Goal: Transaction & Acquisition: Purchase product/service

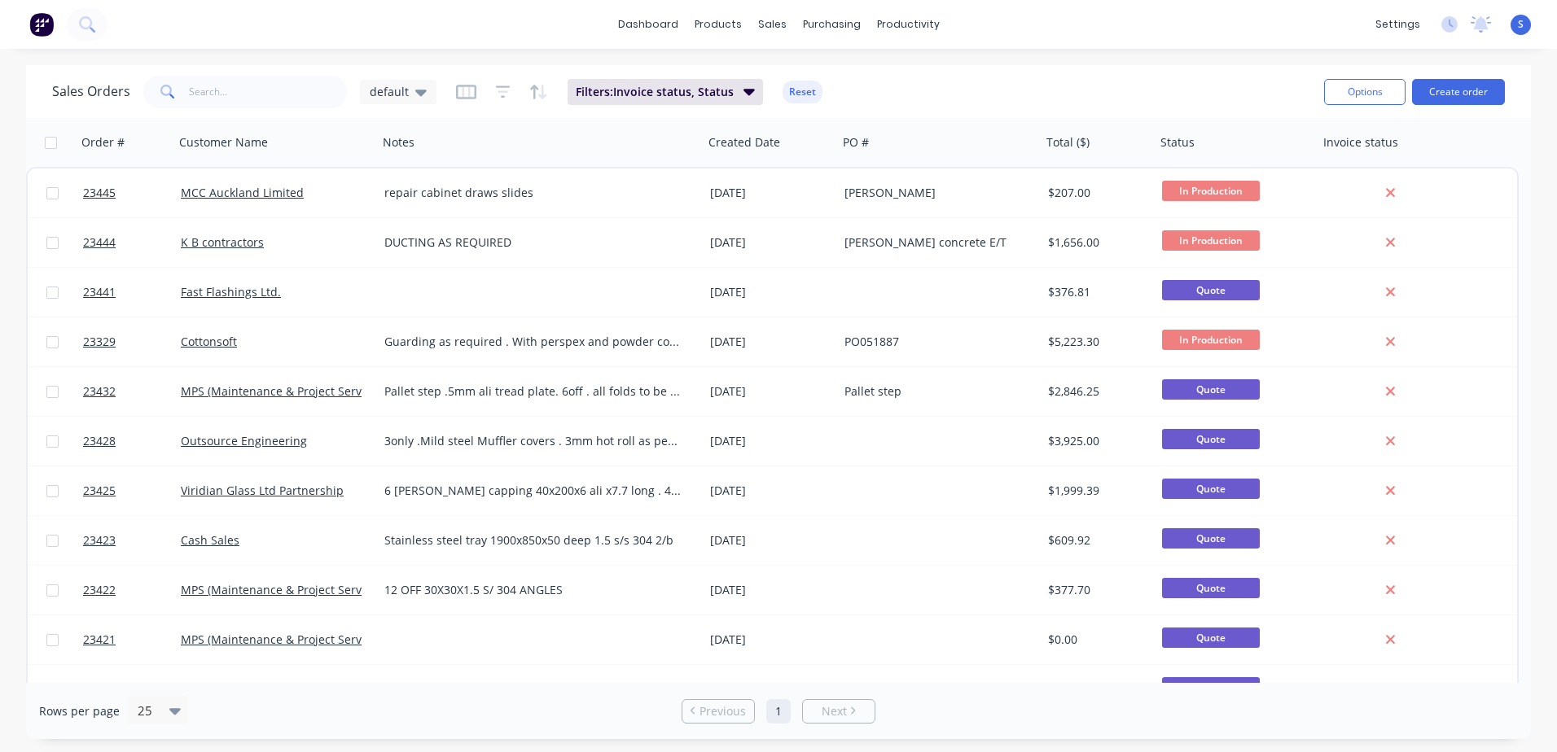
click at [1452, 89] on button "Create order" at bounding box center [1458, 92] width 93 height 26
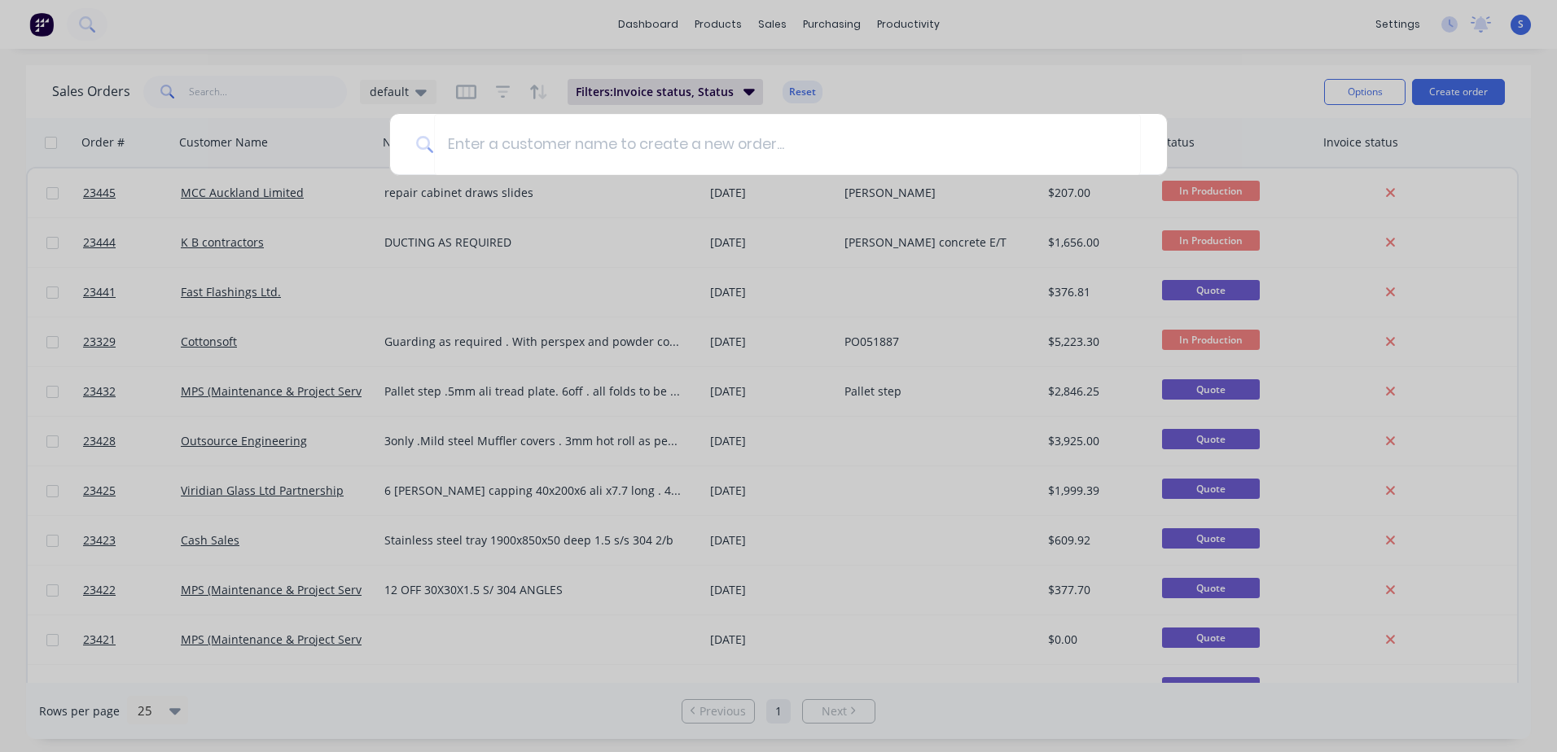
click at [452, 146] on input at bounding box center [787, 144] width 707 height 61
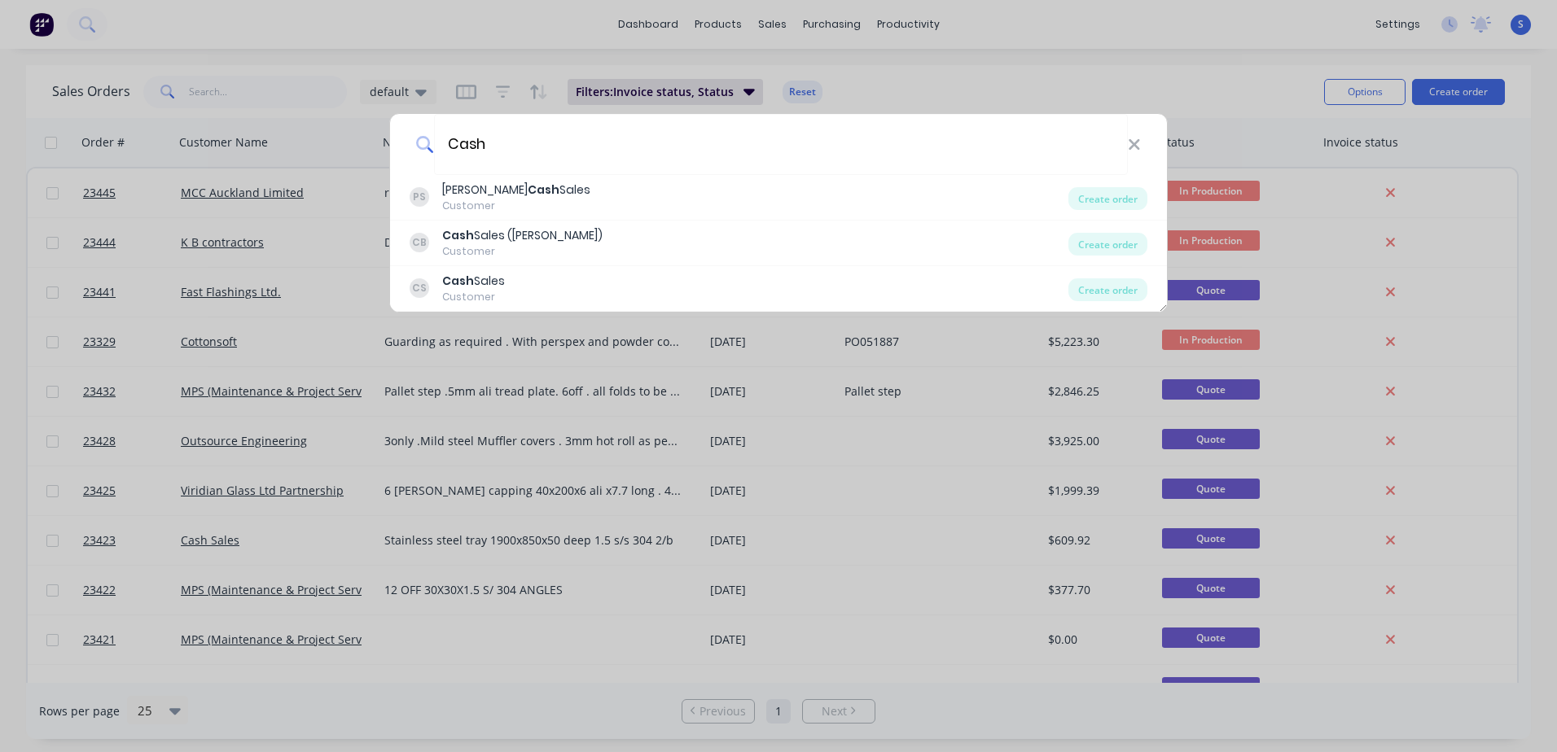
type input "Cash"
click at [488, 282] on div "Cash Sales" at bounding box center [473, 281] width 63 height 17
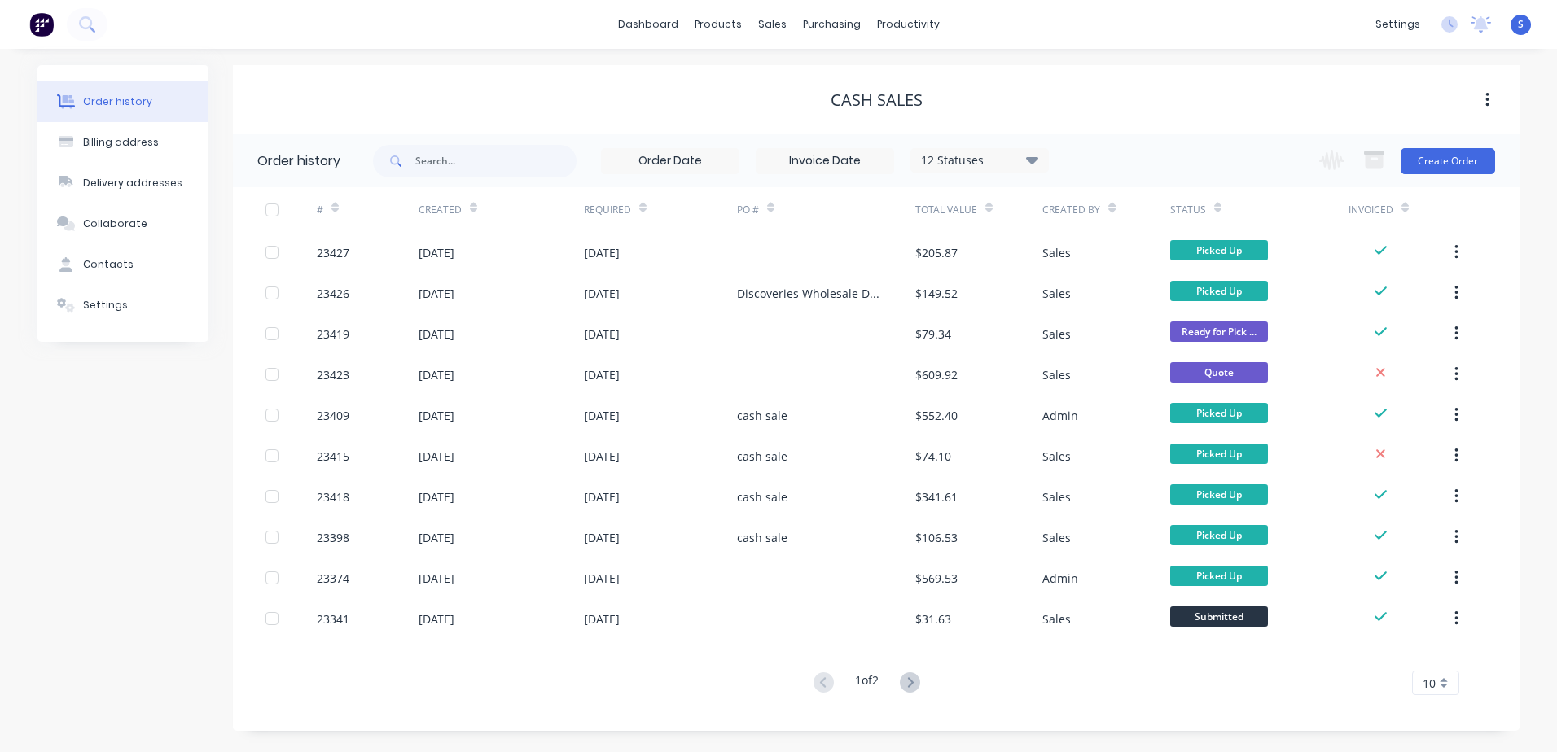
click at [1440, 155] on button "Create Order" at bounding box center [1447, 161] width 94 height 26
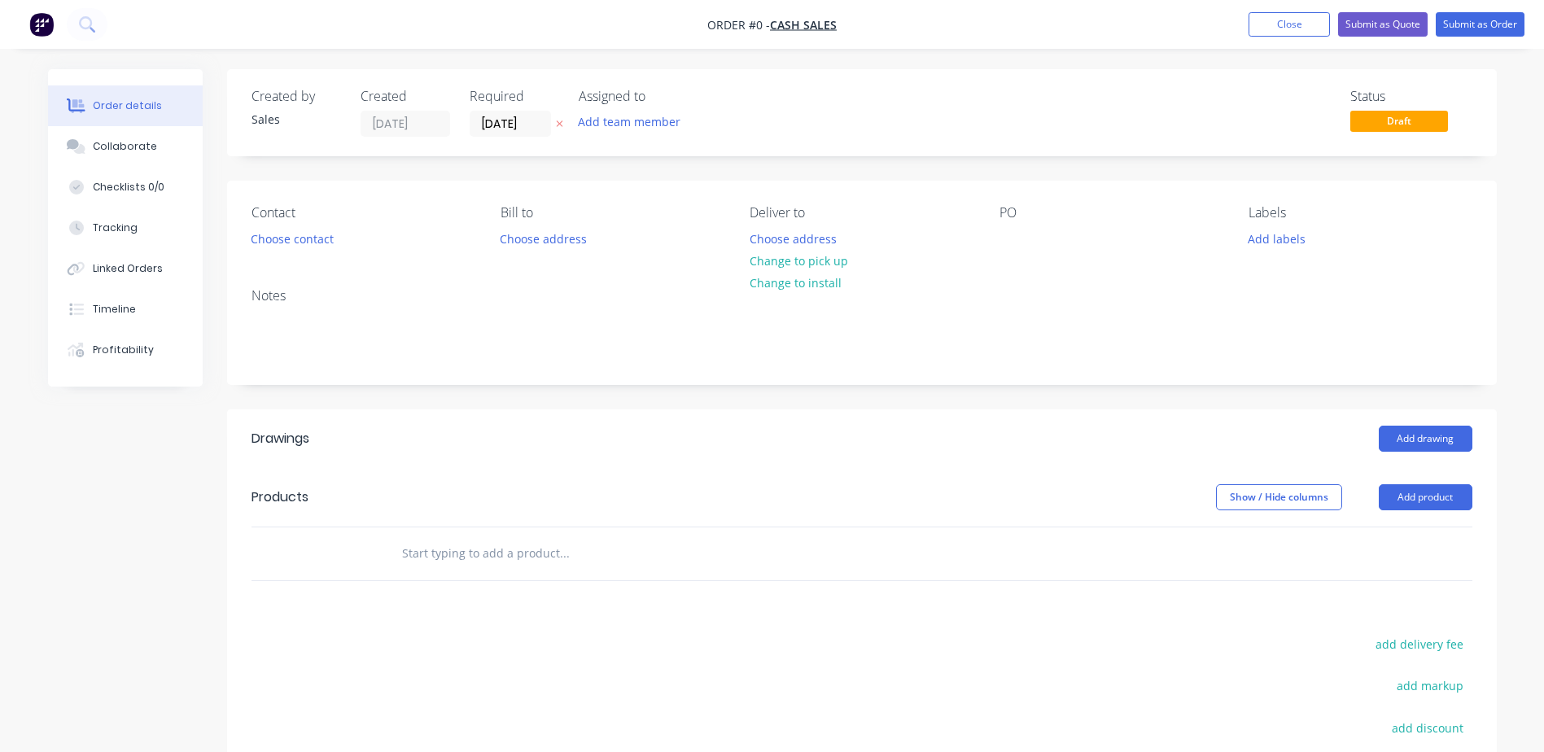
click at [272, 239] on button "Choose contact" at bounding box center [292, 238] width 100 height 22
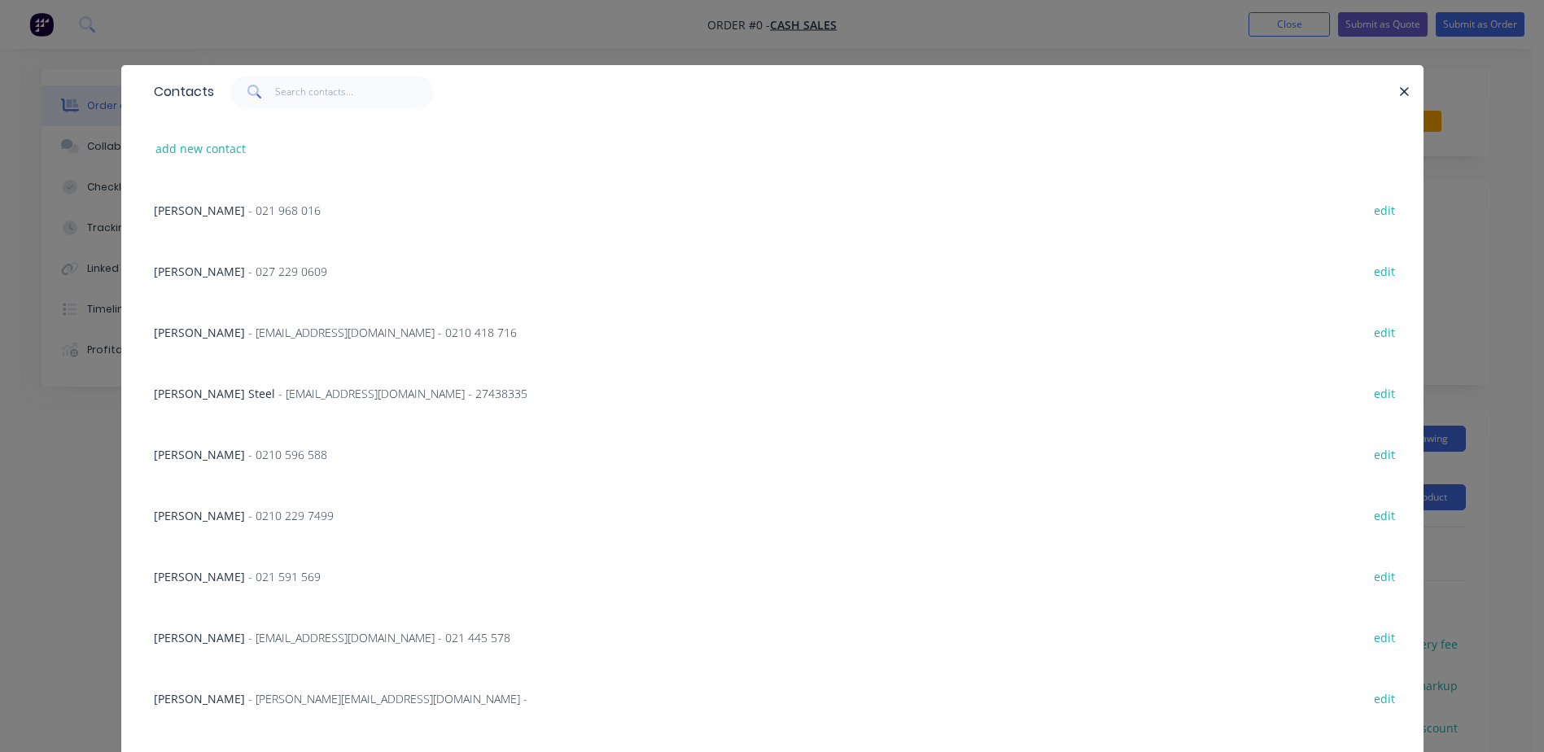
click at [200, 148] on button "add new contact" at bounding box center [200, 149] width 107 height 22
select select "AU"
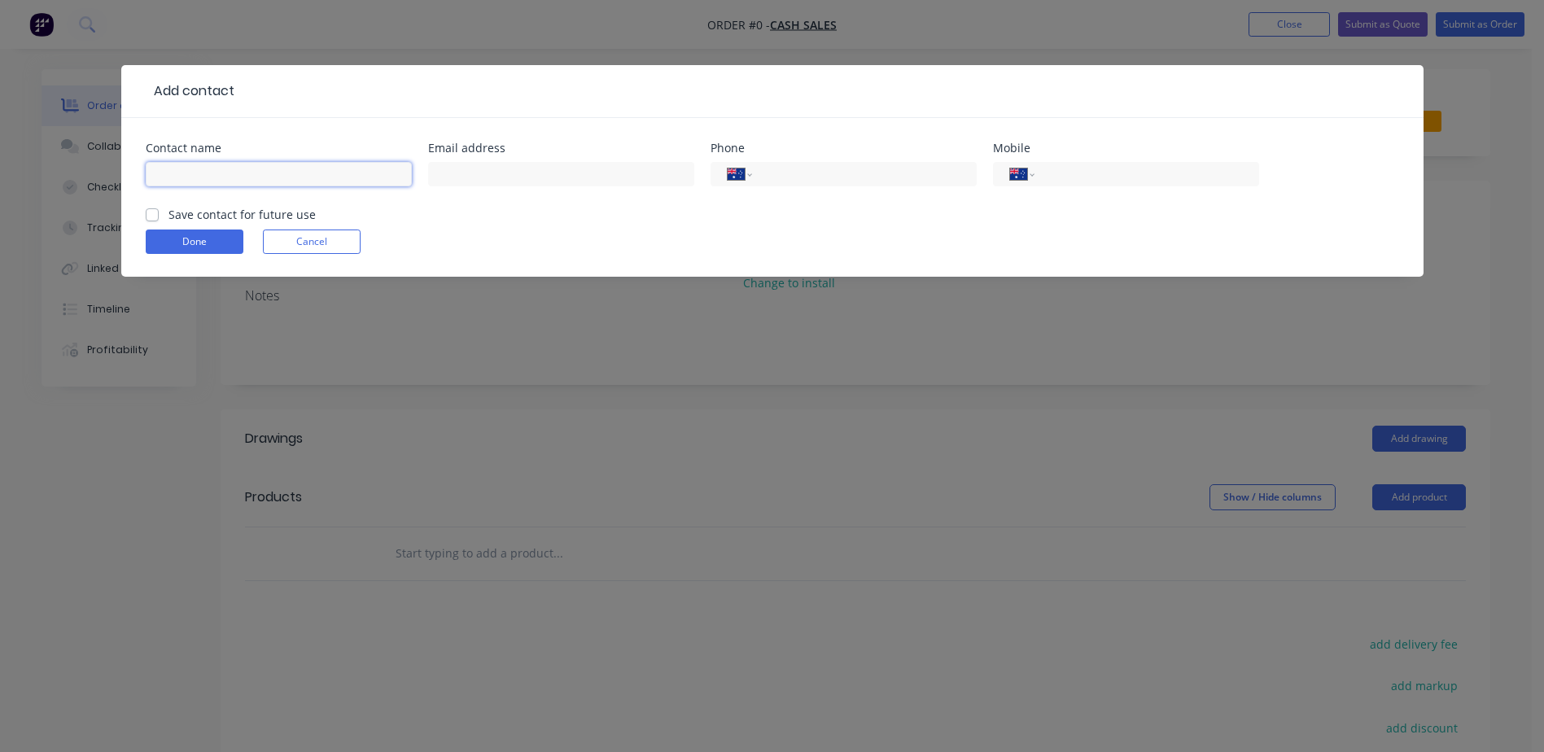
click at [182, 176] on input "text" at bounding box center [279, 174] width 266 height 24
type input "[PERSON_NAME]"
click at [1020, 173] on select "International [GEOGRAPHIC_DATA] [GEOGRAPHIC_DATA] [GEOGRAPHIC_DATA] [GEOGRAPHIC…" at bounding box center [1022, 174] width 24 height 23
select select "NZ"
click at [1010, 163] on select "International [GEOGRAPHIC_DATA] [GEOGRAPHIC_DATA] [GEOGRAPHIC_DATA] [GEOGRAPHIC…" at bounding box center [1022, 174] width 24 height 23
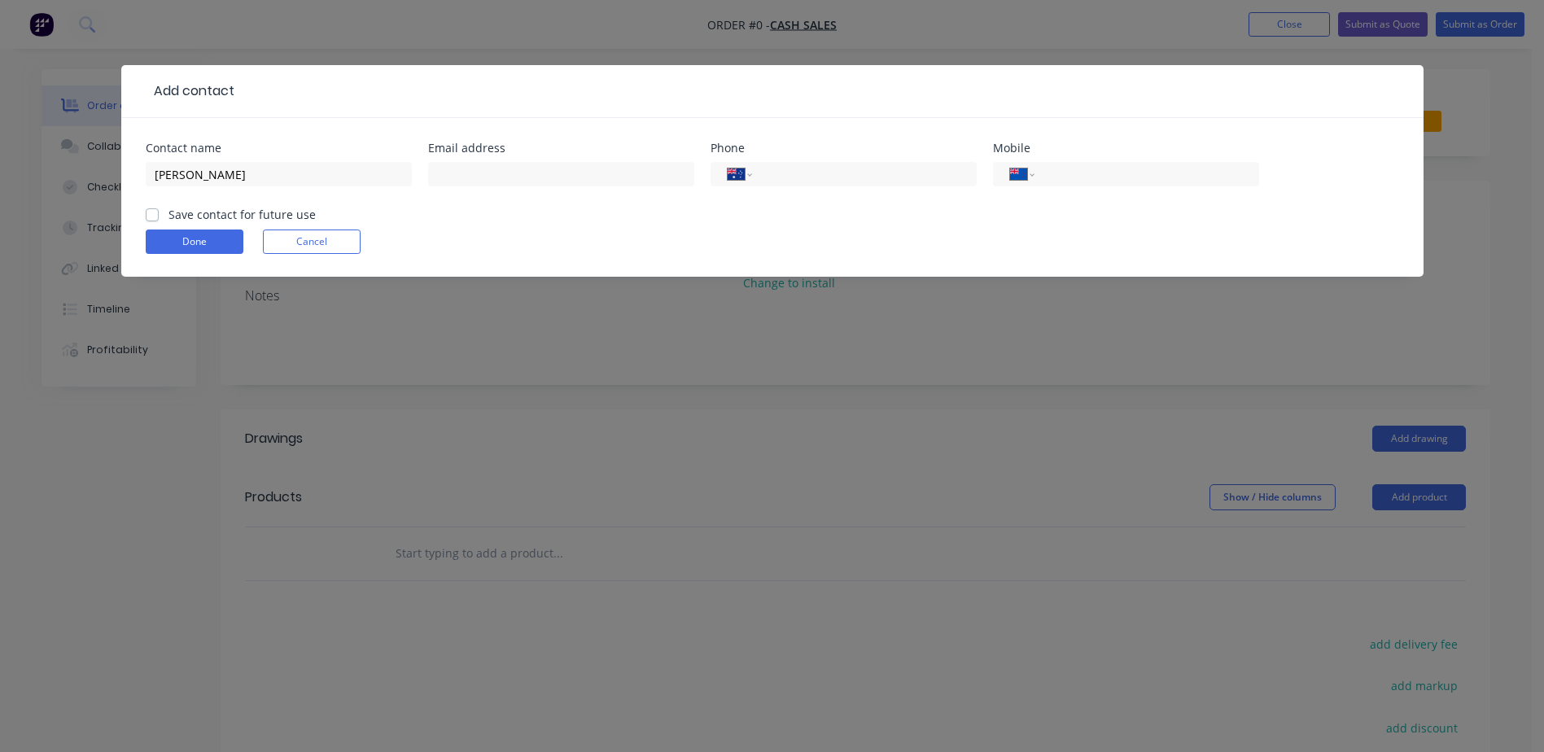
click at [1057, 172] on input "tel" at bounding box center [1143, 174] width 195 height 19
click at [1067, 169] on input "021" at bounding box center [1143, 174] width 195 height 19
type input "021 564 544"
click at [169, 210] on label "Save contact for future use" at bounding box center [242, 214] width 147 height 17
click at [151, 210] on input "Save contact for future use" at bounding box center [152, 213] width 13 height 15
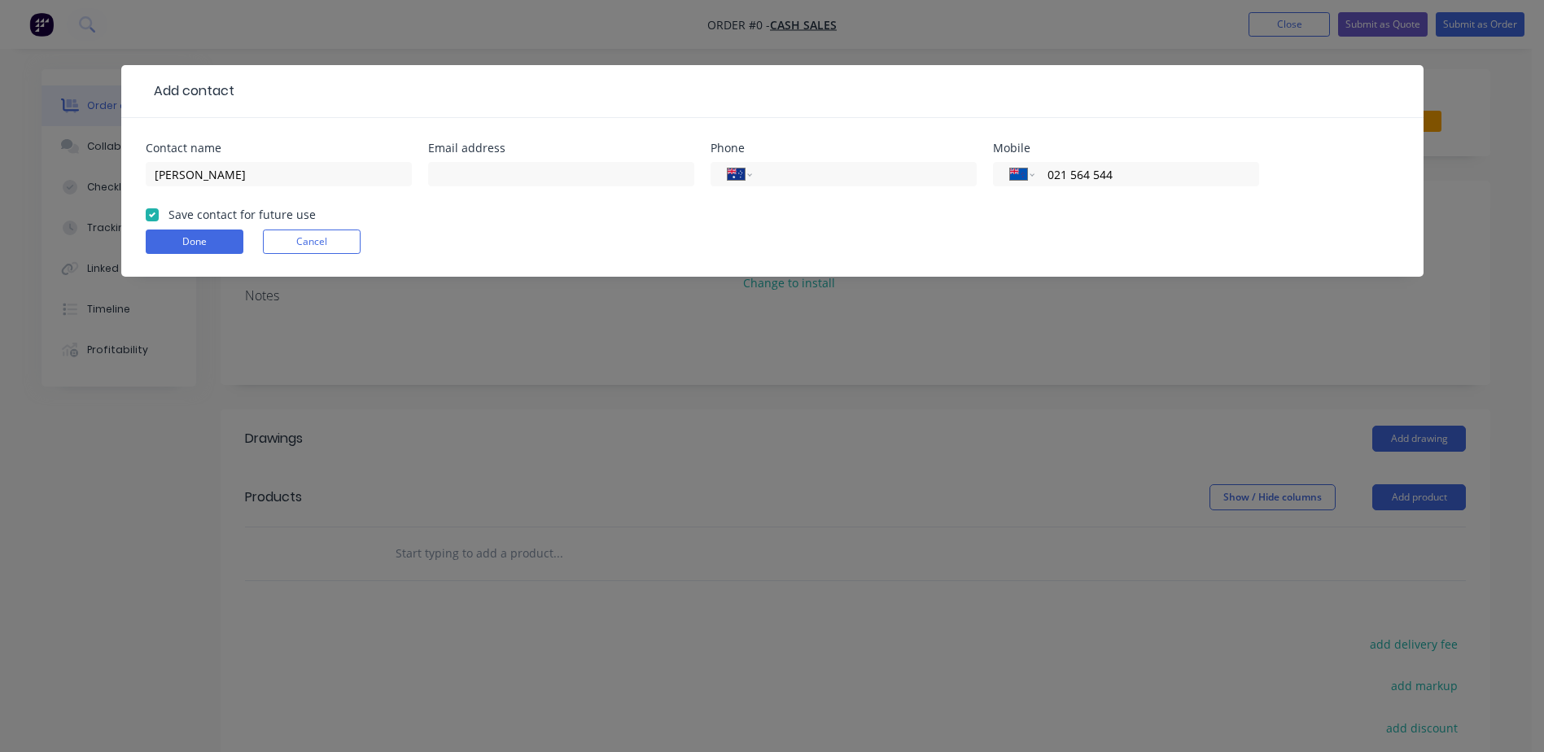
checkbox input "true"
click at [176, 236] on button "Done" at bounding box center [195, 242] width 98 height 24
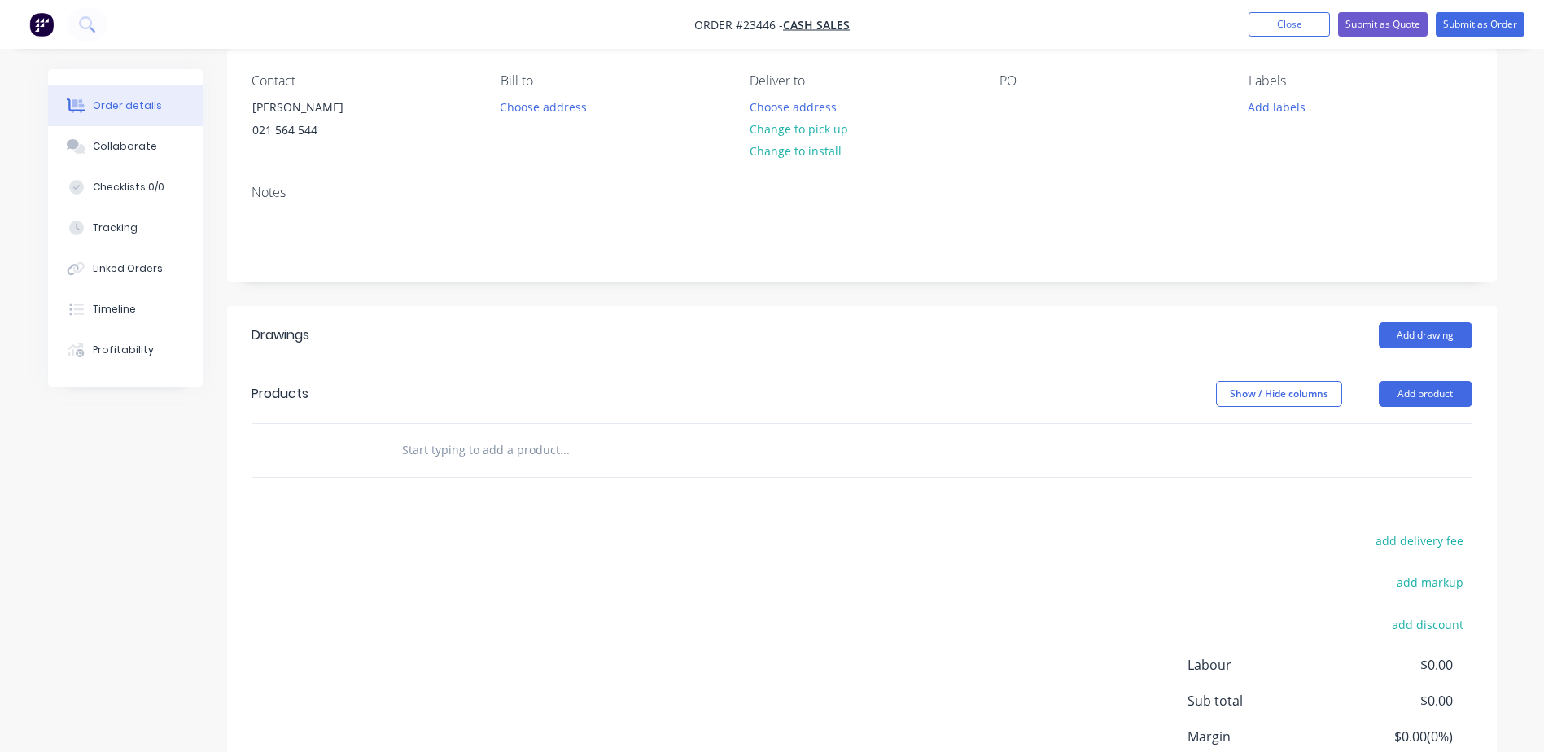
scroll to position [133, 0]
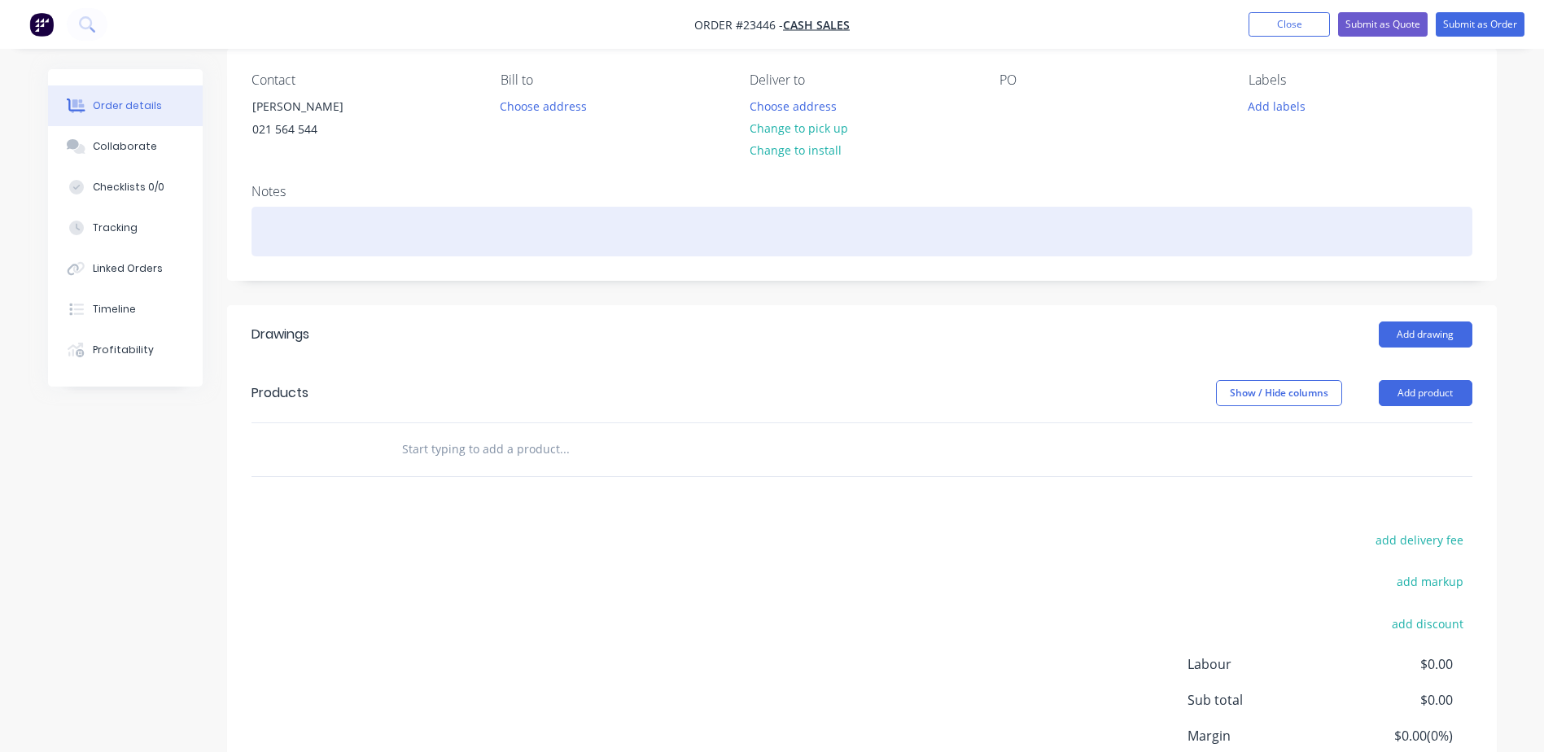
click at [277, 222] on div at bounding box center [862, 232] width 1221 height 50
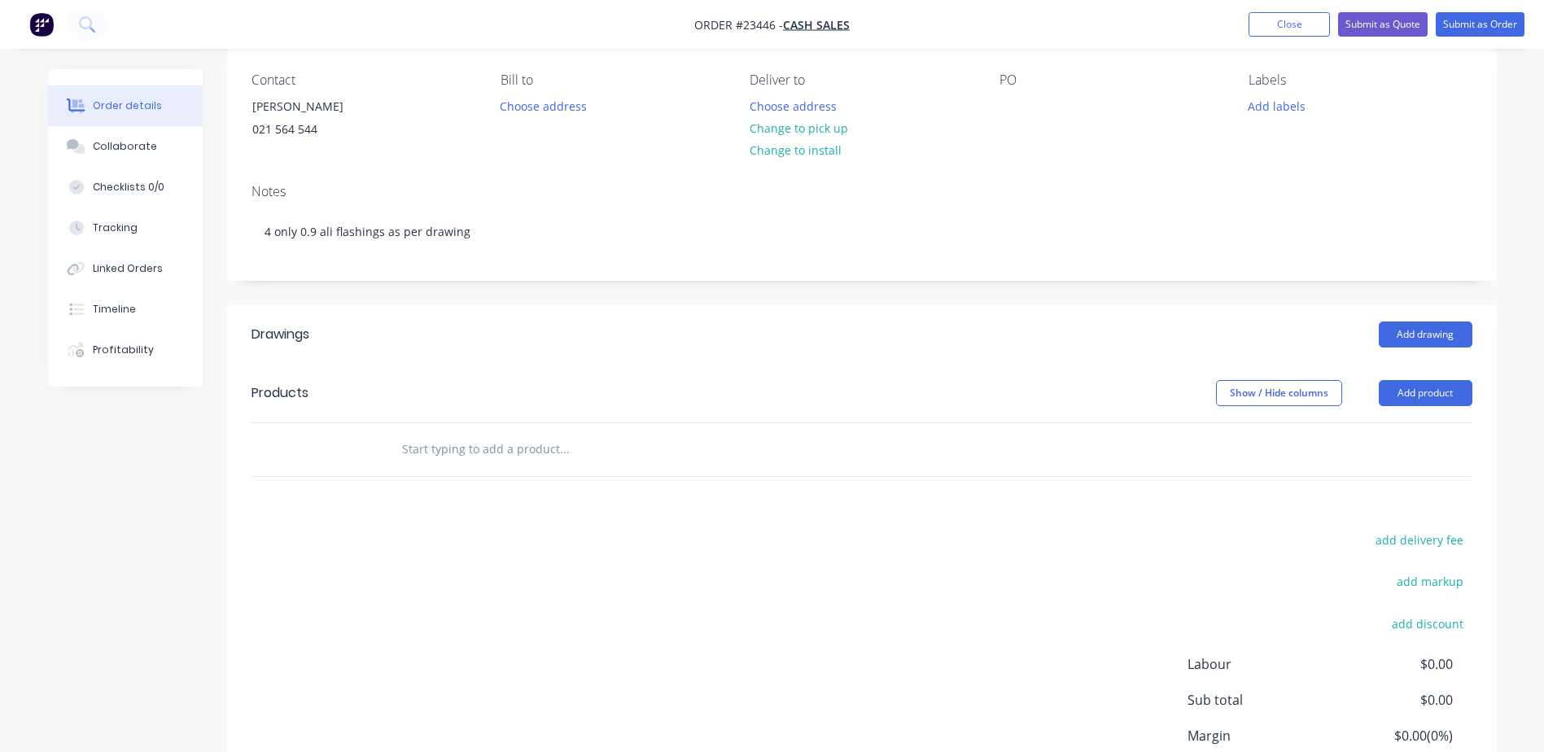
click at [1433, 392] on button "Add product" at bounding box center [1426, 393] width 94 height 26
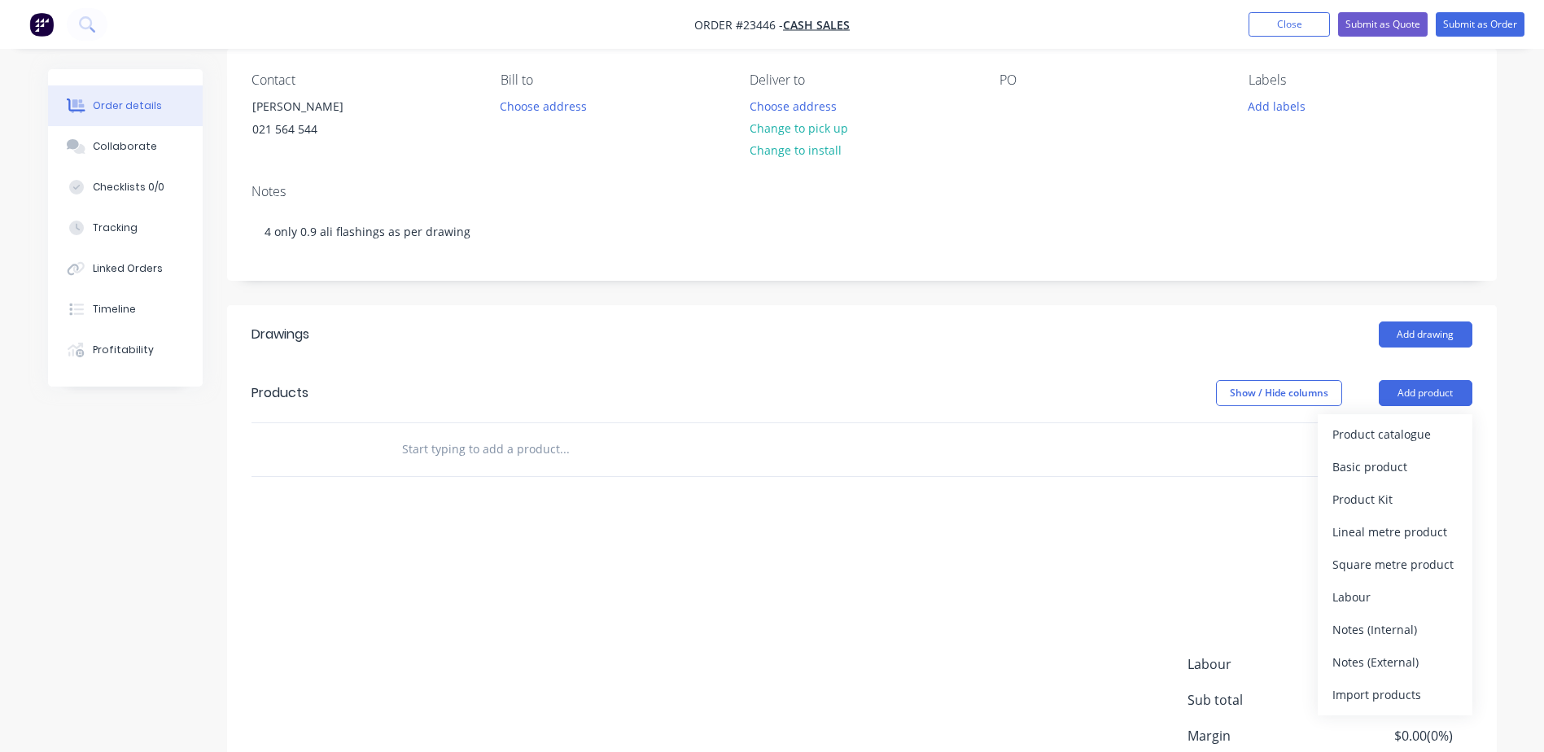
click at [1423, 432] on div "Product catalogue" at bounding box center [1395, 435] width 125 height 24
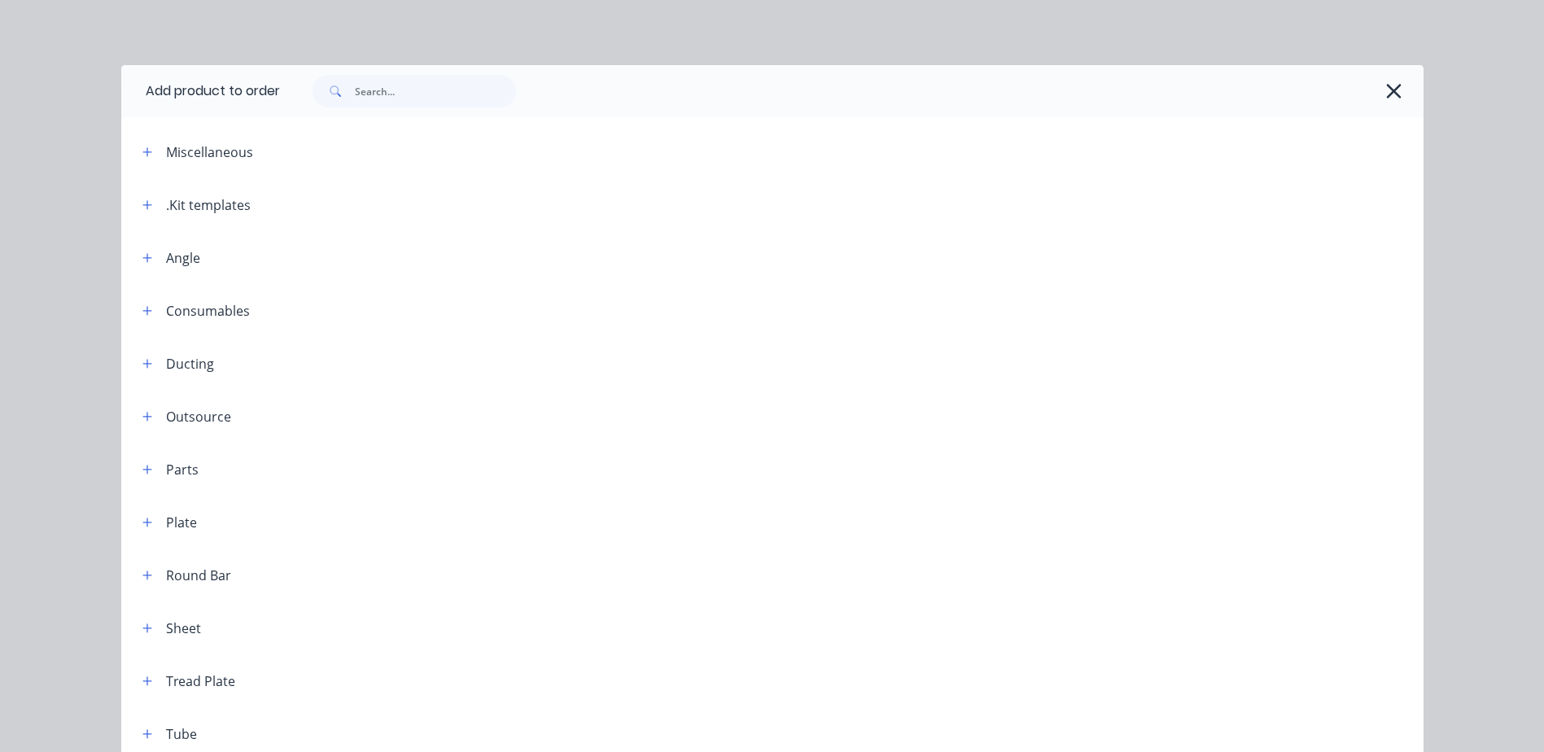
click at [142, 204] on icon "button" at bounding box center [146, 204] width 9 height 9
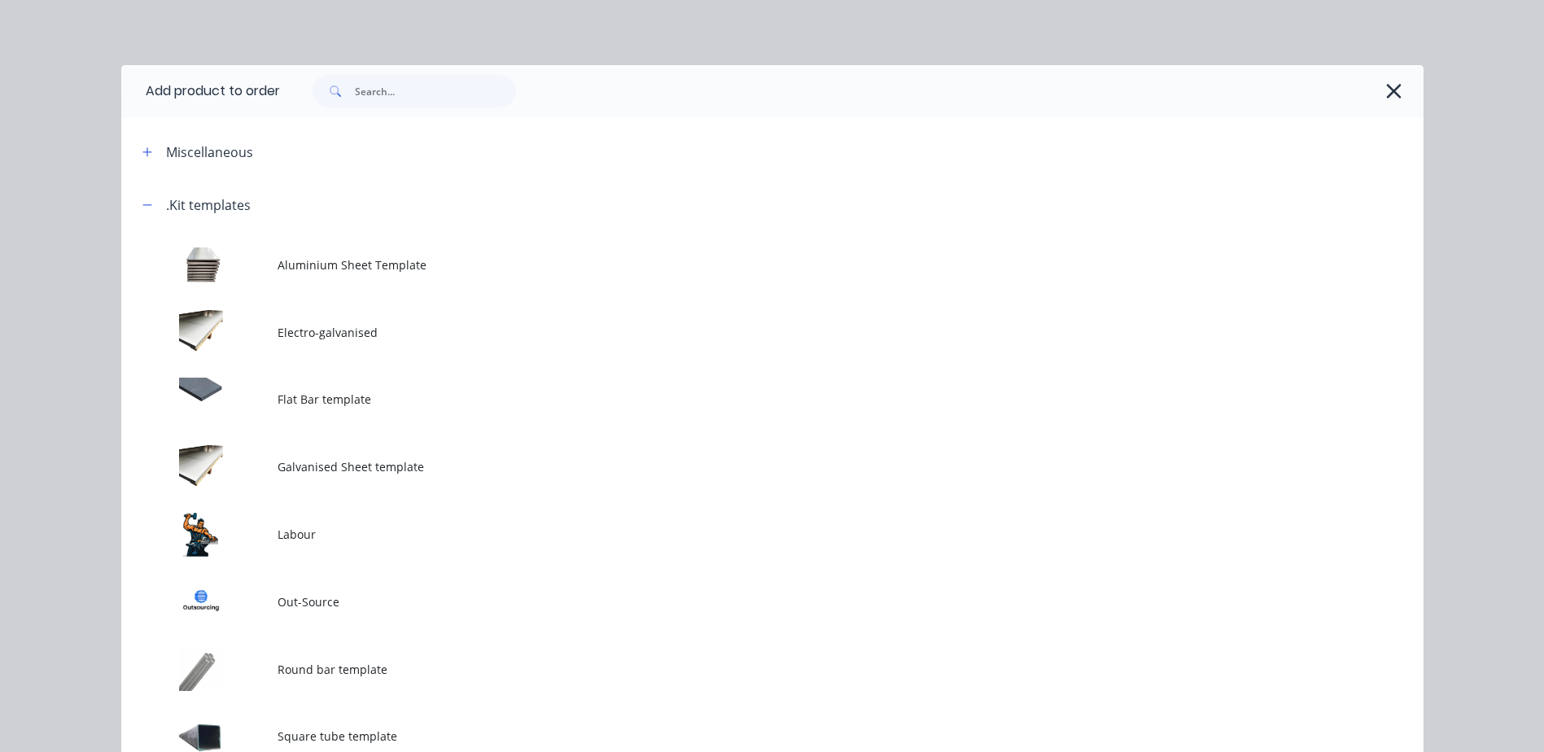
click at [243, 528] on td at bounding box center [199, 535] width 156 height 68
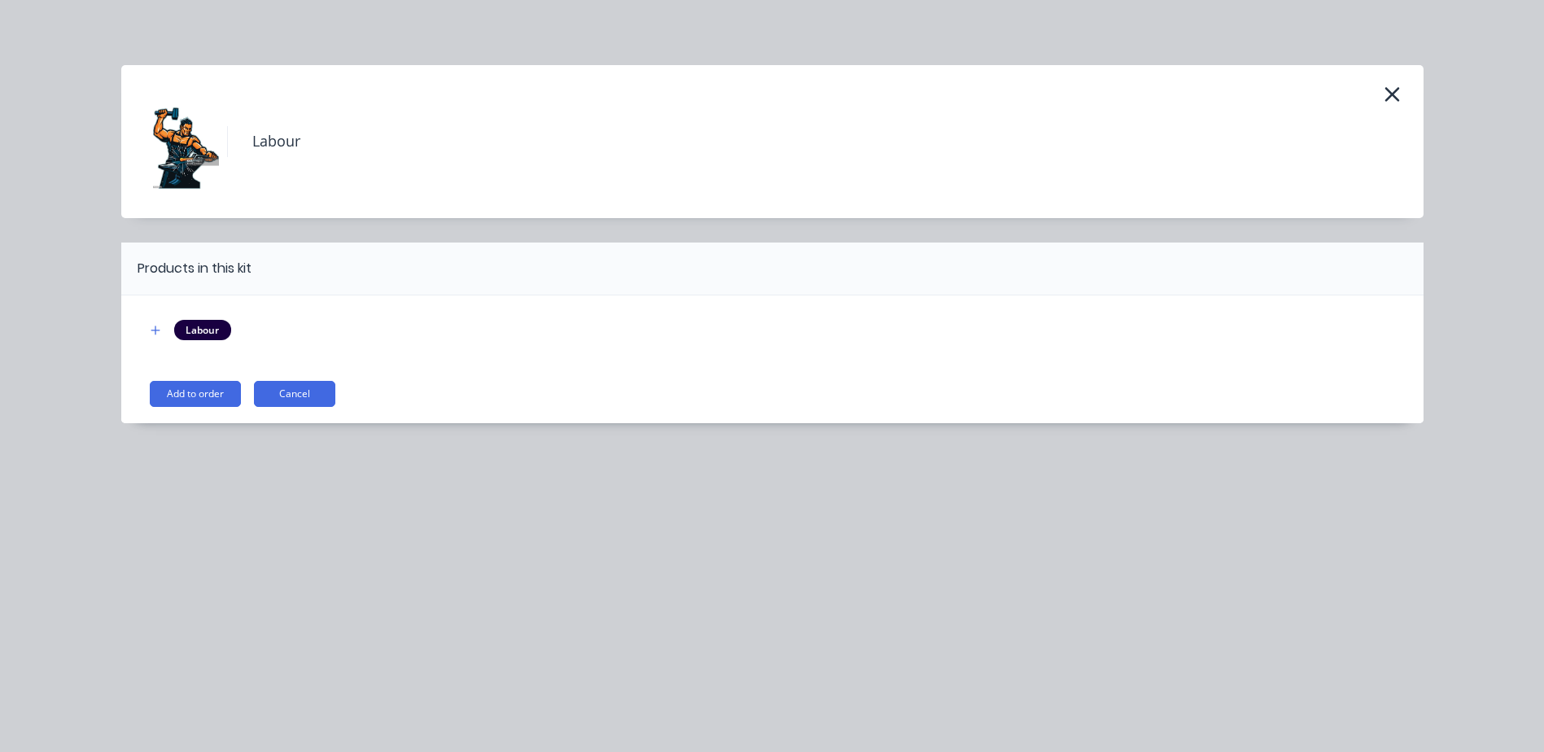
click at [212, 389] on button "Add to order" at bounding box center [195, 394] width 91 height 26
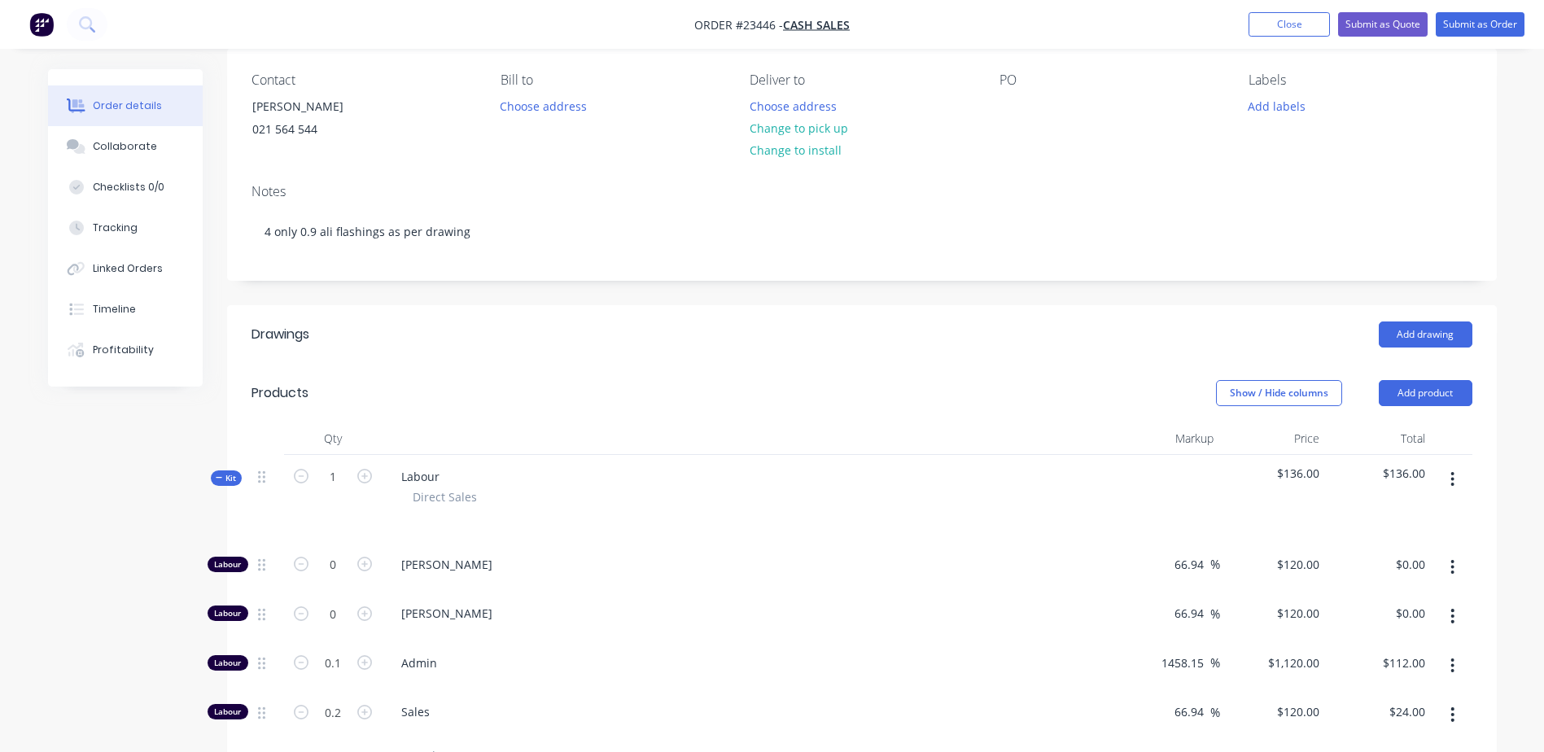
click at [364, 611] on icon "button" at bounding box center [364, 614] width 15 height 15
type input "1"
type input "$120.00"
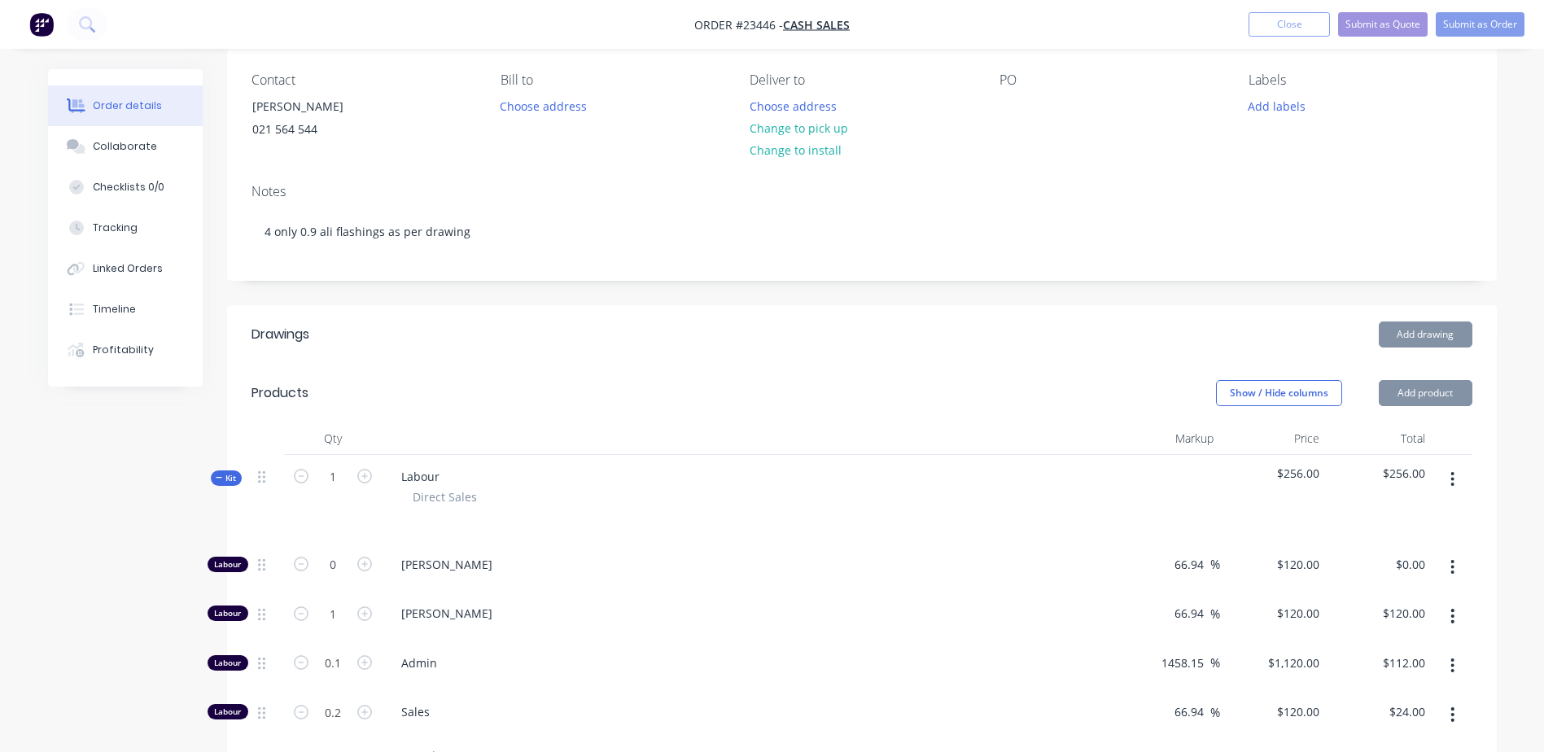
click at [364, 611] on icon "button" at bounding box center [364, 614] width 15 height 15
type input "2"
type input "$240.00"
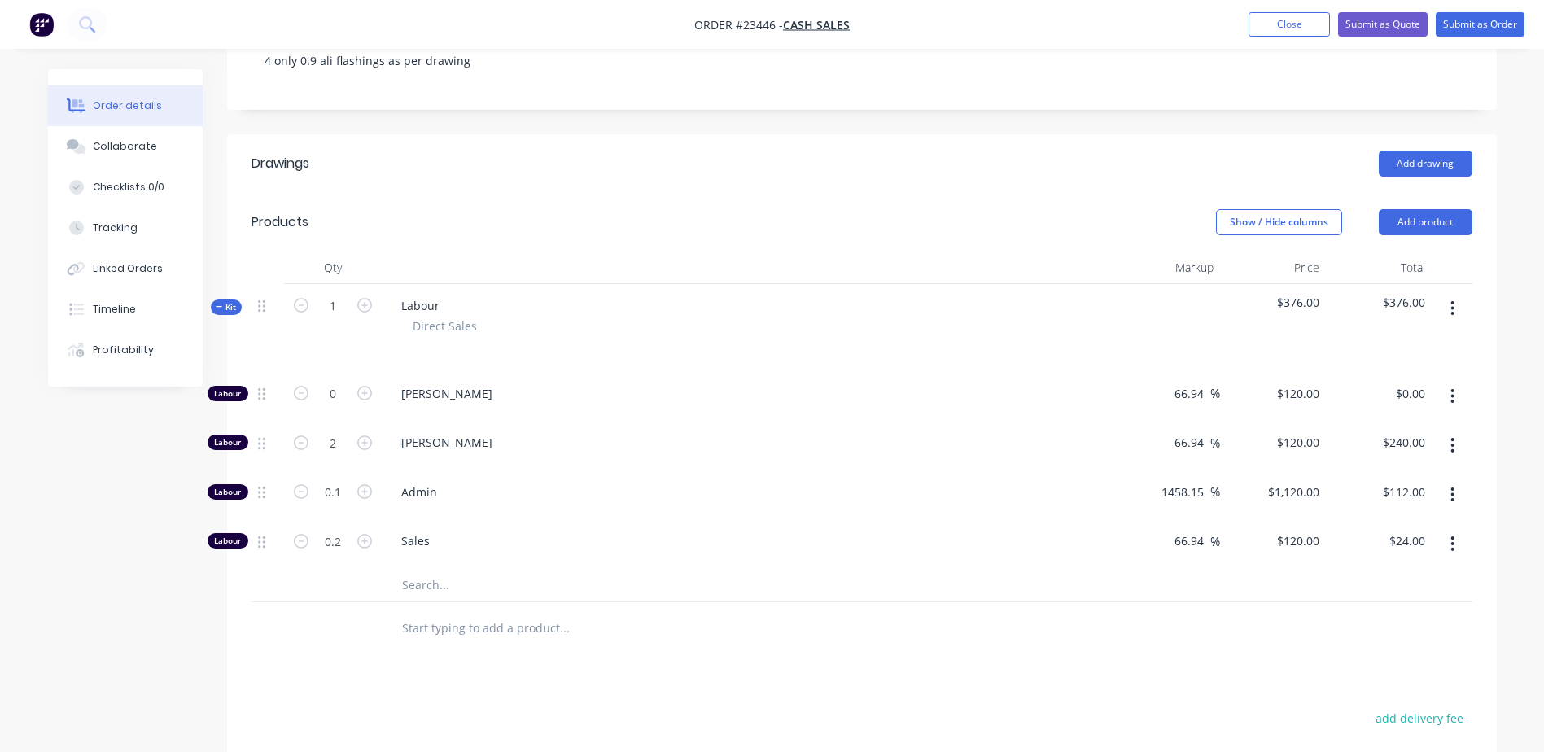
scroll to position [323, 0]
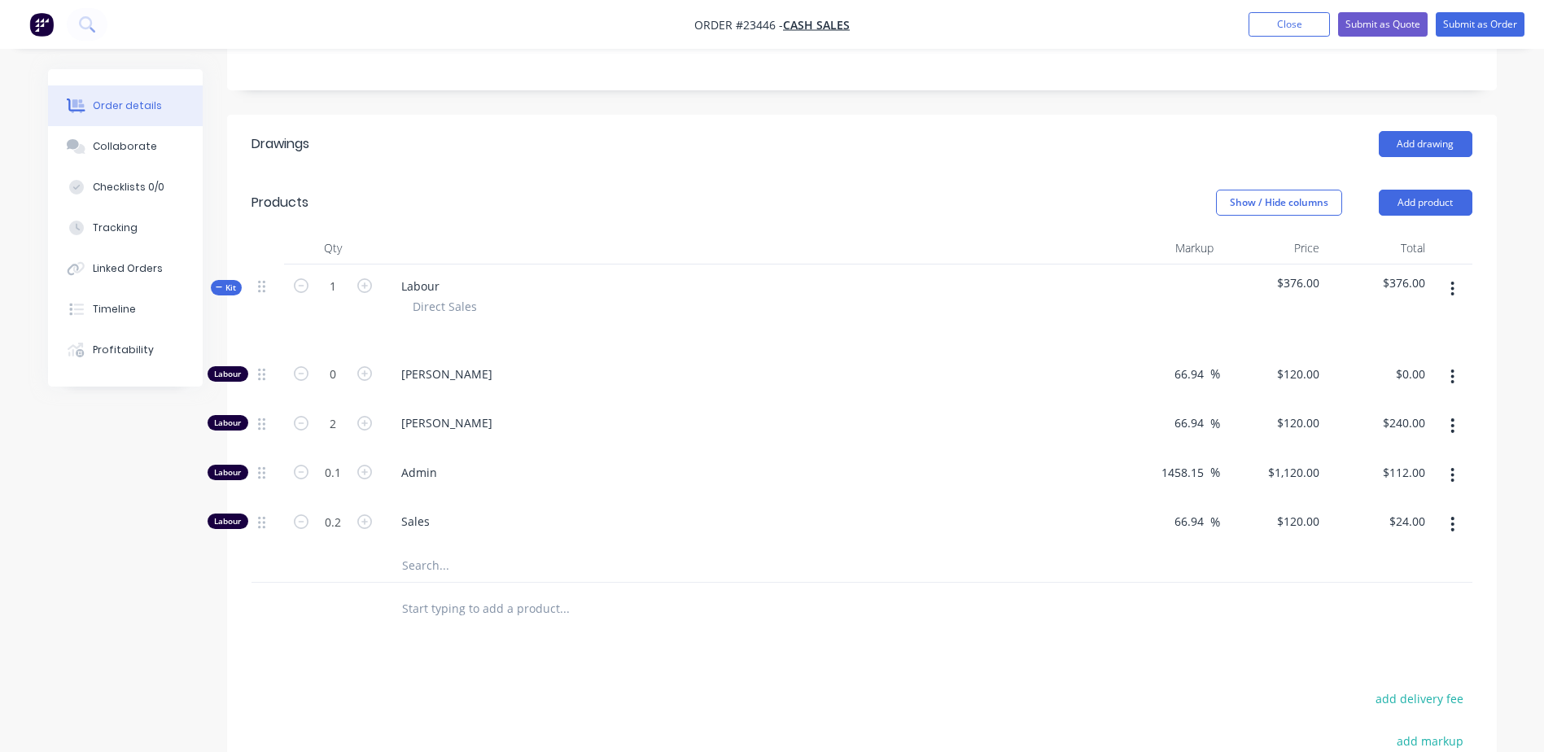
click at [1452, 529] on icon "button" at bounding box center [1453, 524] width 3 height 15
click at [1397, 633] on div "Delete" at bounding box center [1395, 632] width 125 height 24
click at [1452, 481] on icon "button" at bounding box center [1453, 475] width 3 height 15
click at [1412, 589] on div "Delete" at bounding box center [1395, 584] width 125 height 24
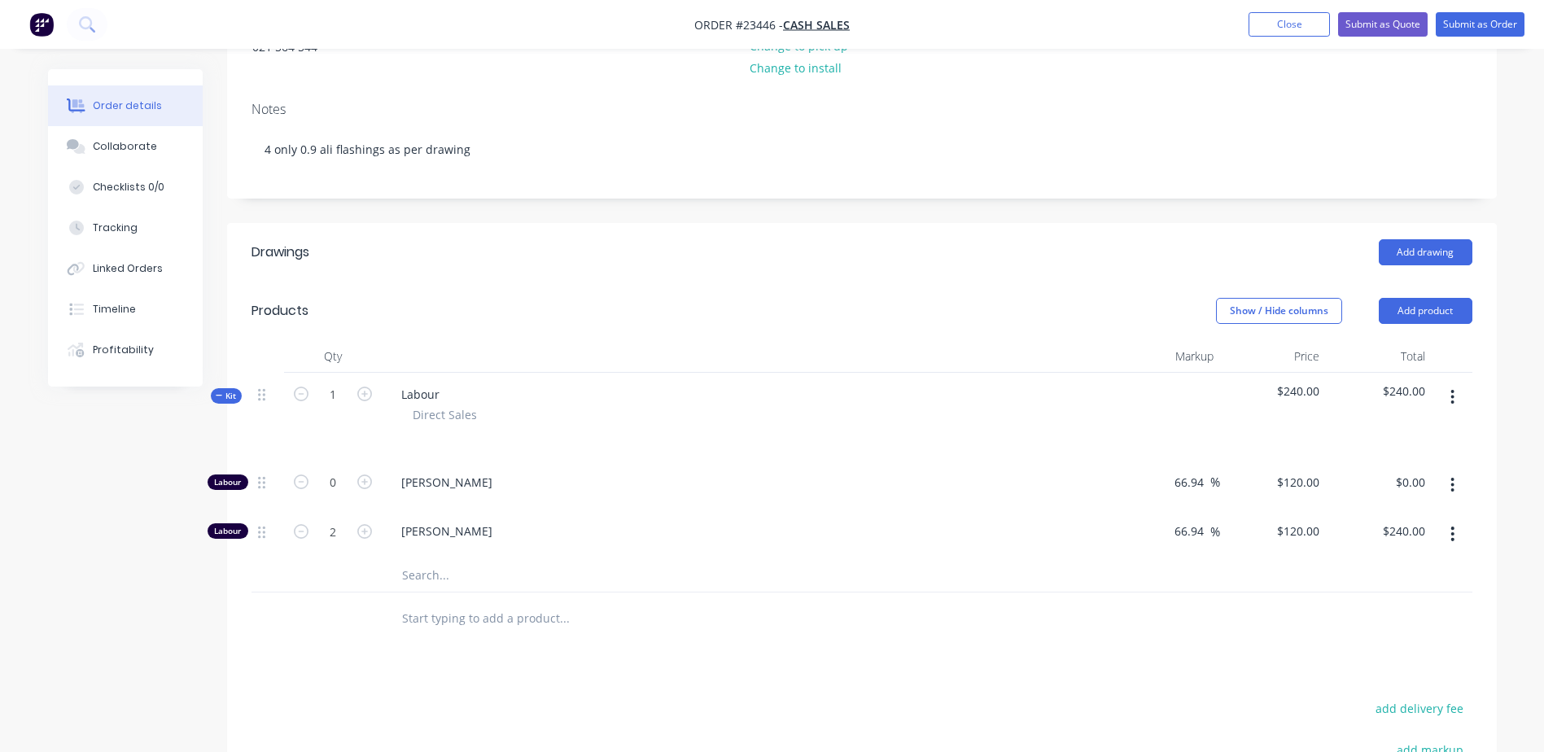
scroll to position [199, 0]
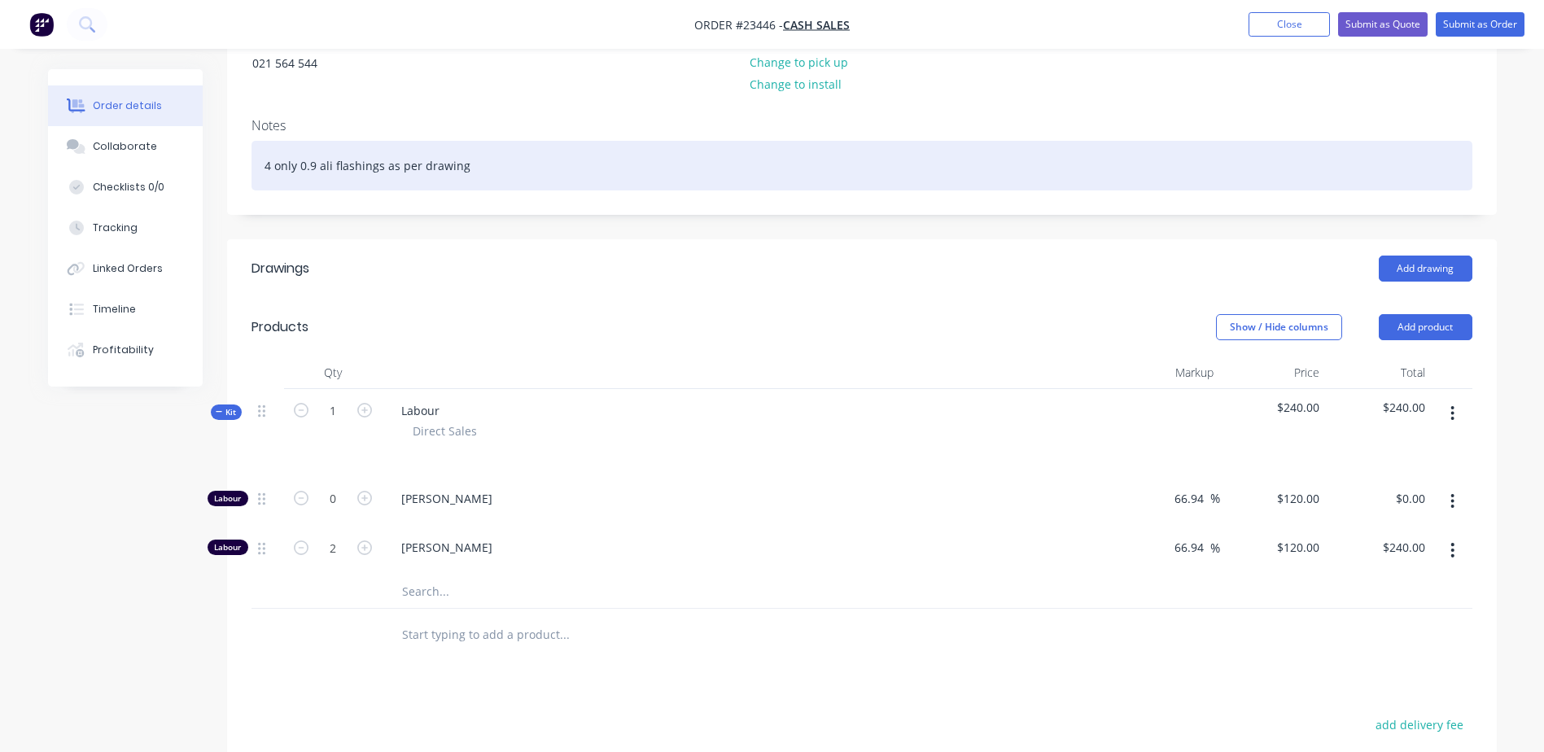
drag, startPoint x: 469, startPoint y: 163, endPoint x: 249, endPoint y: 168, distance: 219.9
click at [249, 168] on div "Notes 4 only 0.9 ali flashings as per drawing" at bounding box center [862, 159] width 1270 height 109
copy div "4 only 0.9 ali flashings as per drawing"
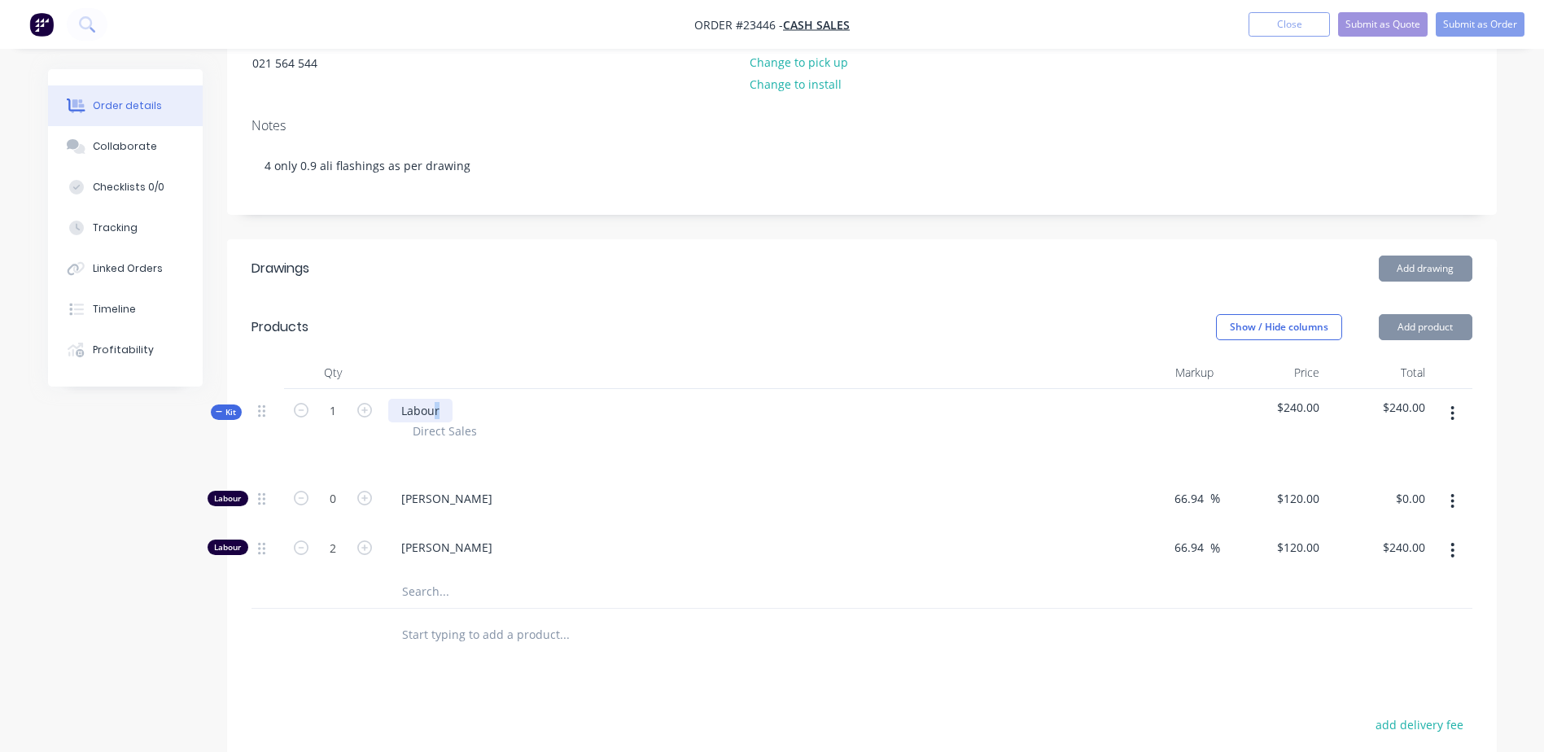
click at [436, 400] on div "Labour" at bounding box center [420, 411] width 64 height 24
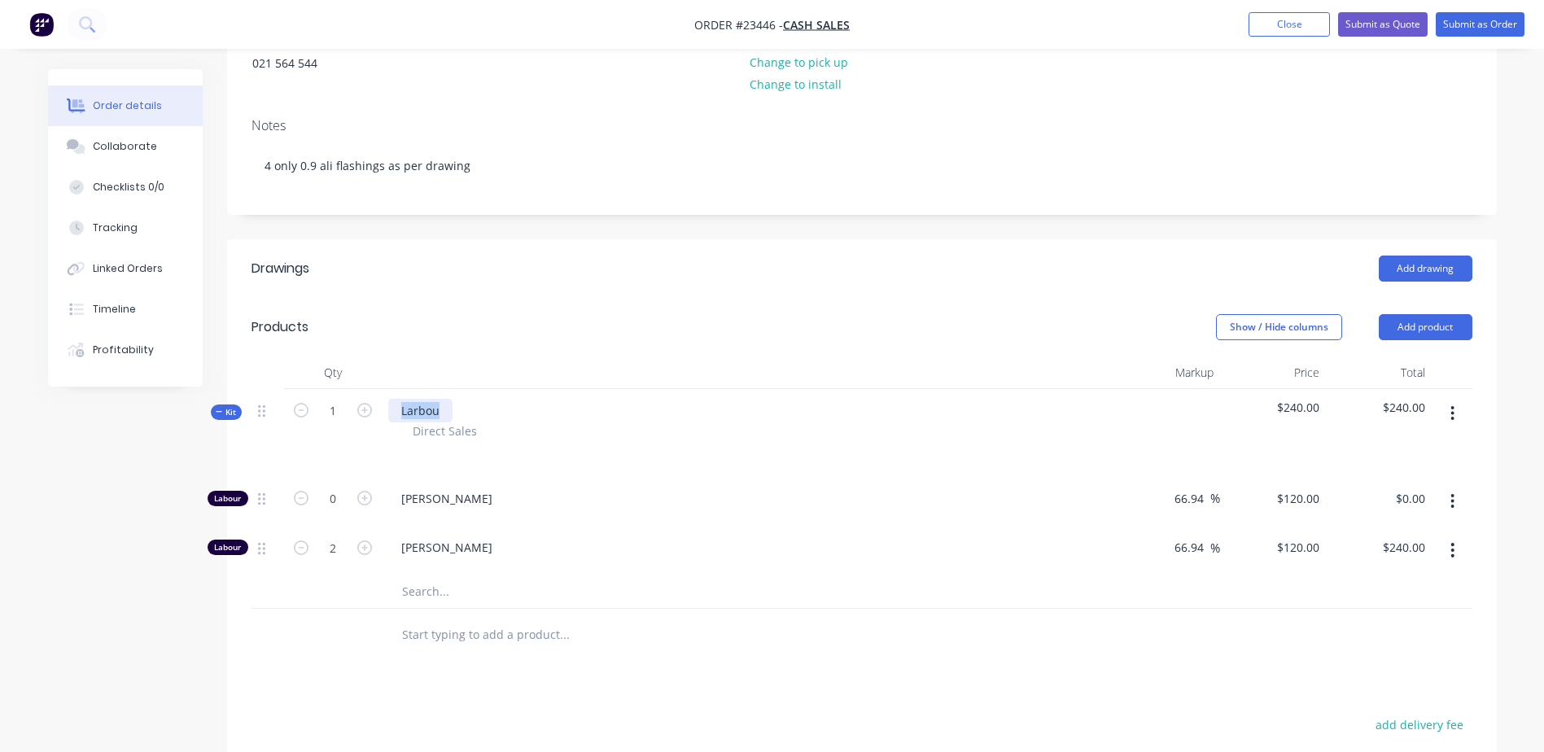
drag, startPoint x: 441, startPoint y: 408, endPoint x: 388, endPoint y: 406, distance: 52.9
click at [388, 406] on div "Lar bou" at bounding box center [420, 411] width 64 height 24
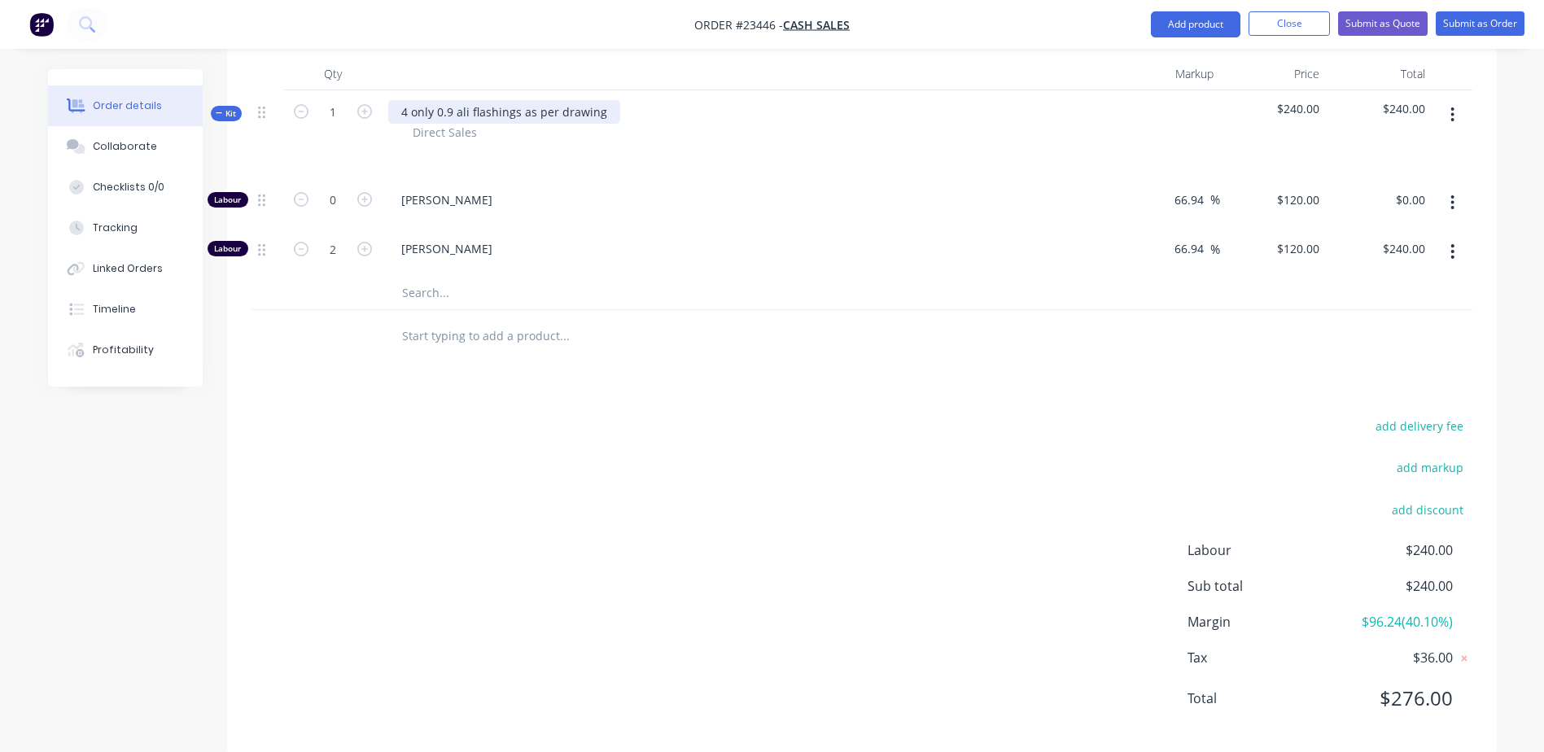
scroll to position [499, 0]
click at [449, 336] on input "text" at bounding box center [564, 334] width 326 height 33
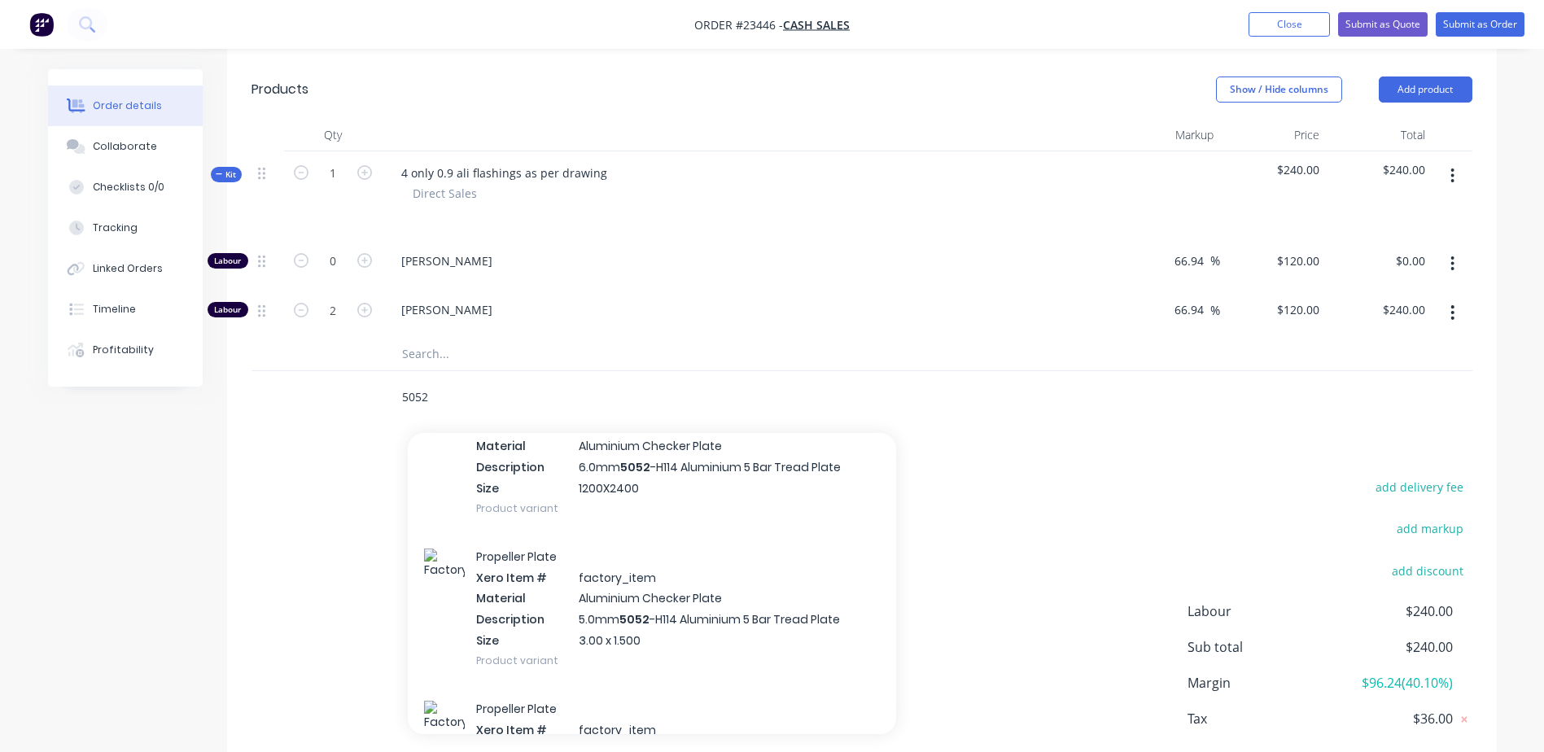
scroll to position [421, 0]
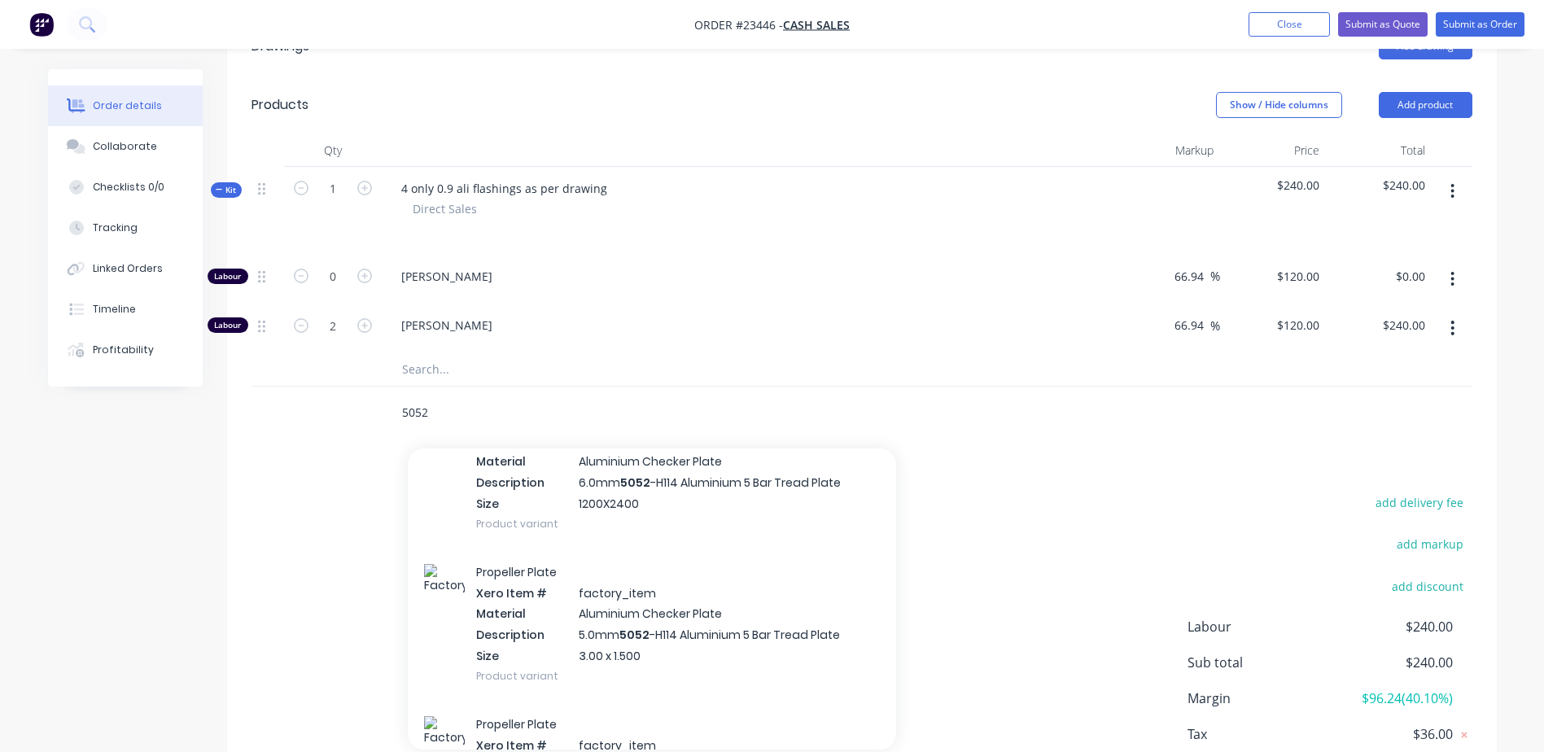
type input "5052"
click at [1440, 101] on button "Add product" at bounding box center [1426, 105] width 94 height 26
click at [1425, 144] on div "Product catalogue" at bounding box center [1395, 146] width 125 height 24
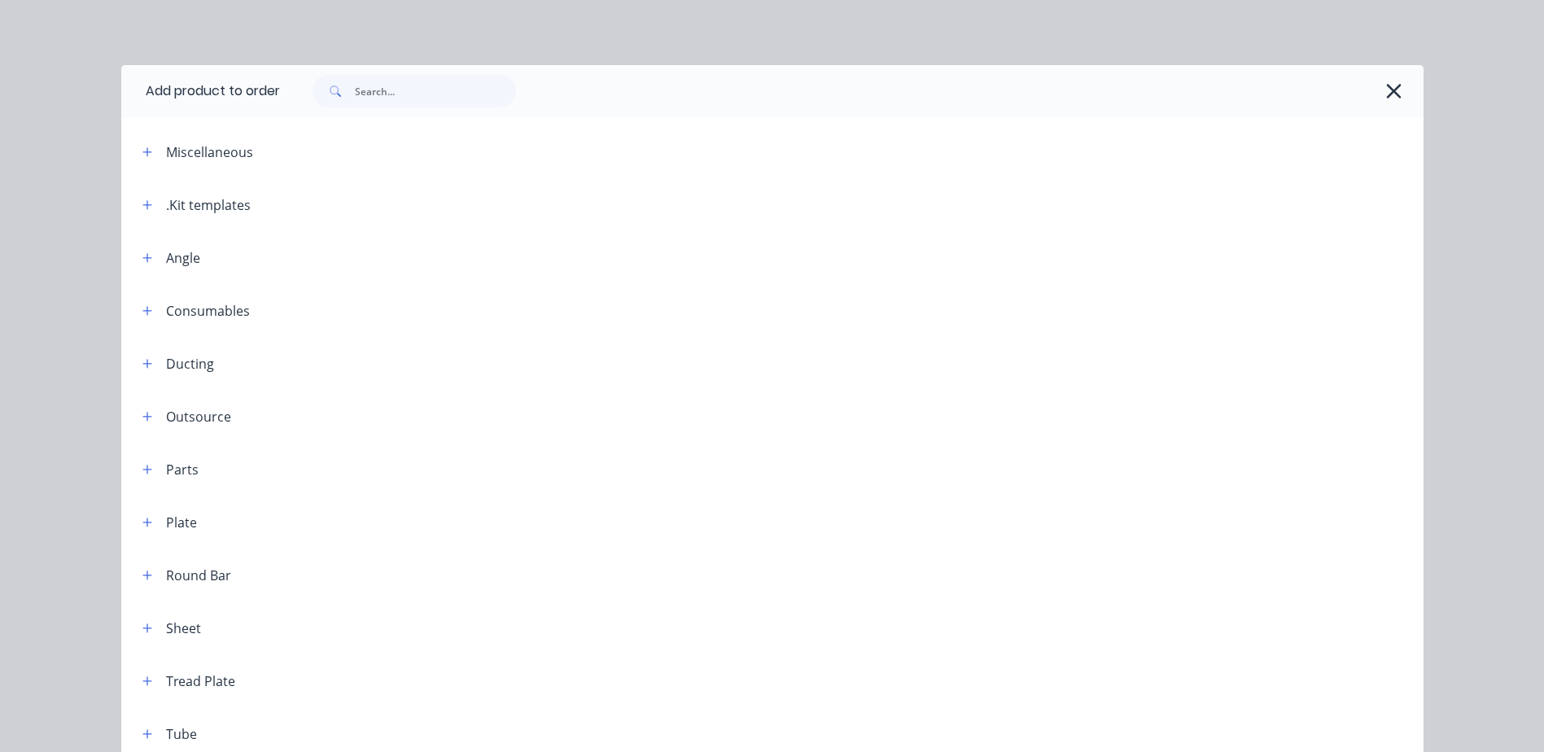
click at [142, 200] on icon "button" at bounding box center [147, 204] width 10 height 11
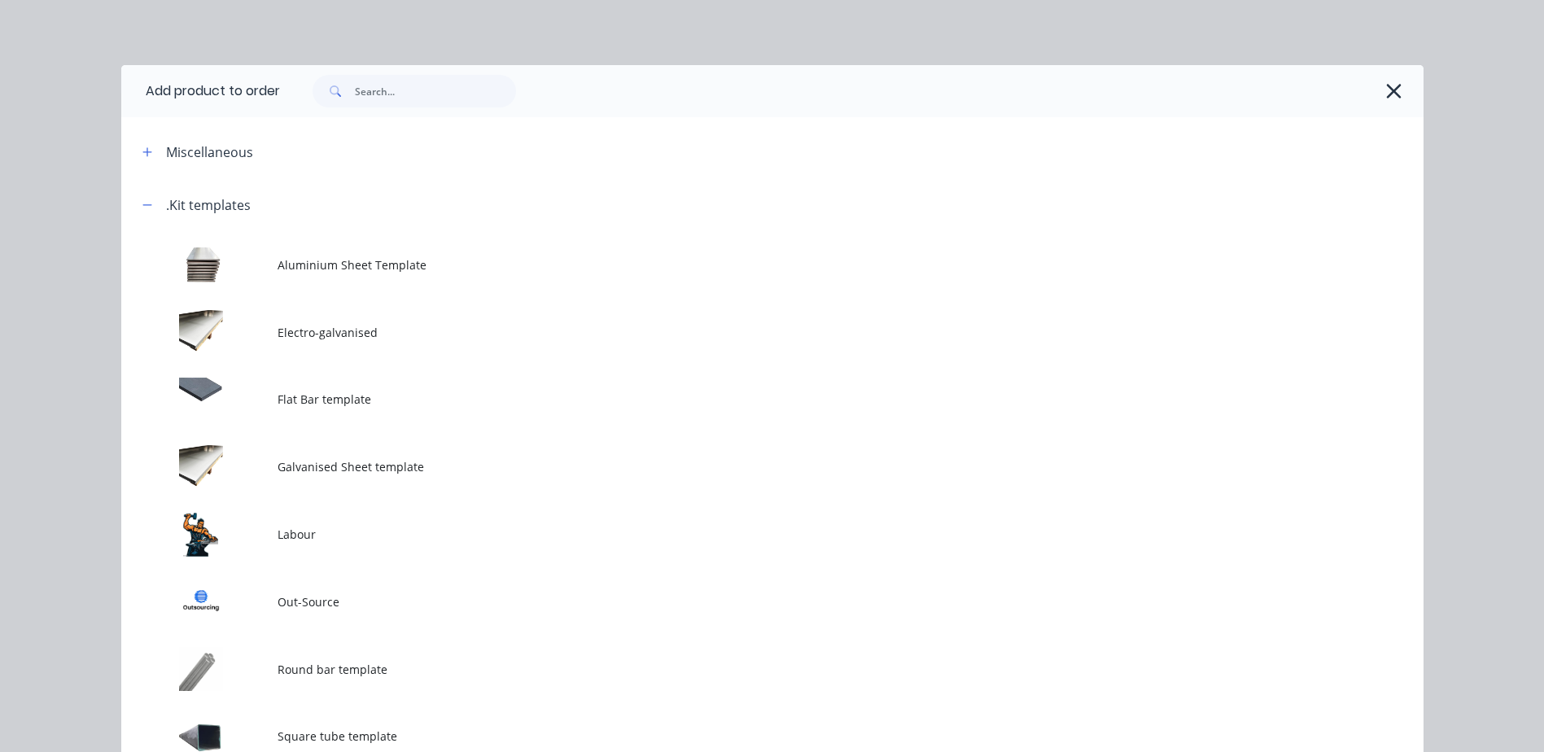
click at [201, 265] on td at bounding box center [199, 265] width 156 height 68
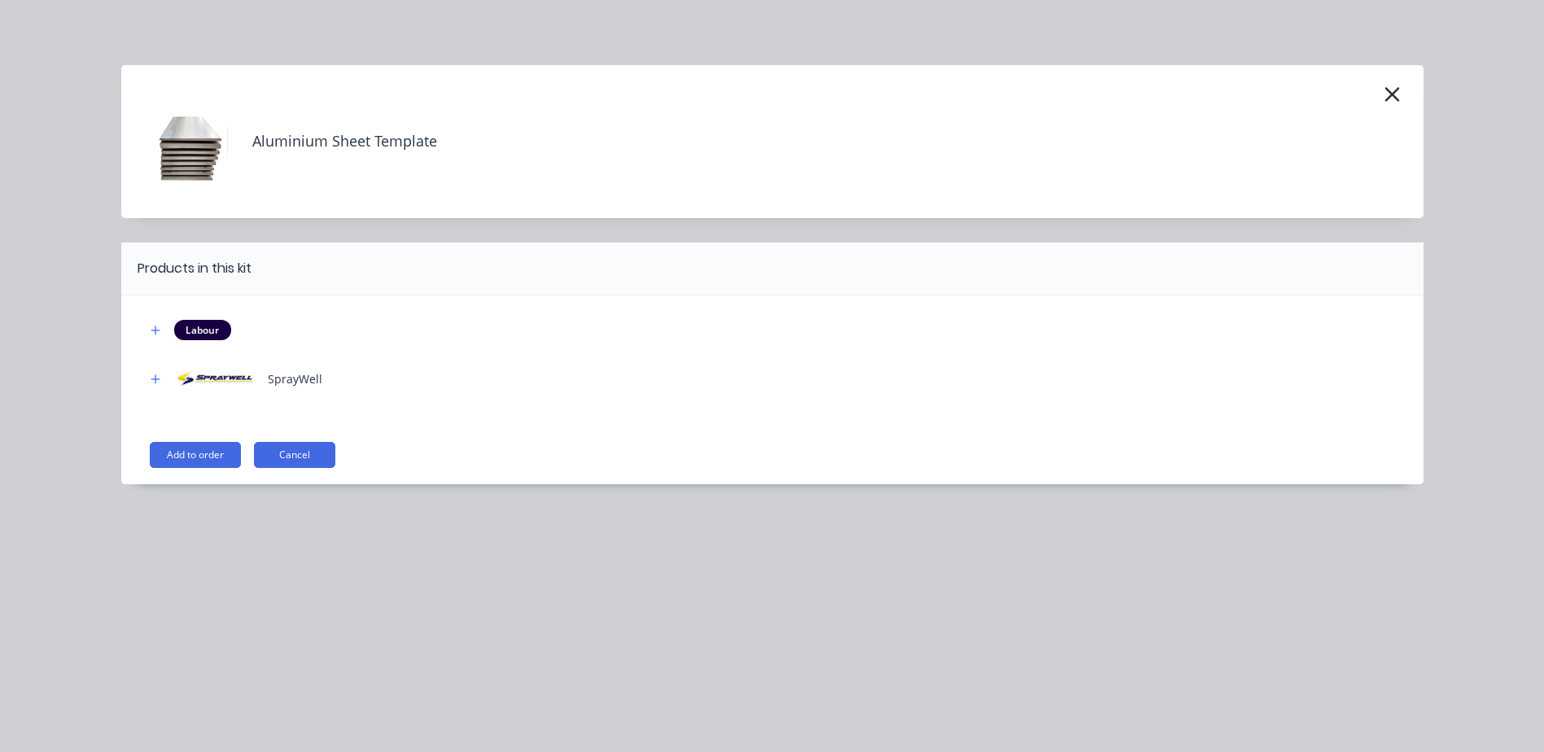
click at [1391, 97] on icon "button" at bounding box center [1393, 94] width 15 height 15
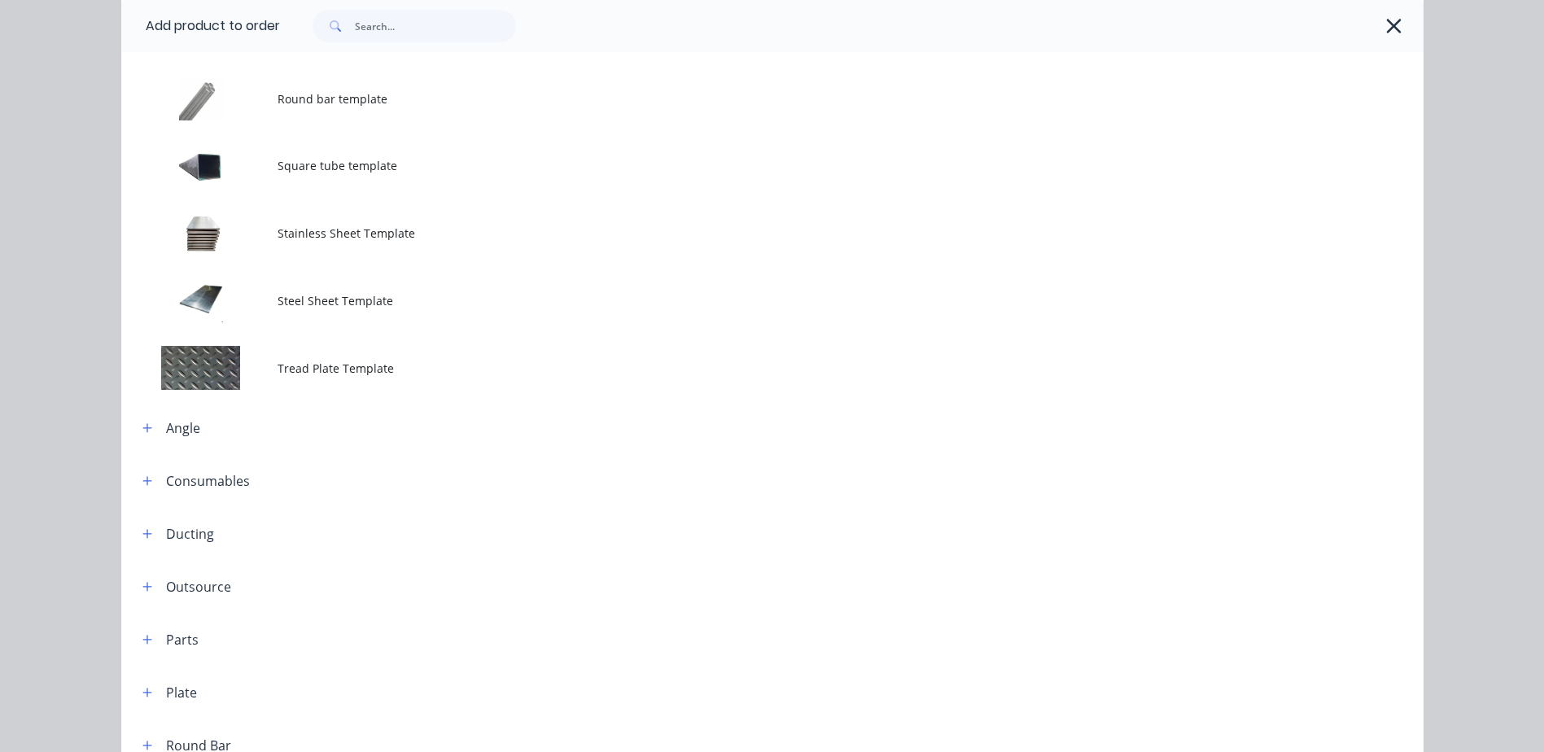
scroll to position [572, 0]
click at [239, 291] on td at bounding box center [199, 299] width 156 height 68
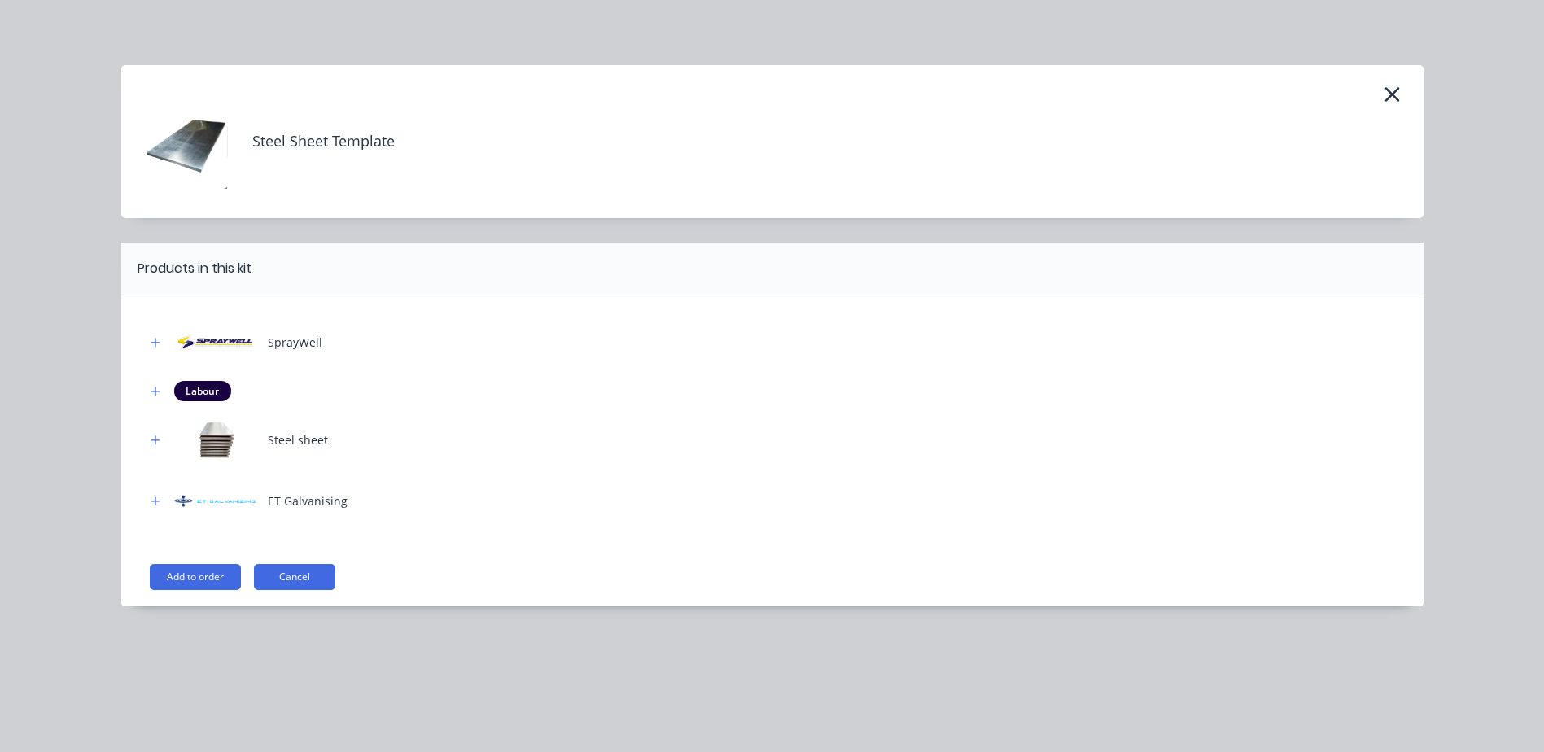
click at [1387, 92] on icon "button" at bounding box center [1392, 94] width 17 height 23
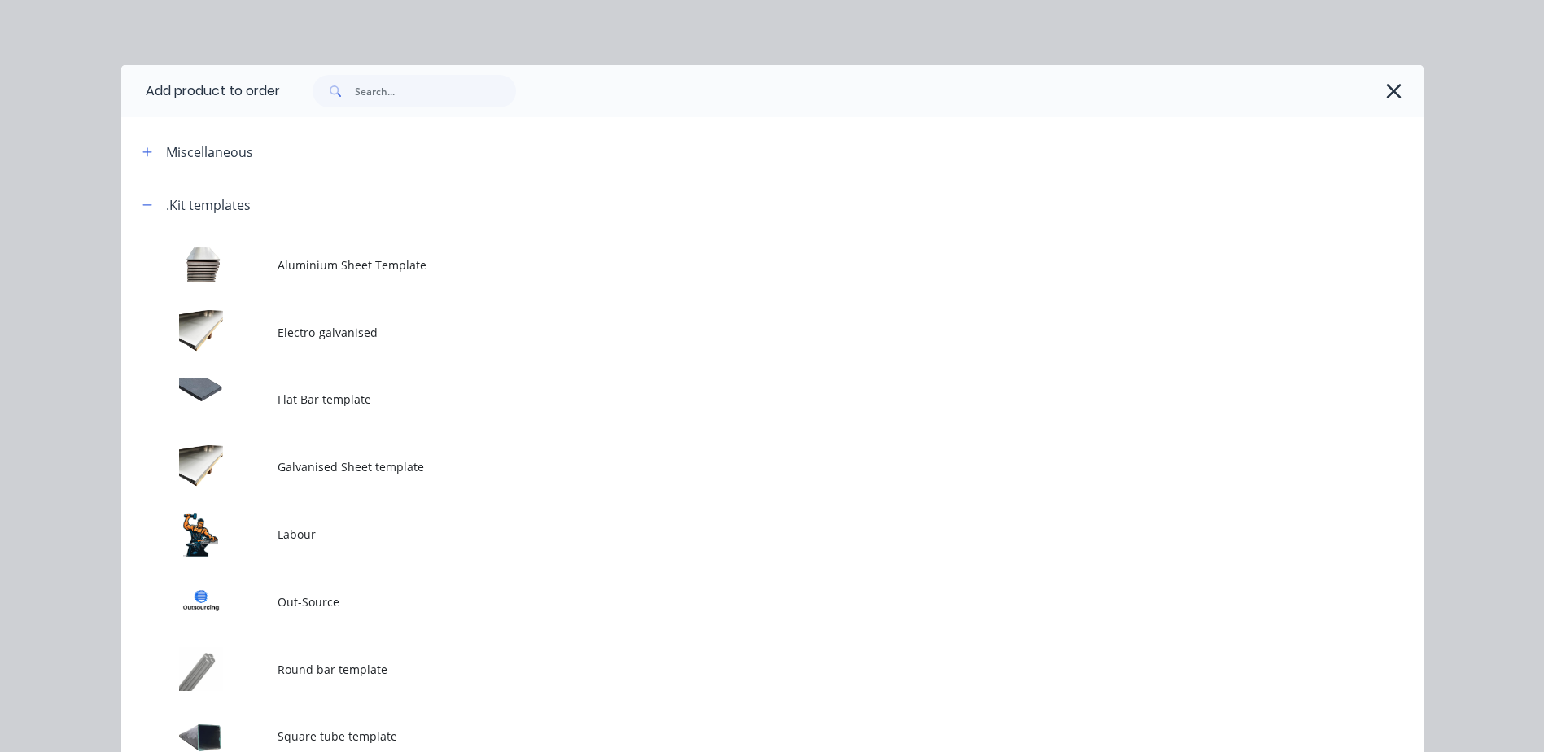
scroll to position [178, 0]
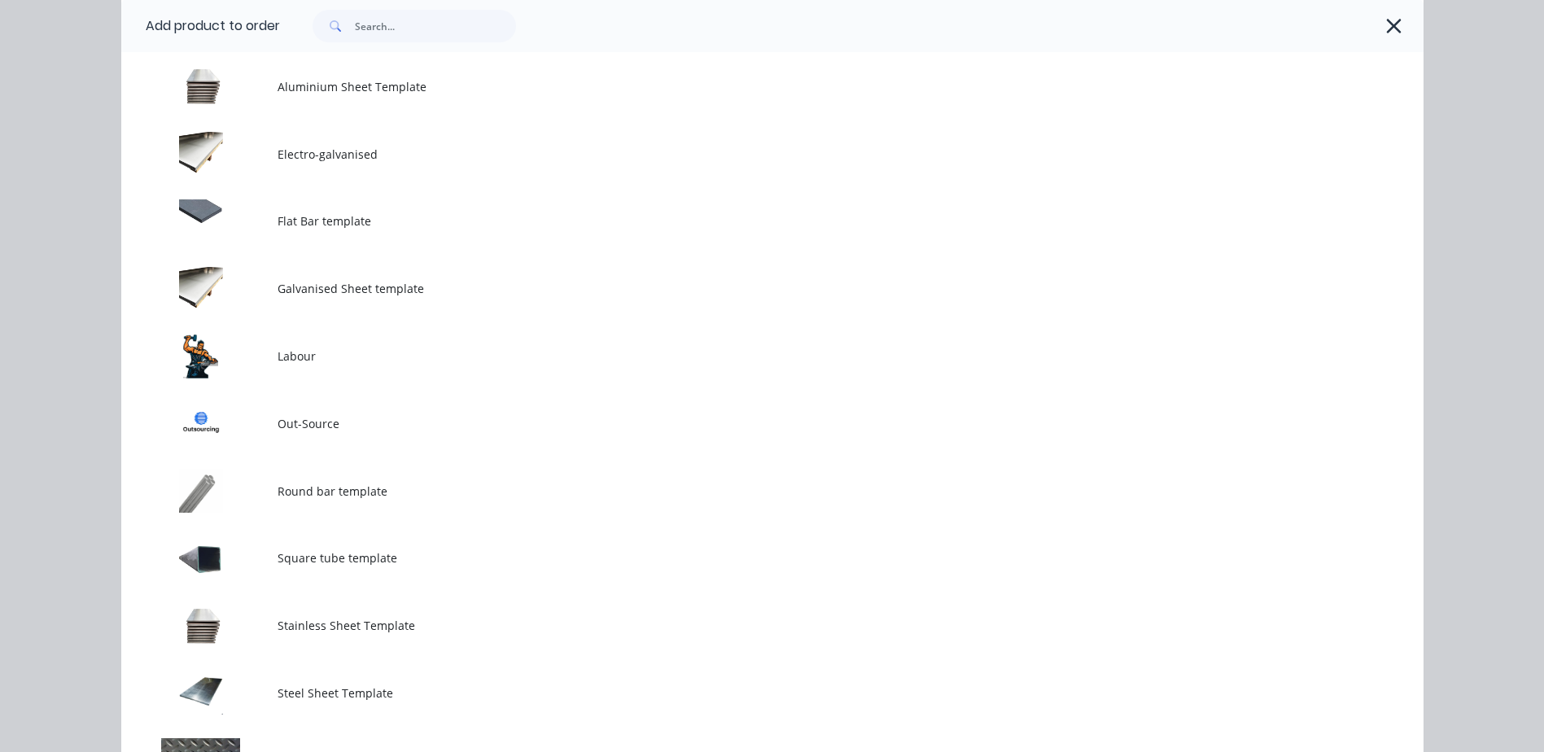
click at [206, 87] on td at bounding box center [199, 87] width 156 height 68
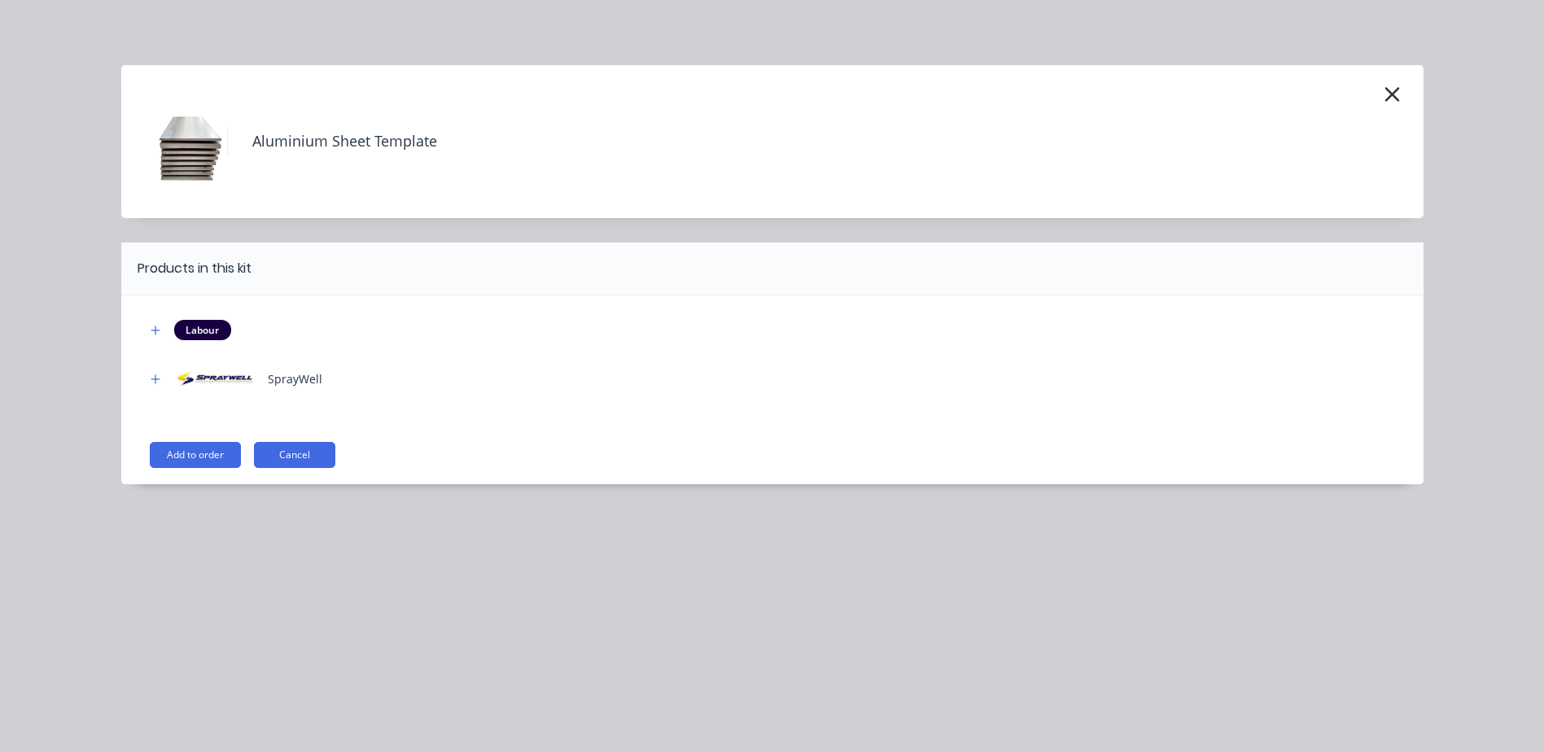
click at [332, 143] on h4 "Aluminium Sheet Template" at bounding box center [332, 141] width 210 height 31
click at [1391, 90] on icon "button" at bounding box center [1392, 94] width 17 height 23
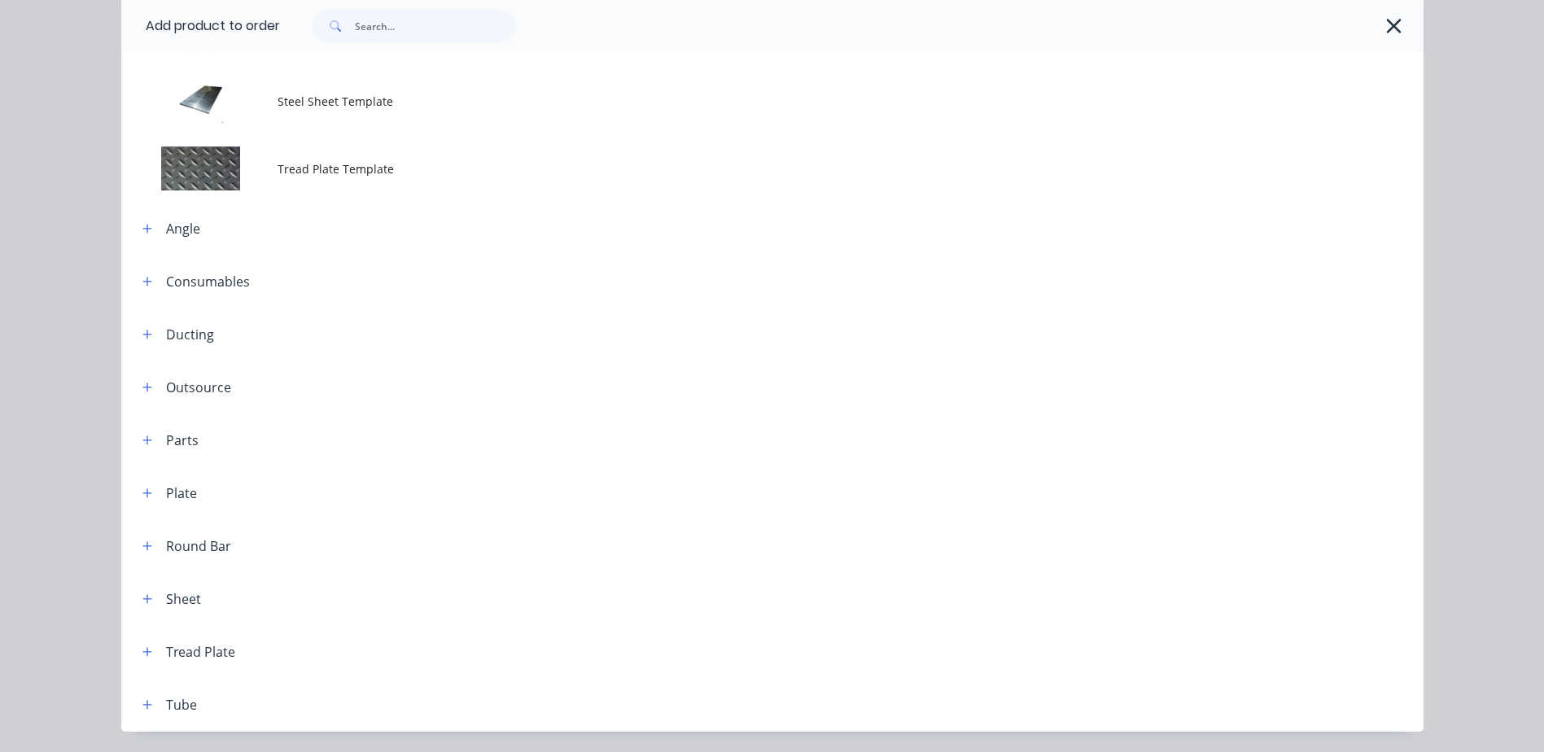
scroll to position [821, 0]
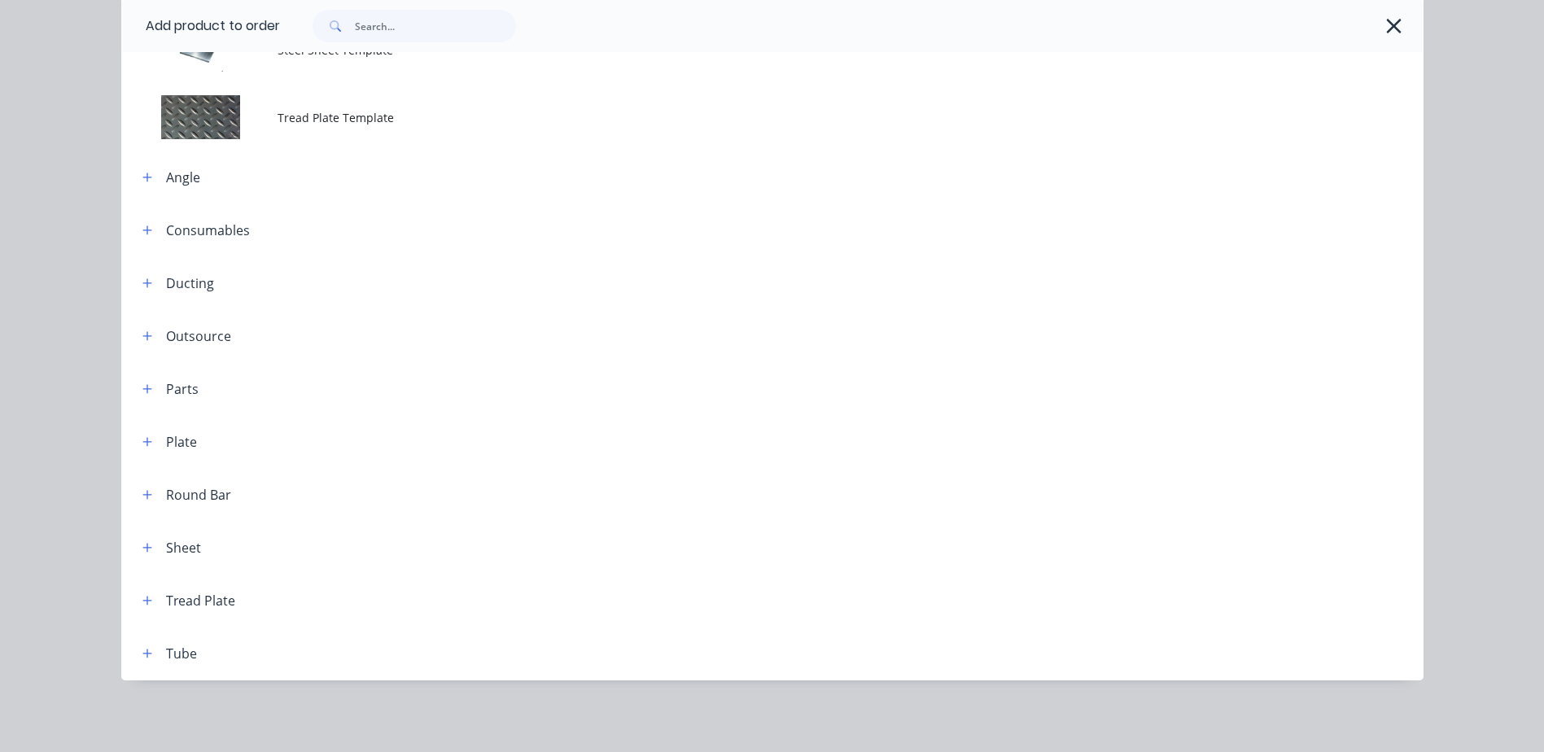
click at [145, 547] on icon "button" at bounding box center [147, 547] width 10 height 11
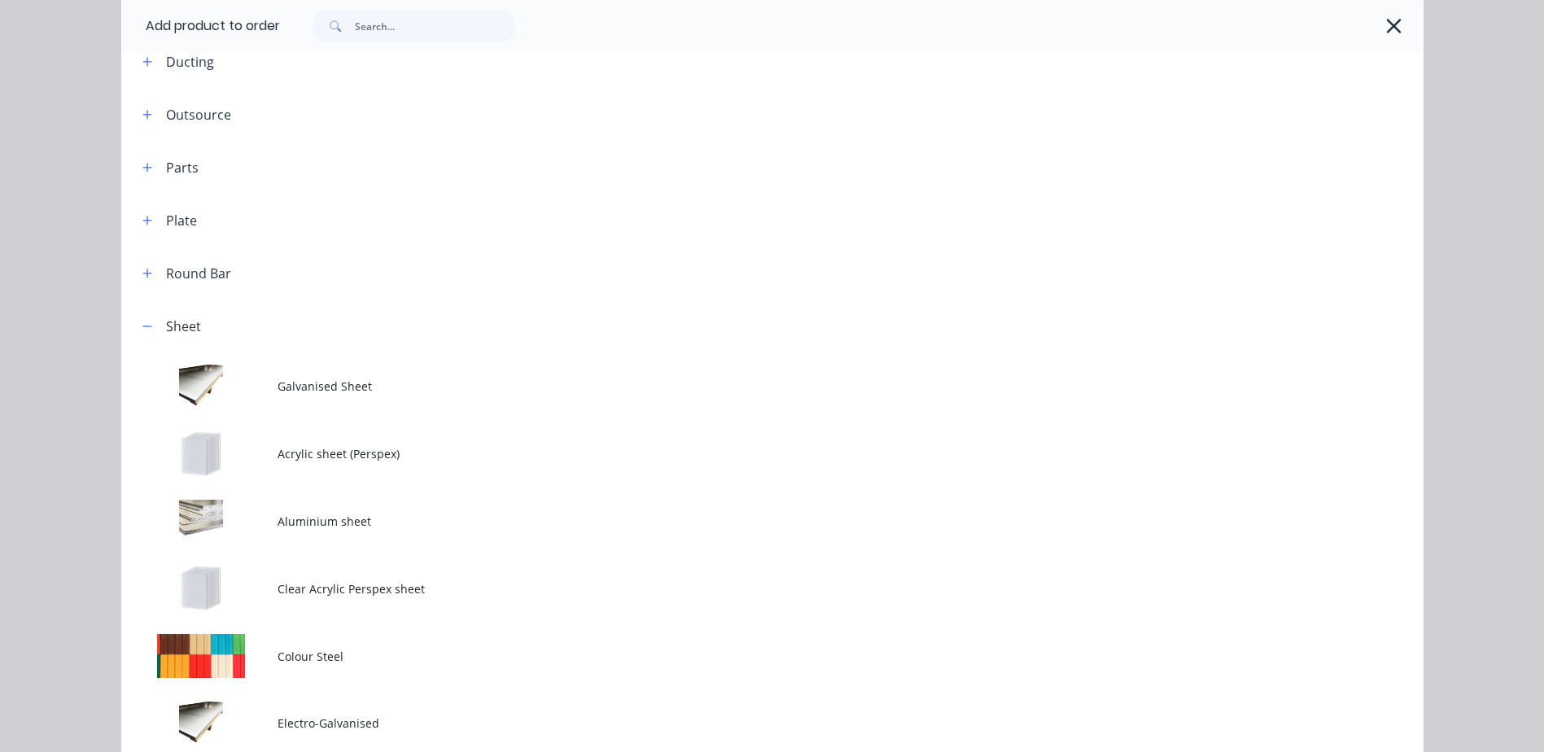
scroll to position [1067, 0]
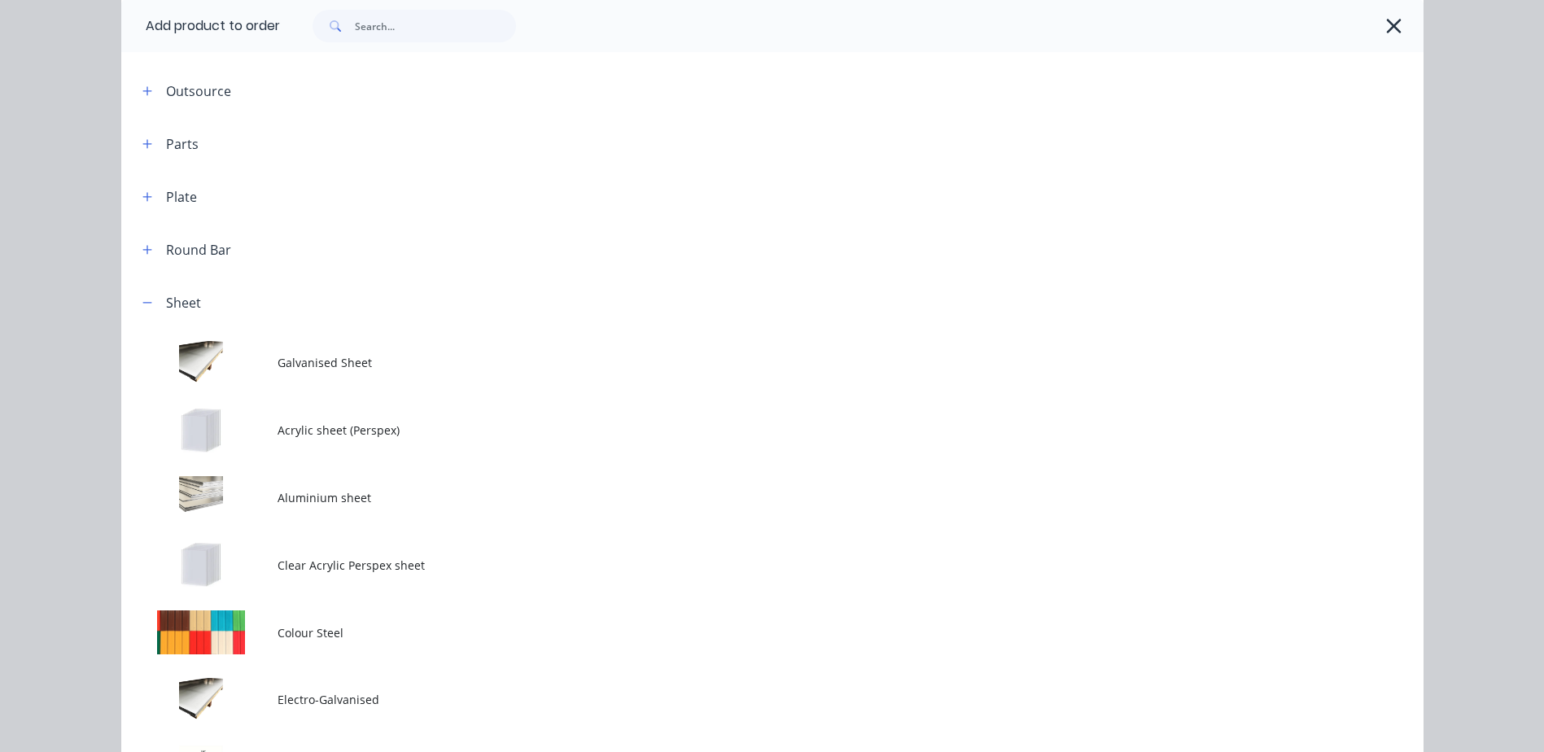
click at [244, 497] on td at bounding box center [199, 498] width 156 height 68
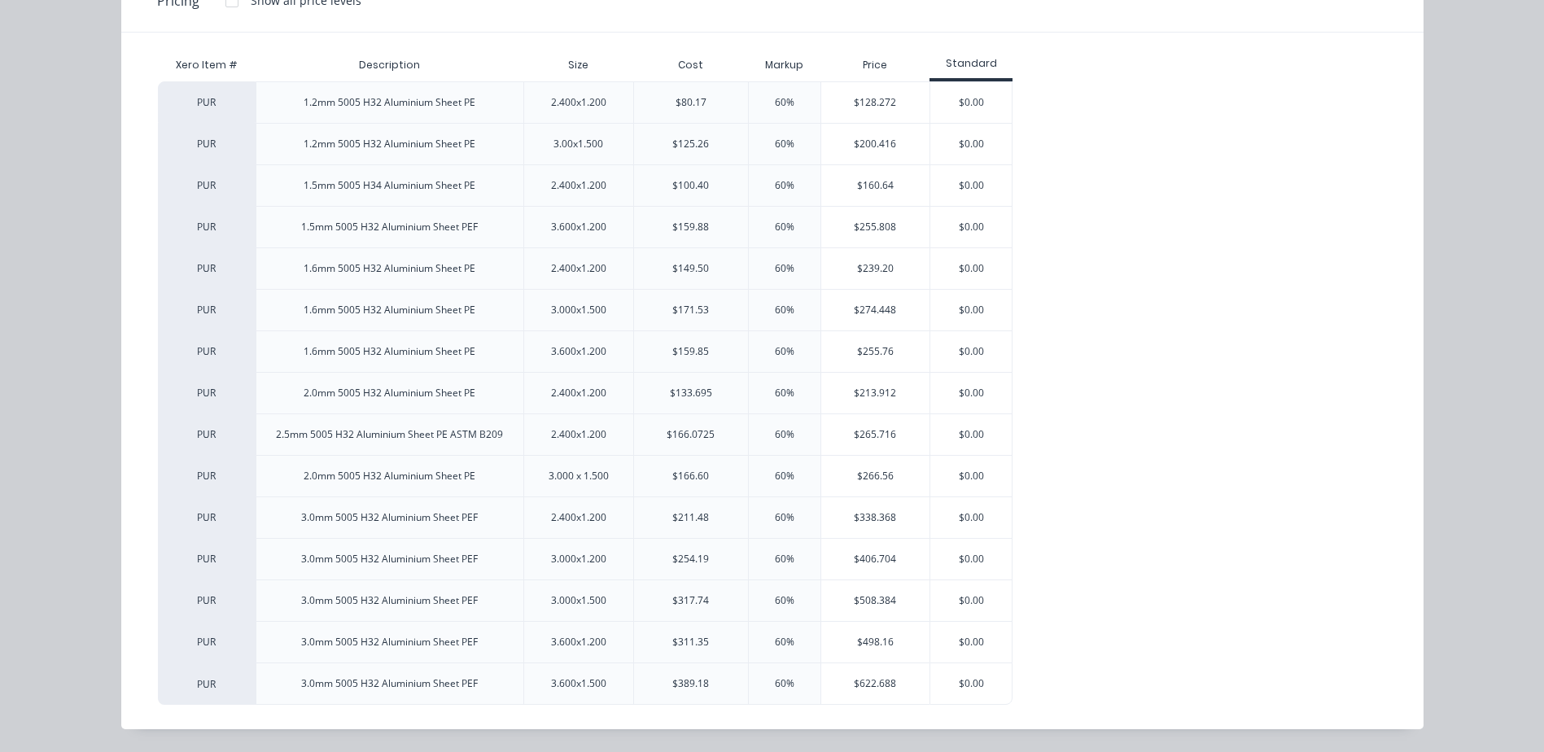
scroll to position [0, 0]
click at [905, 99] on div "$128.272" at bounding box center [875, 102] width 109 height 41
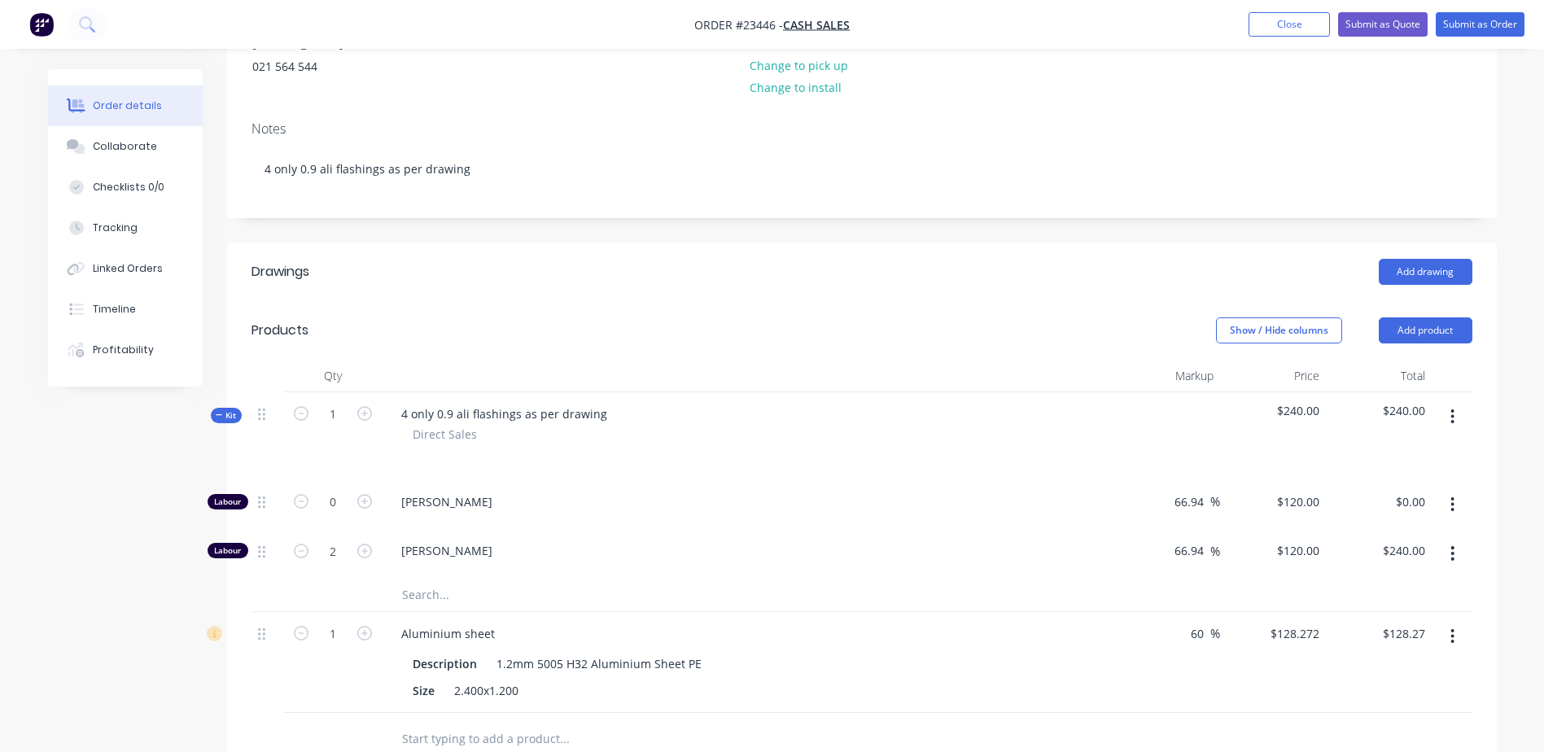
scroll to position [339, 0]
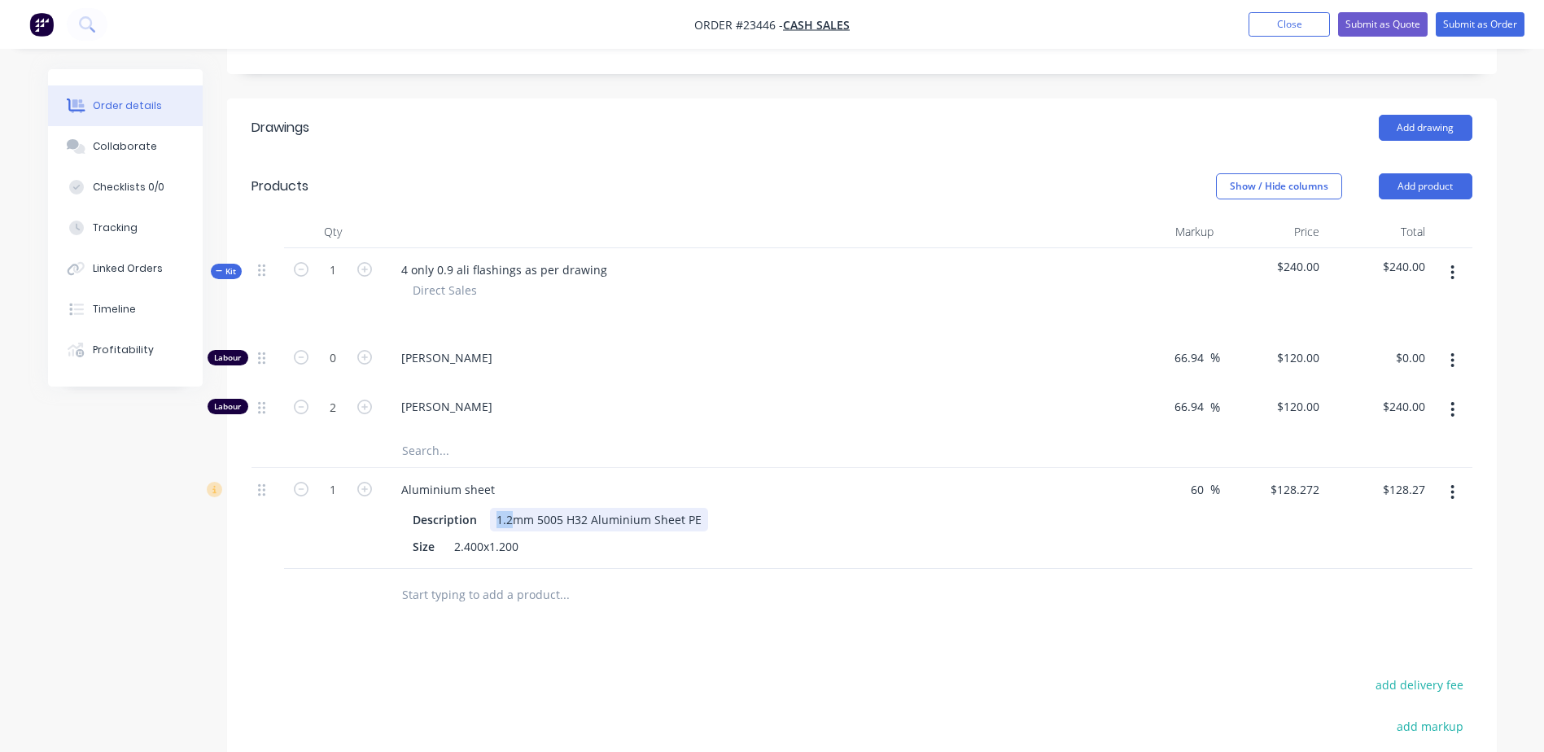
drag, startPoint x: 490, startPoint y: 515, endPoint x: 513, endPoint y: 517, distance: 22.9
click at [513, 517] on div "1.2mm 5005 H32 Aluminium Sheet PE" at bounding box center [599, 520] width 218 height 24
click at [1453, 498] on icon "button" at bounding box center [1453, 492] width 3 height 15
click at [1423, 637] on div "Delete" at bounding box center [1395, 633] width 125 height 24
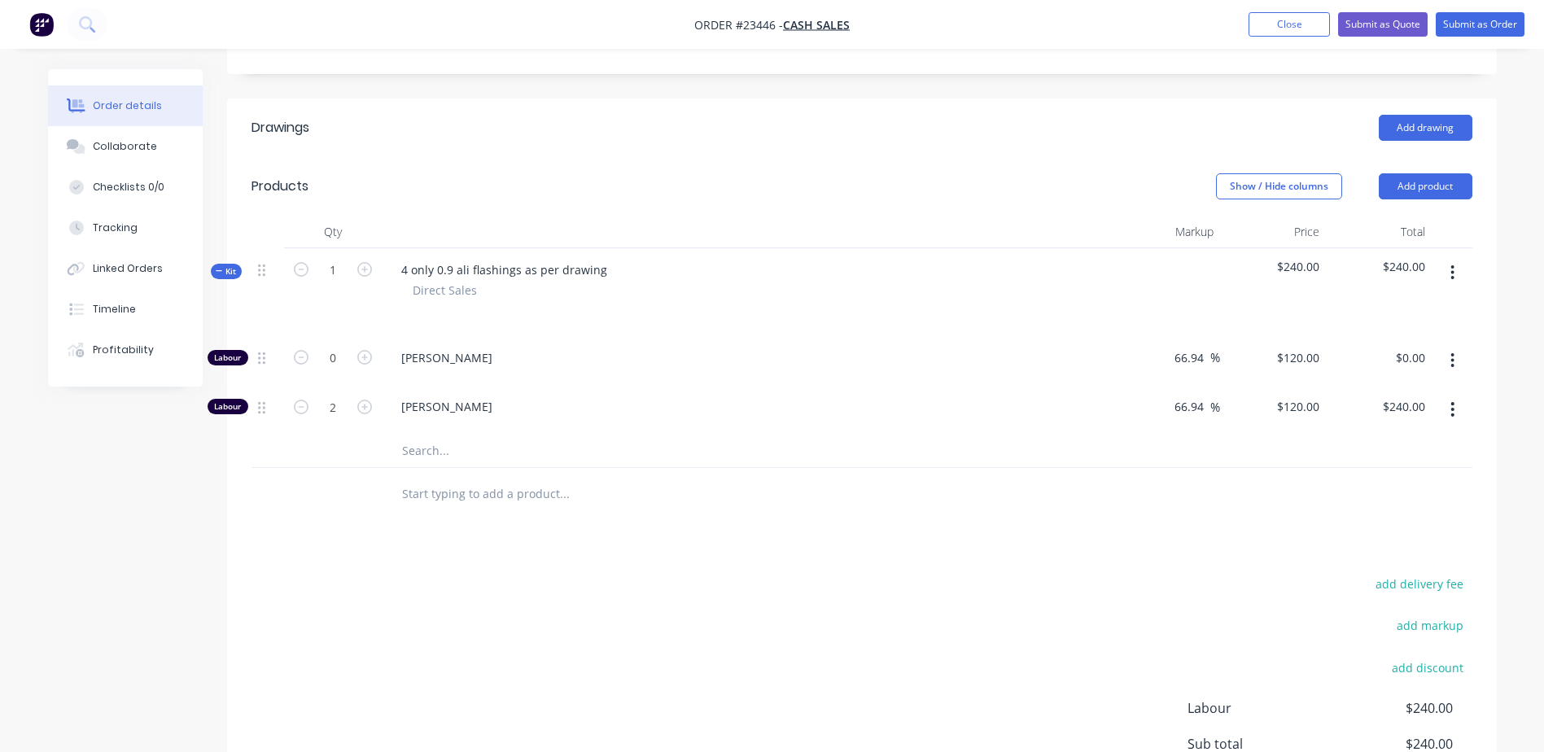
click at [1430, 179] on button "Add product" at bounding box center [1426, 186] width 94 height 26
click at [1399, 230] on div "Product catalogue" at bounding box center [1395, 228] width 125 height 24
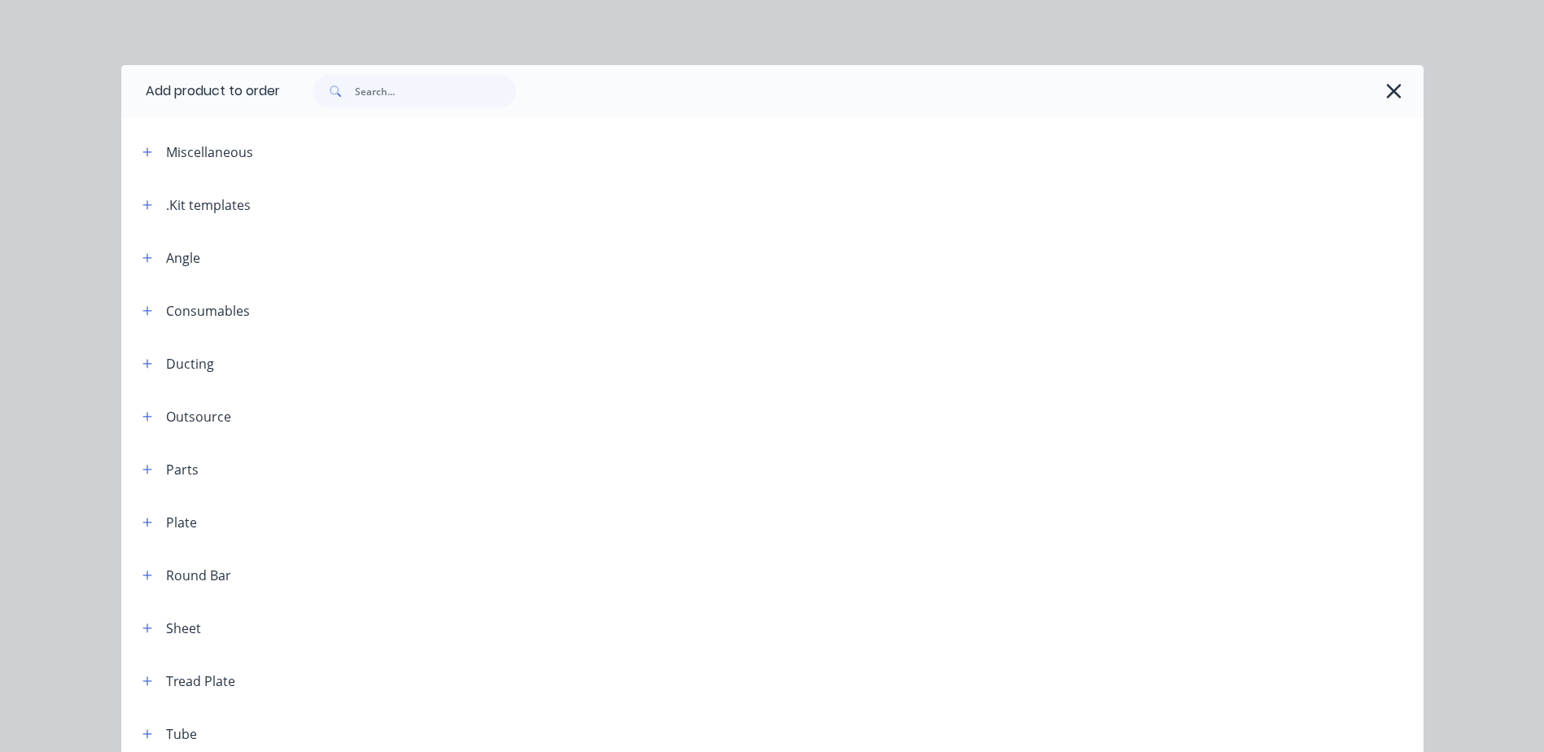
scroll to position [13, 0]
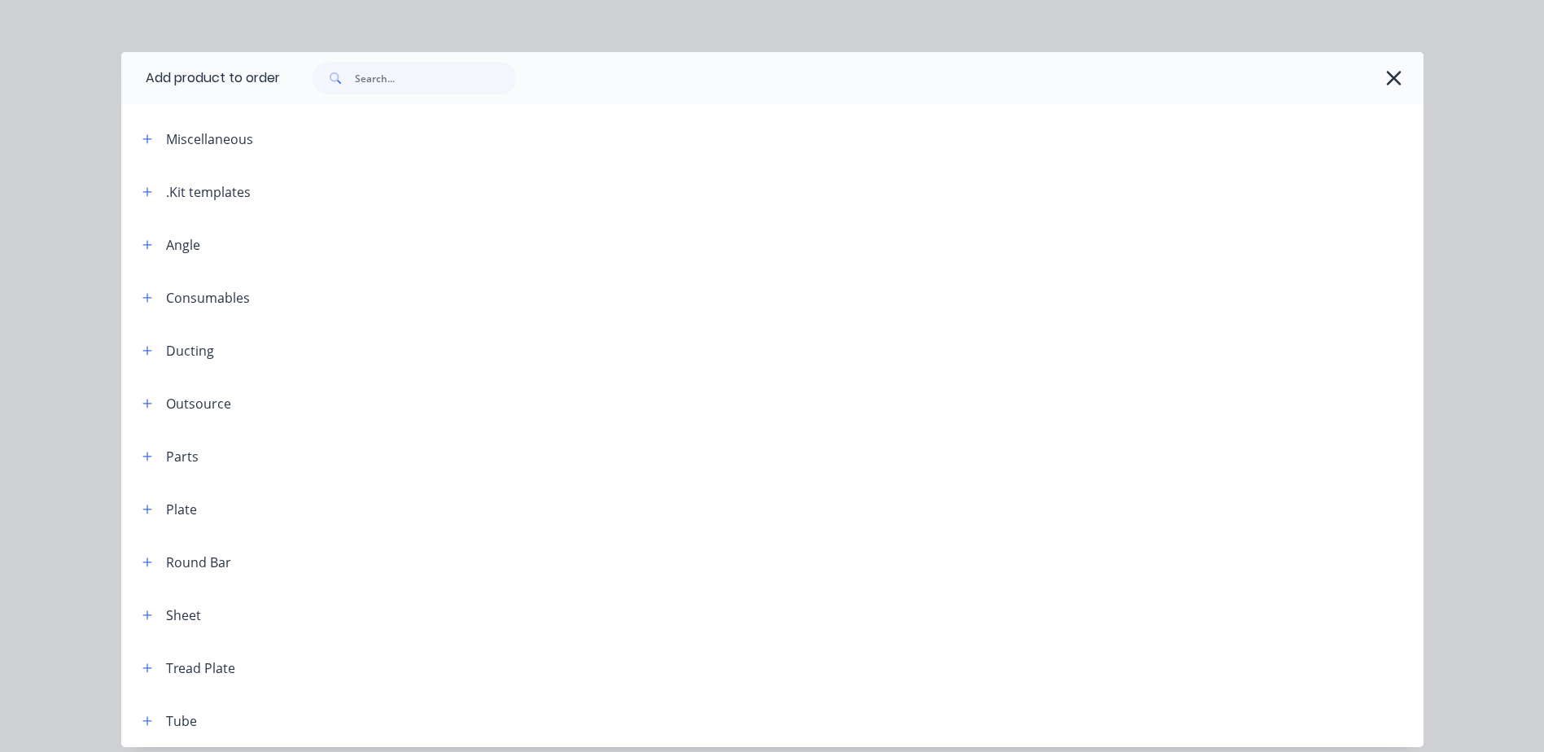
click at [144, 611] on icon "button" at bounding box center [147, 615] width 10 height 11
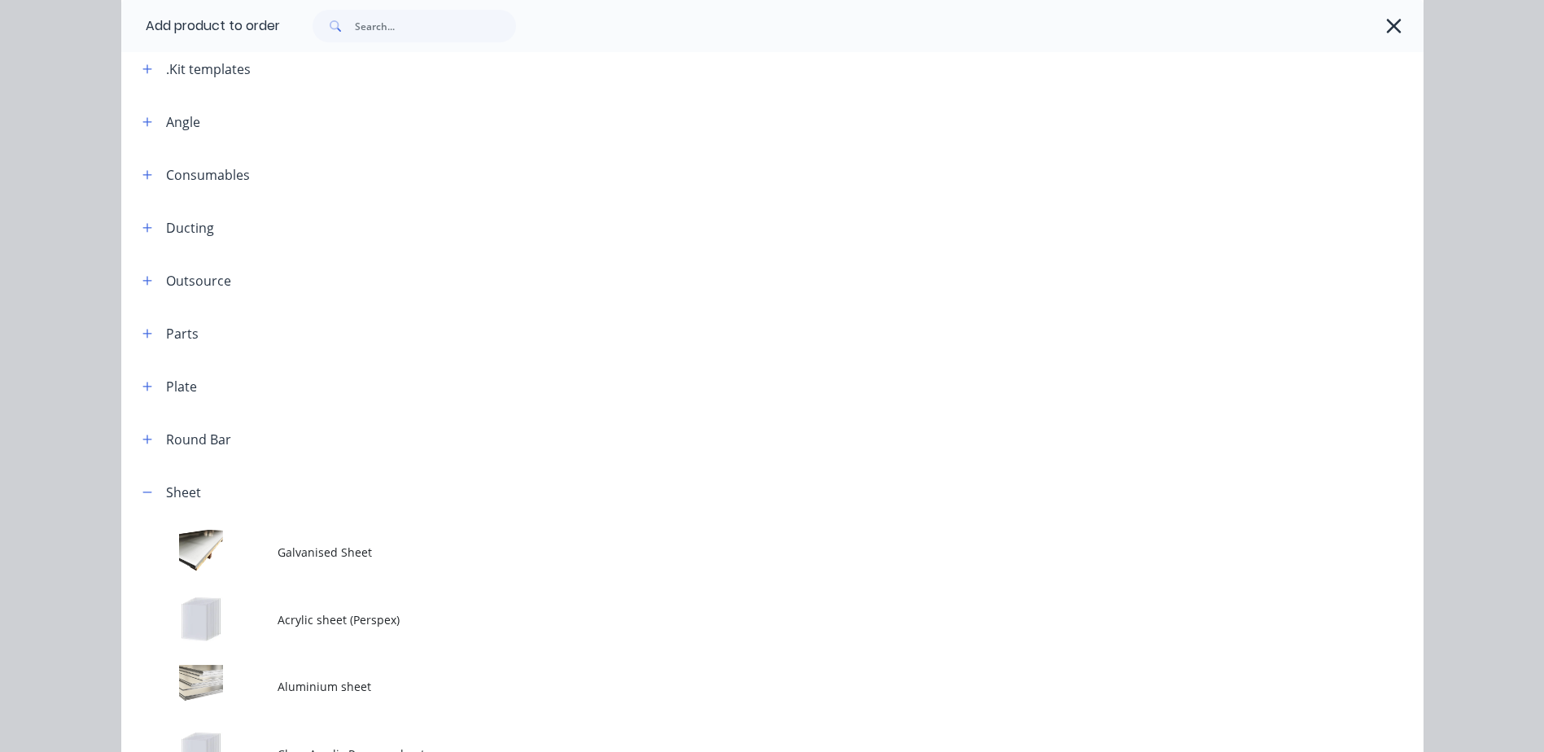
scroll to position [234, 0]
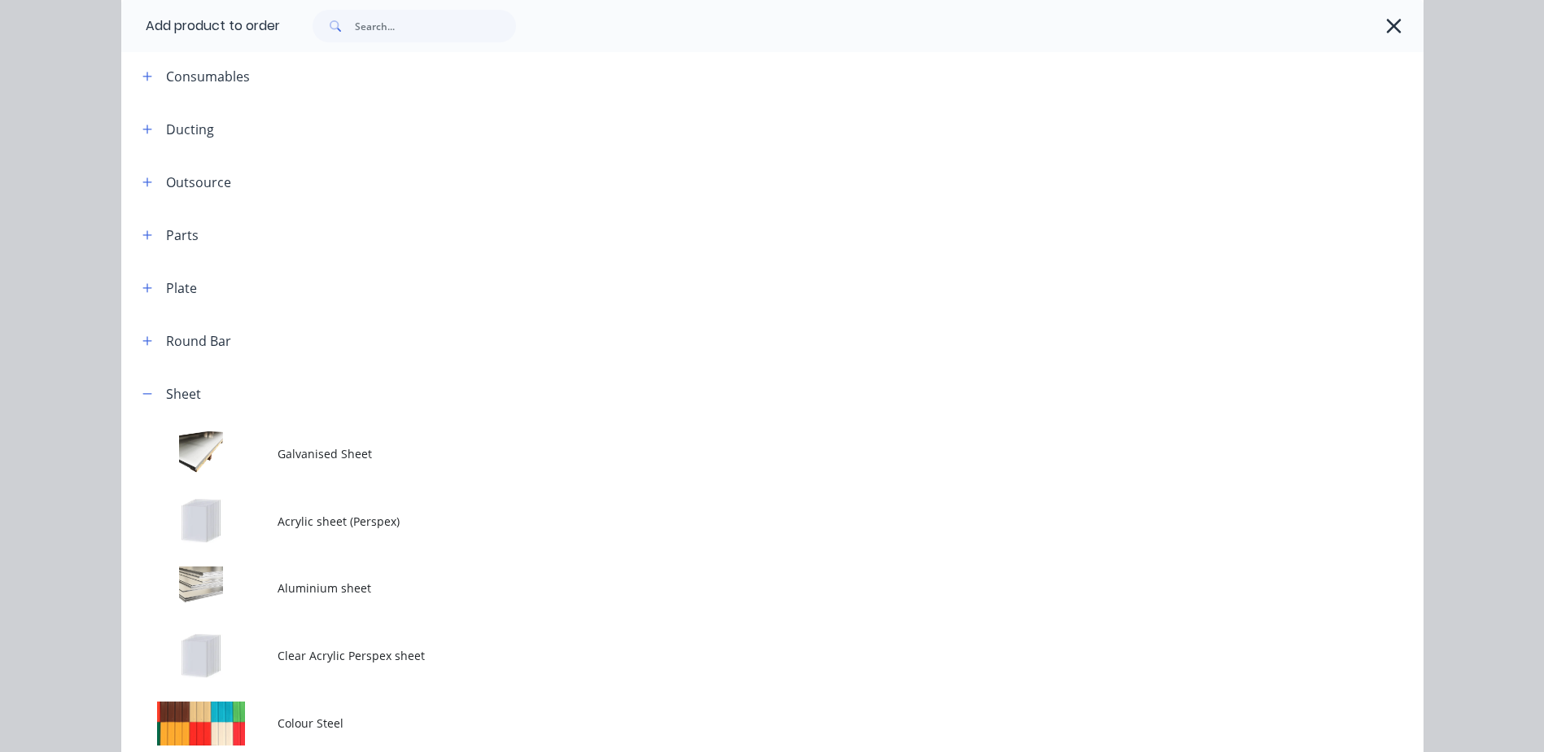
click at [226, 598] on td at bounding box center [199, 589] width 156 height 68
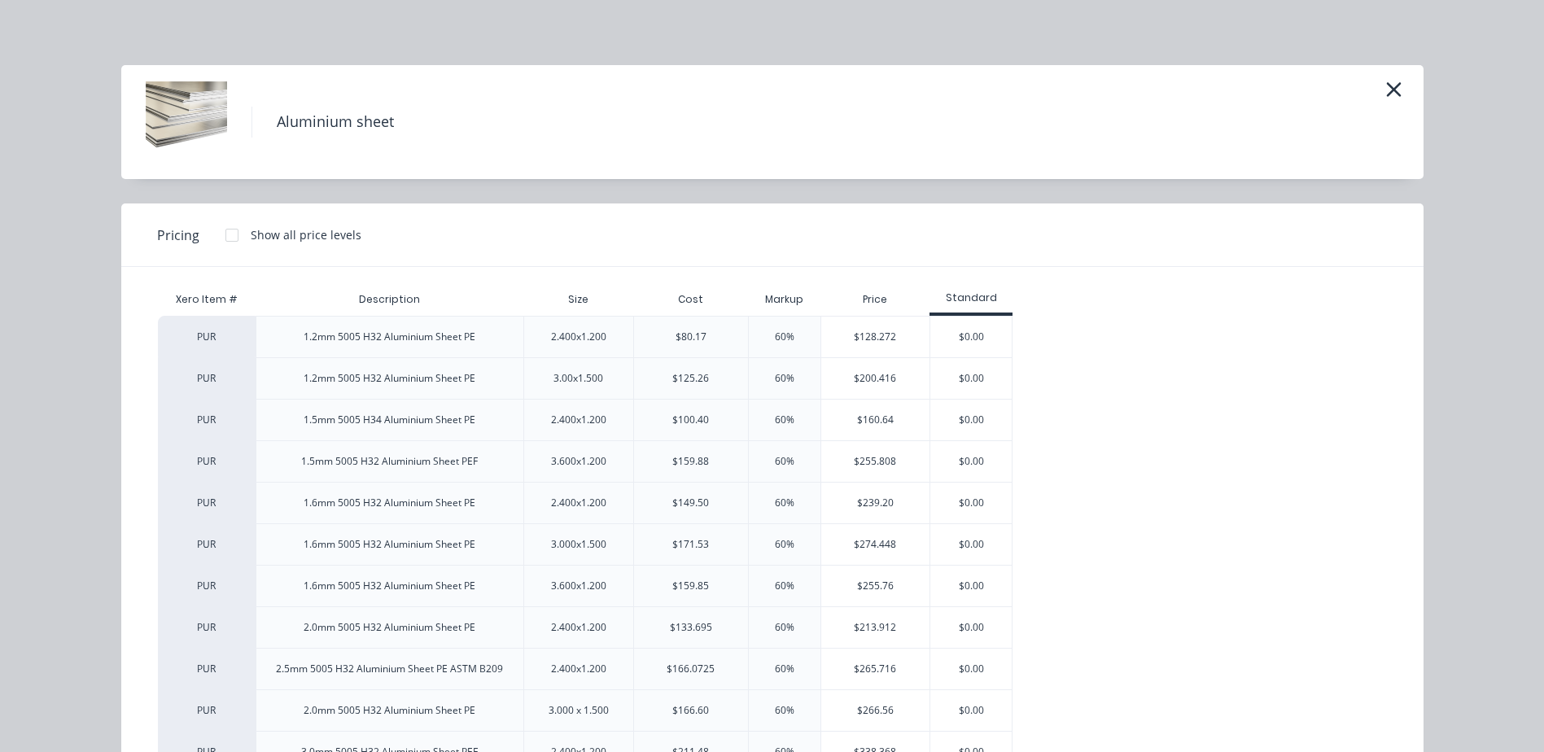
click at [870, 337] on div "$128.272" at bounding box center [875, 337] width 109 height 41
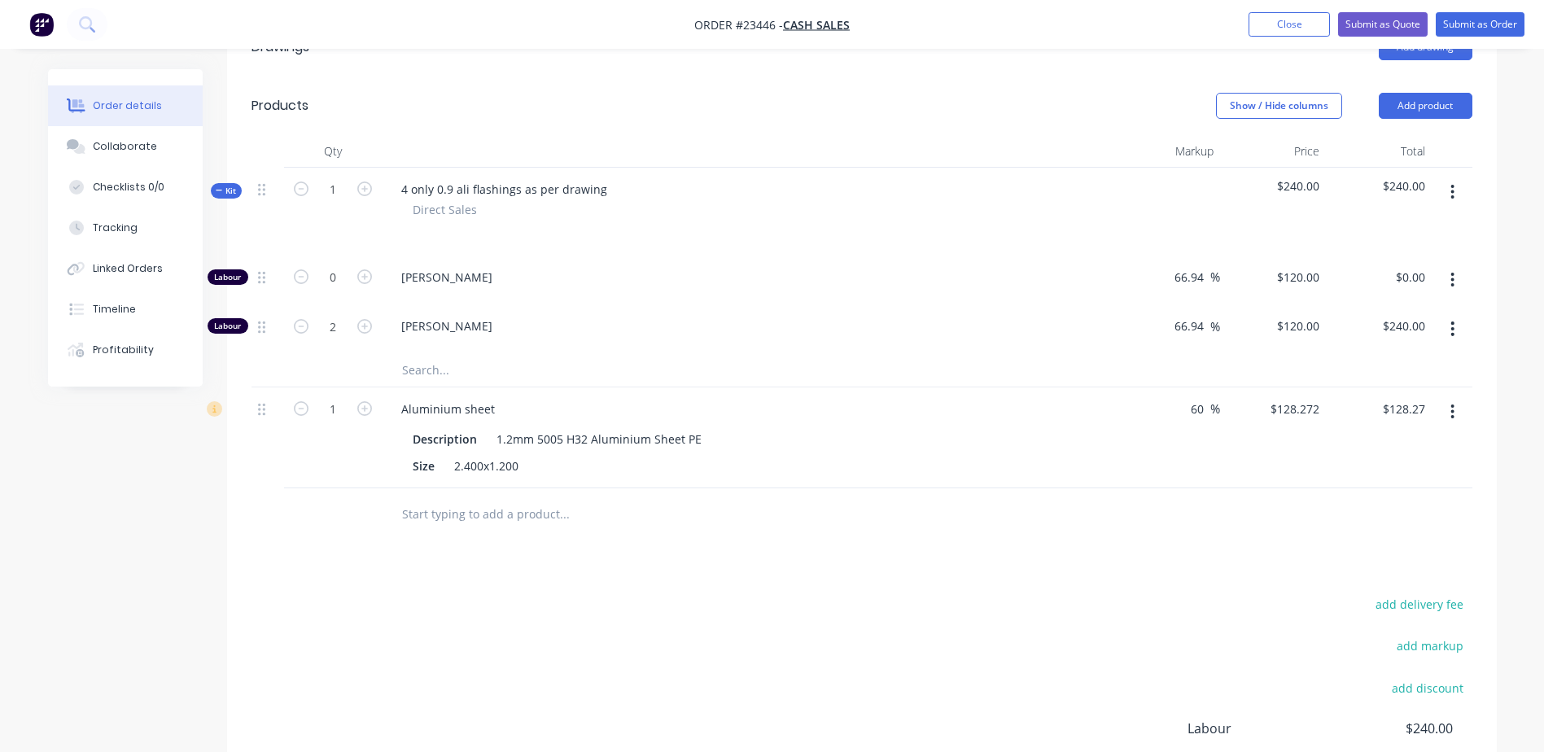
scroll to position [423, 0]
drag, startPoint x: 491, startPoint y: 436, endPoint x: 512, endPoint y: 436, distance: 21.2
click at [512, 436] on div "1.2mm 5005 H32 Aluminium Sheet PE" at bounding box center [599, 436] width 218 height 24
click at [876, 456] on div "Size 2.400x1.200" at bounding box center [744, 463] width 677 height 24
drag, startPoint x: 983, startPoint y: 434, endPoint x: 1427, endPoint y: 402, distance: 444.8
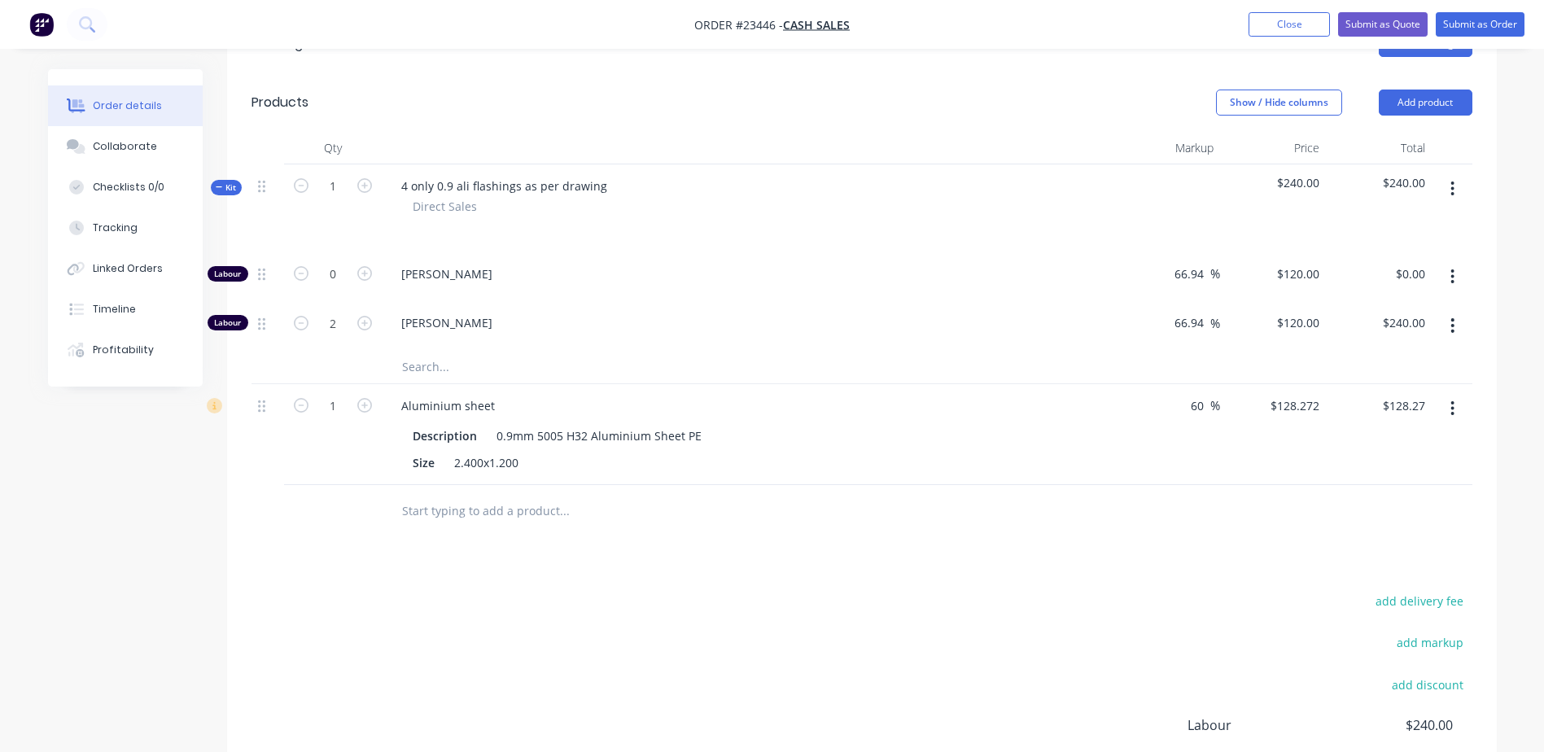
click at [1420, 402] on div "$128.27 $128.27" at bounding box center [1379, 434] width 106 height 101
drag, startPoint x: 1430, startPoint y: 394, endPoint x: 1386, endPoint y: 400, distance: 43.5
click at [1386, 400] on div "128.27 128.27" at bounding box center [1407, 406] width 50 height 24
type input "96.30"
type input "20.12"
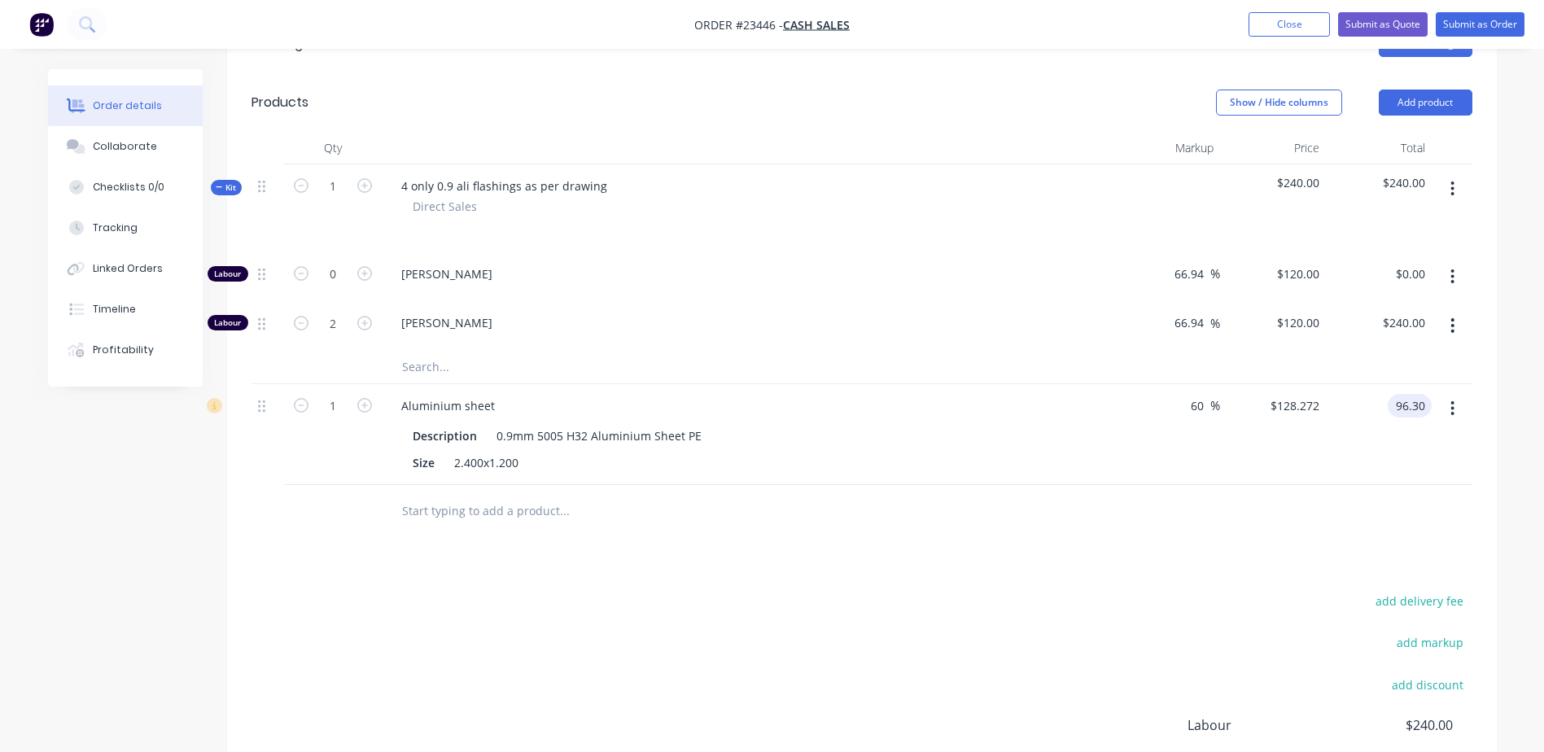
type input "$96.30"
click at [1274, 542] on div "Drawings Add drawing Products Show / Hide columns Add product Qty Markup Price …" at bounding box center [862, 472] width 1270 height 914
click at [364, 405] on icon "button" at bounding box center [364, 405] width 15 height 15
type input "2"
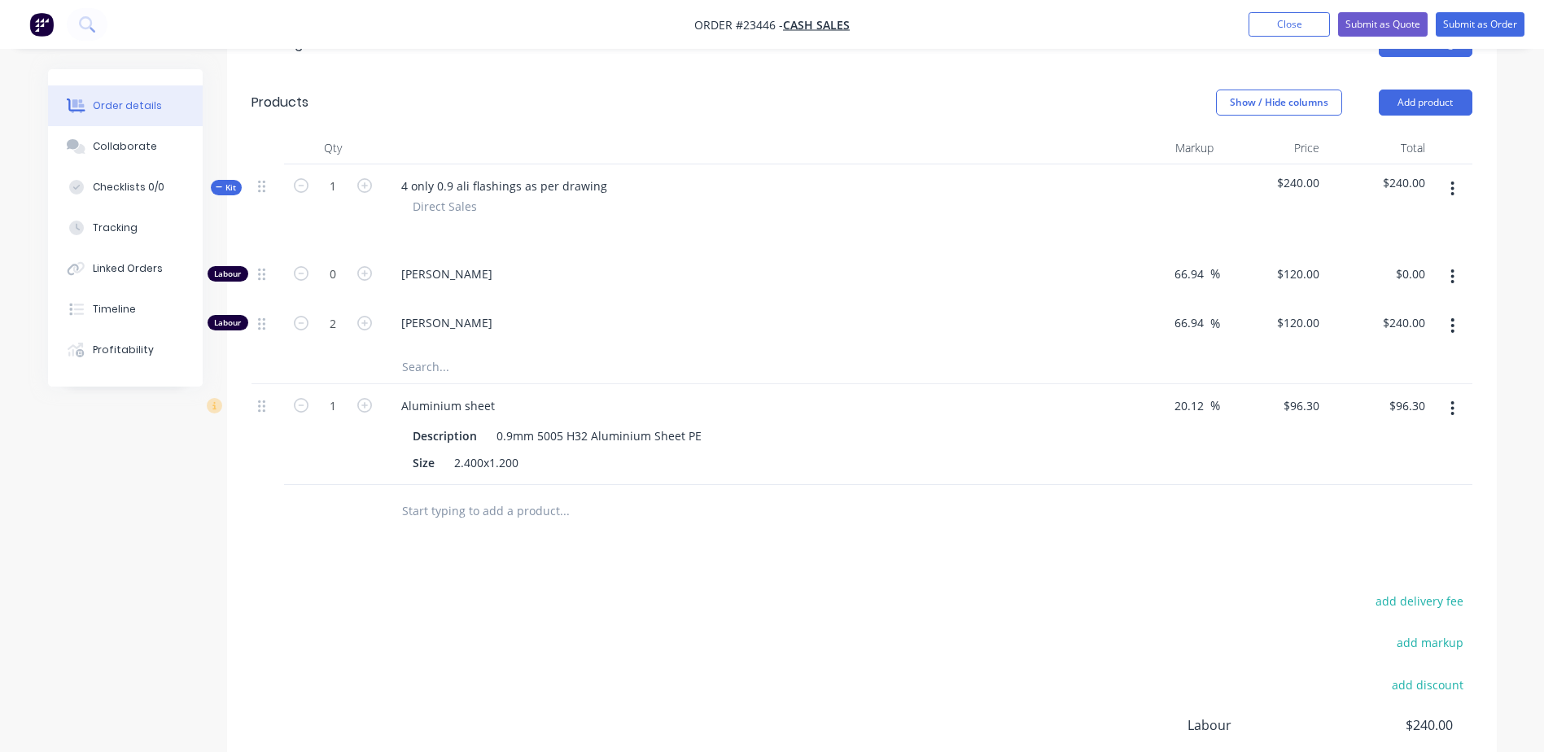
type input "$192.60"
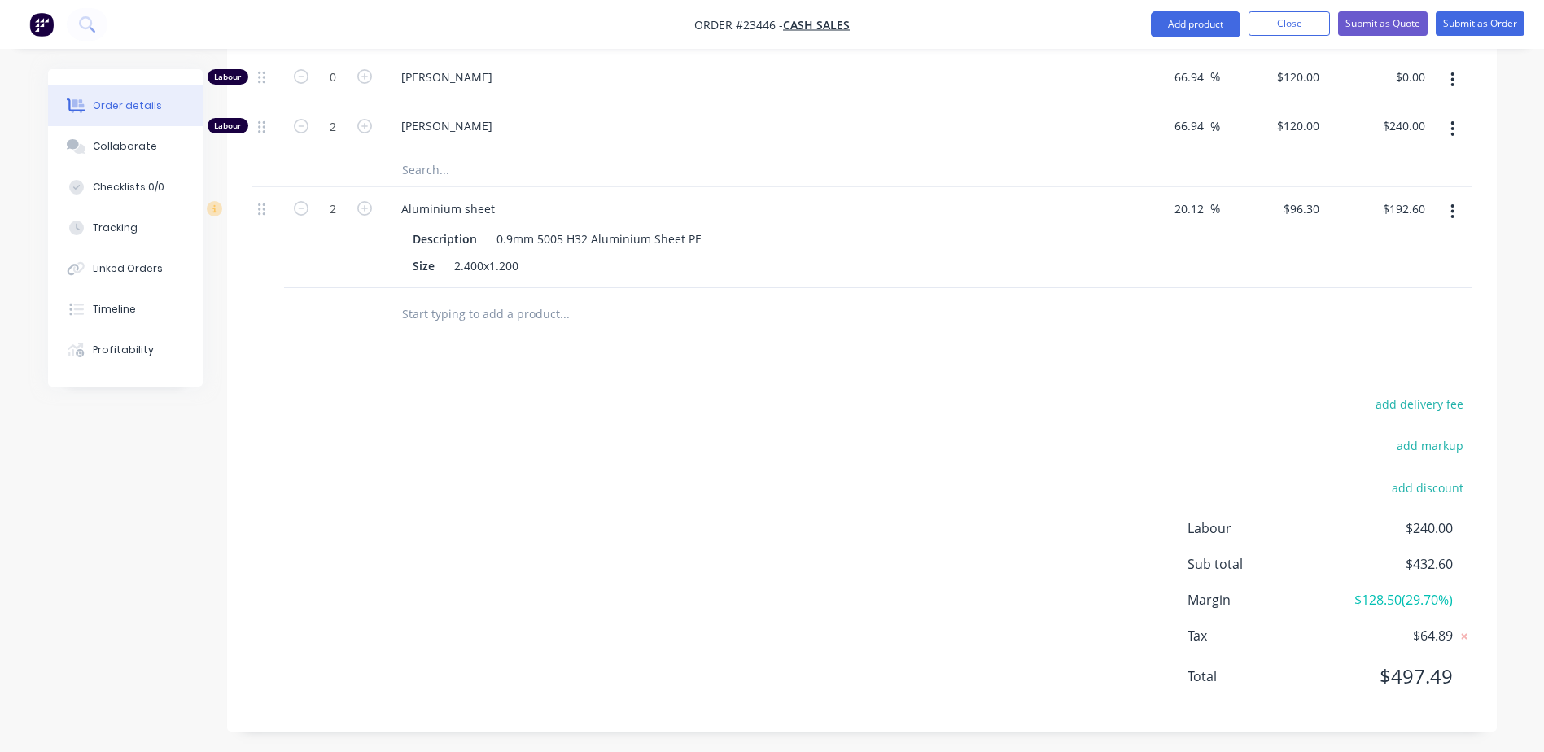
scroll to position [624, 0]
type input "1.5"
type input "$180.00"
click at [776, 355] on div "Drawings Add drawing Products Show / Hide columns Add product Qty Markup Price …" at bounding box center [862, 271] width 1270 height 914
click at [1483, 21] on button "Submit as Order" at bounding box center [1480, 23] width 89 height 24
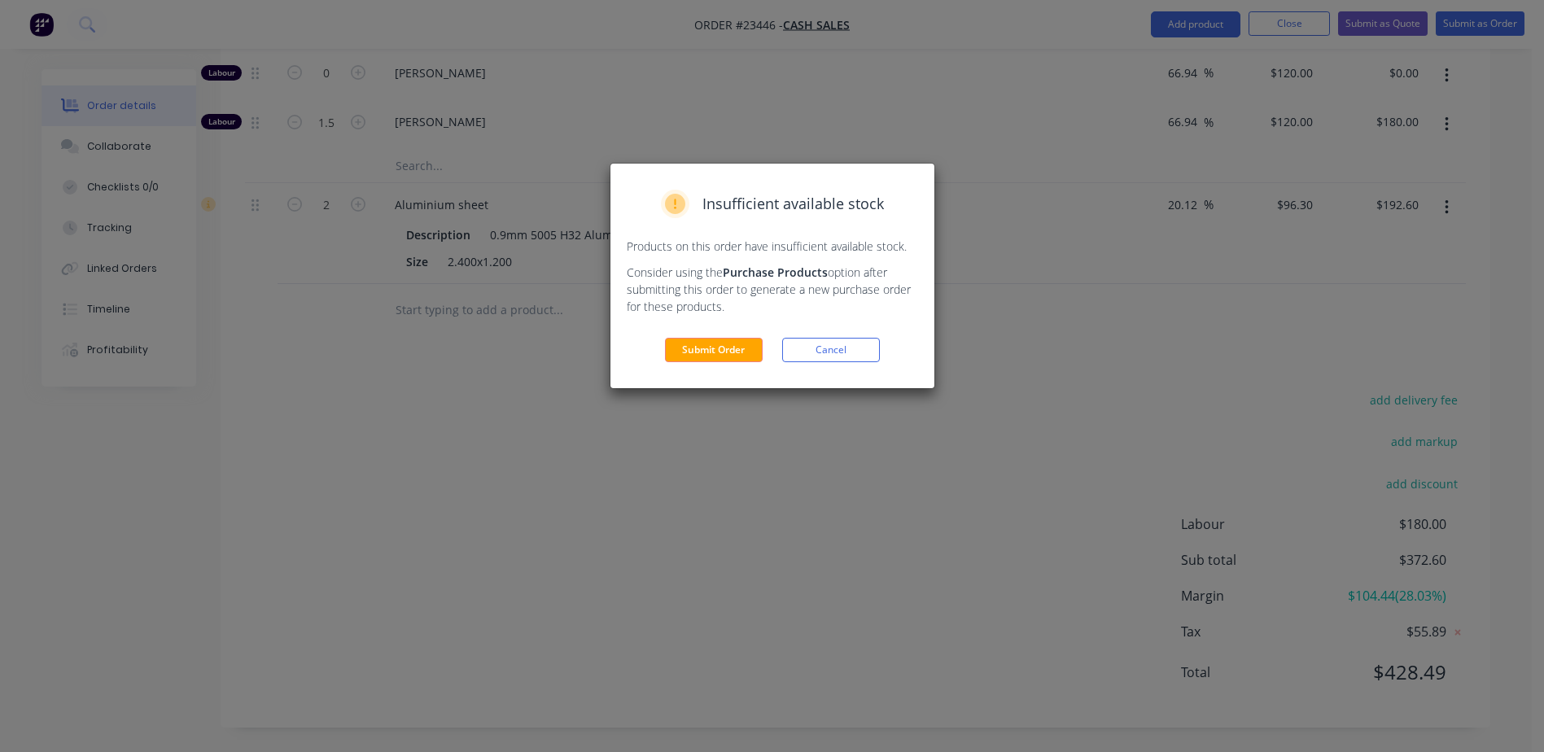
click at [738, 345] on button "Submit Order" at bounding box center [714, 350] width 98 height 24
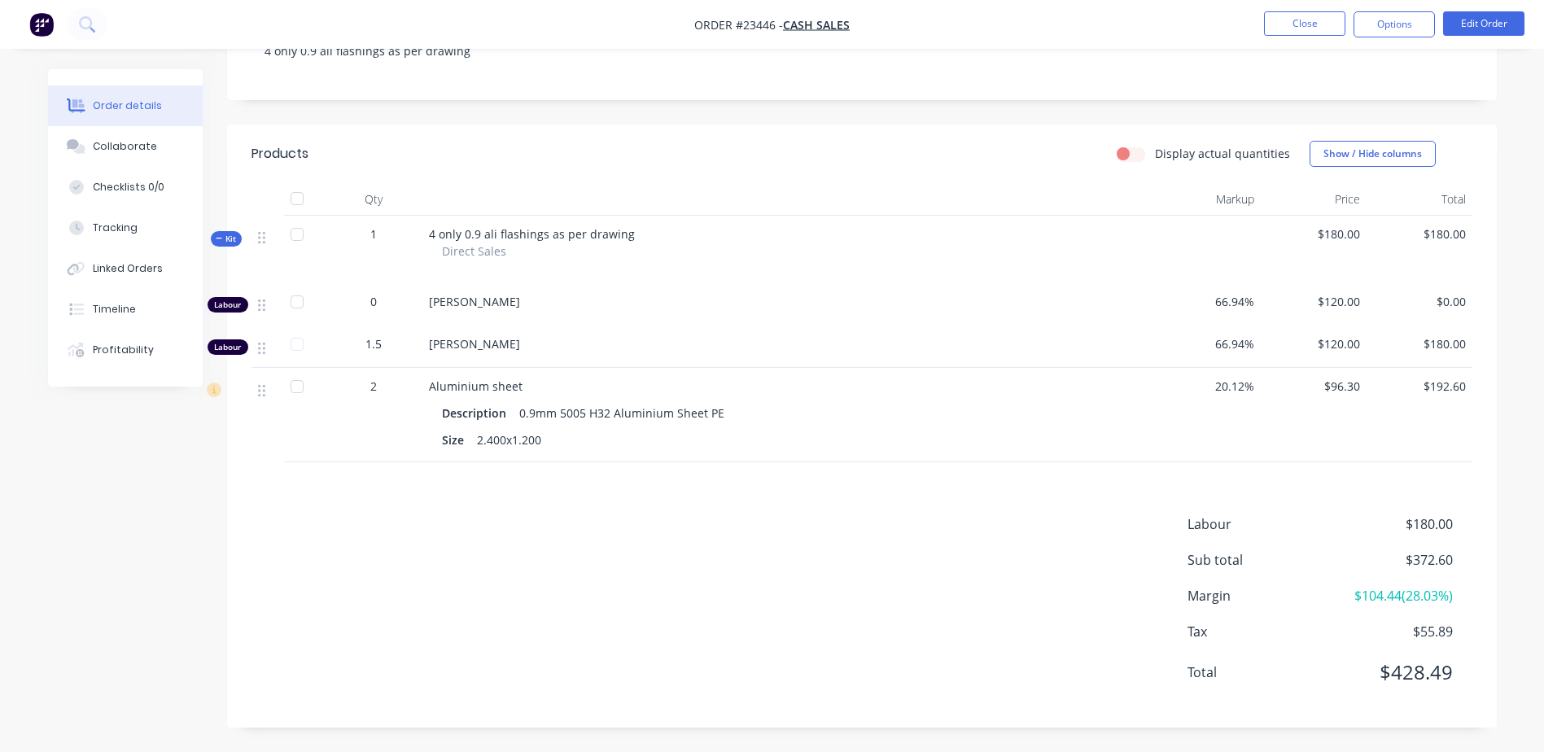
click at [1386, 20] on button "Options" at bounding box center [1394, 24] width 81 height 26
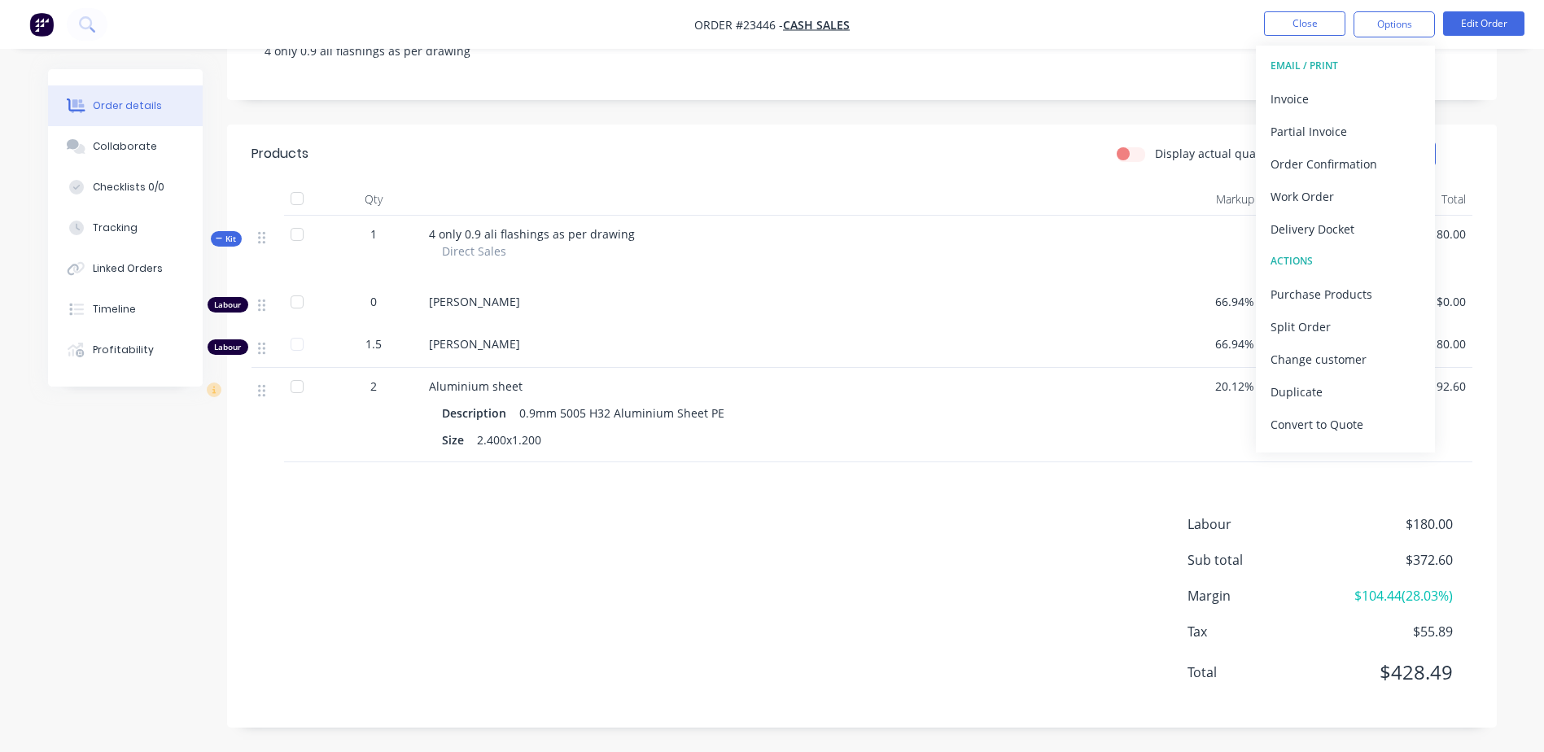
click at [1360, 194] on div "Work Order" at bounding box center [1346, 197] width 150 height 24
click at [1362, 156] on div "Without pricing" at bounding box center [1346, 164] width 150 height 24
click at [1306, 24] on button "Close" at bounding box center [1304, 23] width 81 height 24
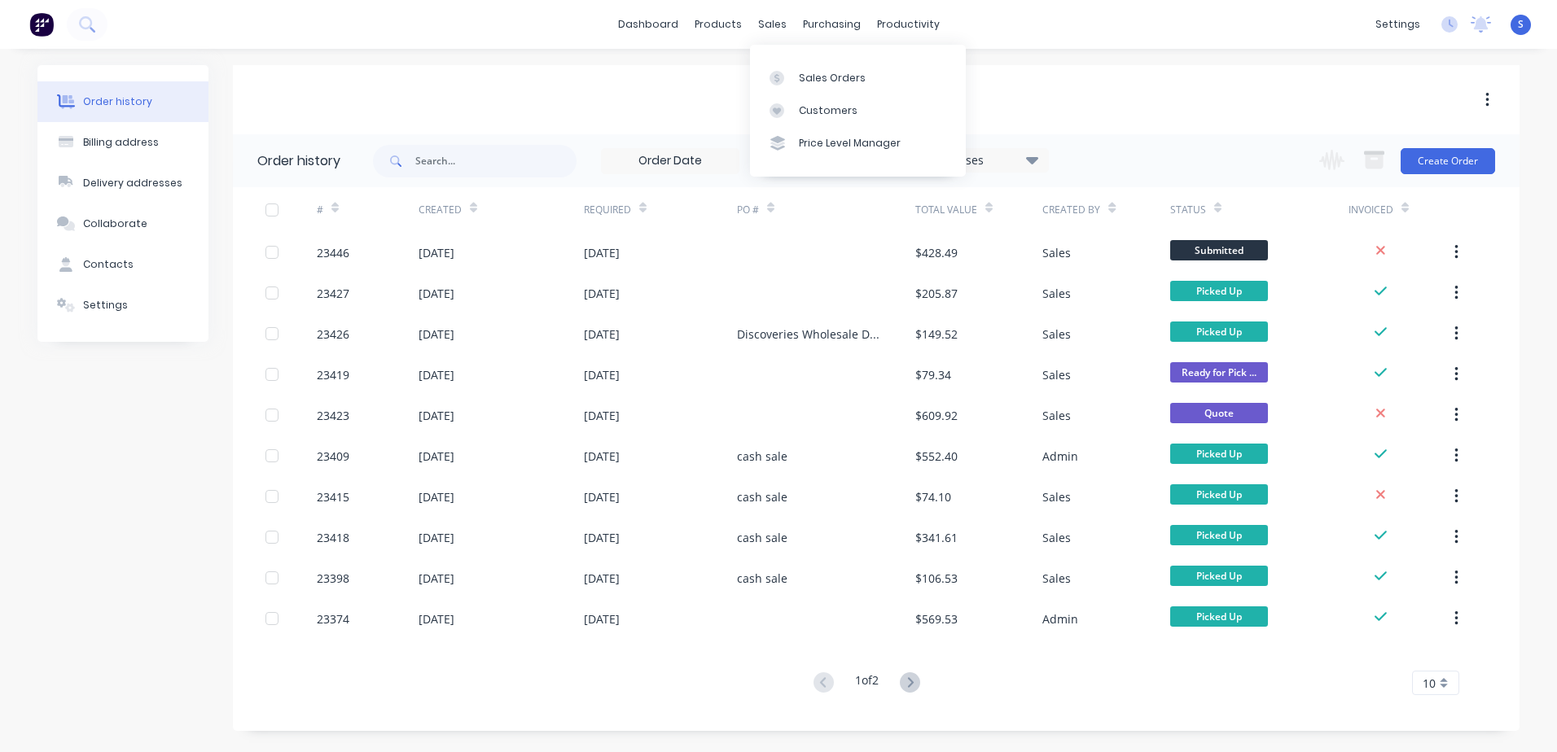
click at [769, 27] on div "sales" at bounding box center [772, 24] width 45 height 24
click at [811, 76] on div "Sales Orders" at bounding box center [832, 78] width 67 height 15
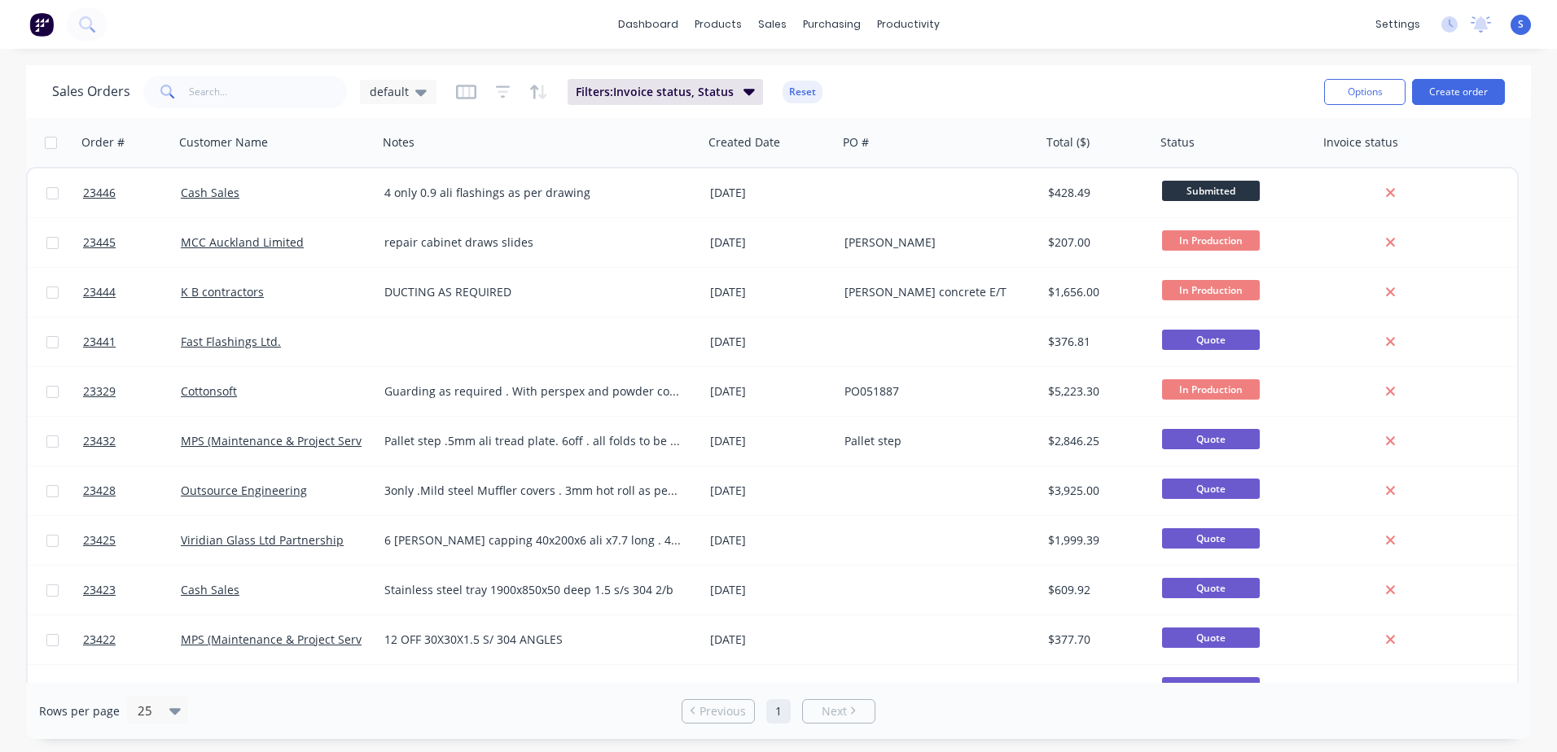
click at [99, 239] on span "23445" at bounding box center [99, 242] width 33 height 16
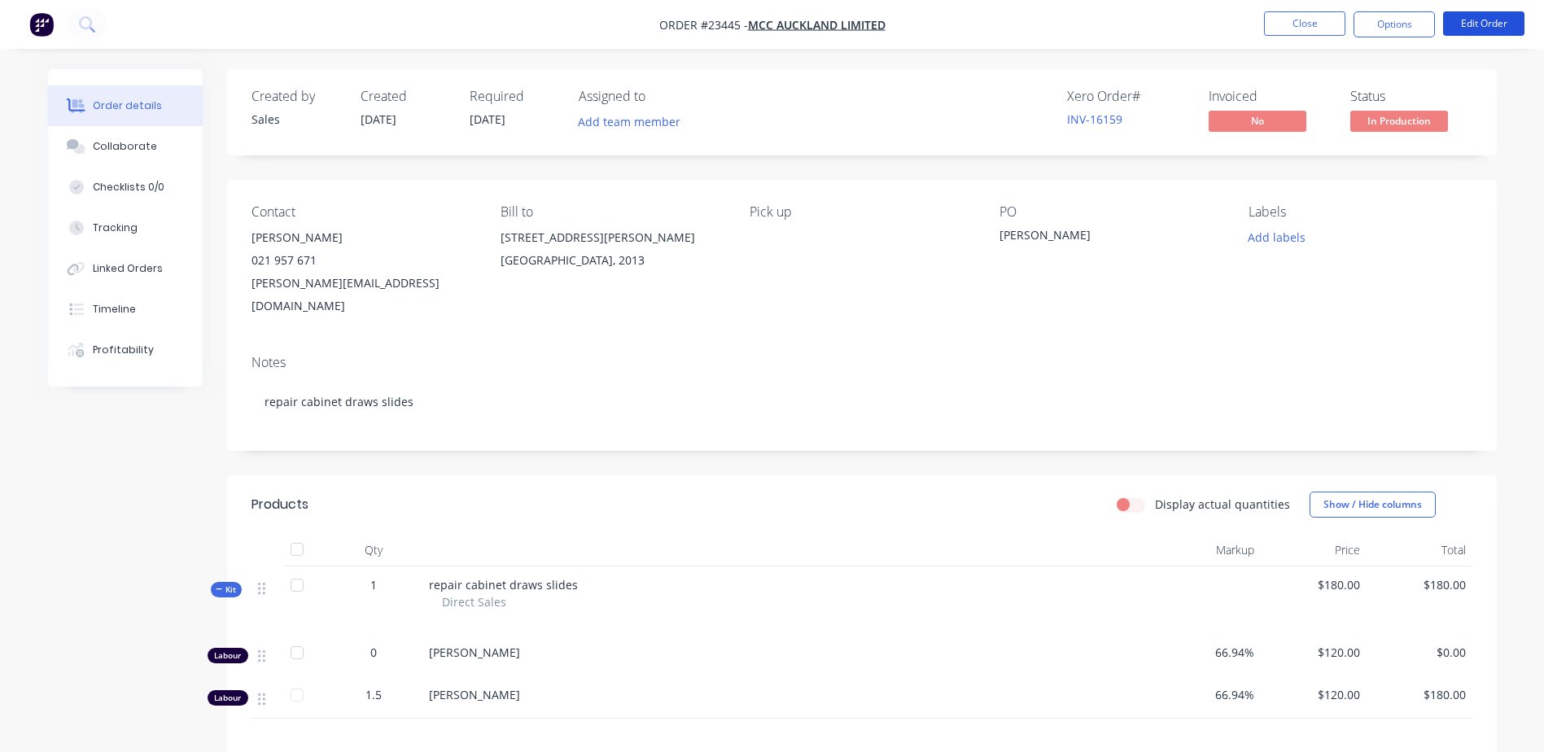
click at [1499, 21] on button "Edit Order" at bounding box center [1483, 23] width 81 height 24
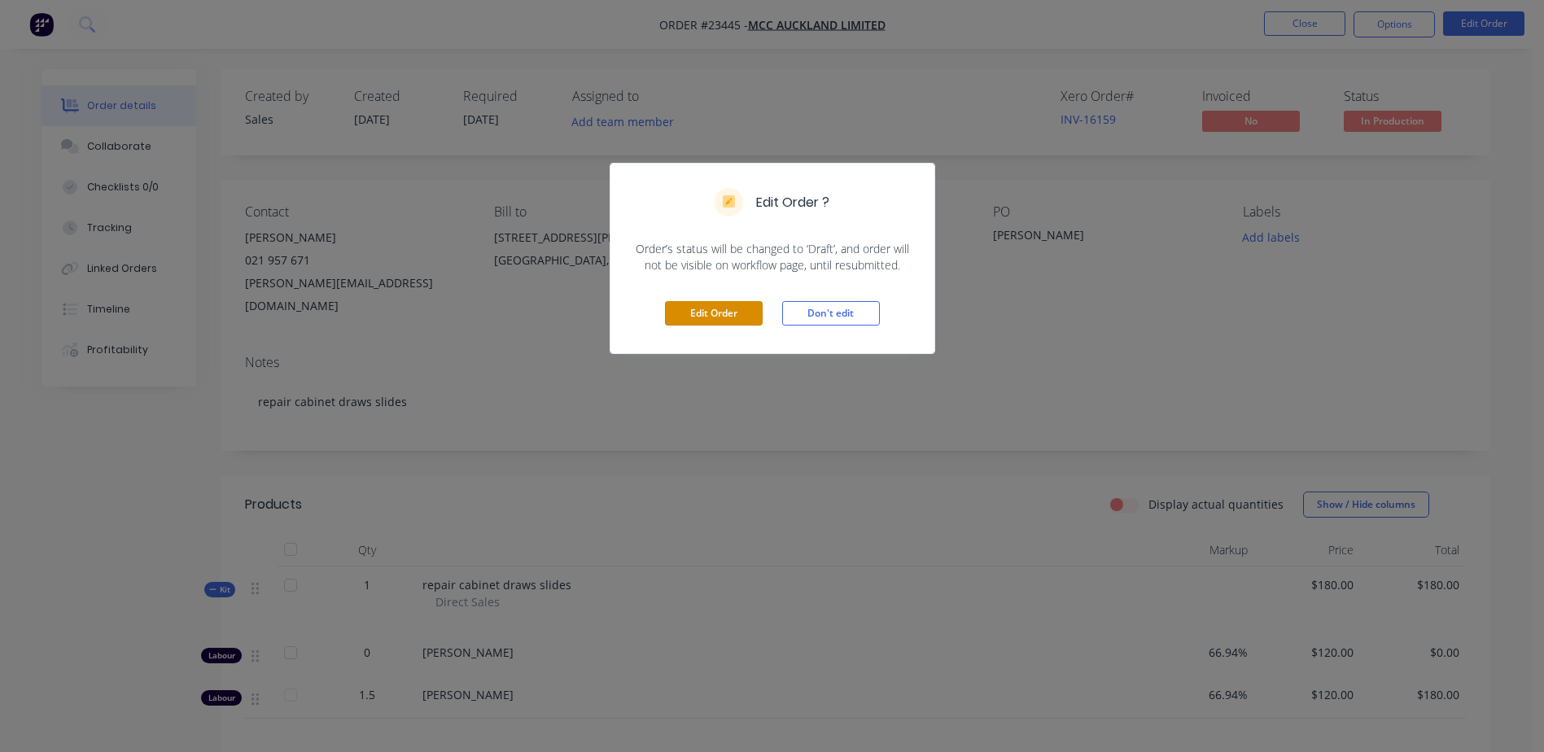
click at [730, 310] on button "Edit Order" at bounding box center [714, 313] width 98 height 24
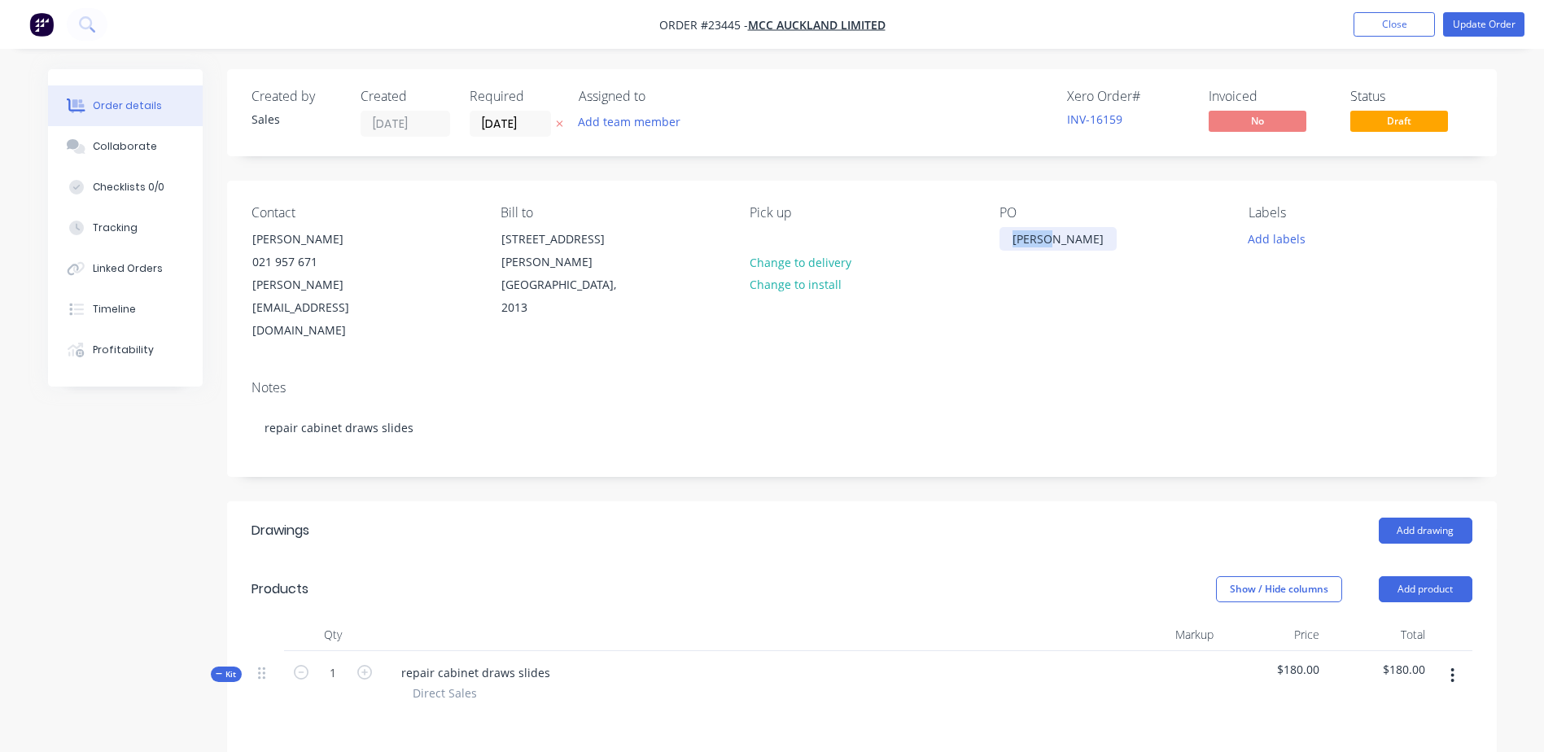
drag, startPoint x: 1005, startPoint y: 239, endPoint x: 1060, endPoint y: 239, distance: 54.6
click at [1060, 239] on div "[PERSON_NAME]" at bounding box center [1058, 239] width 117 height 24
click at [1489, 22] on button "Update Order" at bounding box center [1483, 24] width 81 height 24
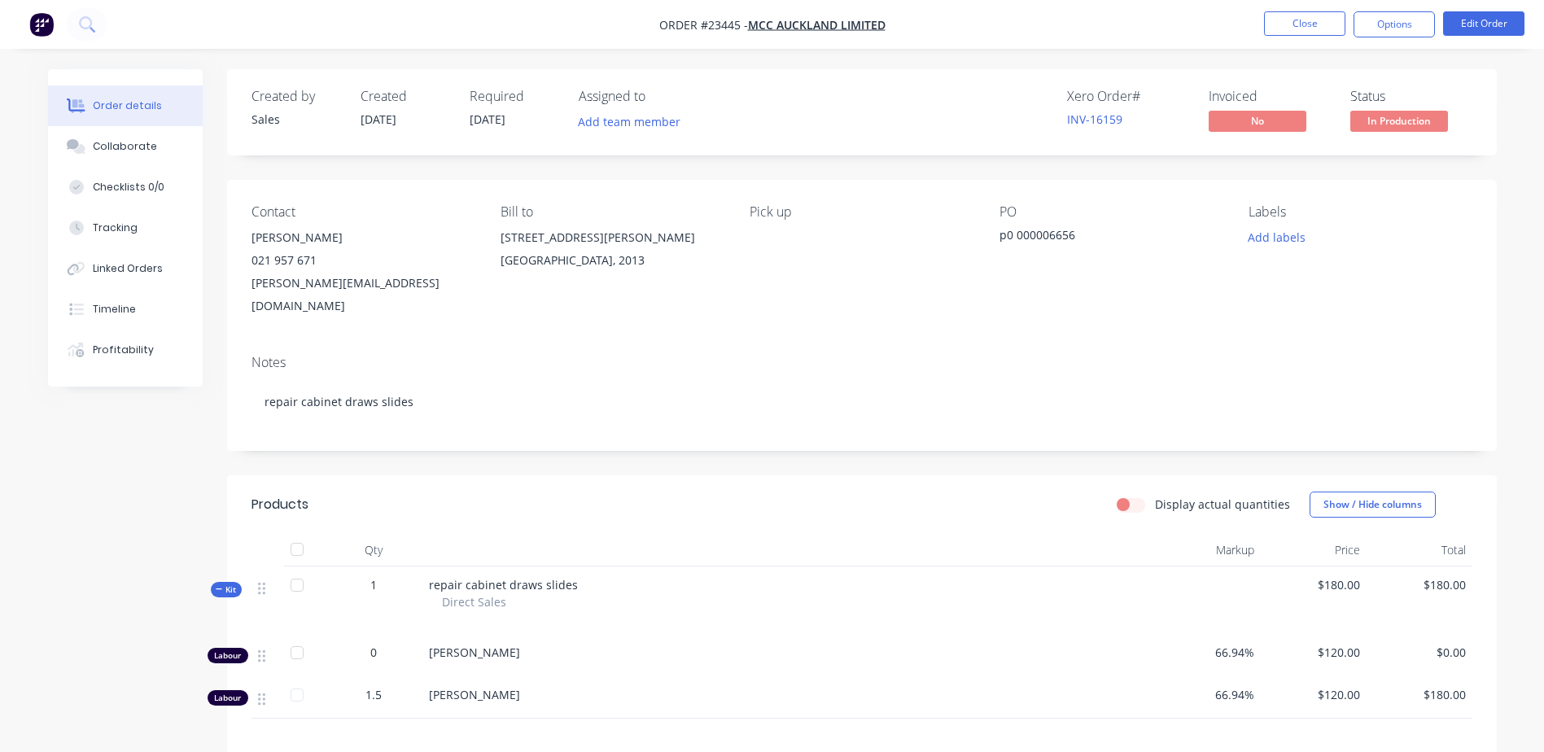
click at [1308, 20] on button "Close" at bounding box center [1304, 23] width 81 height 24
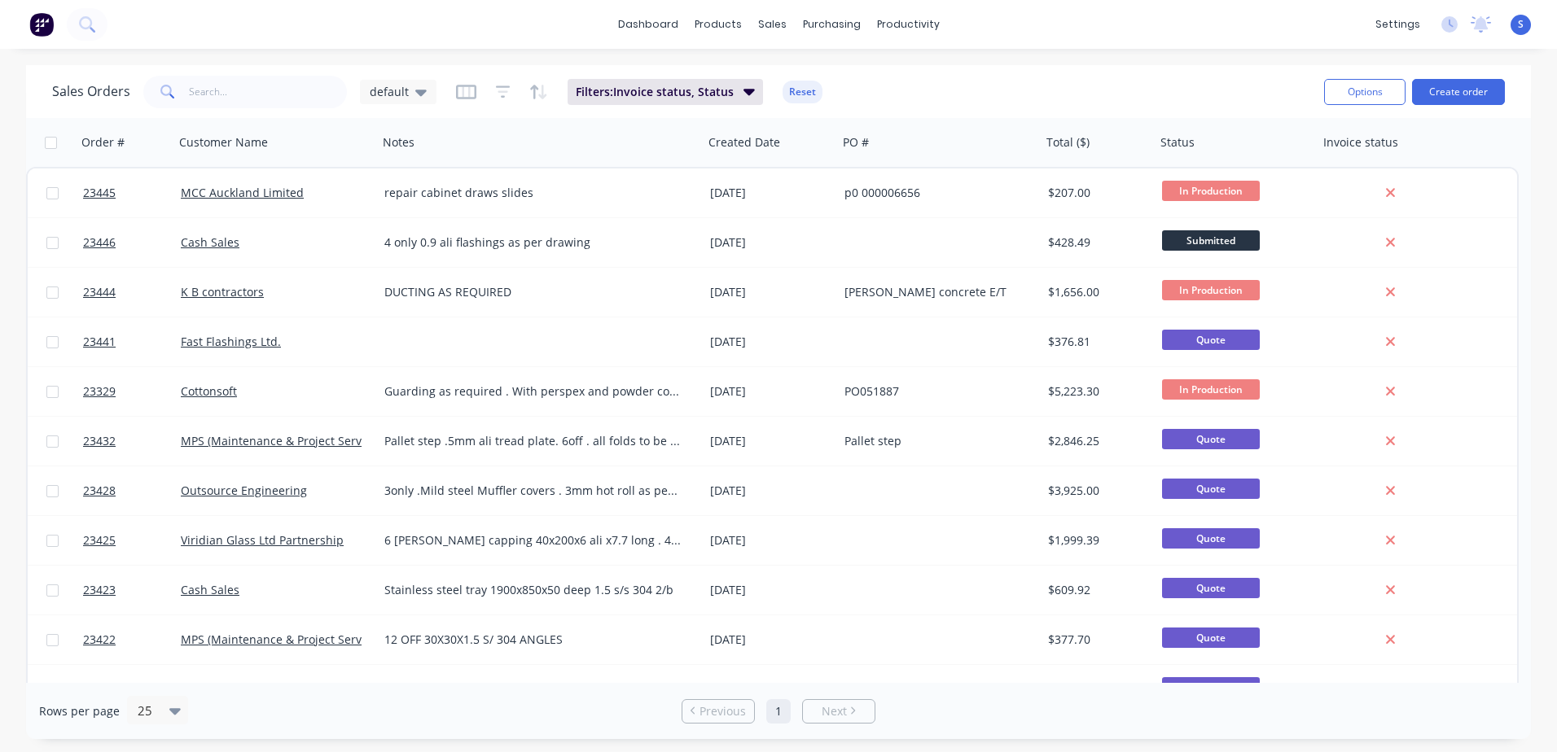
click at [1454, 88] on button "Create order" at bounding box center [1458, 92] width 93 height 26
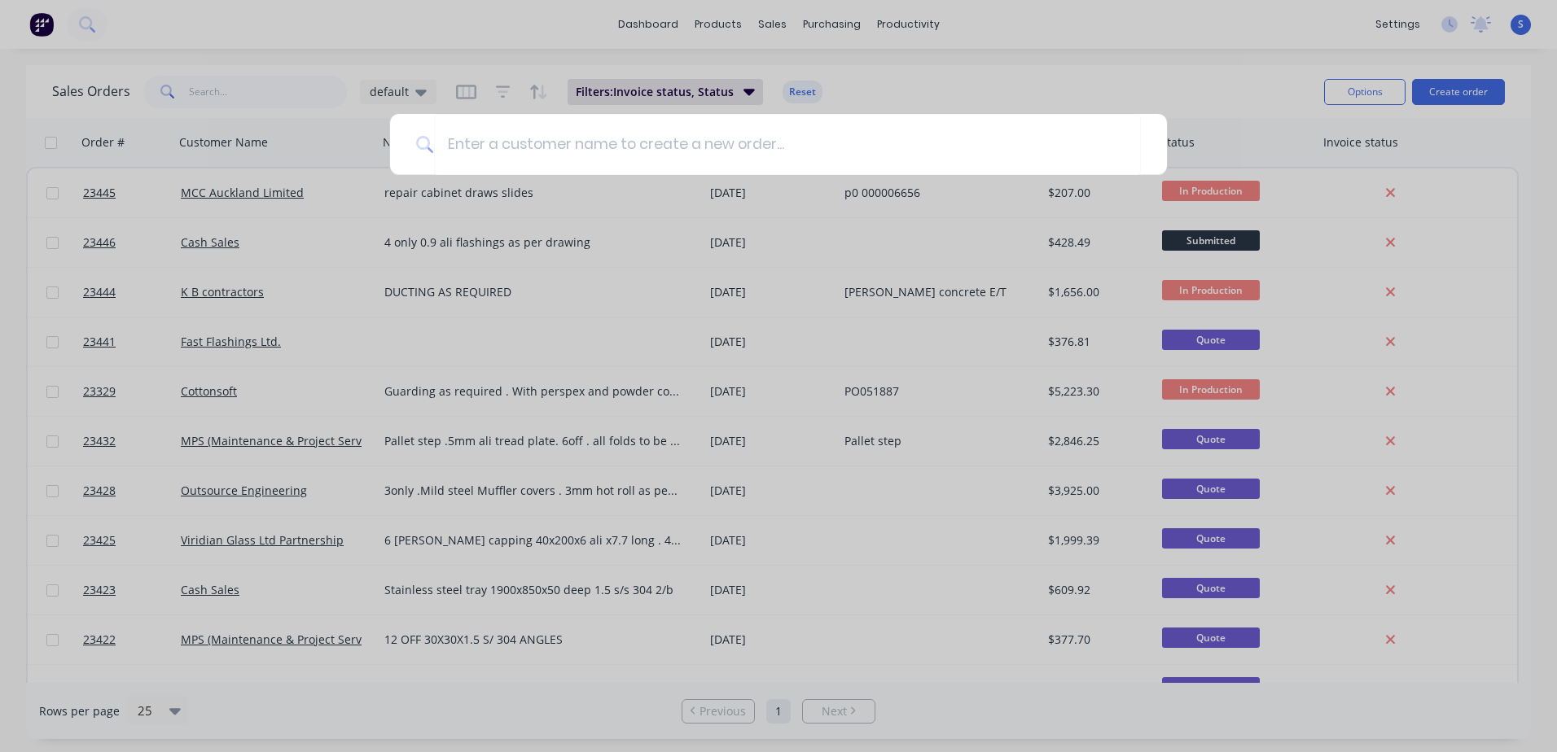
click at [452, 143] on input at bounding box center [787, 144] width 707 height 61
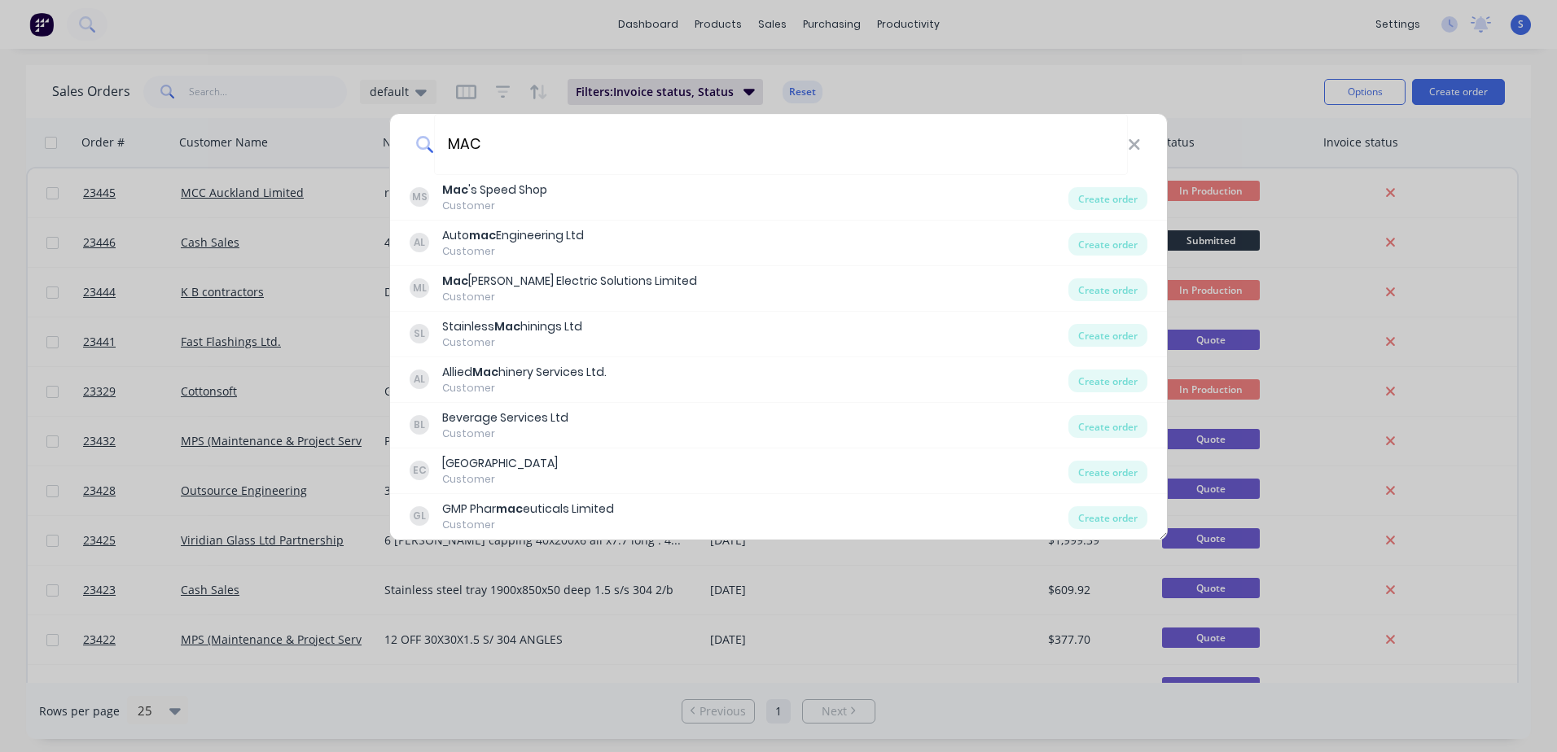
type input "MAC"
click at [480, 191] on div "Mac 's Speed Shop" at bounding box center [494, 190] width 105 height 17
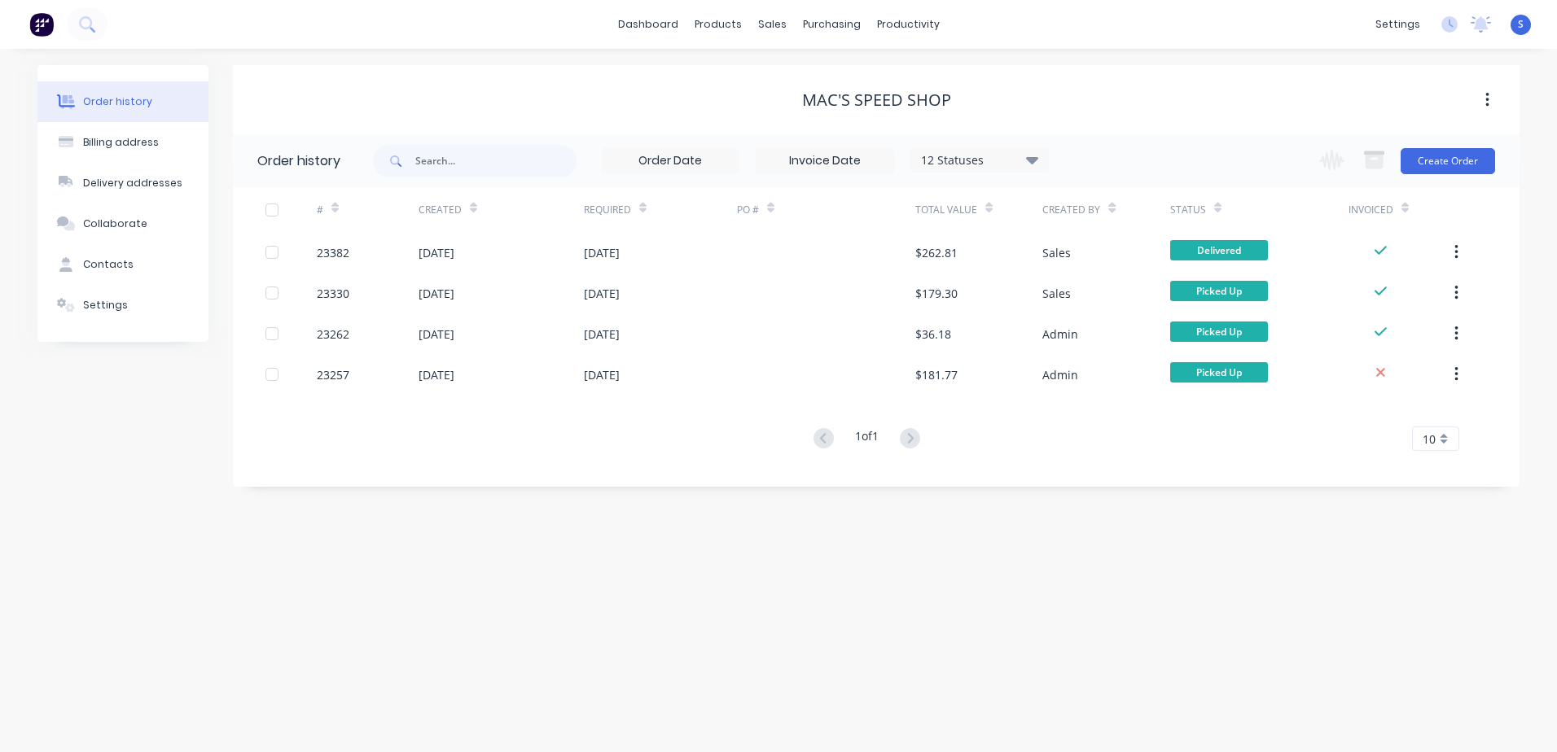
click at [1457, 158] on button "Create Order" at bounding box center [1447, 161] width 94 height 26
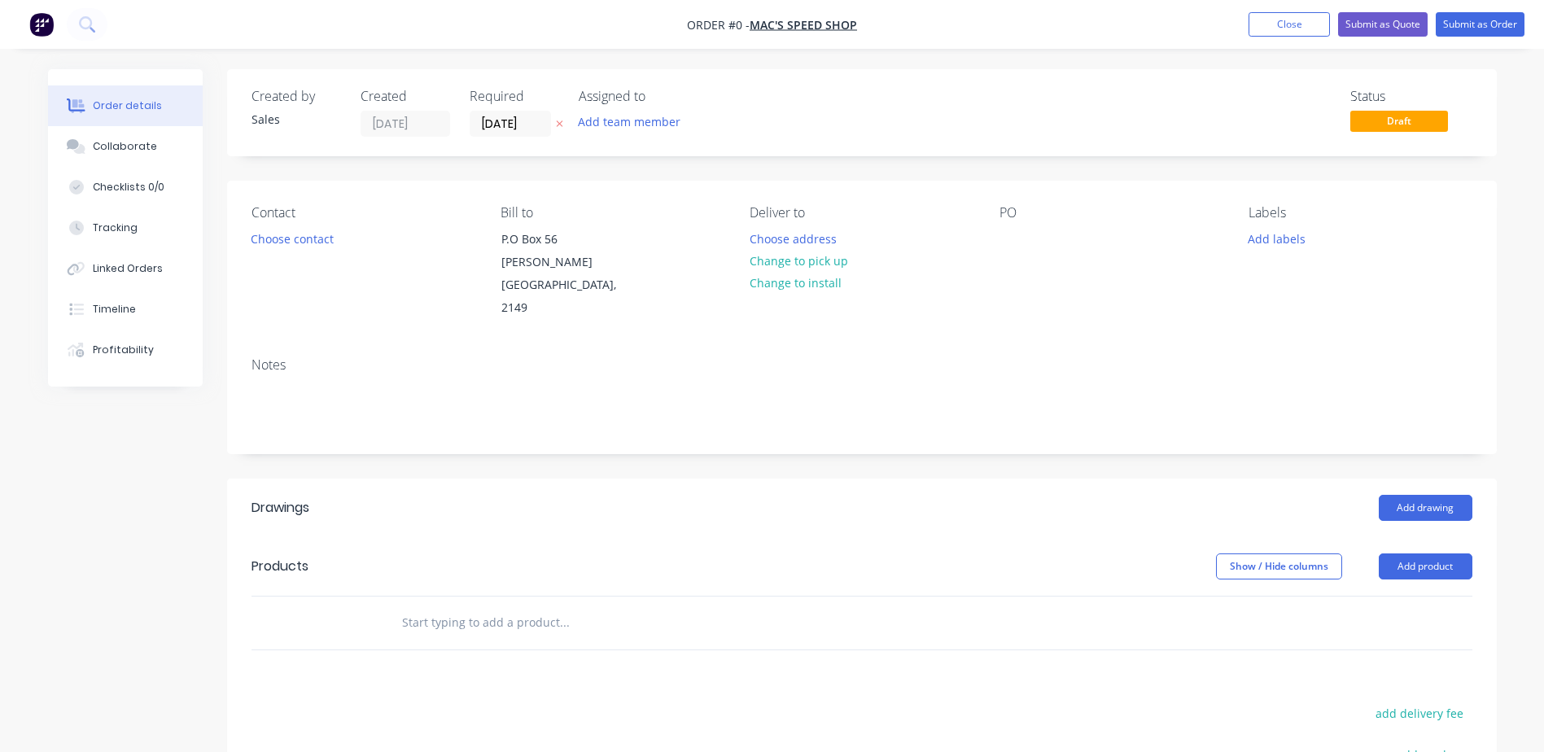
click at [263, 235] on button "Choose contact" at bounding box center [292, 238] width 100 height 22
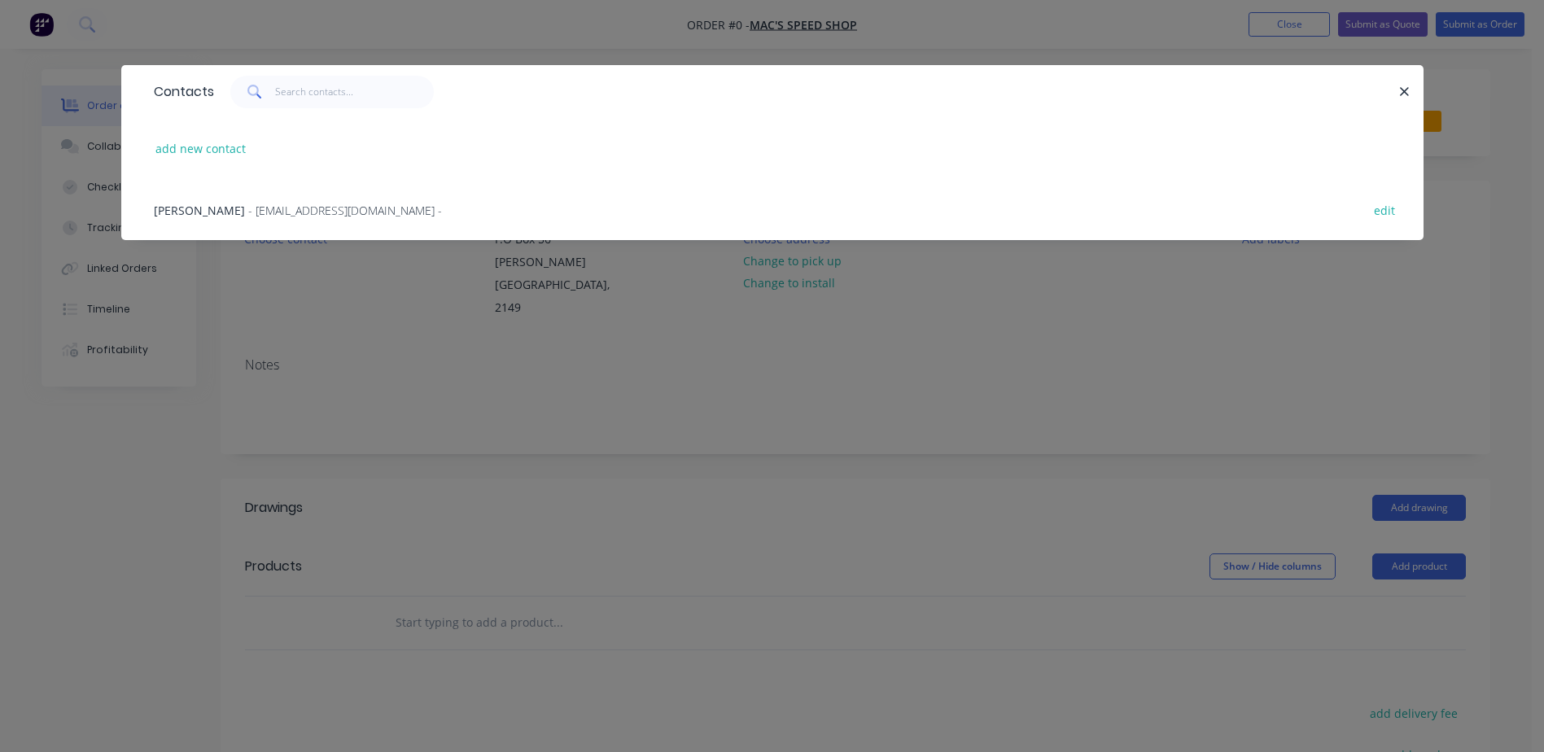
click at [192, 147] on button "add new contact" at bounding box center [200, 149] width 107 height 22
select select "AU"
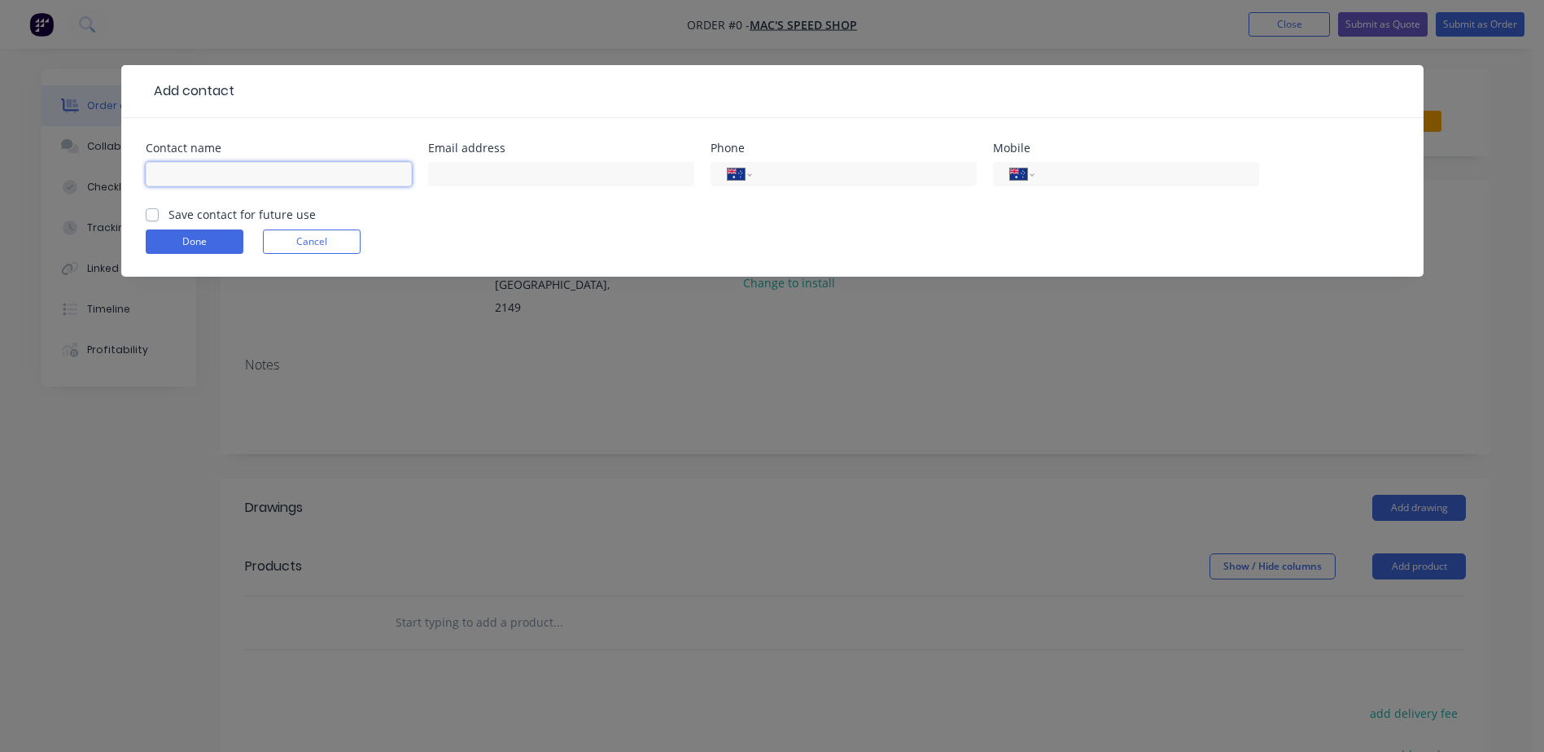
click at [182, 177] on input "text" at bounding box center [279, 174] width 266 height 24
type input "[PERSON_NAME]"
click at [1018, 171] on select "International [GEOGRAPHIC_DATA] [GEOGRAPHIC_DATA] [GEOGRAPHIC_DATA] [GEOGRAPHIC…" at bounding box center [1022, 174] width 24 height 23
select select "NZ"
click at [1010, 163] on select "International [GEOGRAPHIC_DATA] [GEOGRAPHIC_DATA] [GEOGRAPHIC_DATA] [GEOGRAPHIC…" at bounding box center [1022, 174] width 24 height 23
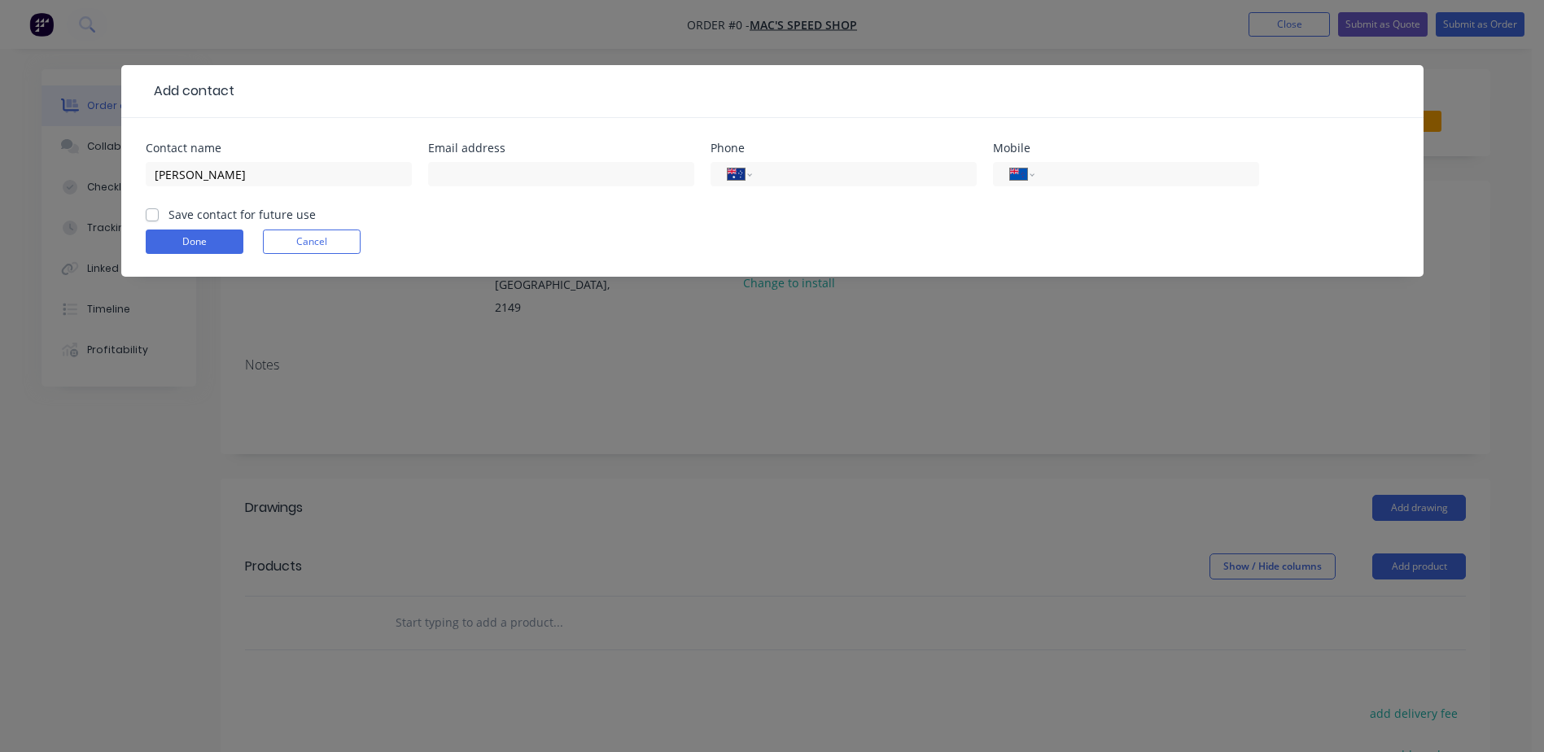
click at [1055, 173] on input "tel" at bounding box center [1143, 174] width 195 height 19
type input "021 740 458"
click at [196, 237] on button "Done" at bounding box center [195, 242] width 98 height 24
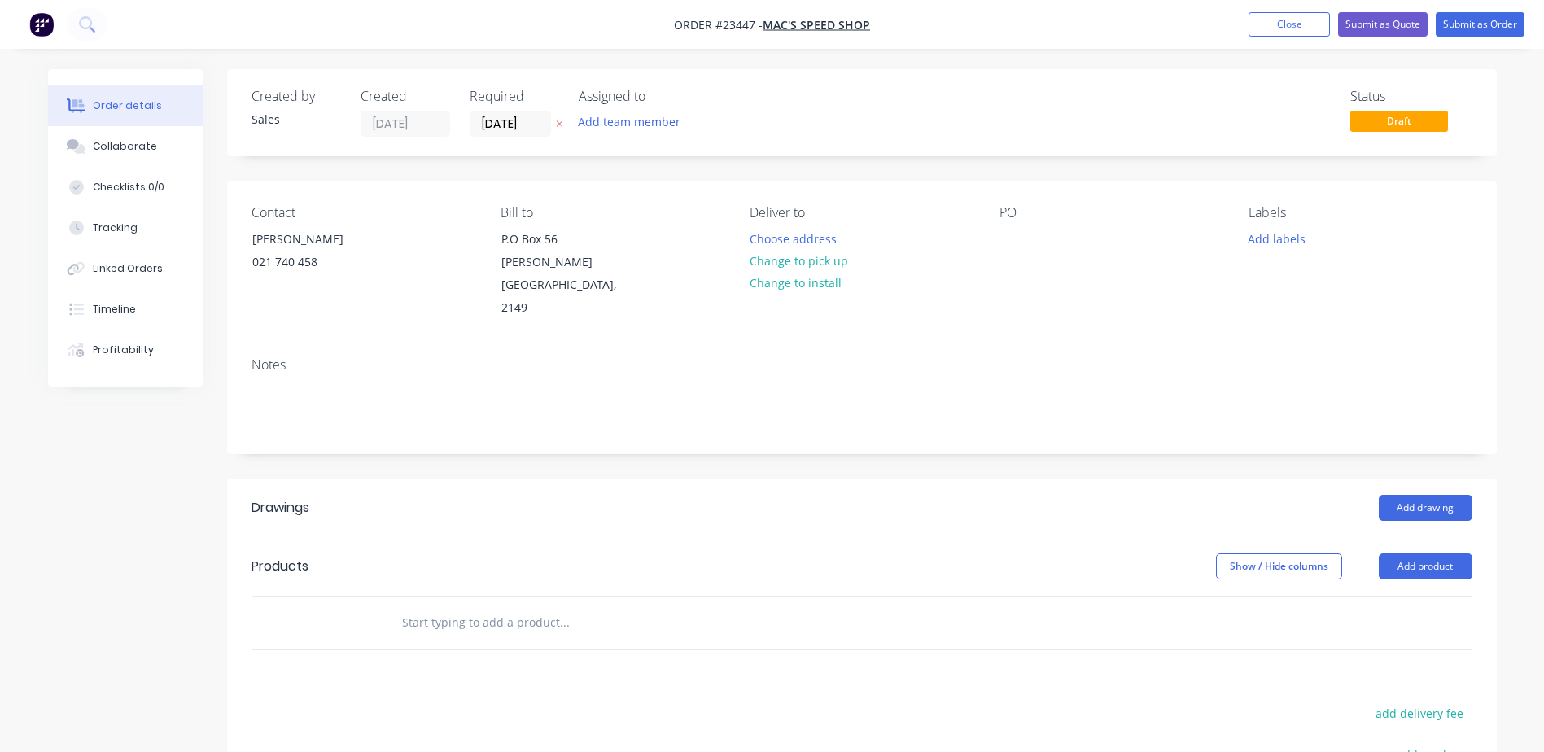
click at [828, 263] on button "Change to pick up" at bounding box center [799, 261] width 116 height 22
click at [1005, 237] on div at bounding box center [1013, 239] width 26 height 24
click at [1011, 236] on div at bounding box center [1013, 239] width 26 height 24
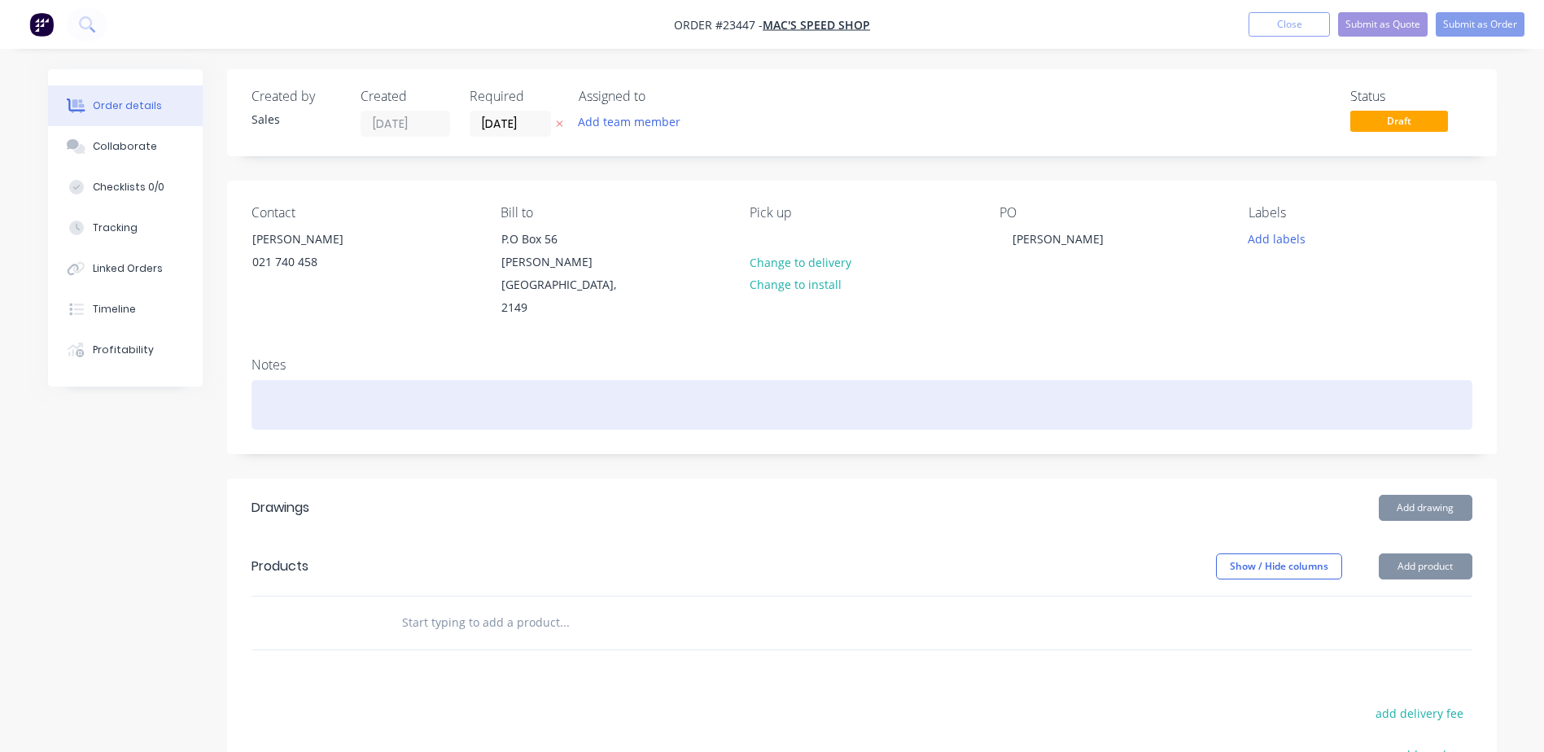
click at [277, 380] on div at bounding box center [862, 405] width 1221 height 50
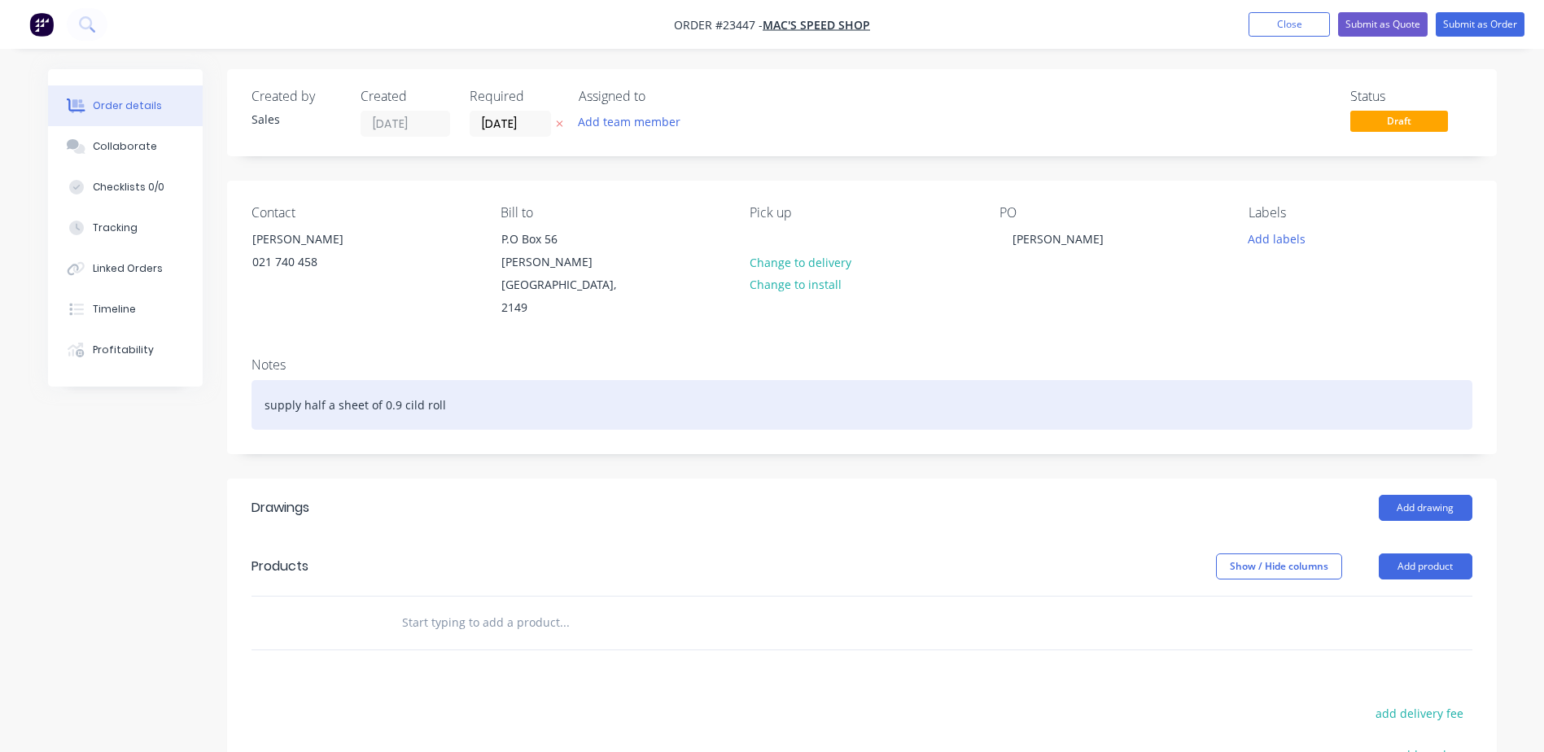
click at [406, 380] on div "supply half a sheet of 0.9 cild roll" at bounding box center [862, 405] width 1221 height 50
click at [414, 380] on div "supply half a sheet of 0.9 coild roll" at bounding box center [862, 405] width 1221 height 50
click at [464, 380] on div "supply half a sheet of 0.9 cold roll" at bounding box center [862, 405] width 1221 height 50
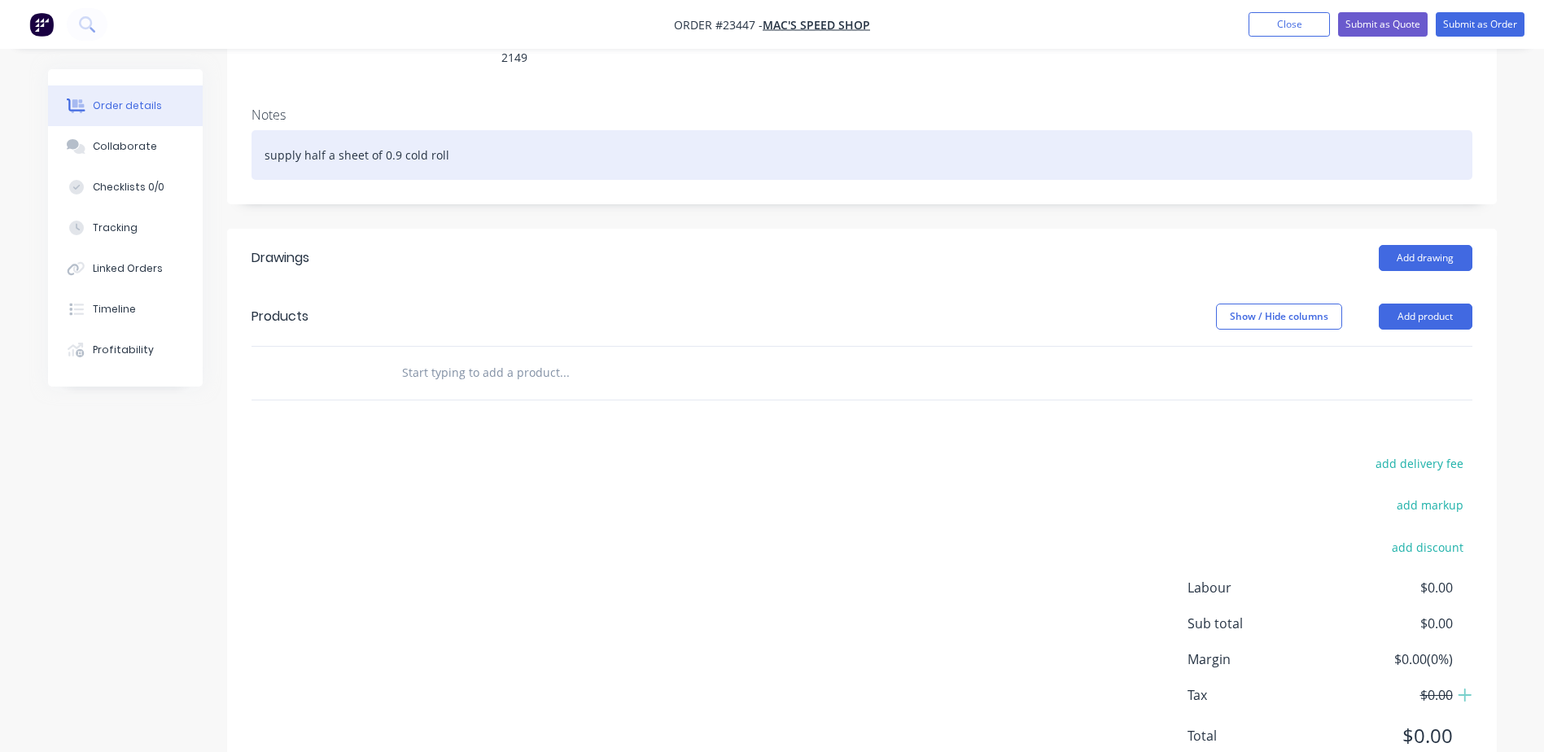
scroll to position [273, 0]
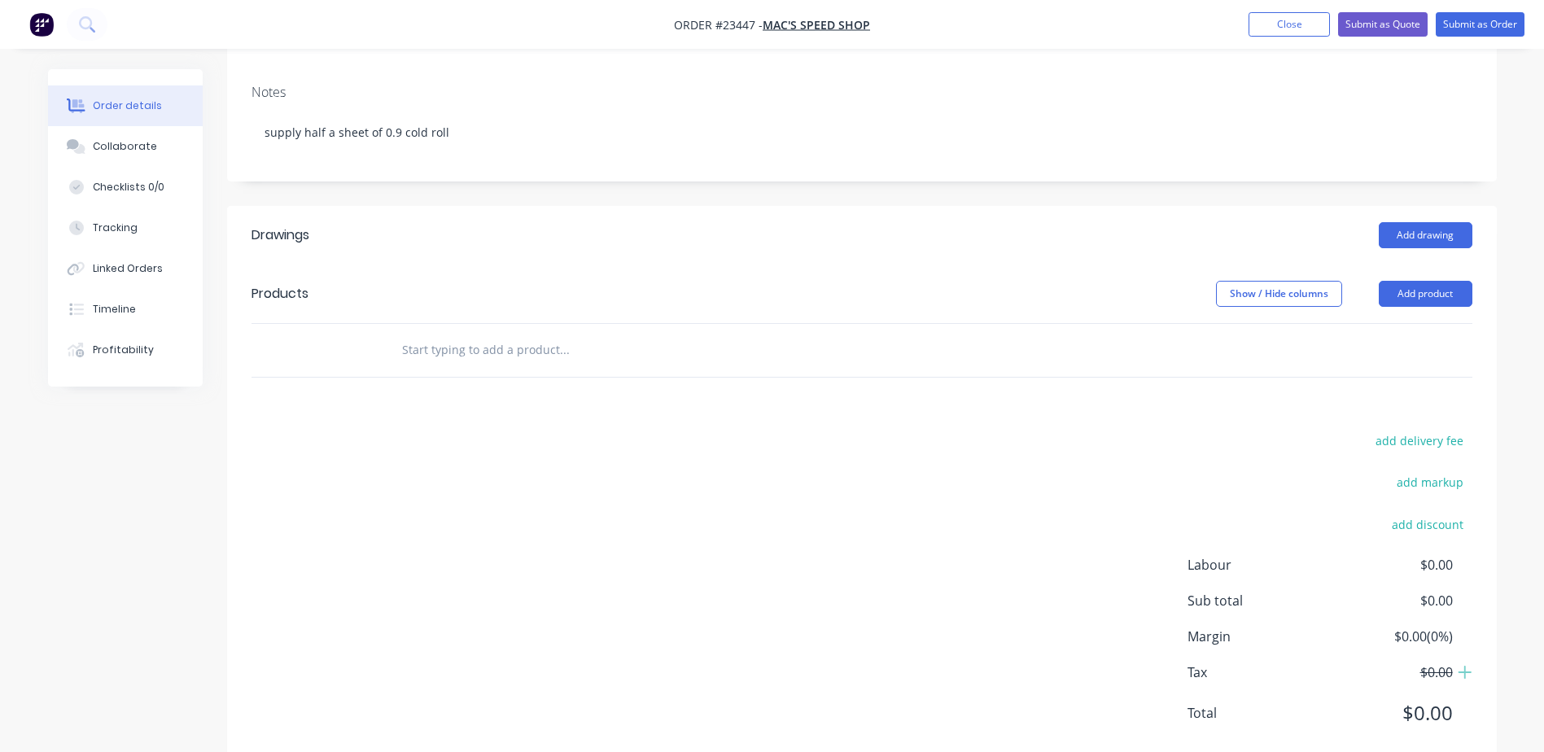
click at [1423, 281] on button "Add product" at bounding box center [1426, 294] width 94 height 26
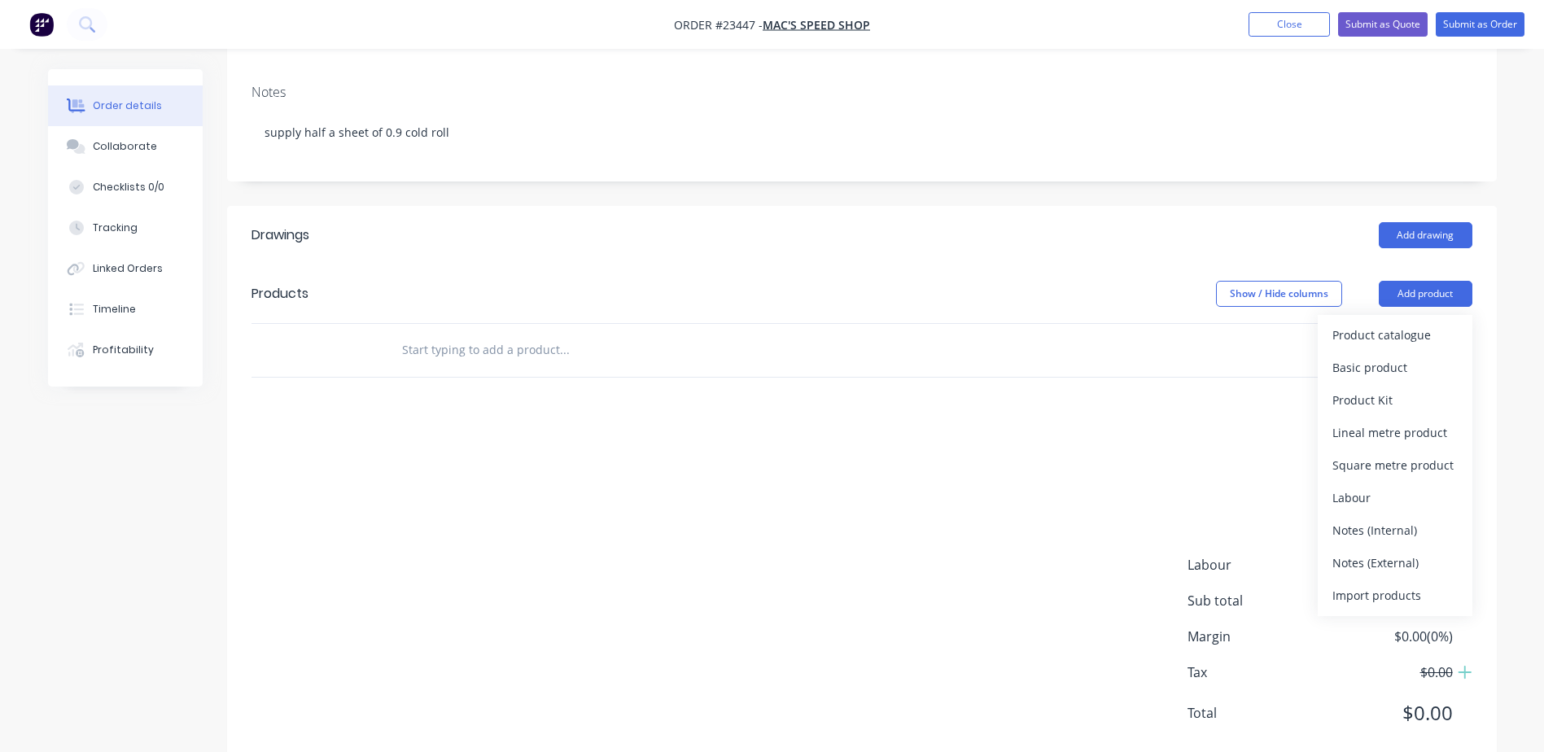
click at [1414, 323] on div "Product catalogue" at bounding box center [1395, 335] width 125 height 24
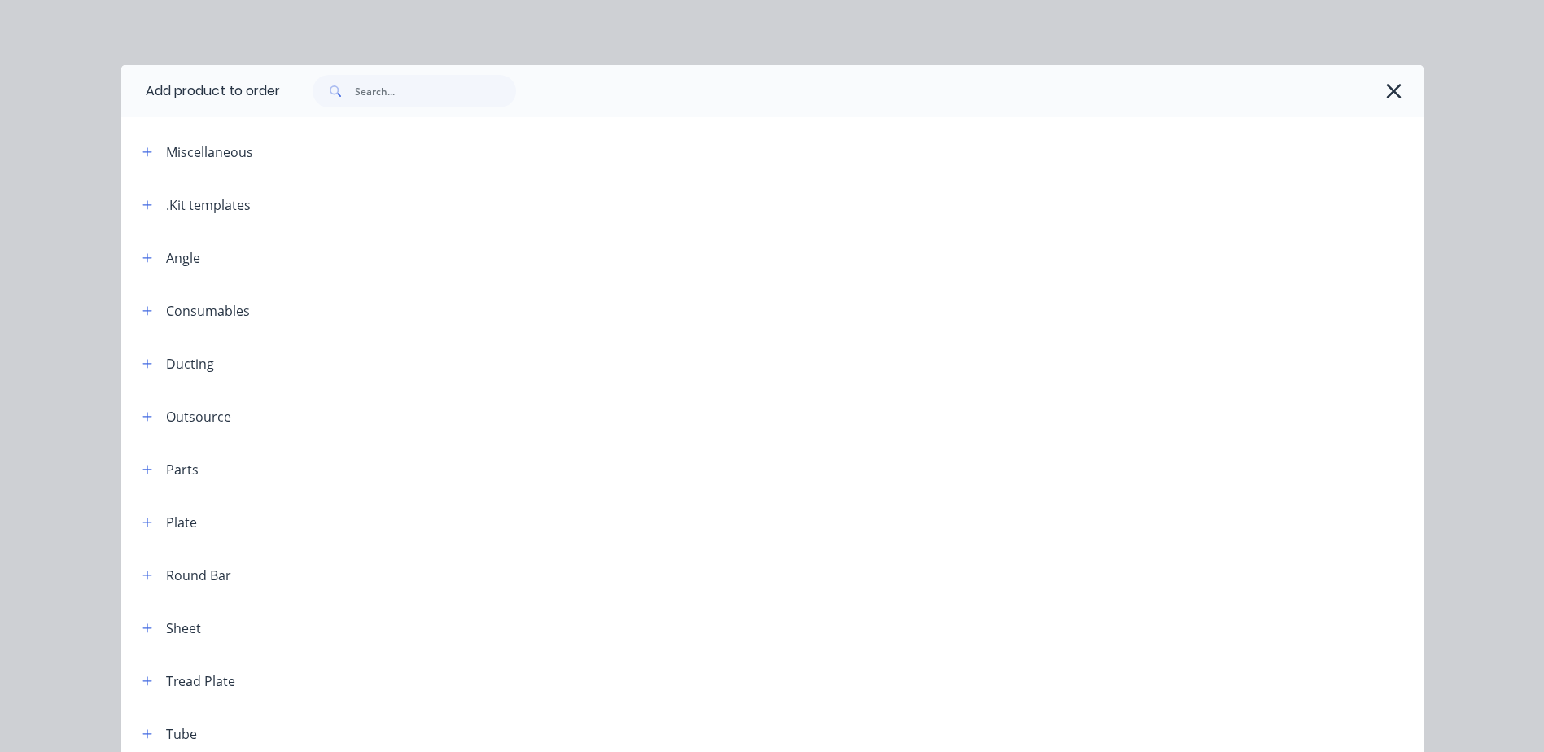
click at [146, 202] on icon "button" at bounding box center [147, 204] width 10 height 11
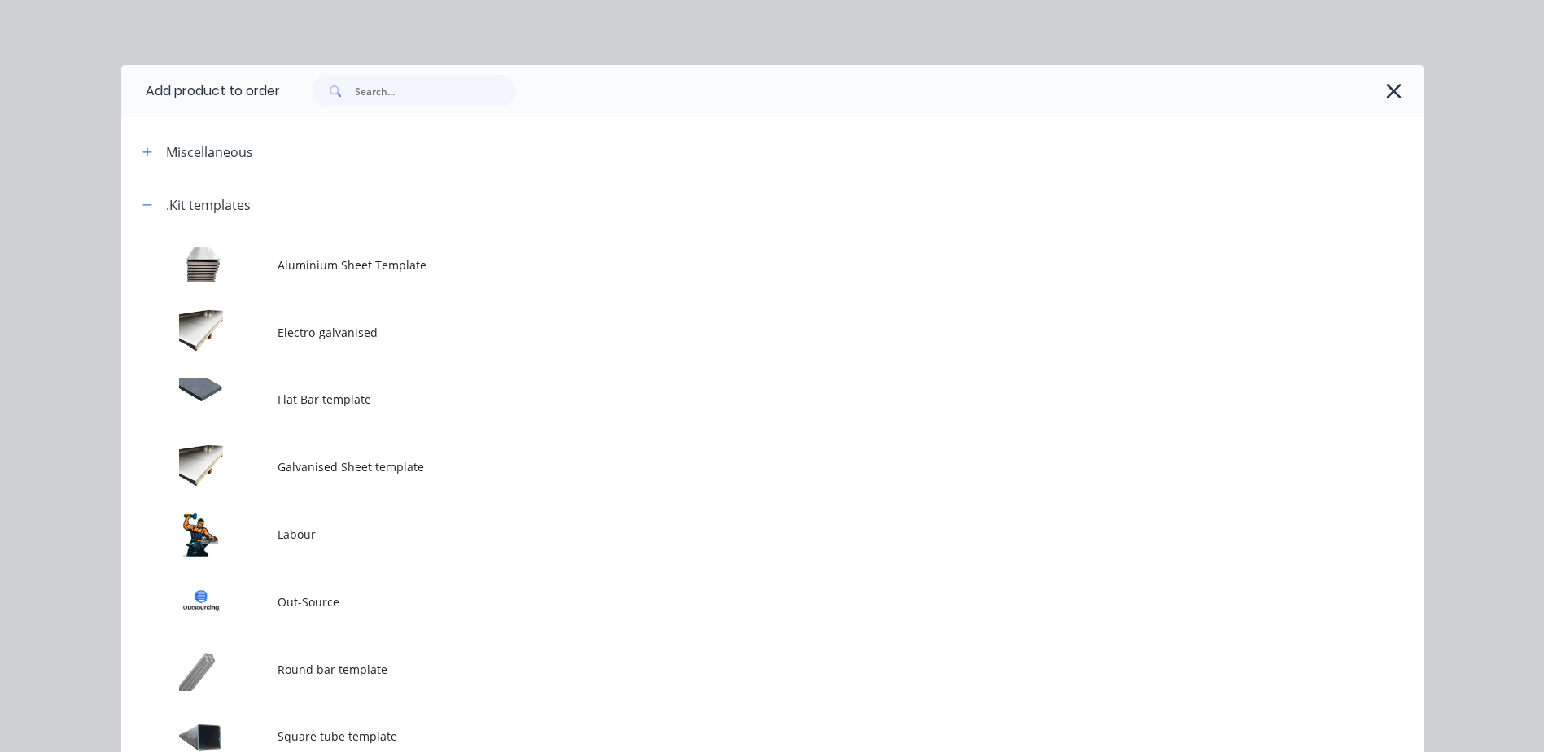
click at [233, 530] on td at bounding box center [199, 535] width 156 height 68
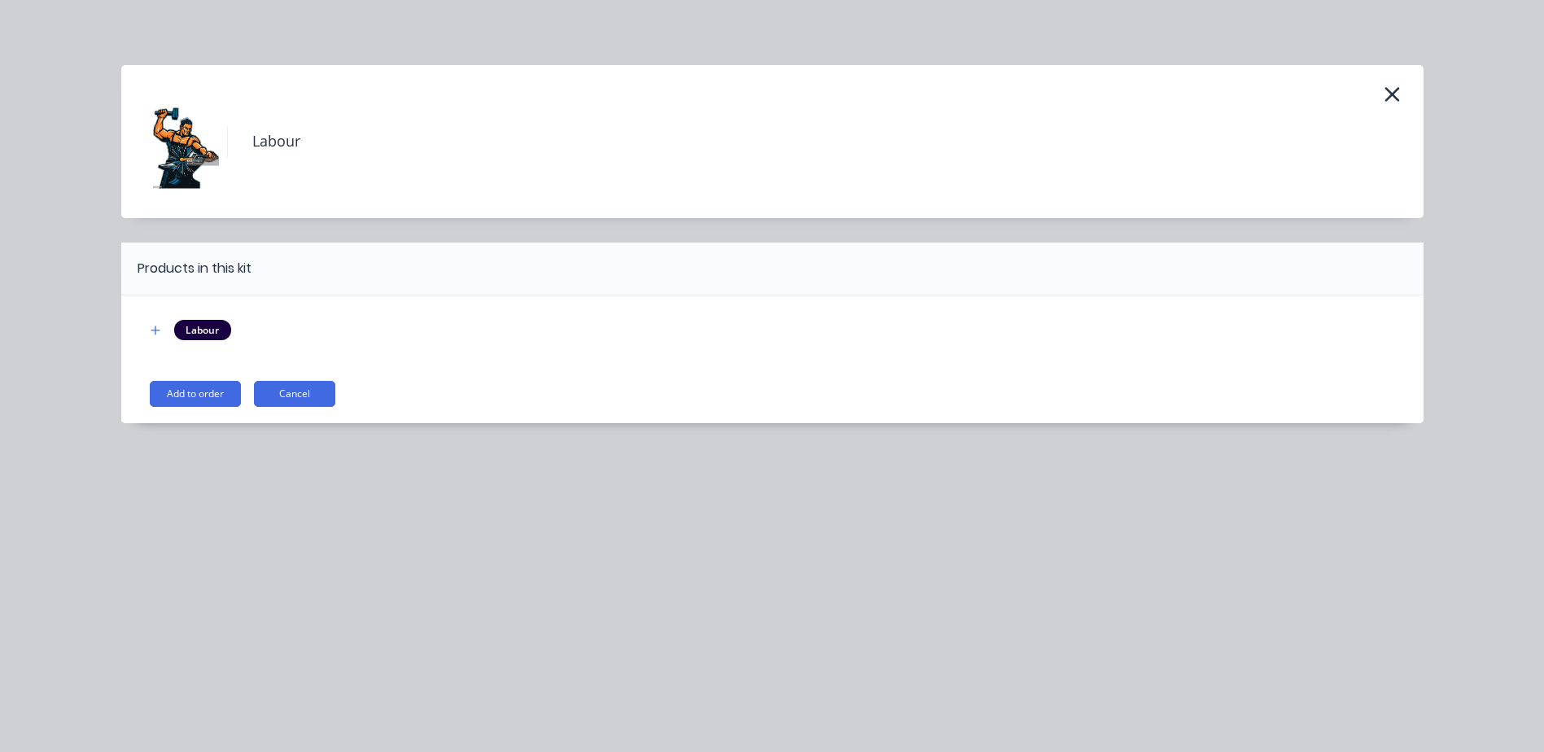
click at [210, 392] on button "Add to order" at bounding box center [195, 394] width 91 height 26
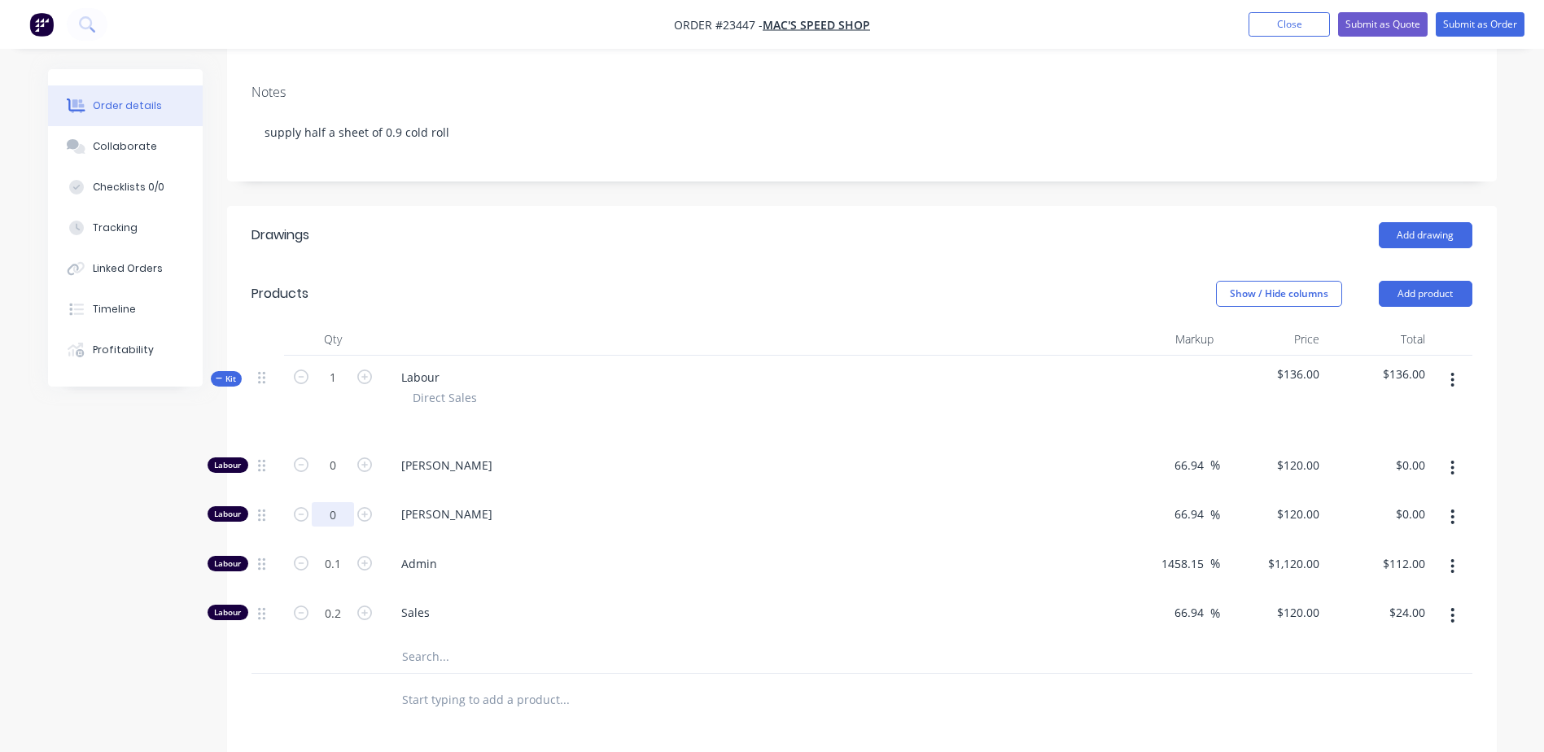
click at [326, 475] on input "0" at bounding box center [333, 465] width 42 height 24
click at [591, 493] on div "[PERSON_NAME]" at bounding box center [748, 518] width 733 height 50
type input "0.25"
type input "$30.00"
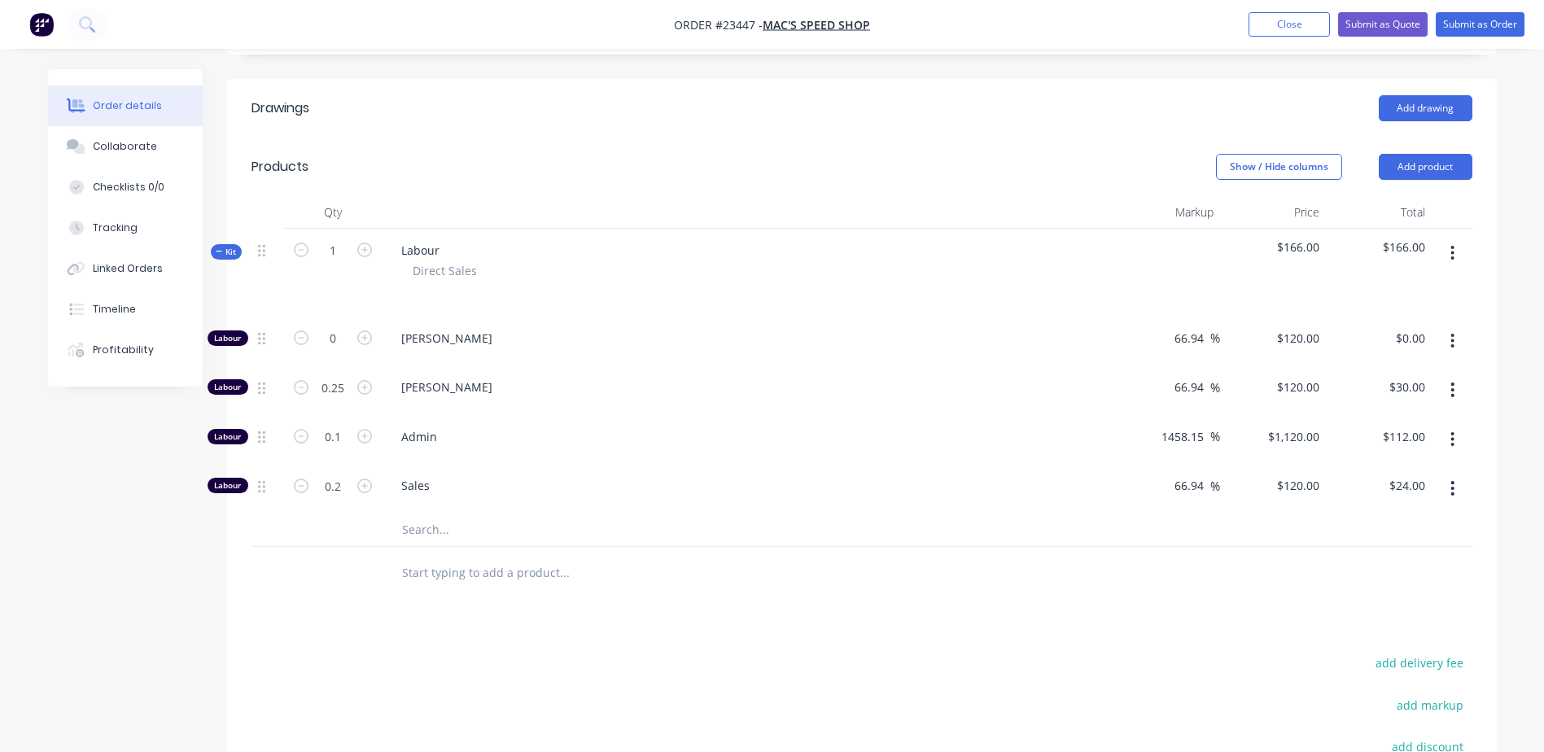
scroll to position [455, 0]
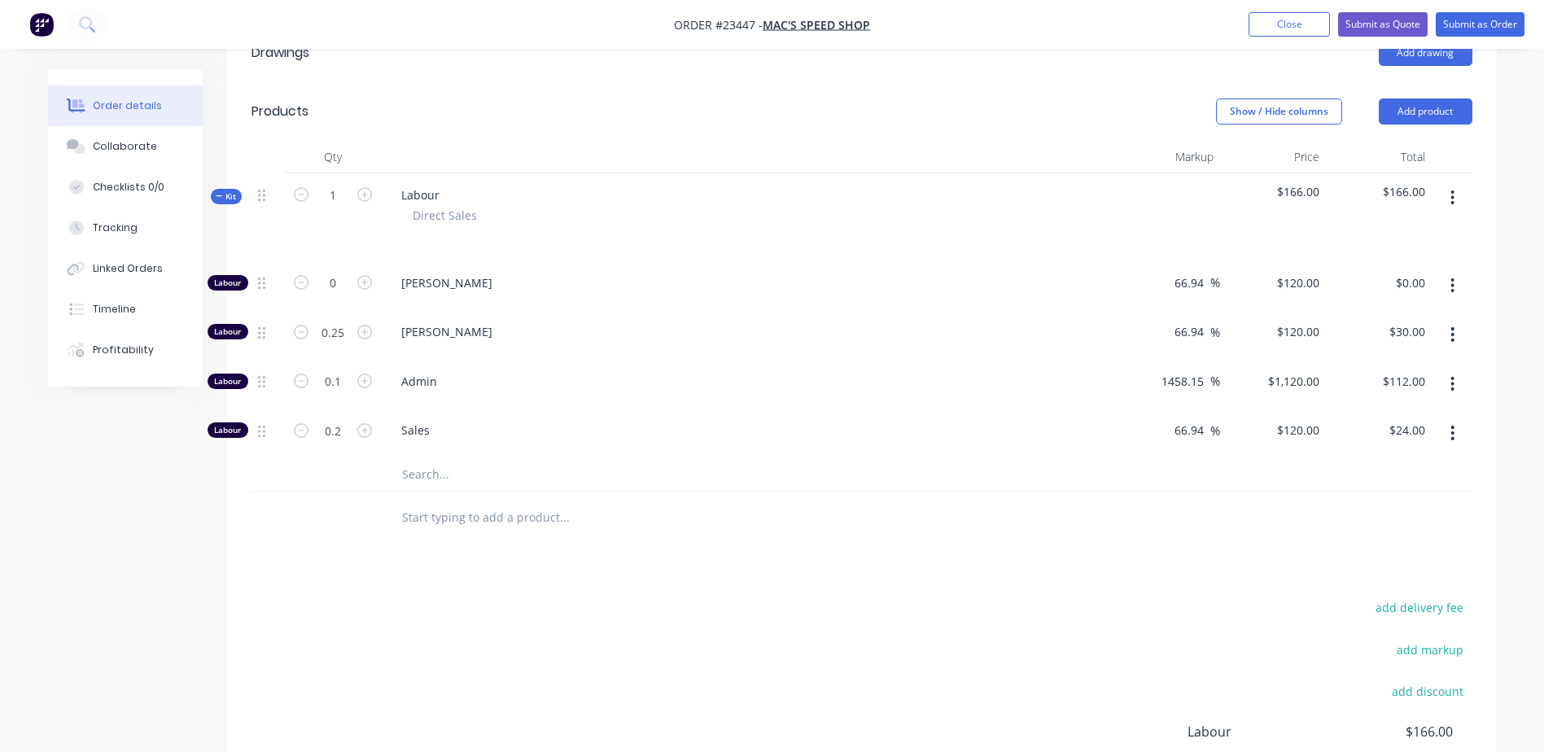
click at [1454, 424] on icon "button" at bounding box center [1453, 433] width 4 height 18
click at [1413, 529] on div "Delete" at bounding box center [1395, 541] width 125 height 24
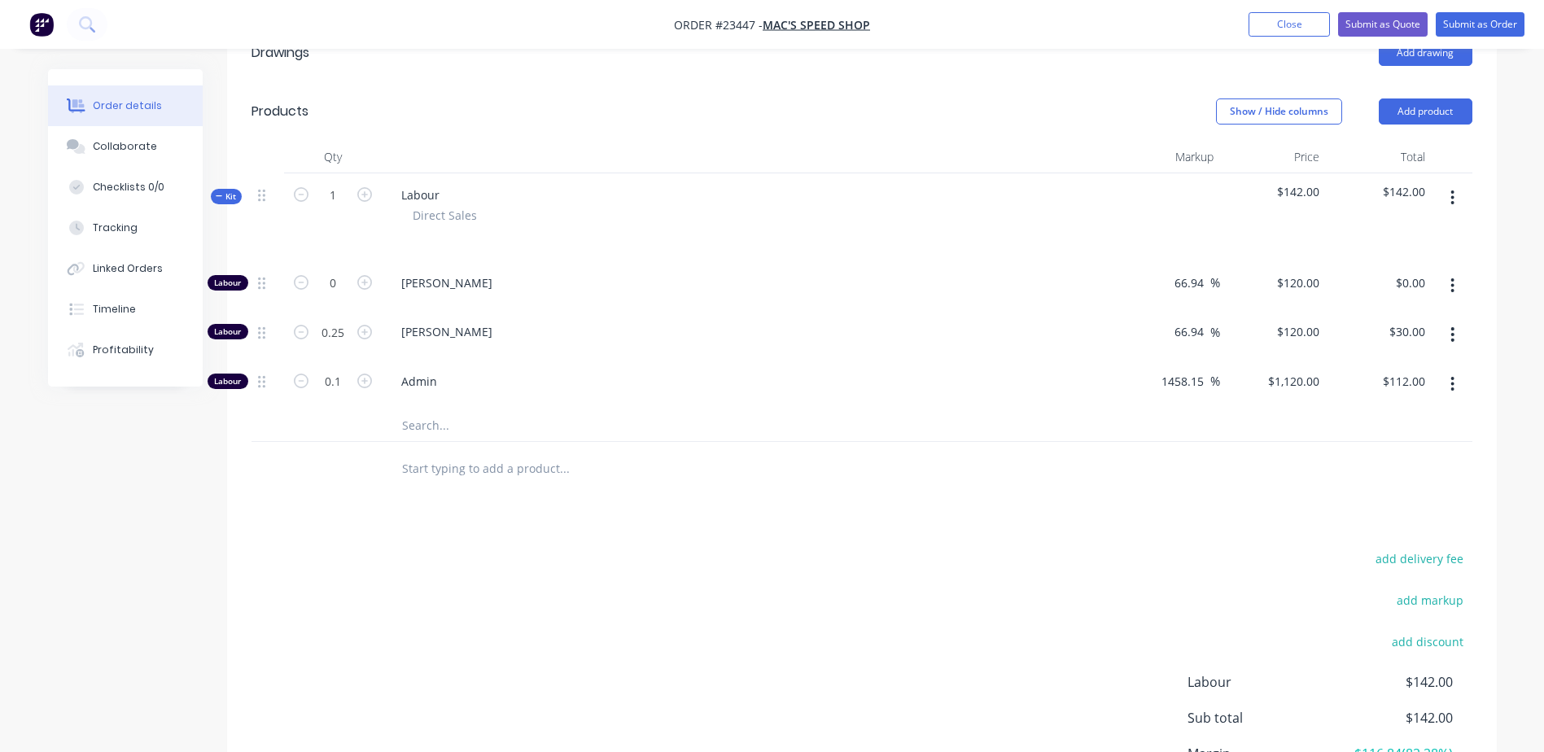
click at [1449, 370] on button "button" at bounding box center [1453, 384] width 38 height 29
click at [1409, 480] on div "Delete" at bounding box center [1395, 492] width 125 height 24
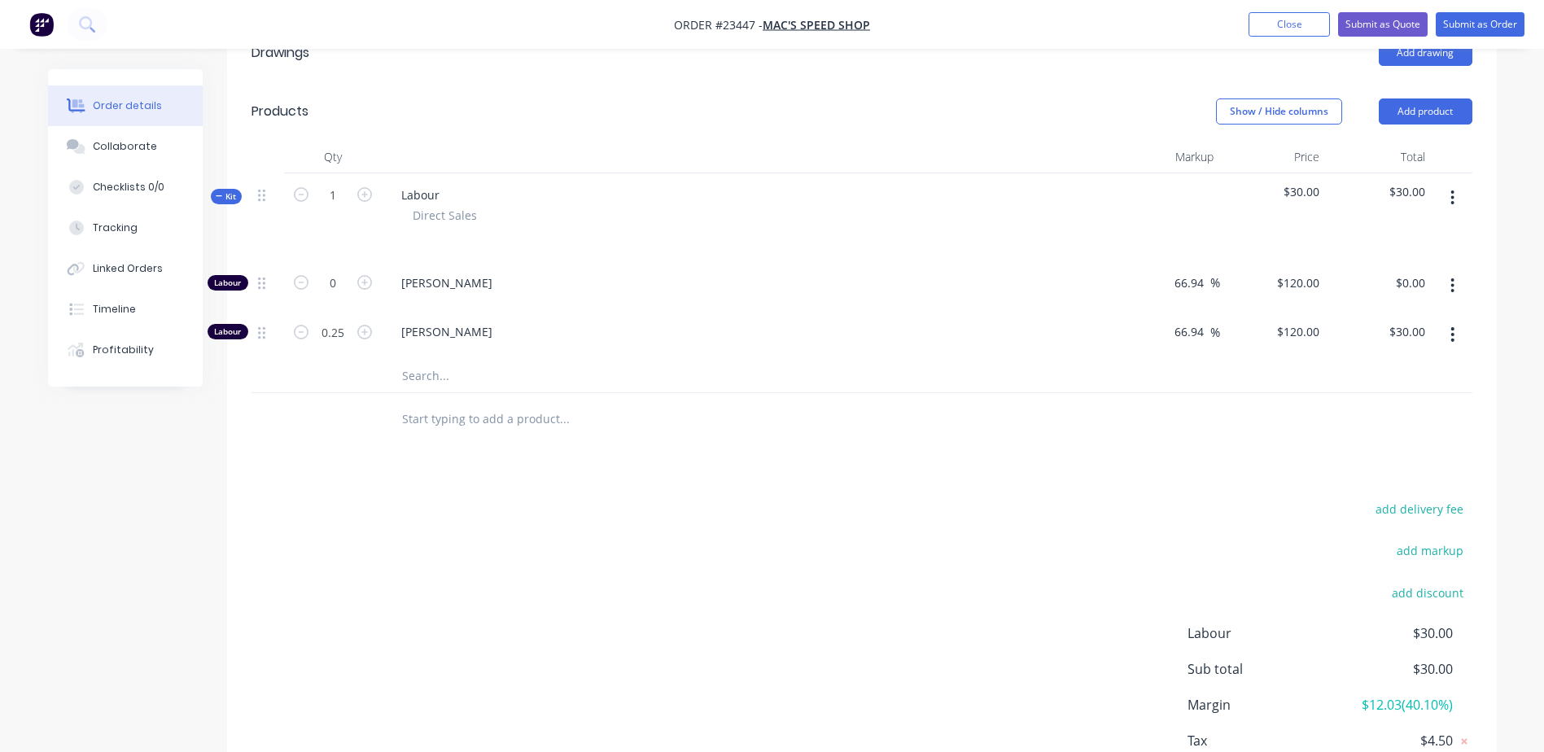
click at [1405, 99] on button "Add product" at bounding box center [1426, 112] width 94 height 26
click at [1386, 173] on div "Basic product" at bounding box center [1395, 185] width 125 height 24
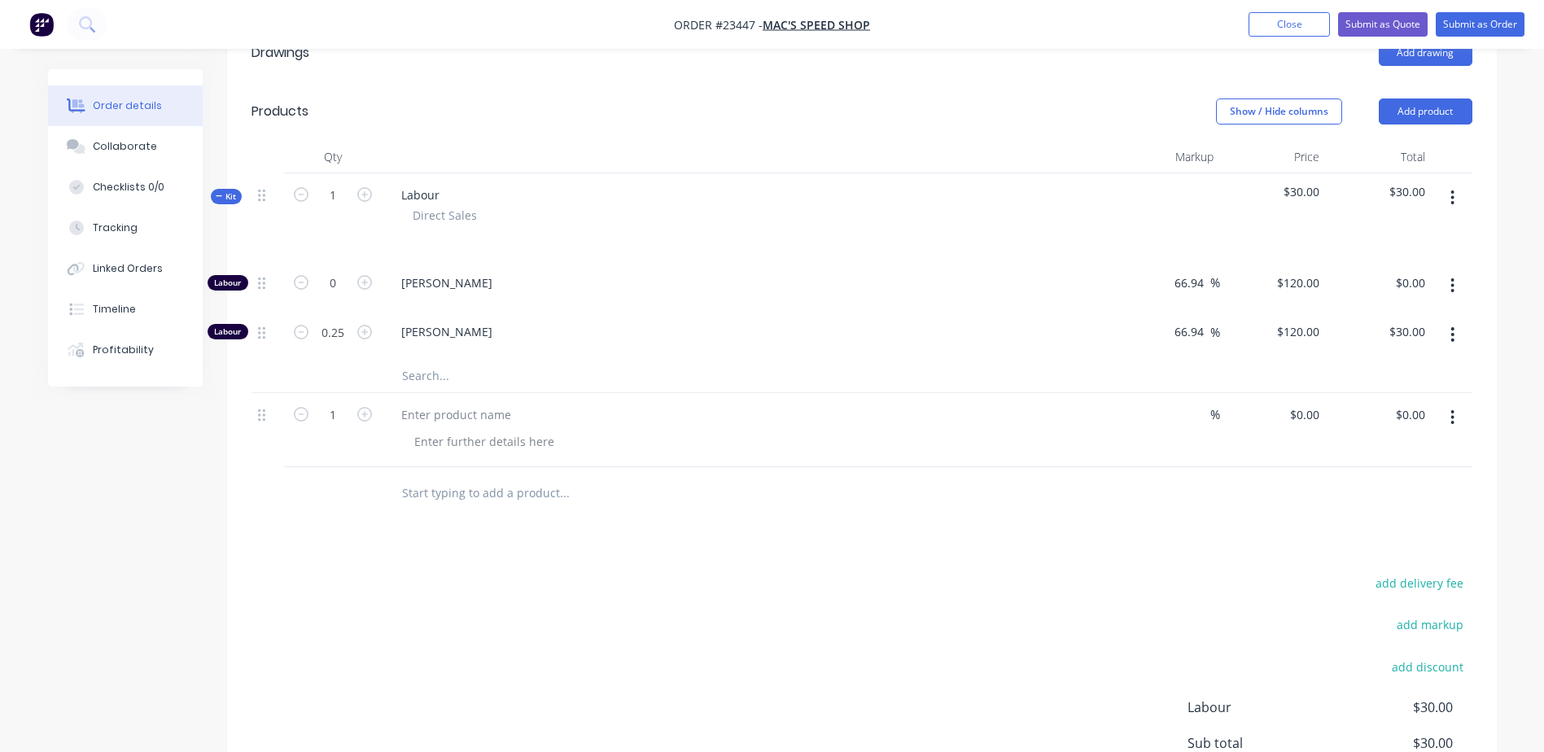
click at [1422, 99] on button "Add product" at bounding box center [1426, 112] width 94 height 26
click at [1416, 141] on div "Product catalogue" at bounding box center [1395, 153] width 125 height 24
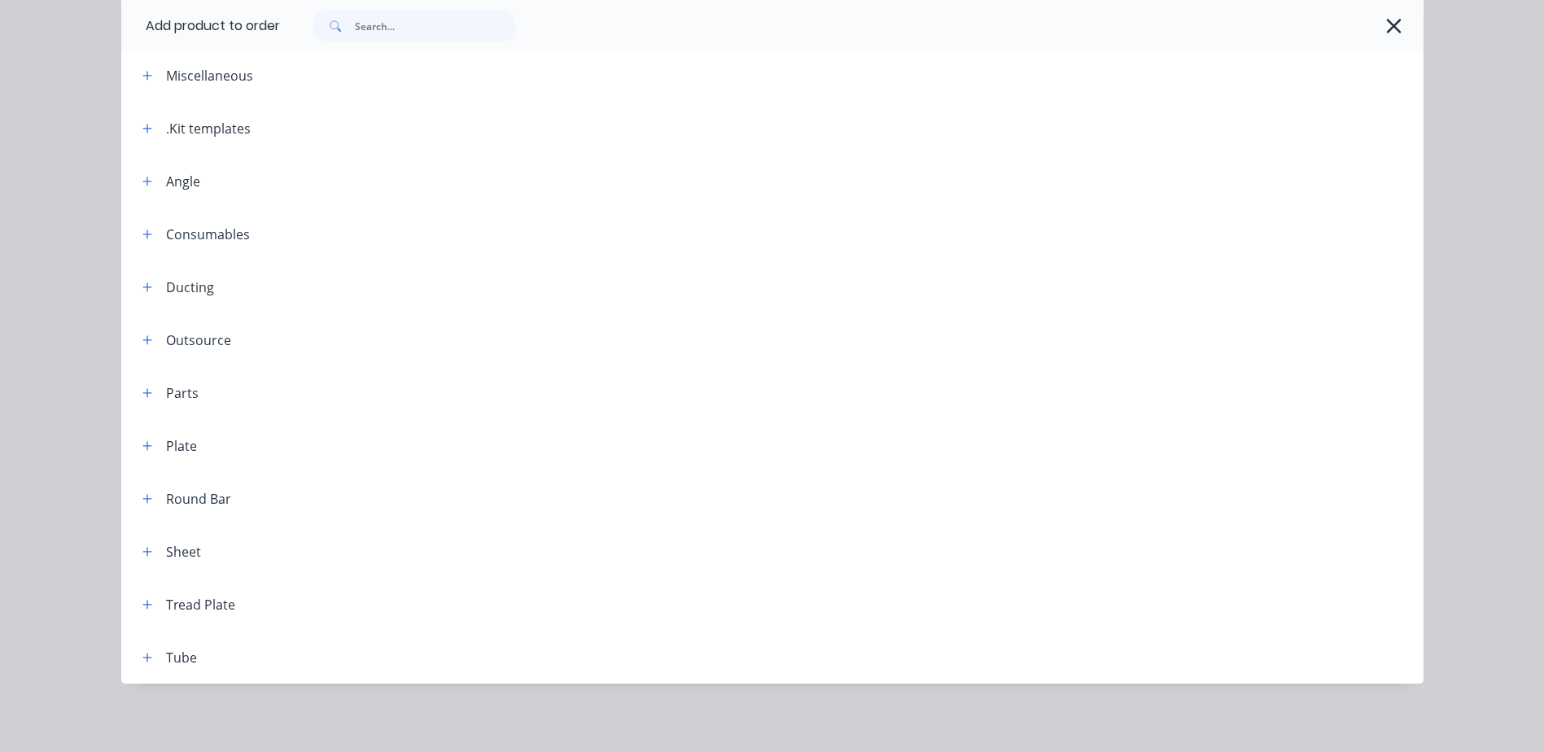
scroll to position [80, 0]
click at [147, 547] on button "button" at bounding box center [148, 548] width 20 height 20
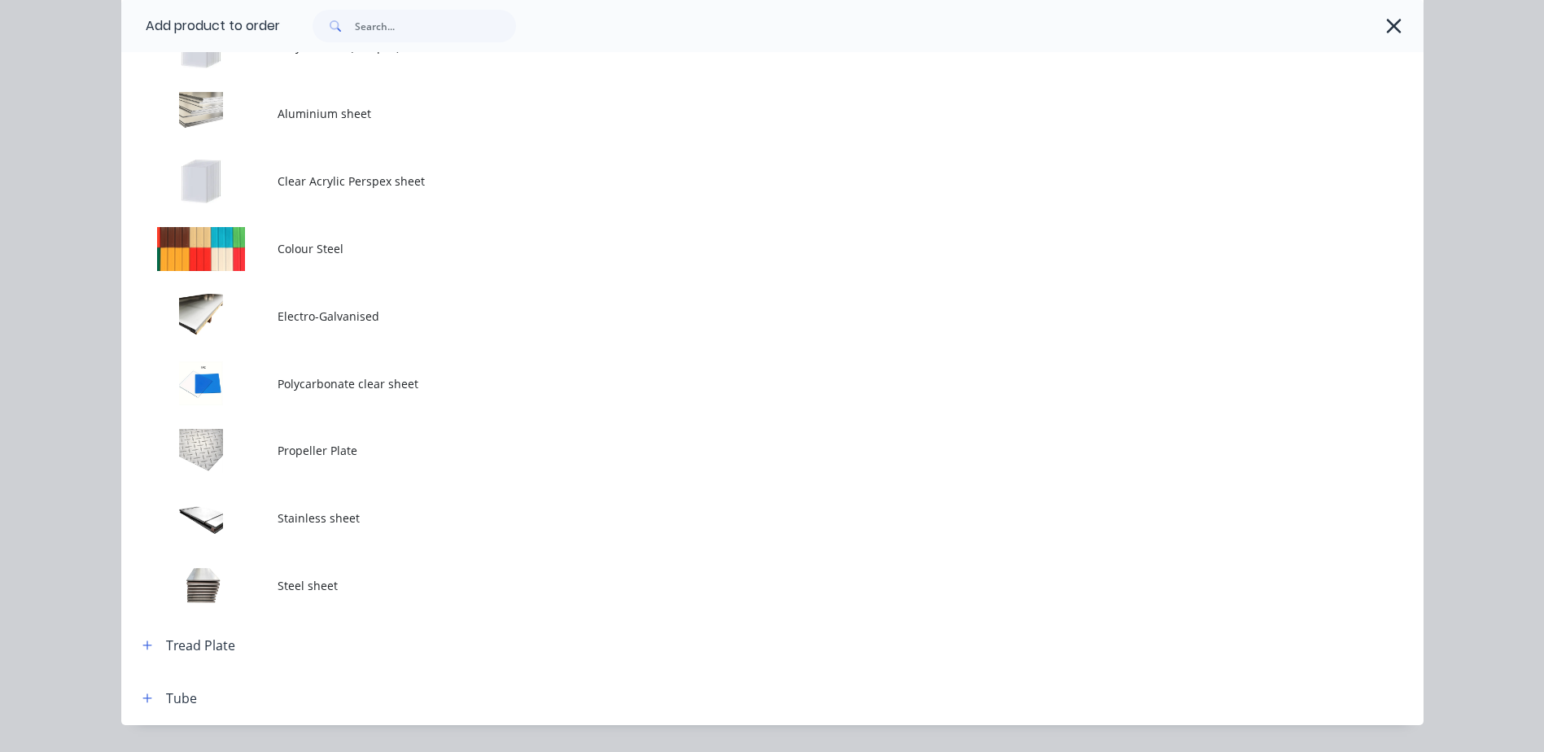
scroll to position [715, 0]
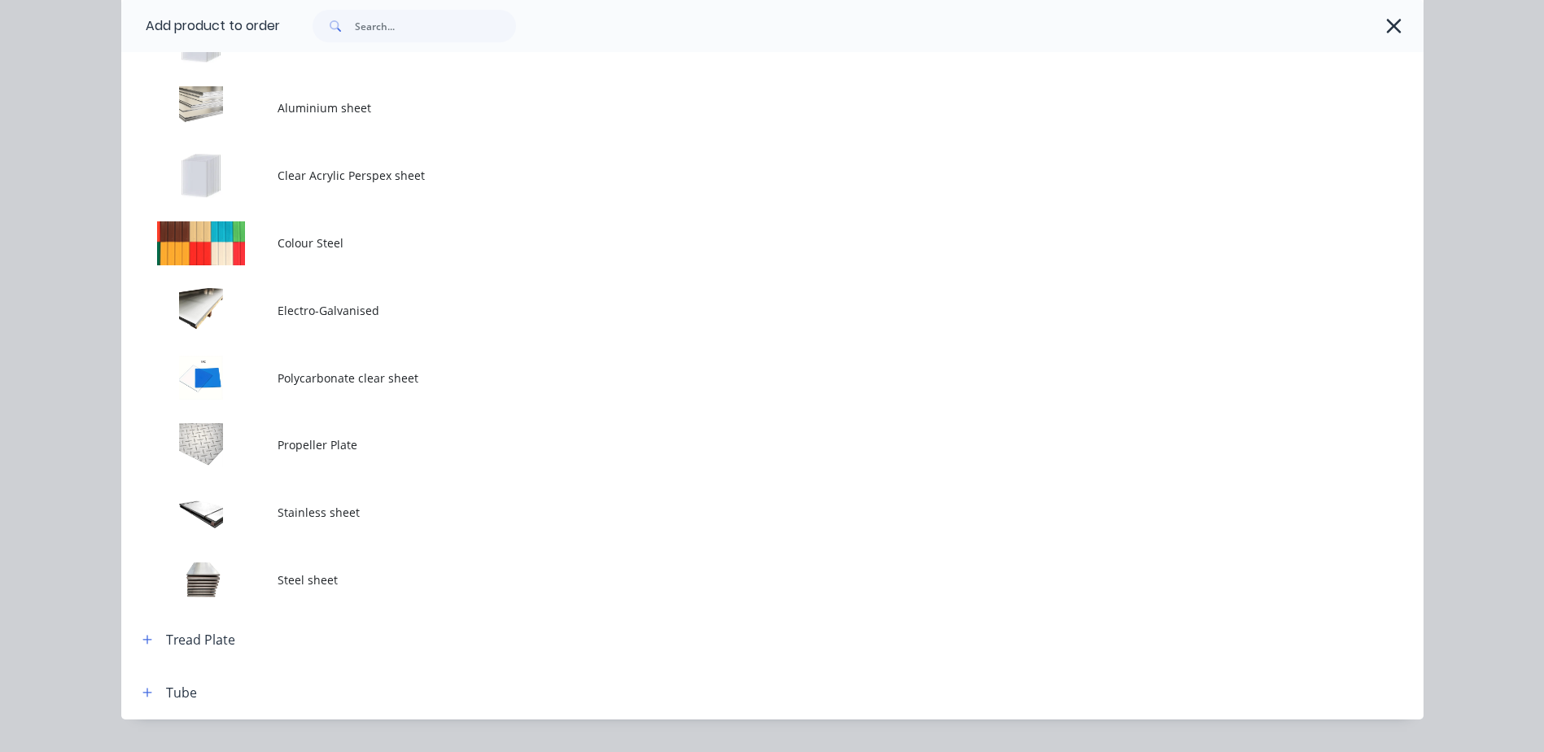
click at [241, 581] on td at bounding box center [199, 580] width 156 height 68
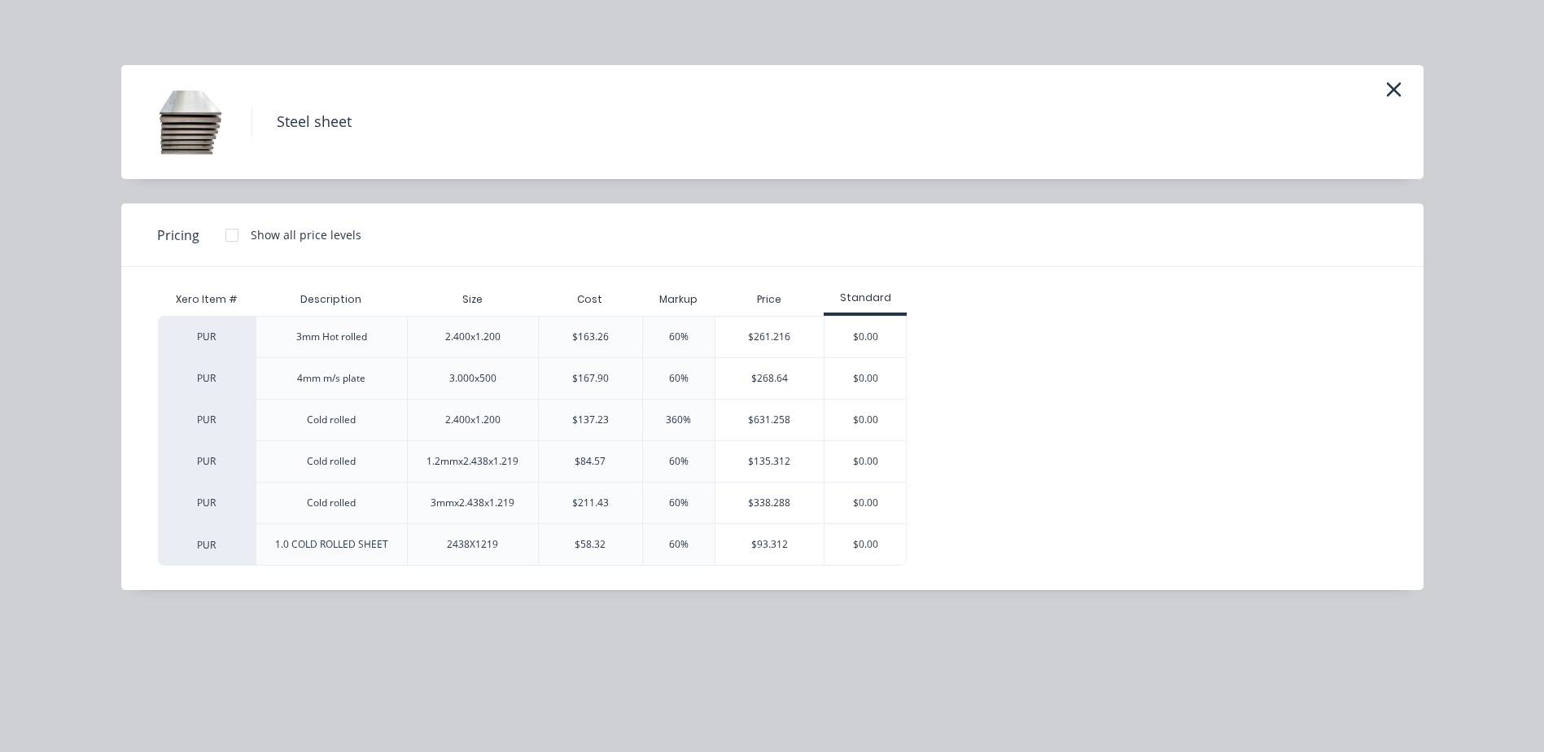
click at [772, 460] on div "$135.312" at bounding box center [770, 461] width 109 height 41
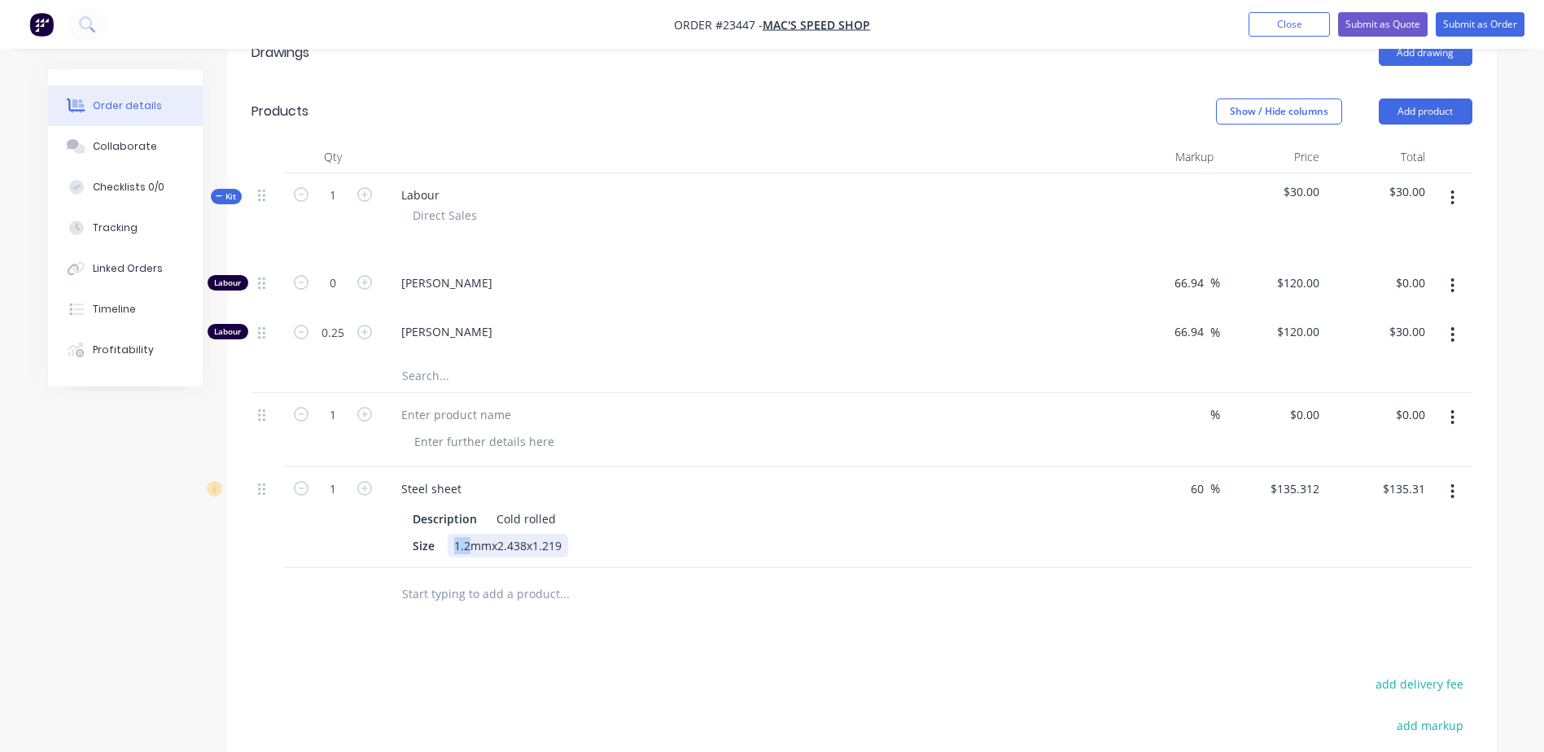
drag, startPoint x: 449, startPoint y: 503, endPoint x: 472, endPoint y: 503, distance: 23.6
click at [472, 534] on div "1.2mmx2.438x1.219" at bounding box center [508, 546] width 120 height 24
drag, startPoint x: 1377, startPoint y: 440, endPoint x: 1397, endPoint y: 440, distance: 20.4
click at [1397, 467] on div "$135.31 $135.31" at bounding box center [1379, 517] width 106 height 101
type input "45.00"
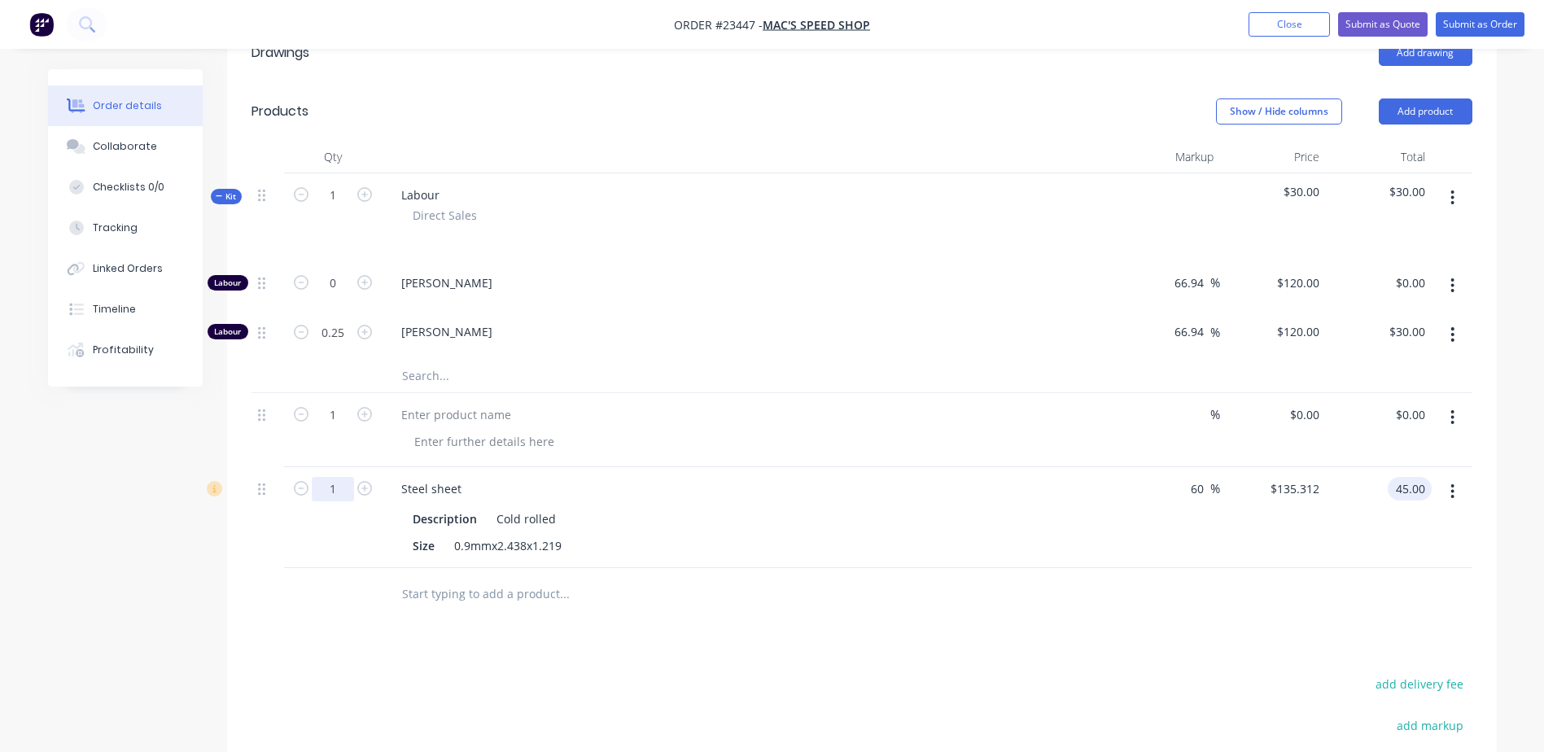
type input "-46.79"
type input "$45.00"
type input "0.5"
type input "$22.50"
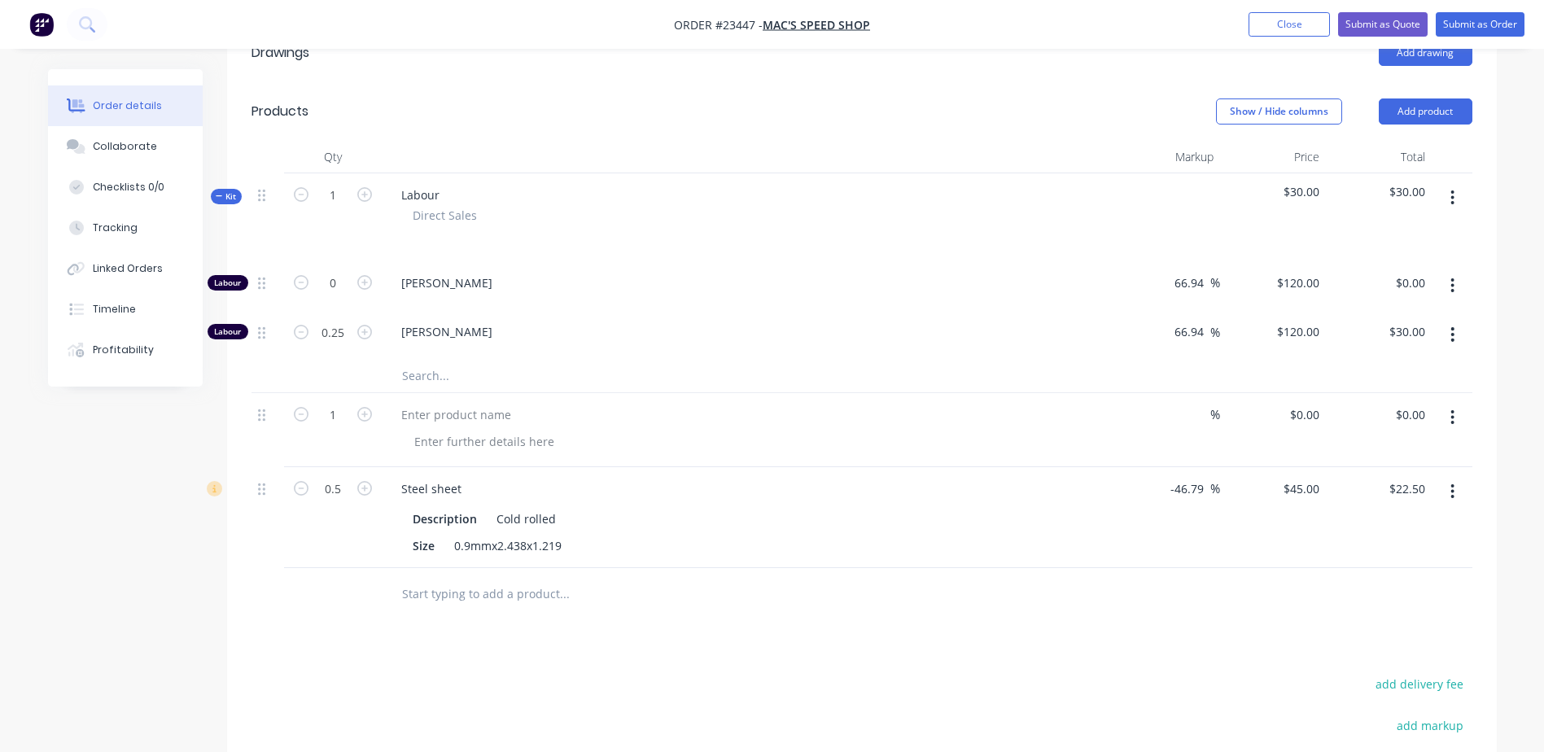
click at [929, 578] on div at bounding box center [674, 594] width 573 height 33
drag, startPoint x: 1171, startPoint y: 445, endPoint x: 1202, endPoint y: 446, distance: 30.9
click at [1202, 477] on input "-46.79" at bounding box center [1190, 489] width 41 height 24
type input "60"
type input "$135.312"
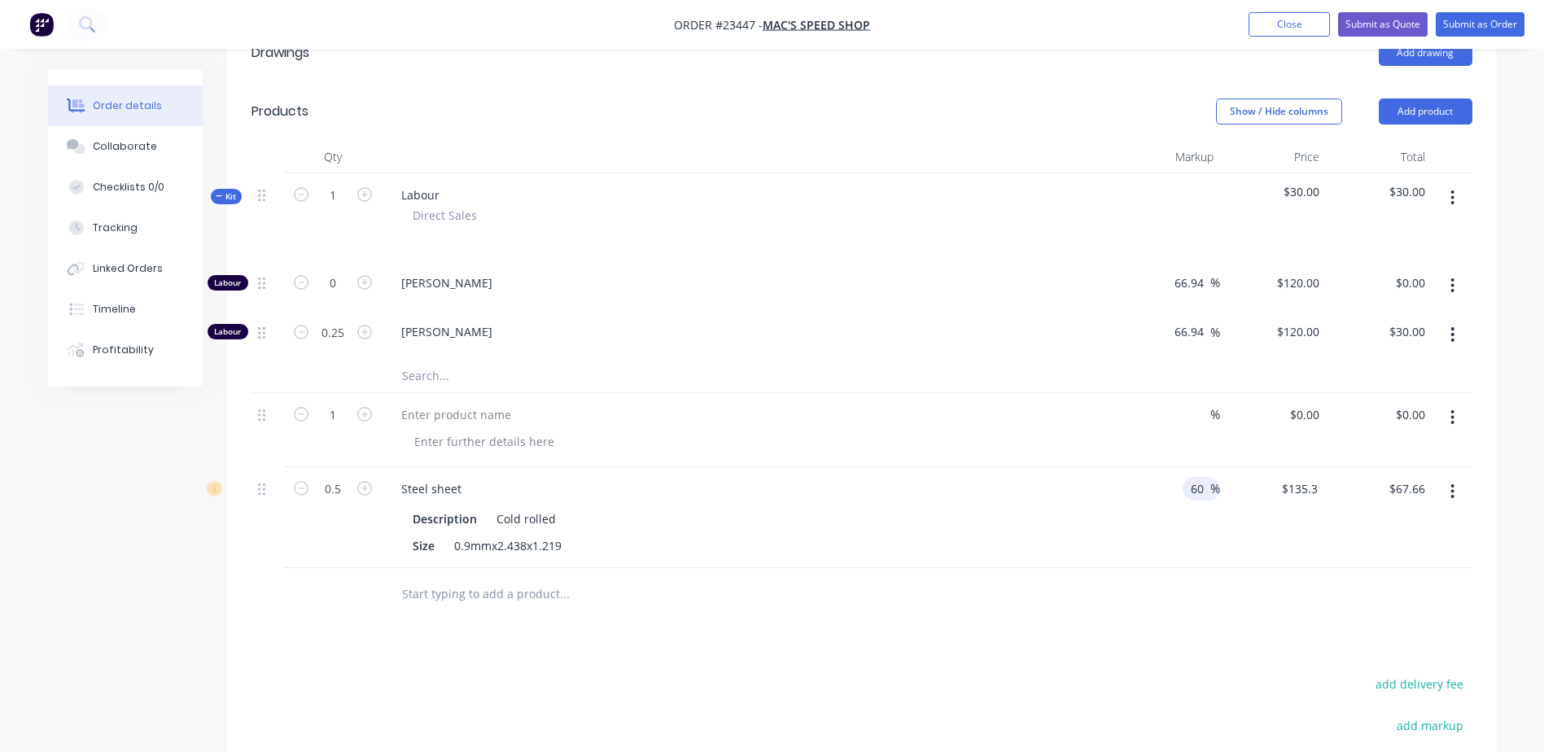
click at [1238, 467] on div "$135.312 $45.00" at bounding box center [1273, 517] width 106 height 101
drag, startPoint x: 1432, startPoint y: 436, endPoint x: 1395, endPoint y: 436, distance: 36.6
click at [1395, 467] on div "0.5 Steel sheet Description Cold rolled Size 0.9mmx2.438x1.219 60 60 % $135.312…" at bounding box center [862, 517] width 1221 height 101
type input "67.66"
drag, startPoint x: 1395, startPoint y: 436, endPoint x: 1404, endPoint y: 445, distance: 13.3
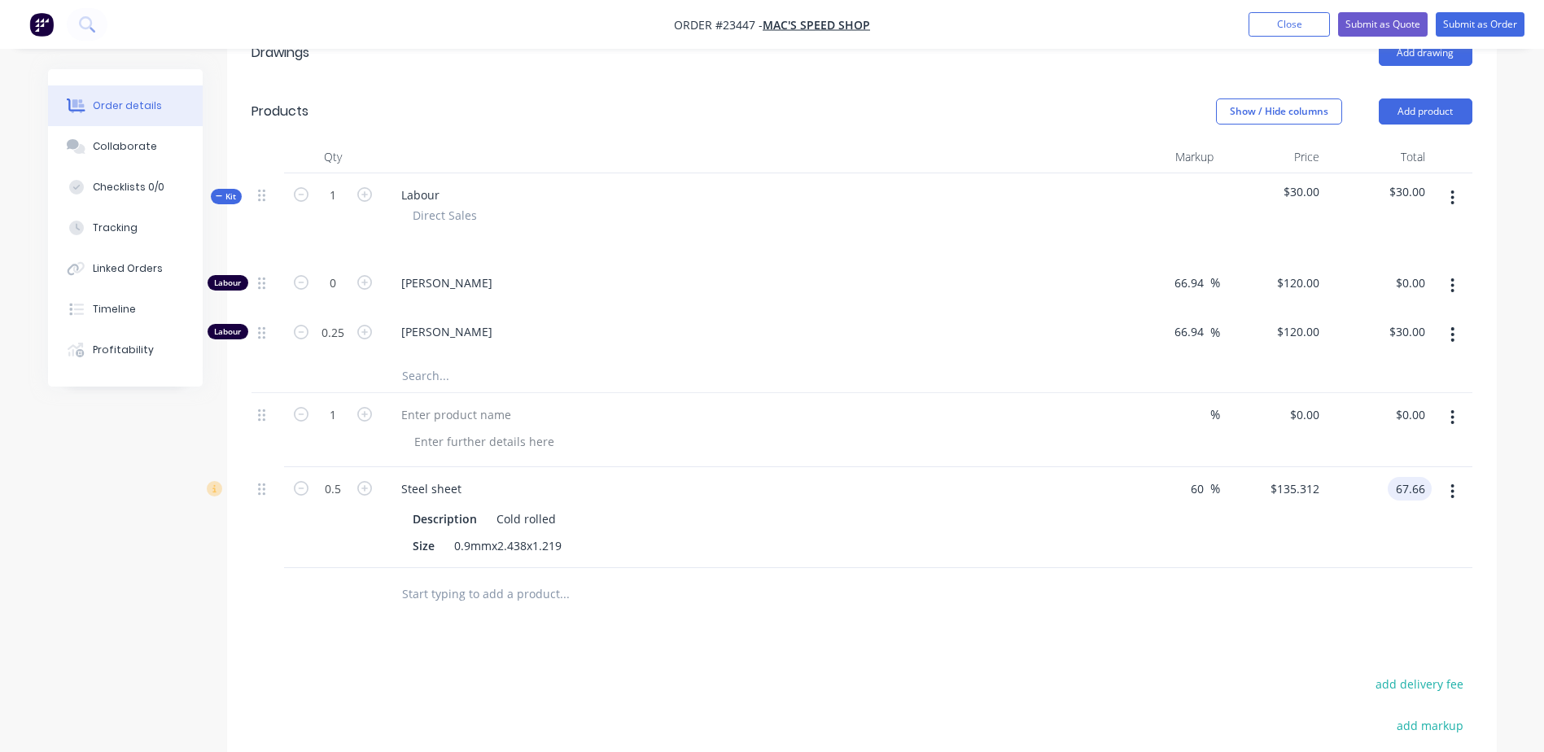
click at [1404, 477] on input "67.66" at bounding box center [1413, 489] width 37 height 24
type input "45.00"
type input "6.42"
type input "$90.00"
type input "$45.00"
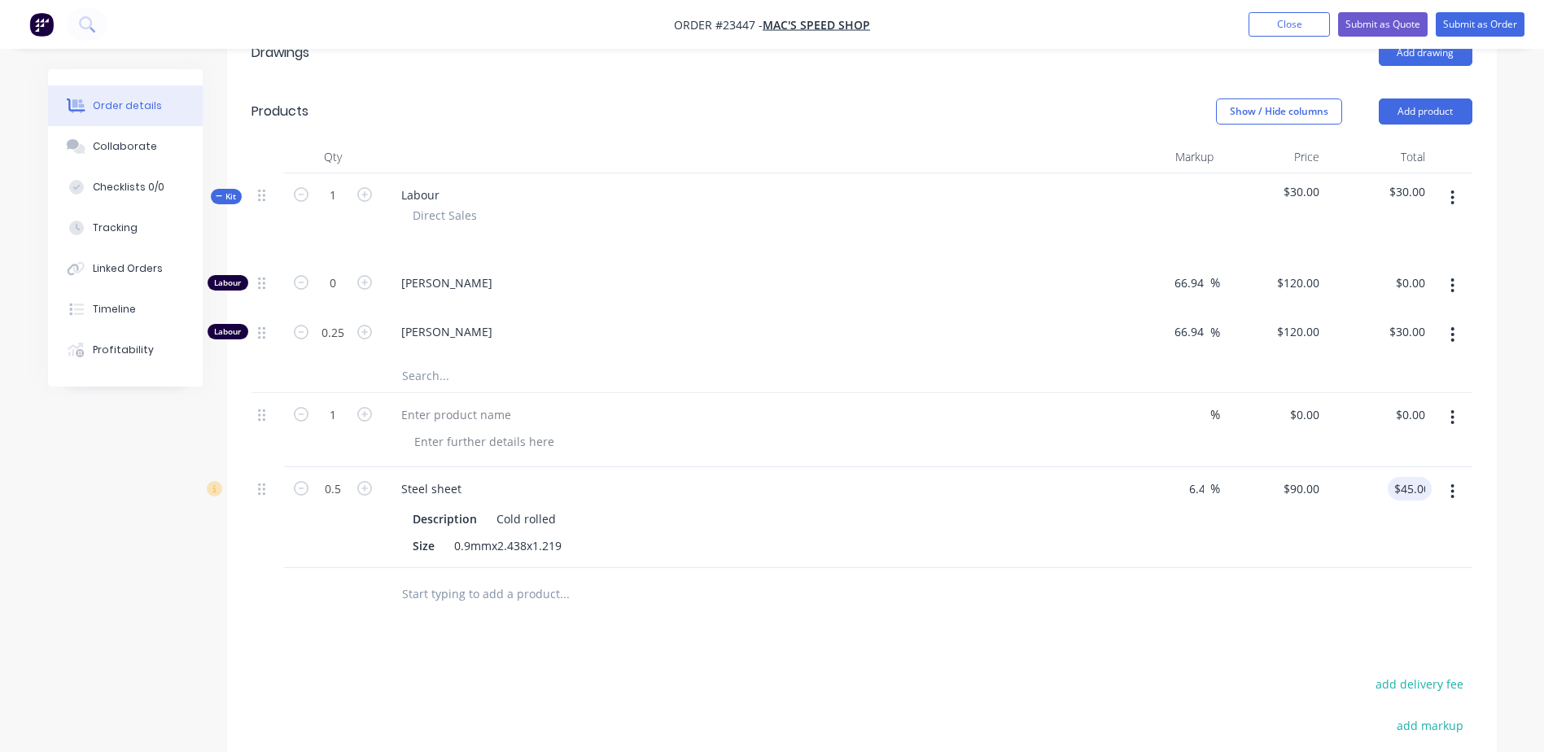
click at [1353, 518] on div "$45.00 45.00" at bounding box center [1379, 517] width 106 height 101
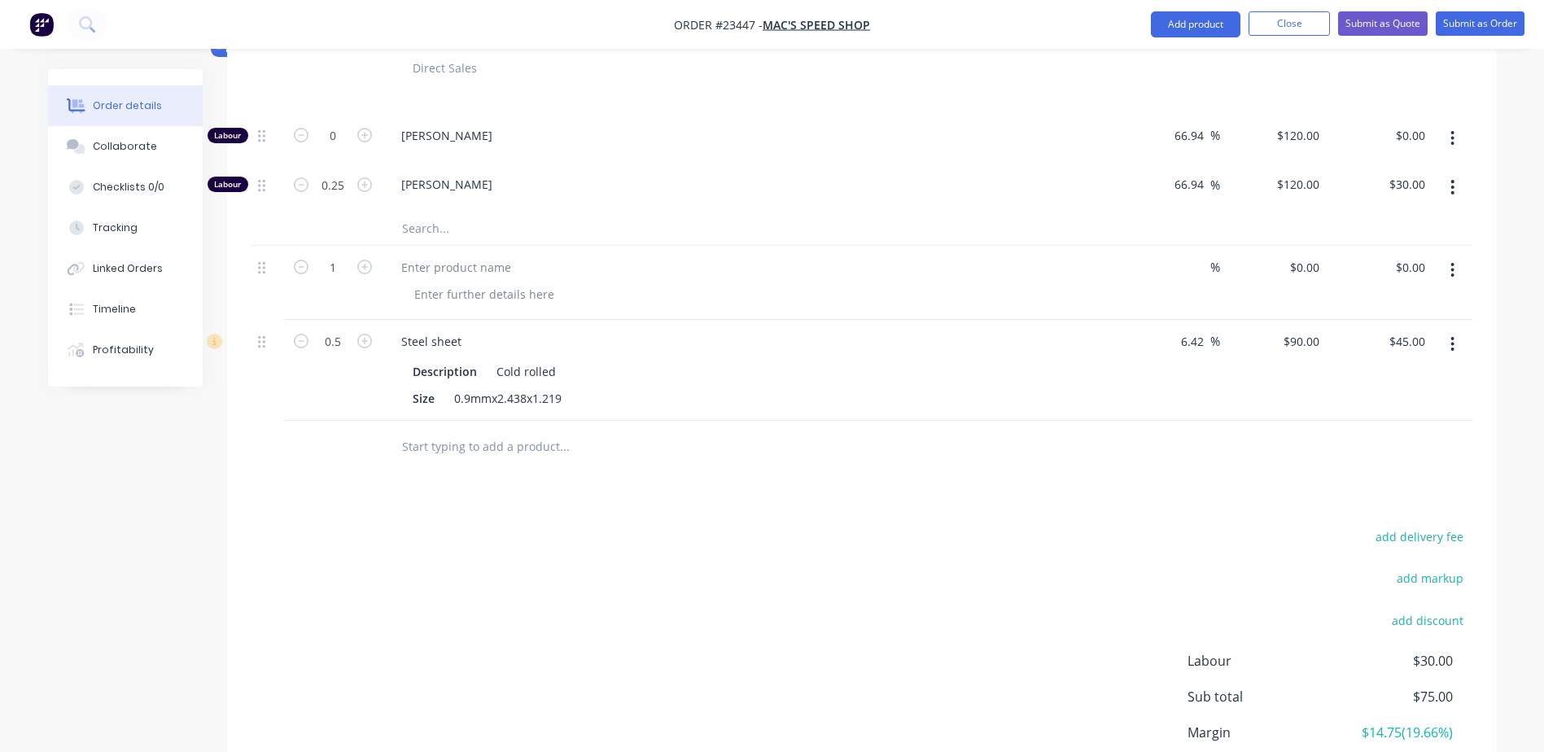
scroll to position [591, 0]
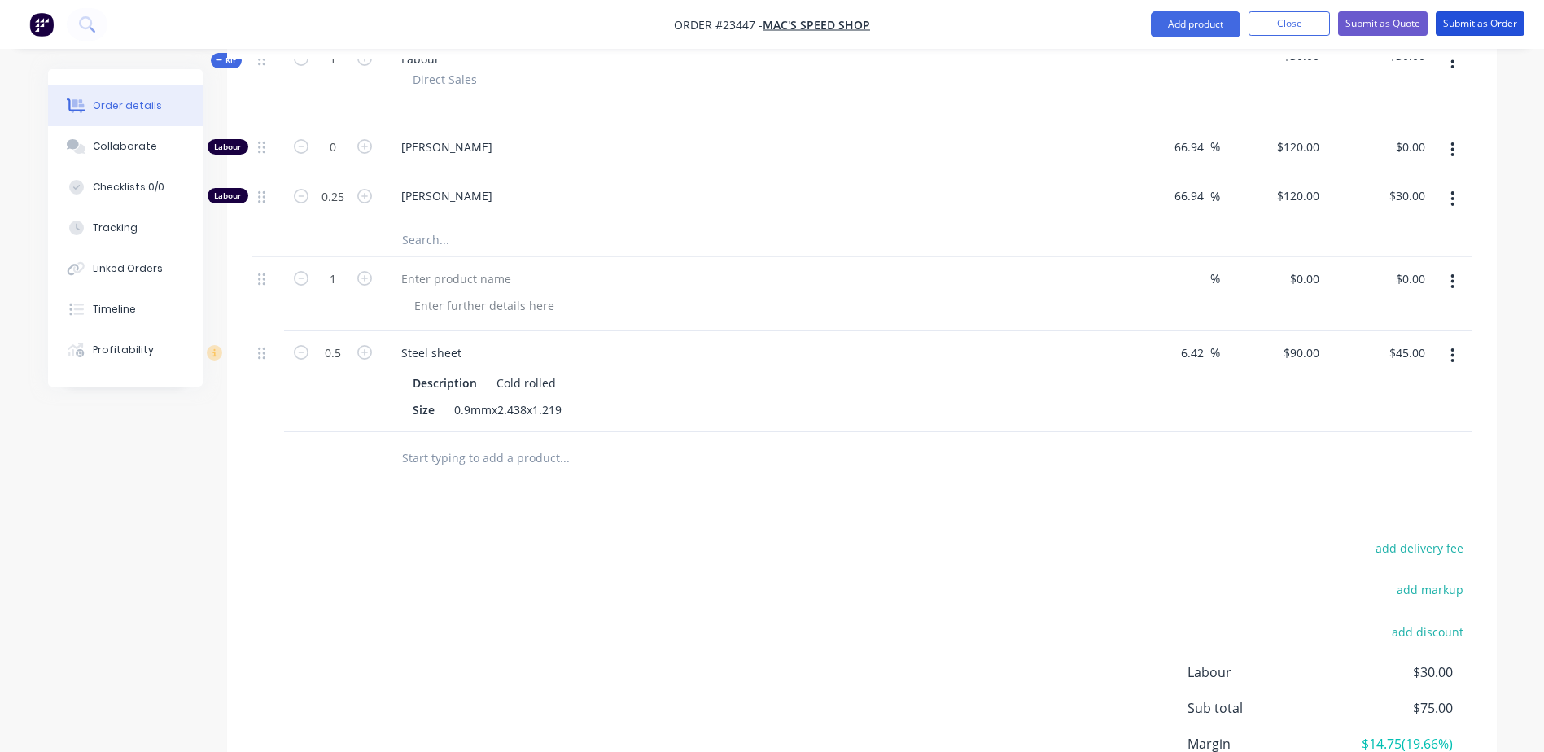
click at [1491, 17] on button "Submit as Order" at bounding box center [1480, 23] width 89 height 24
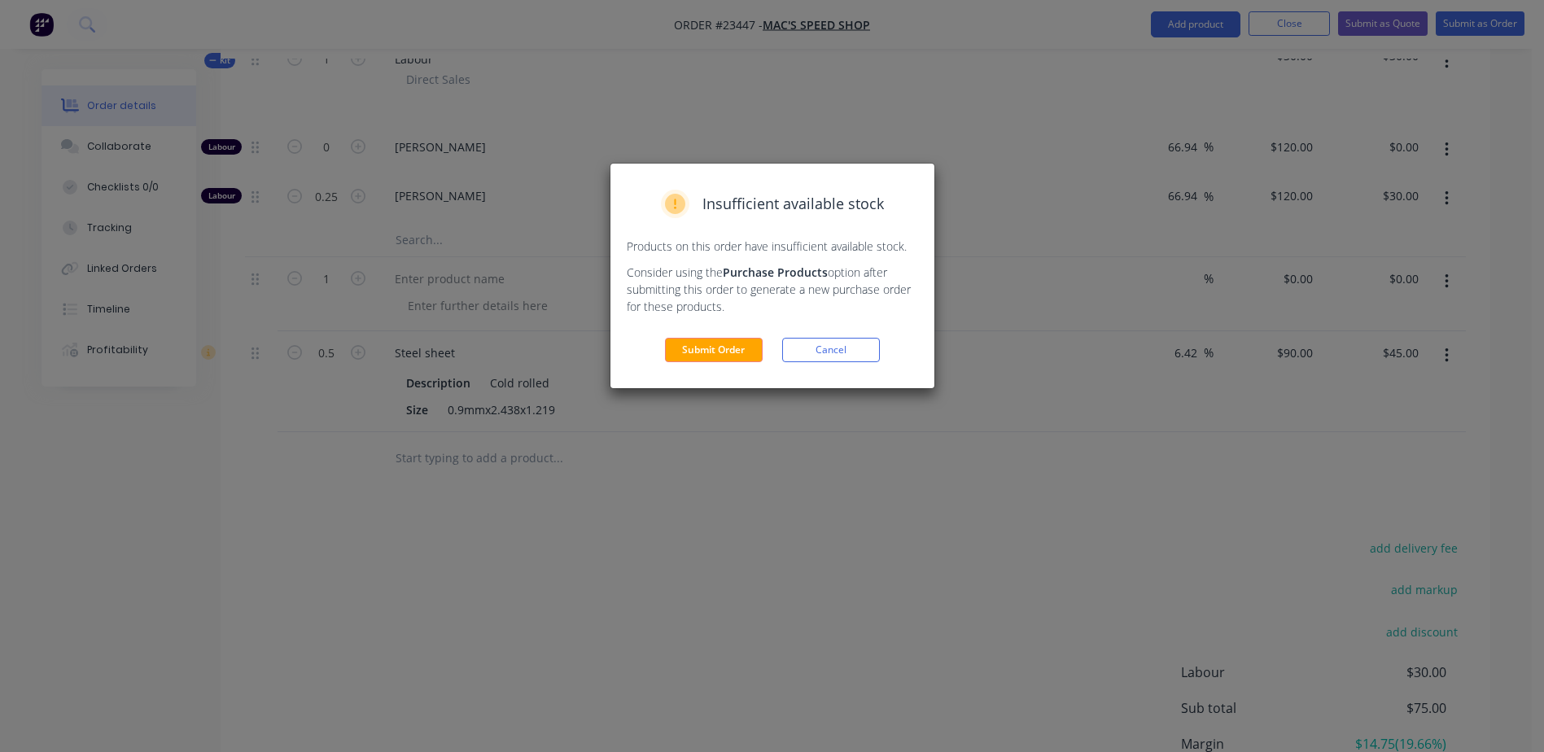
click at [727, 347] on button "Submit Order" at bounding box center [714, 350] width 98 height 24
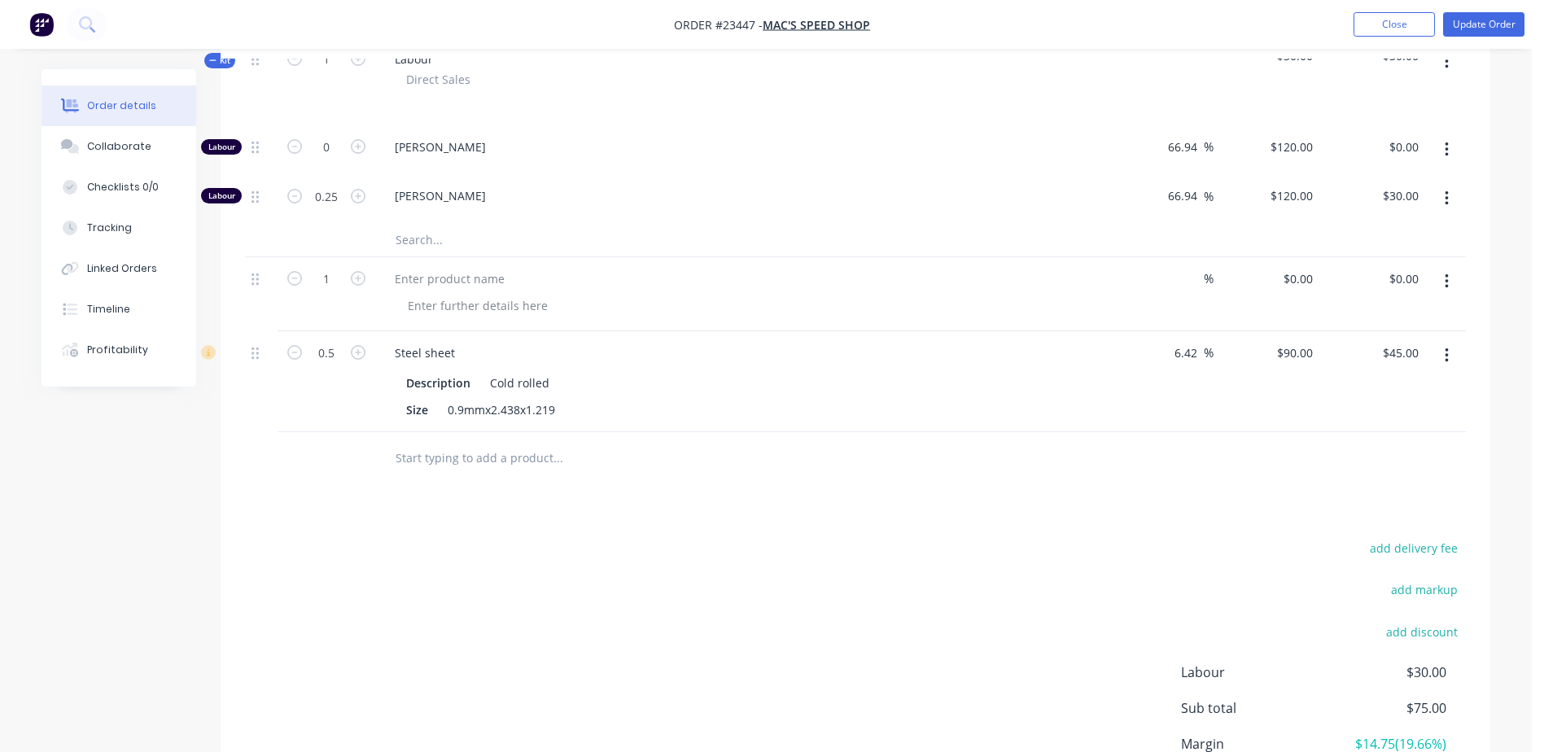
scroll to position [356, 0]
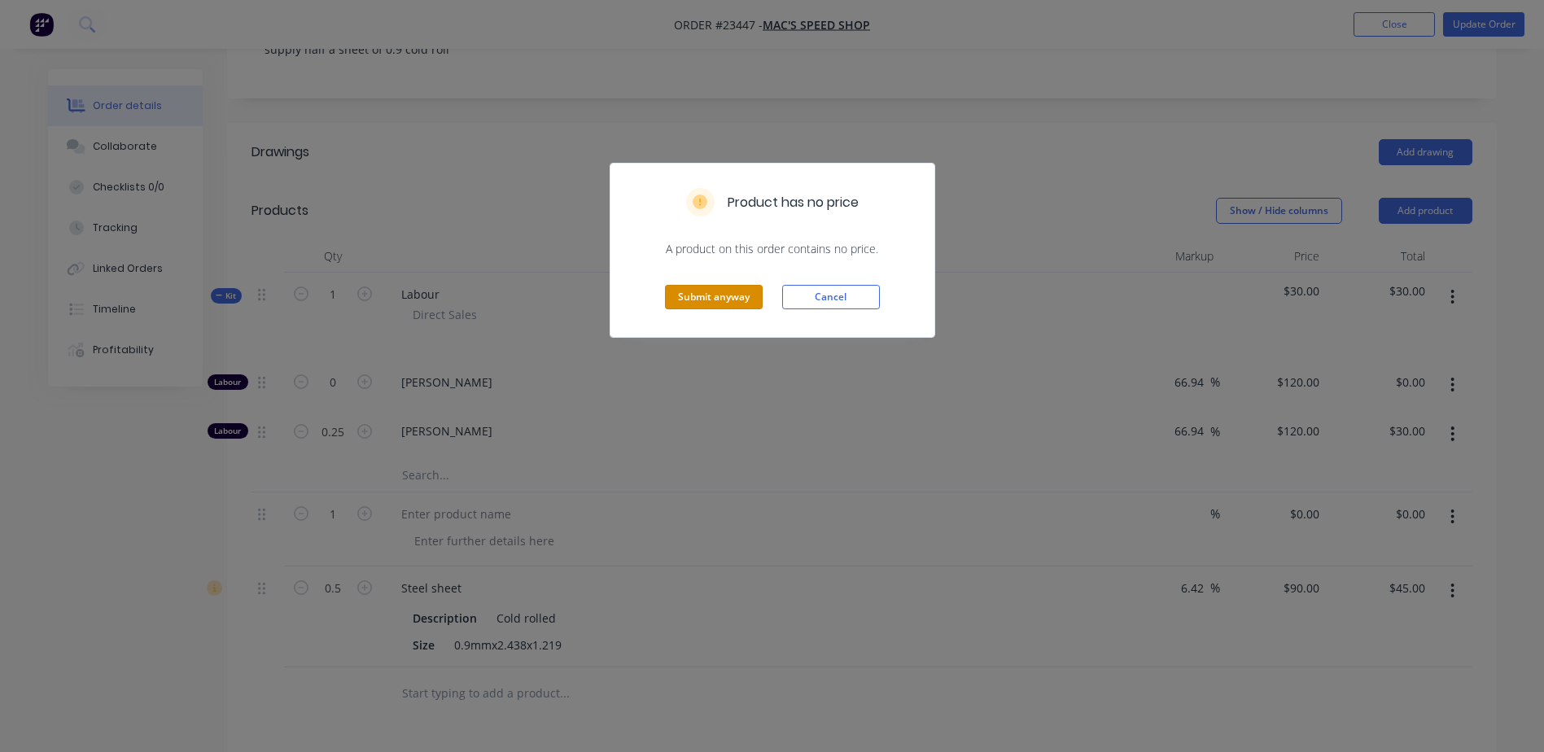
click at [714, 296] on button "Submit anyway" at bounding box center [714, 297] width 98 height 24
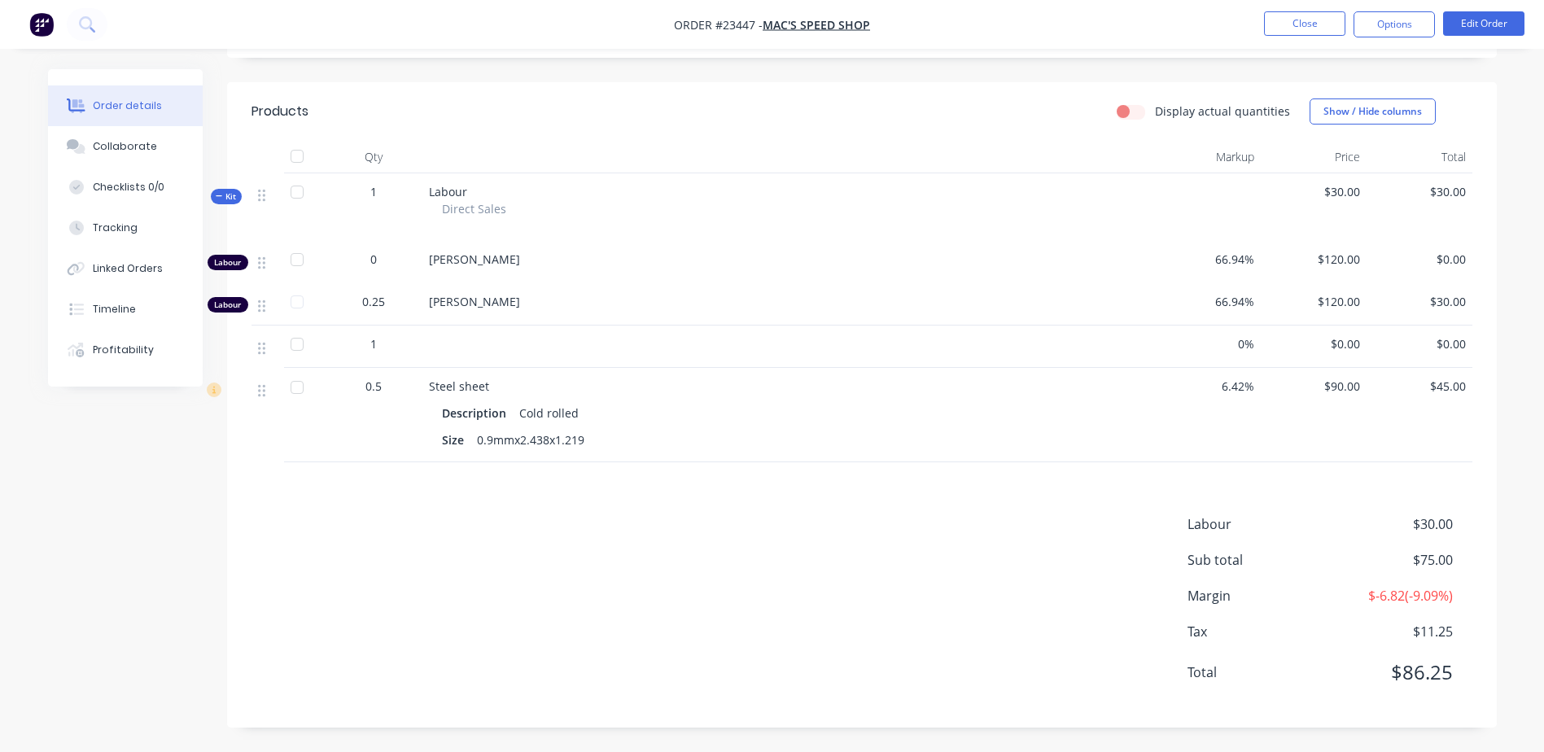
click at [1405, 22] on button "Options" at bounding box center [1394, 24] width 81 height 26
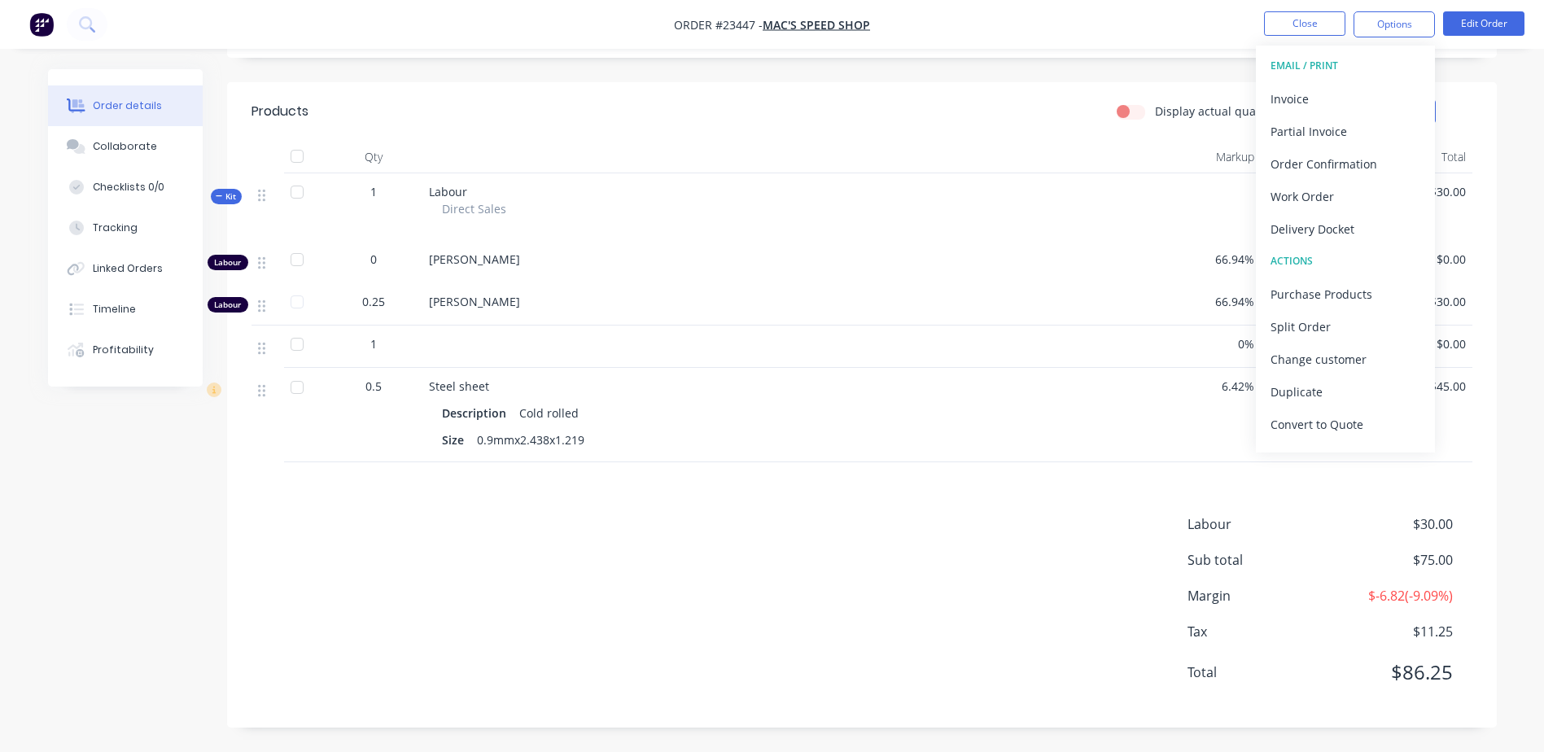
click at [1347, 199] on div "Work Order" at bounding box center [1346, 197] width 150 height 24
click at [1355, 160] on div "Without pricing" at bounding box center [1346, 164] width 150 height 24
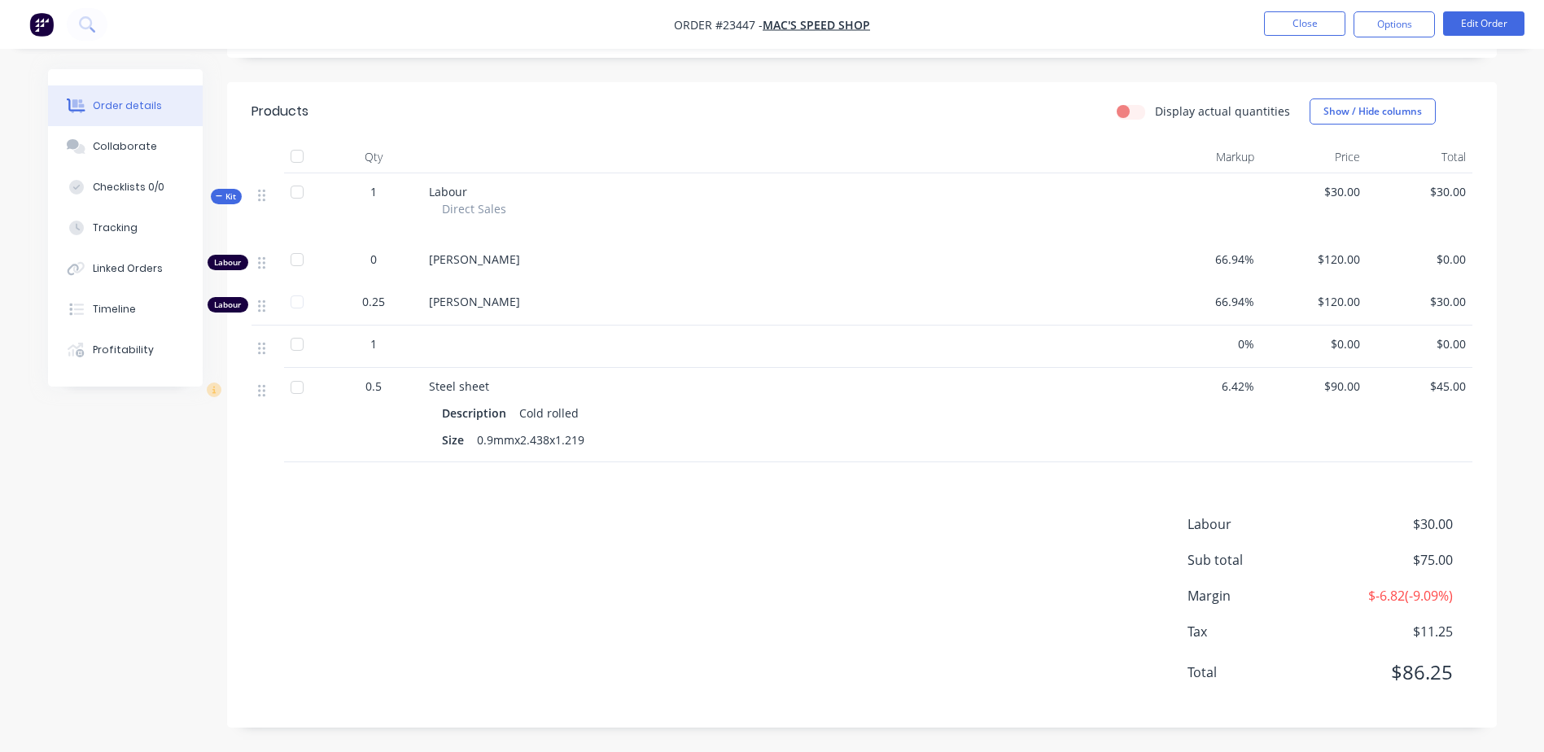
click at [1281, 21] on button "Close" at bounding box center [1304, 23] width 81 height 24
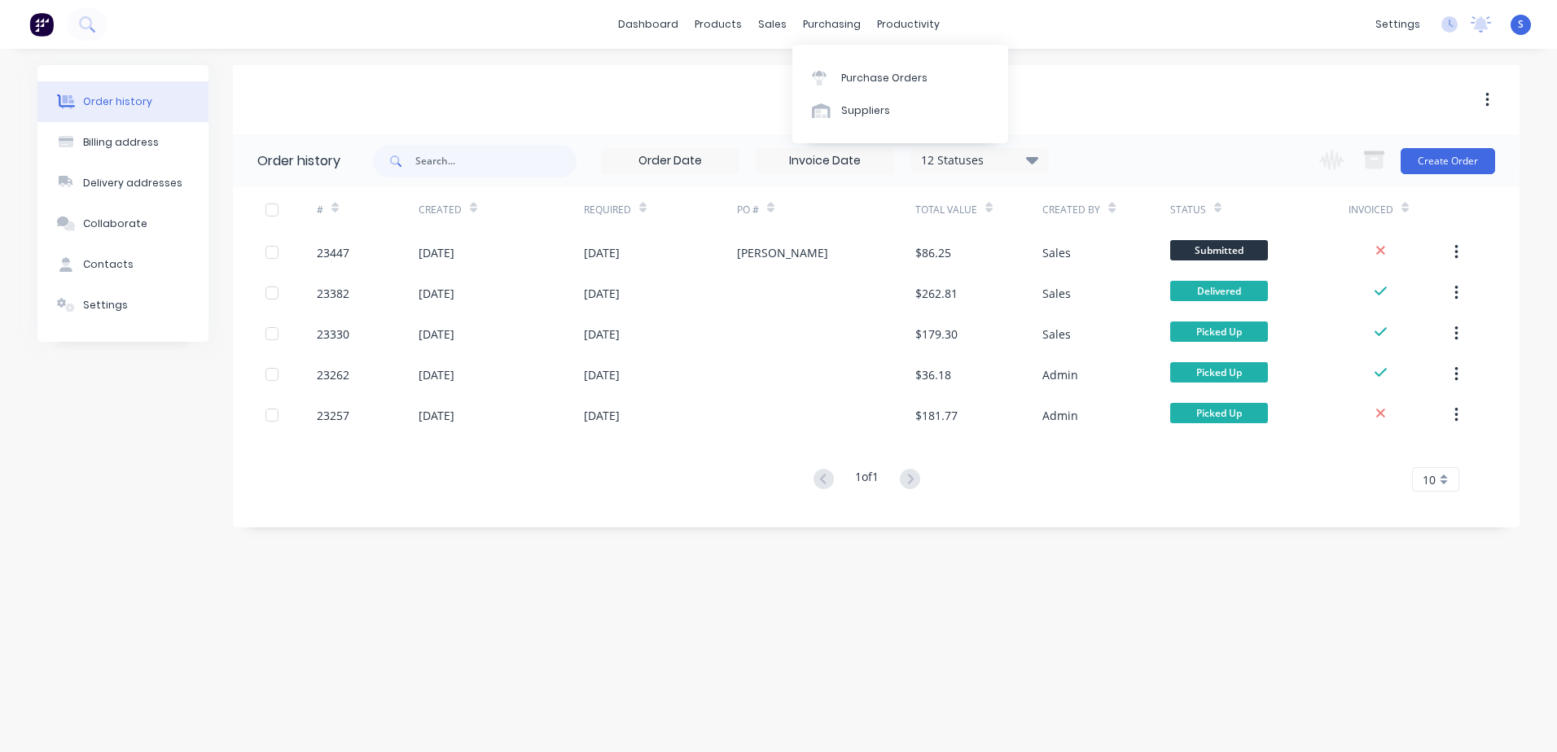
click at [847, 78] on div "Purchase Orders" at bounding box center [884, 78] width 86 height 15
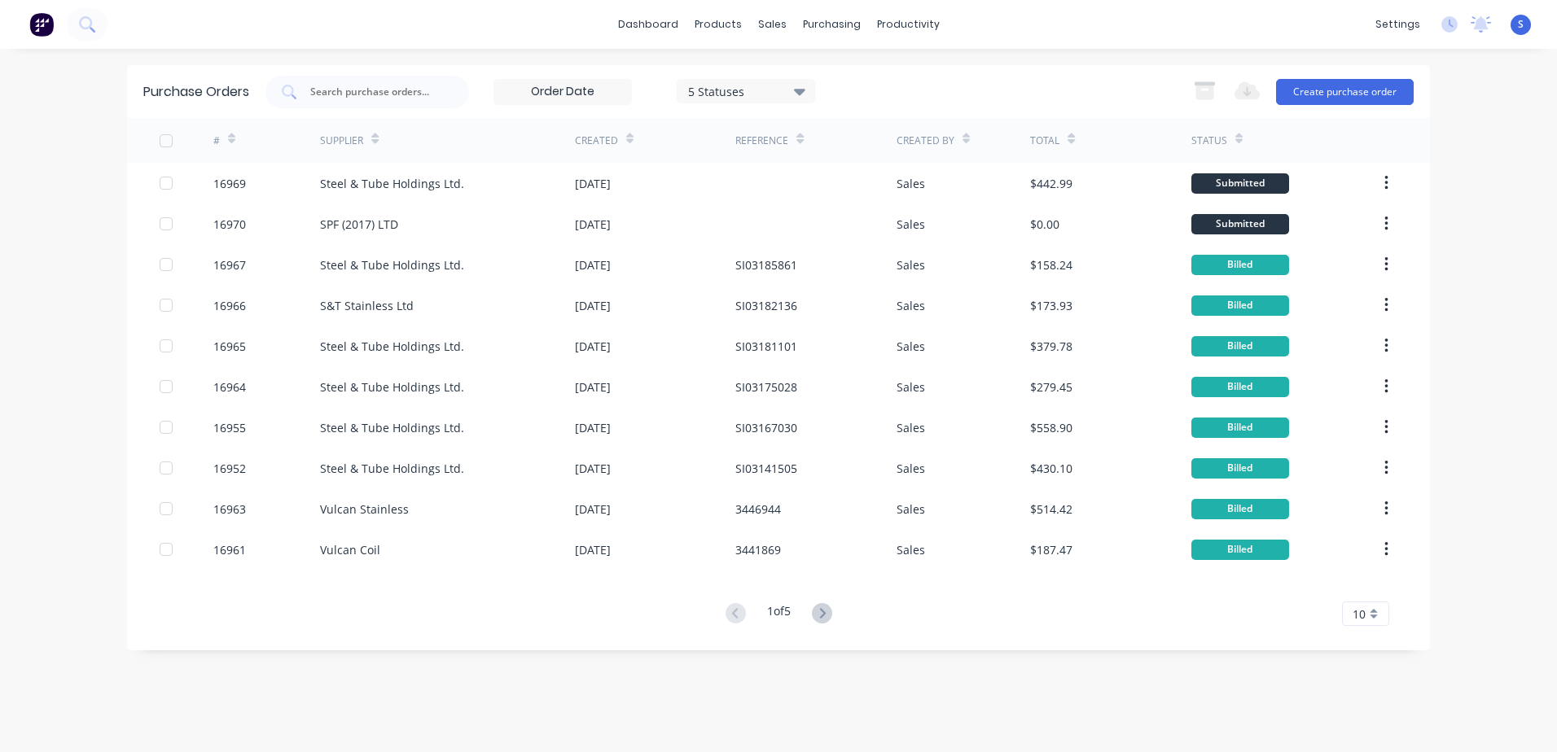
click at [1321, 90] on button "Create purchase order" at bounding box center [1345, 92] width 138 height 26
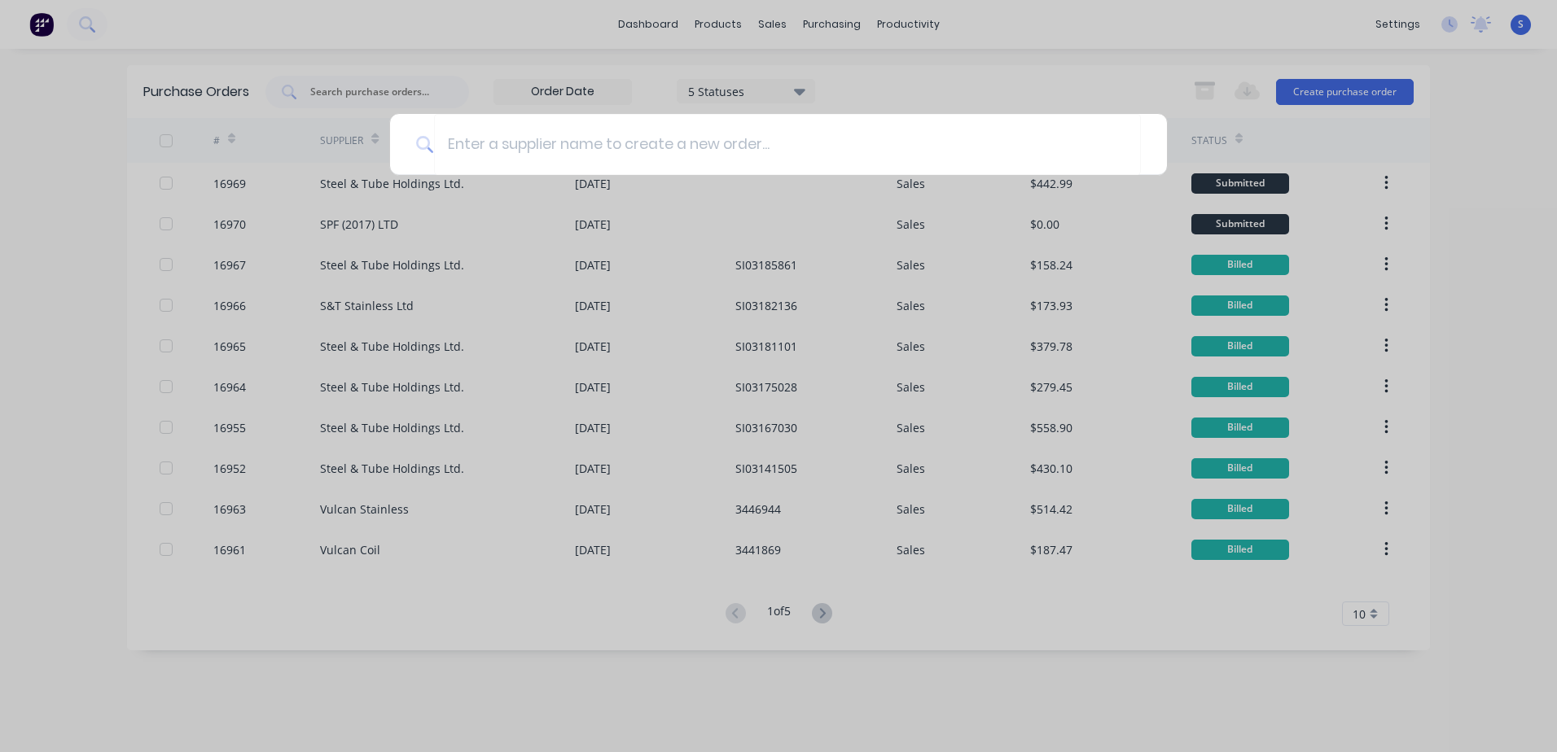
click at [467, 138] on input at bounding box center [787, 144] width 707 height 61
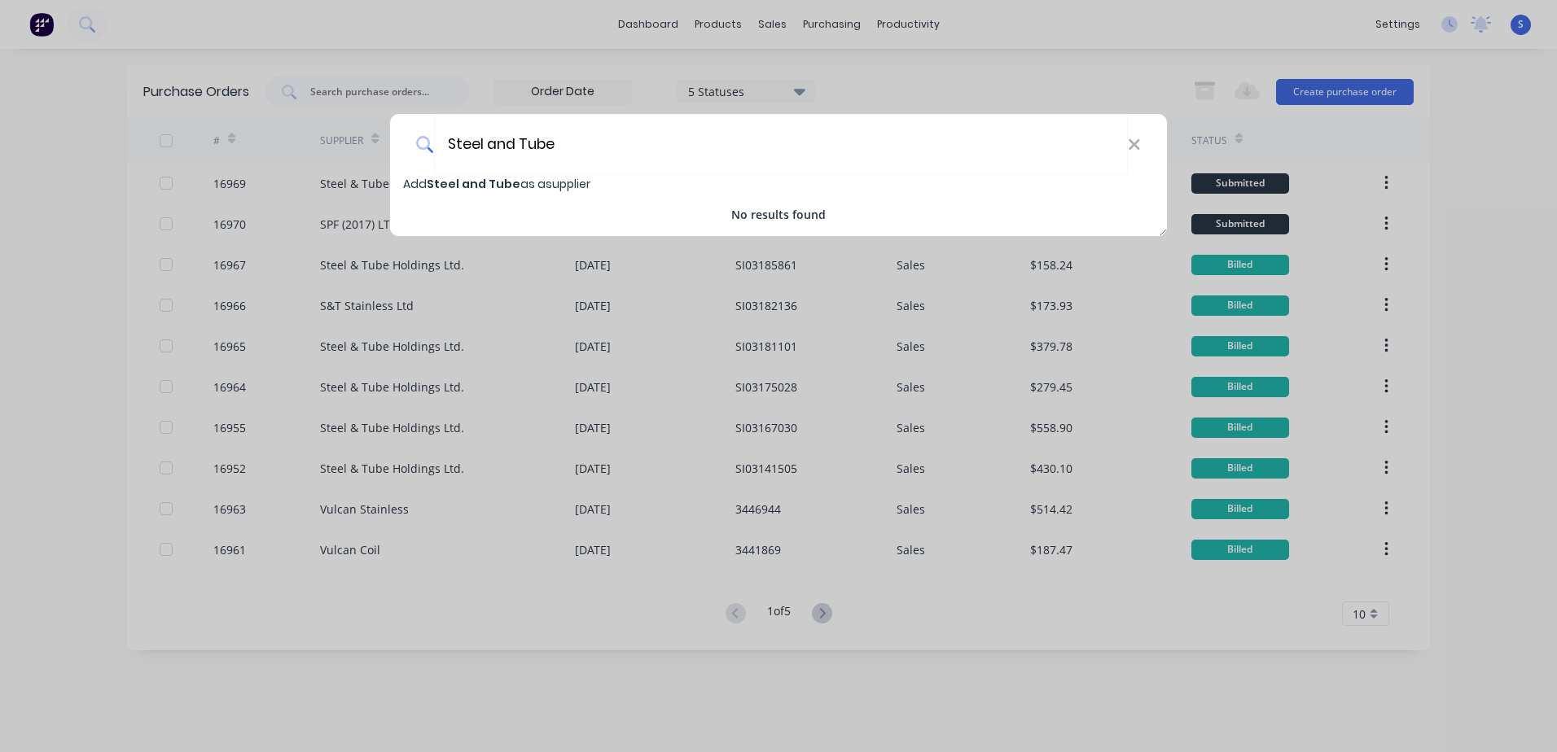
type input "Steel and Tube"
click at [1133, 142] on icon at bounding box center [1134, 145] width 13 height 18
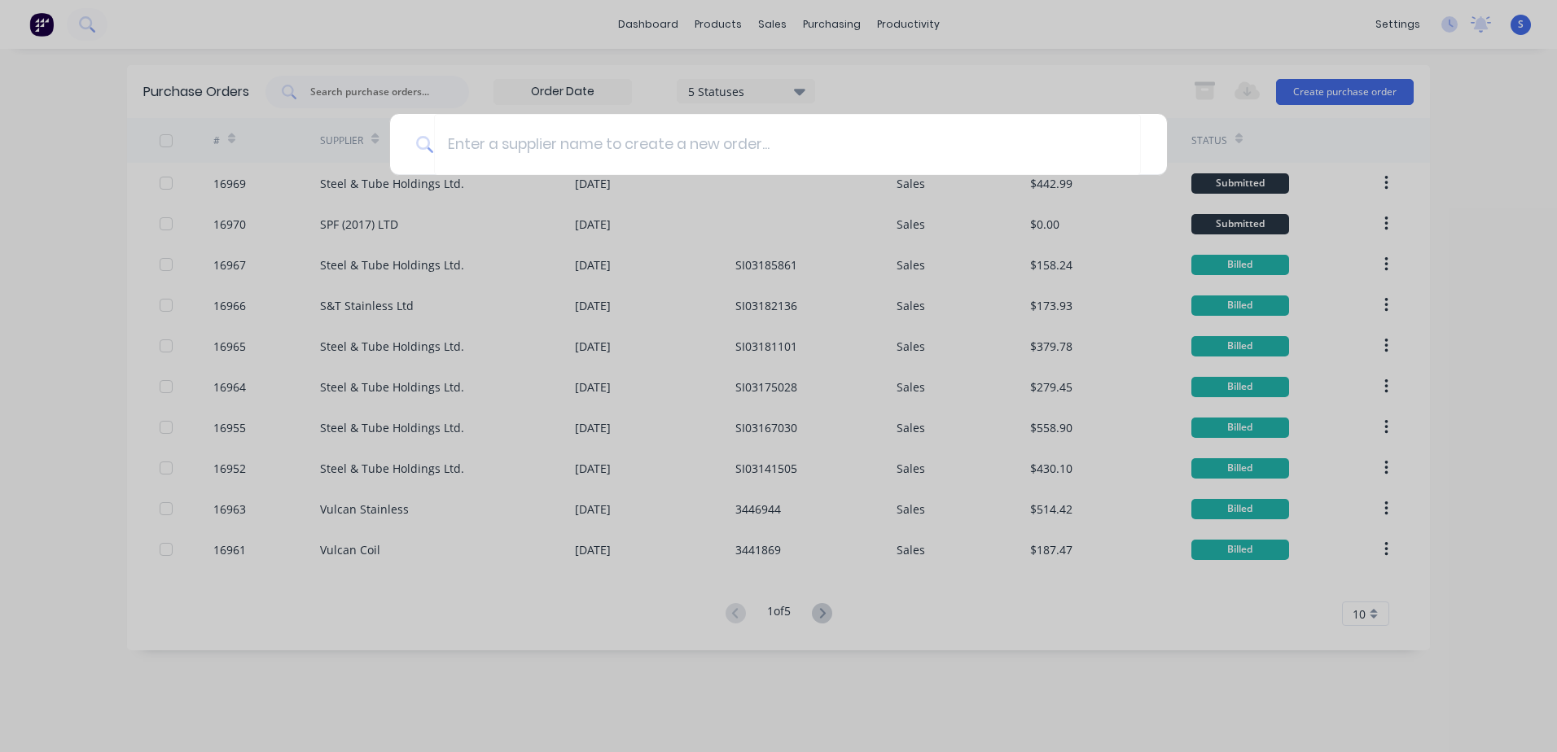
click at [372, 181] on div at bounding box center [778, 376] width 1557 height 752
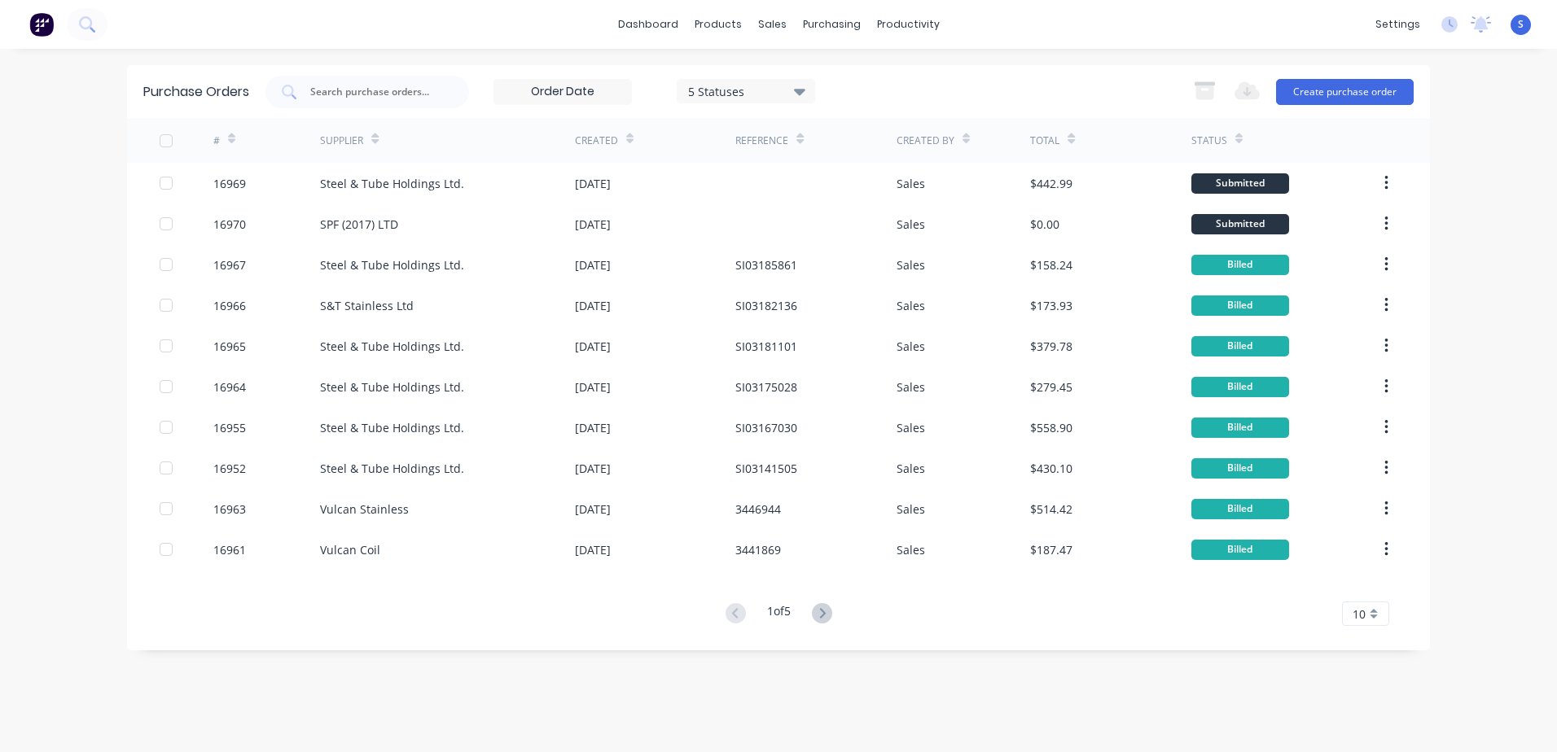
click at [471, 131] on div "Supplier" at bounding box center [447, 140] width 255 height 45
click at [1316, 83] on button "Create purchase order" at bounding box center [1345, 92] width 138 height 26
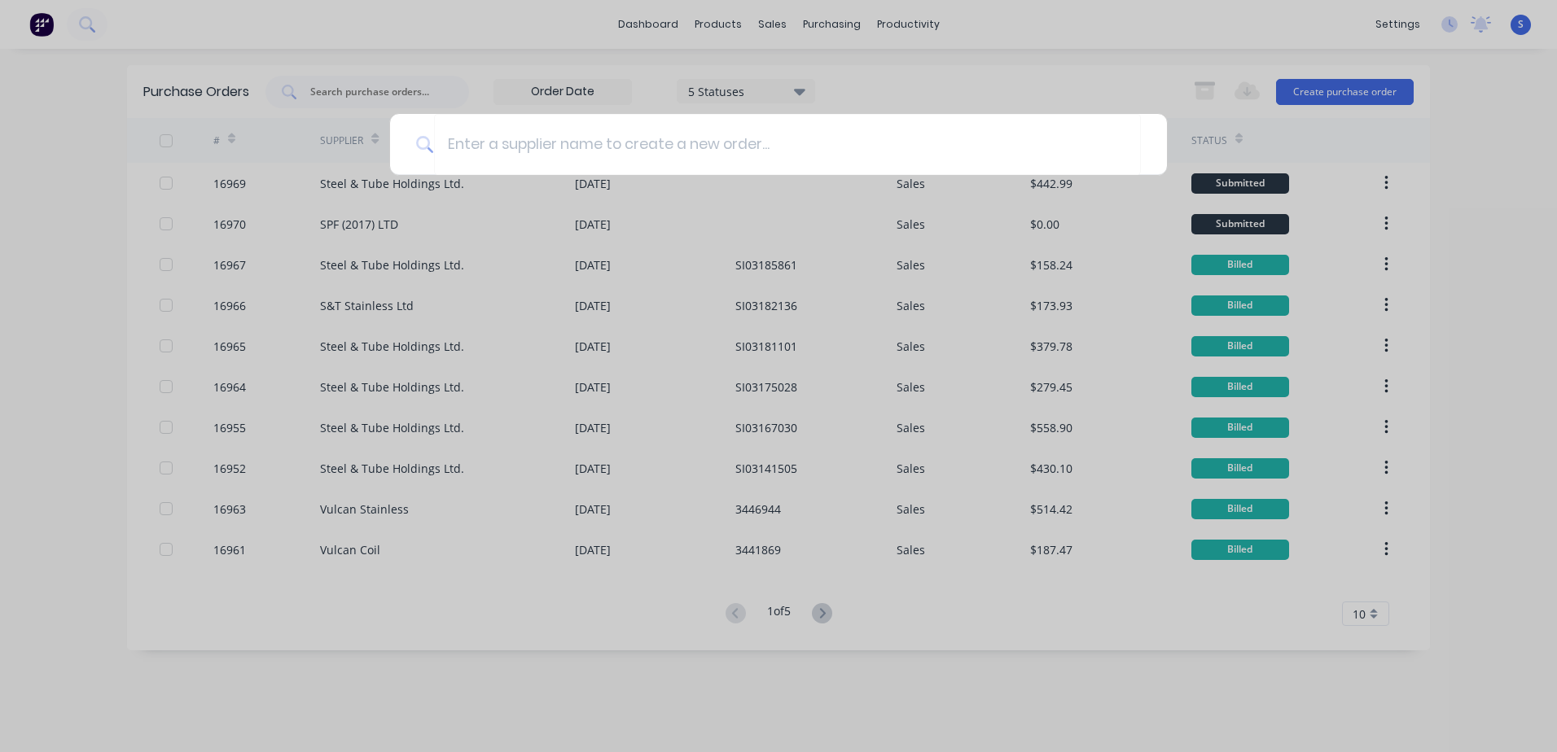
click at [453, 138] on input at bounding box center [787, 144] width 707 height 61
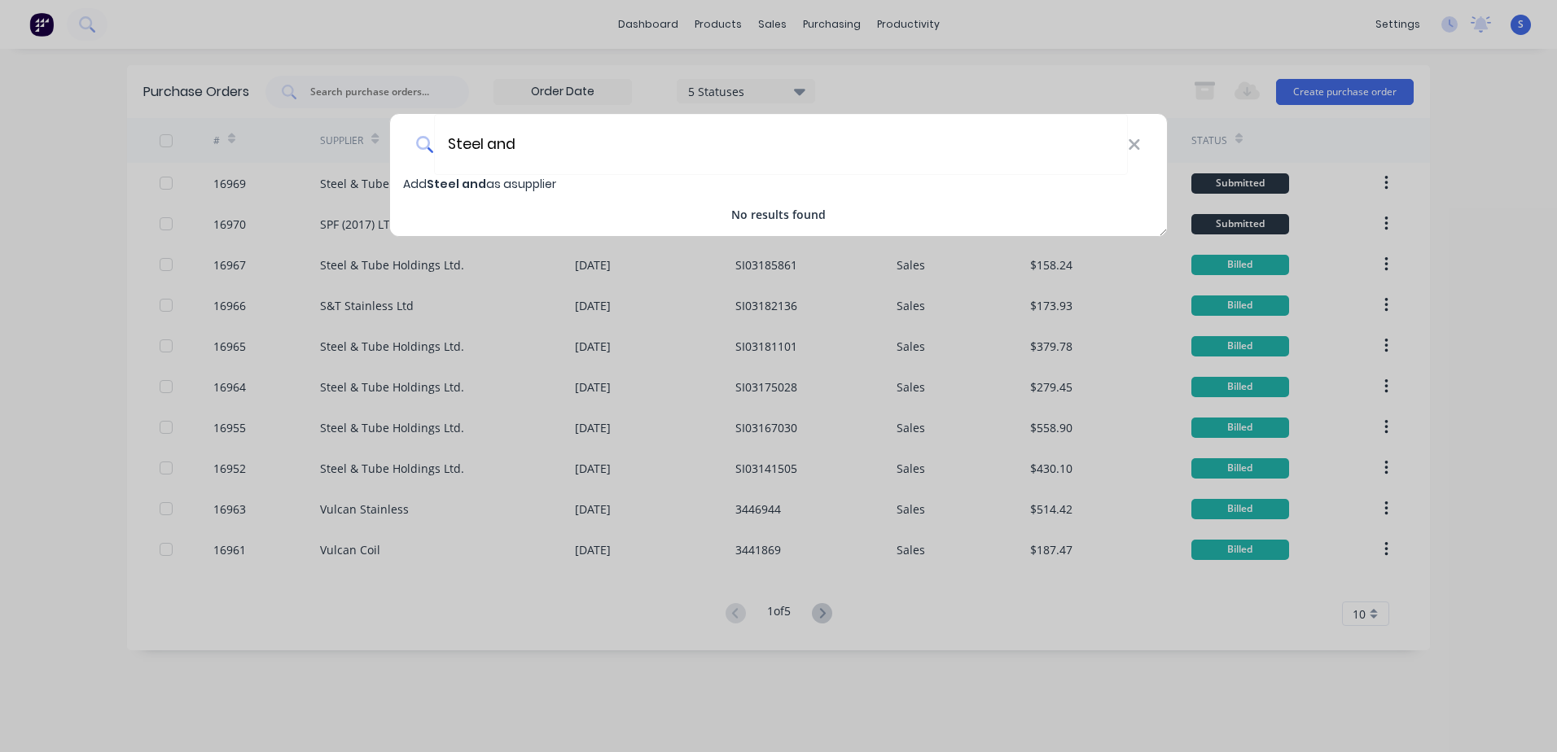
click at [528, 142] on input "Steel and" at bounding box center [781, 144] width 694 height 61
type input "S"
type input "s"
type input "Steel&Tube"
click at [1314, 87] on div "Steel&Tube Add Steel&Tube as a supplier No results found" at bounding box center [778, 376] width 1557 height 752
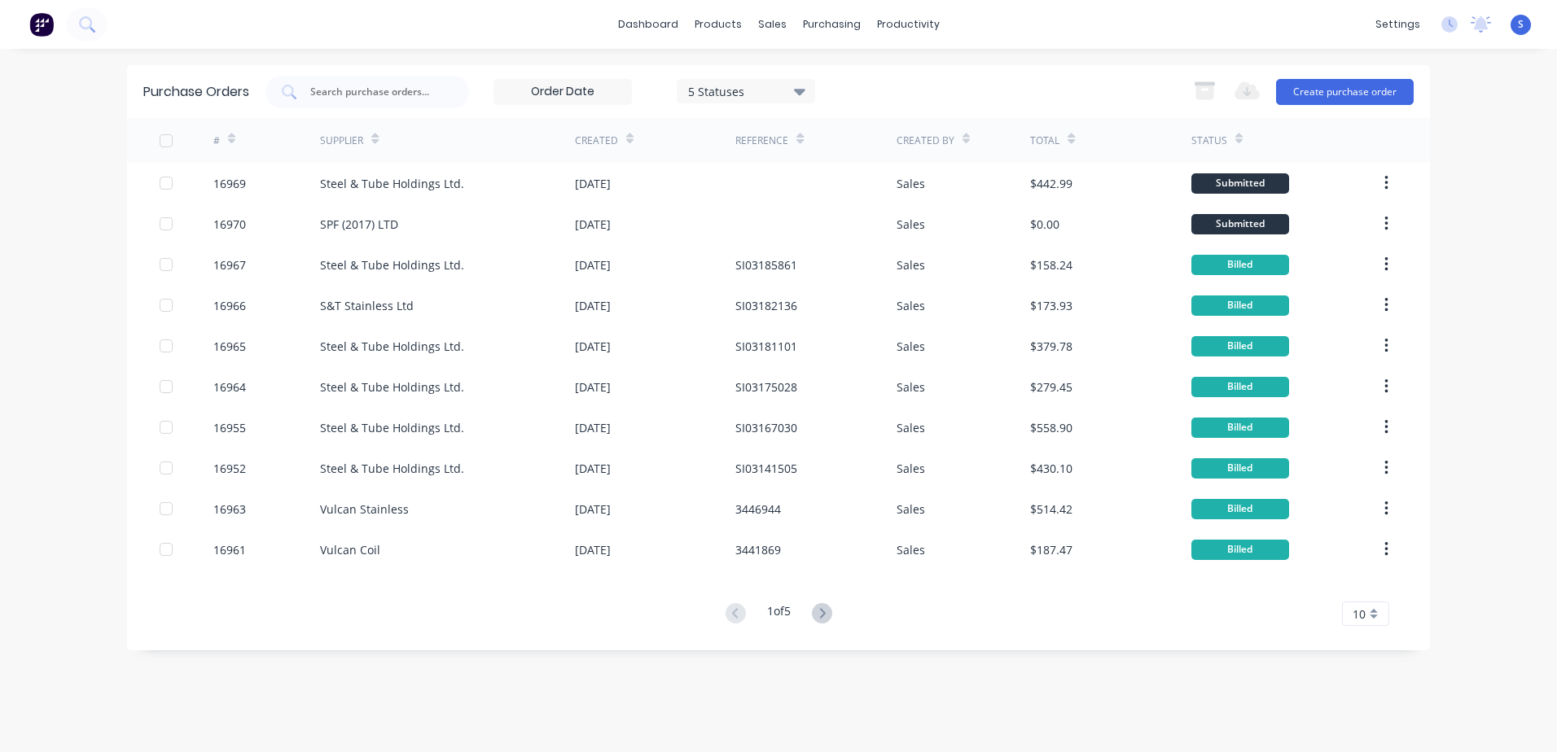
click at [1314, 87] on button "Create purchase order" at bounding box center [1345, 92] width 138 height 26
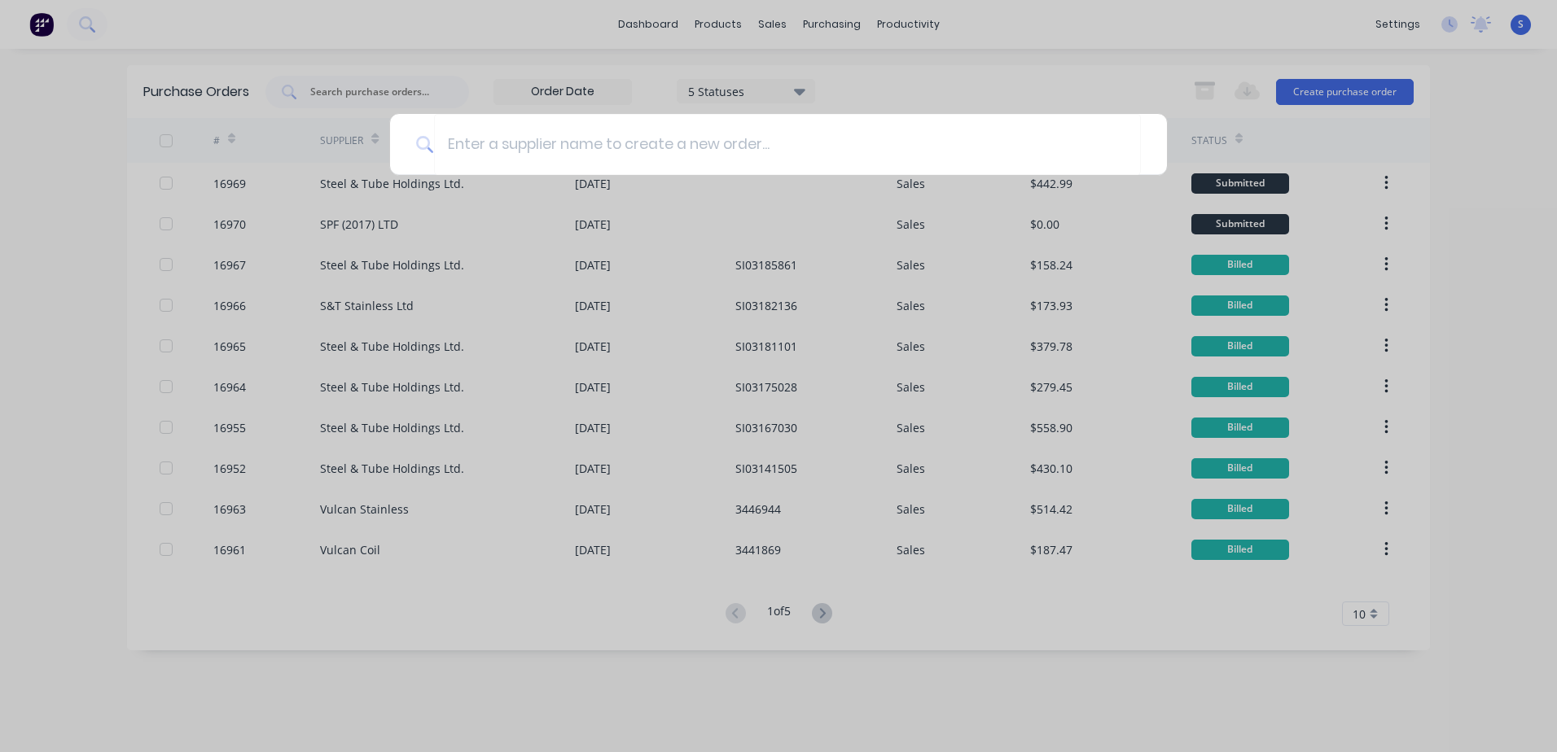
click at [452, 142] on input at bounding box center [787, 144] width 707 height 61
click at [823, 610] on div at bounding box center [778, 376] width 1557 height 752
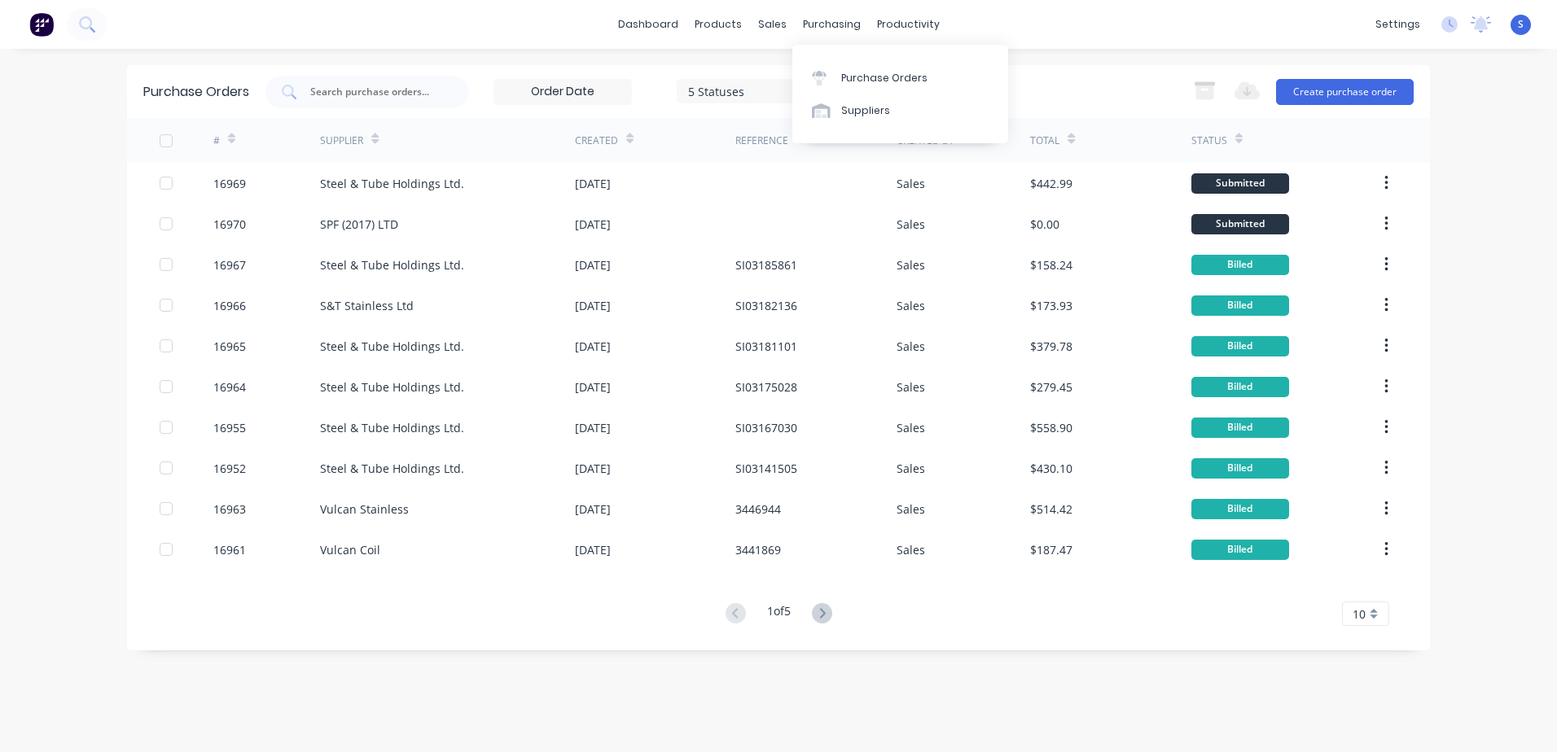
click at [831, 112] on div at bounding box center [824, 110] width 24 height 15
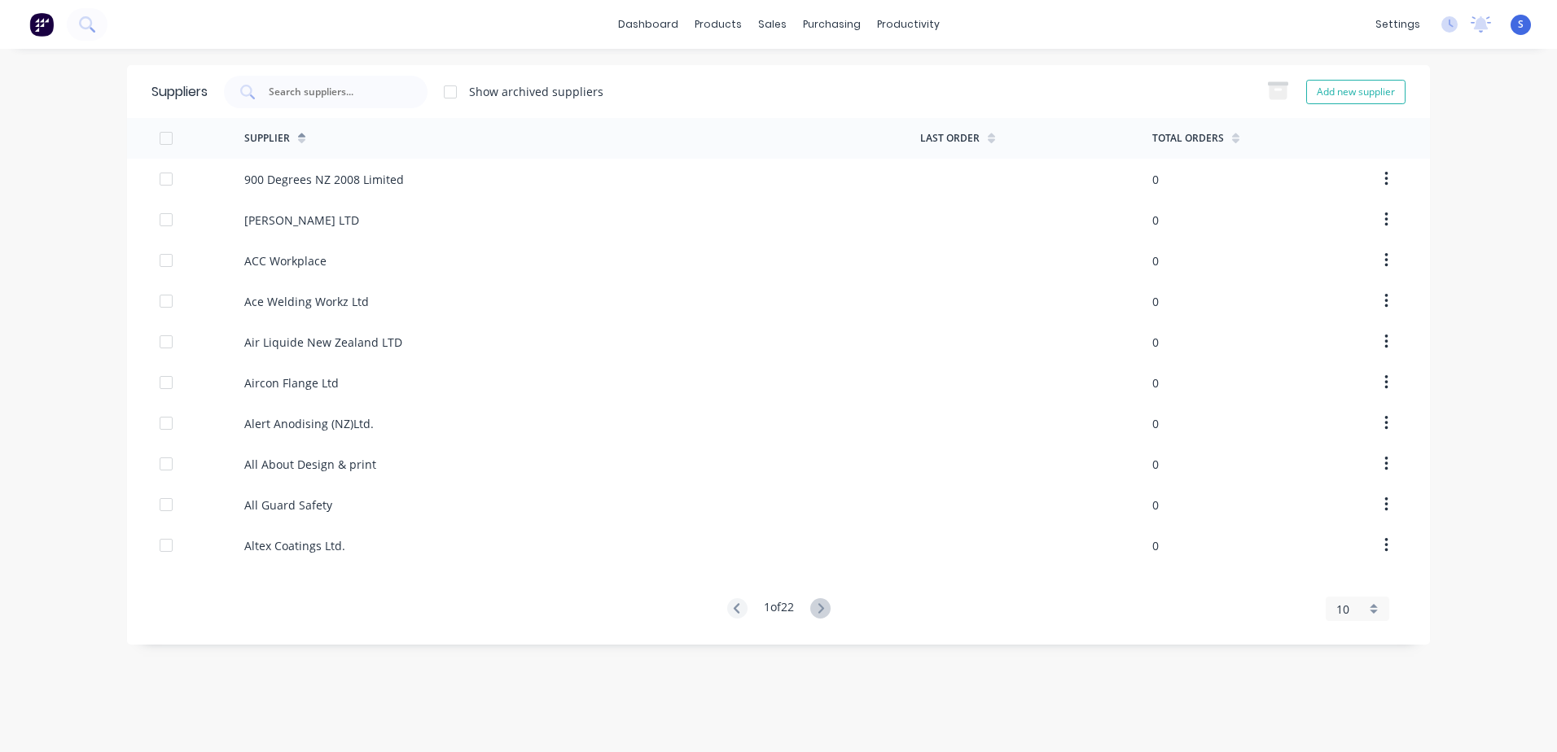
click at [823, 607] on icon at bounding box center [820, 608] width 6 height 10
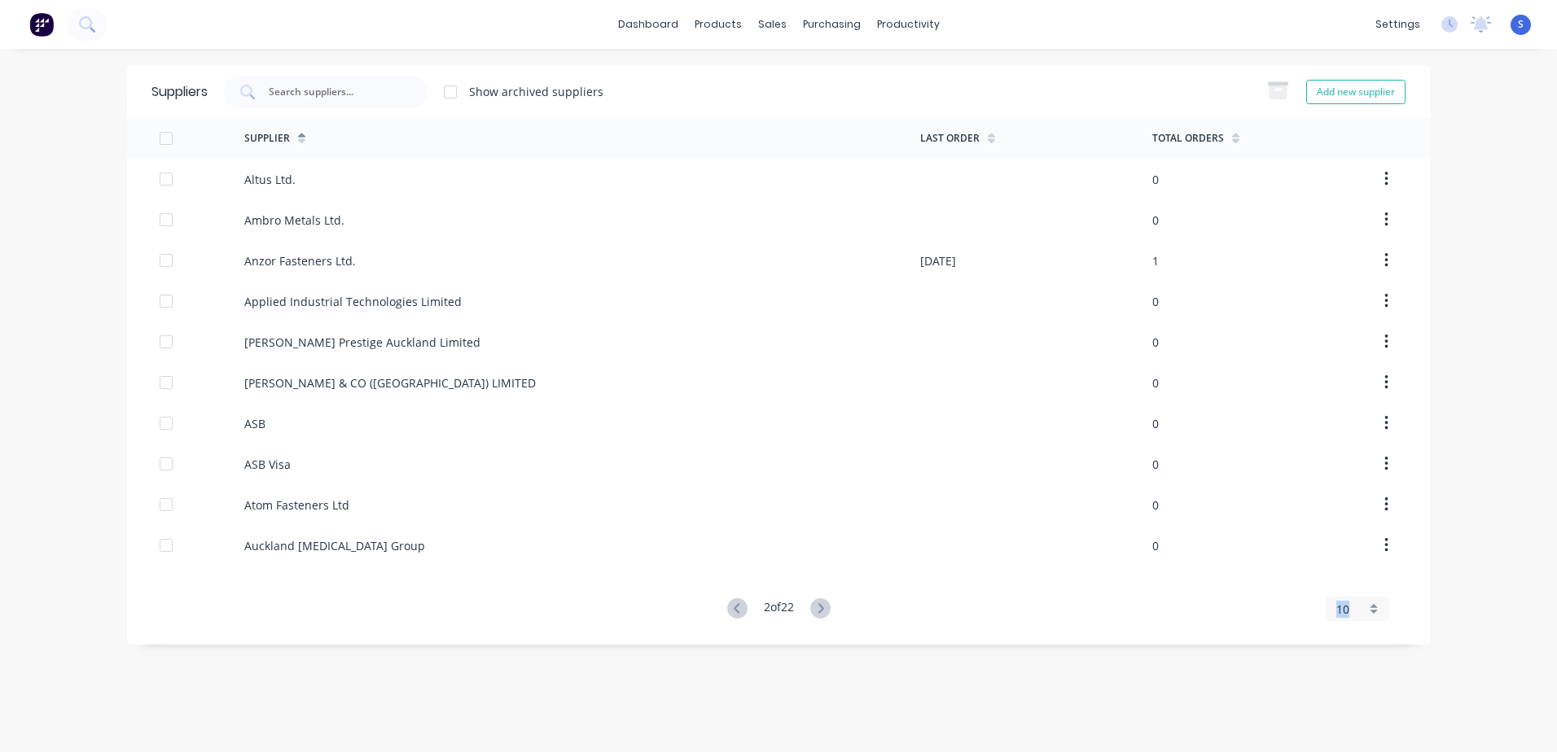
click at [823, 607] on icon at bounding box center [820, 608] width 6 height 10
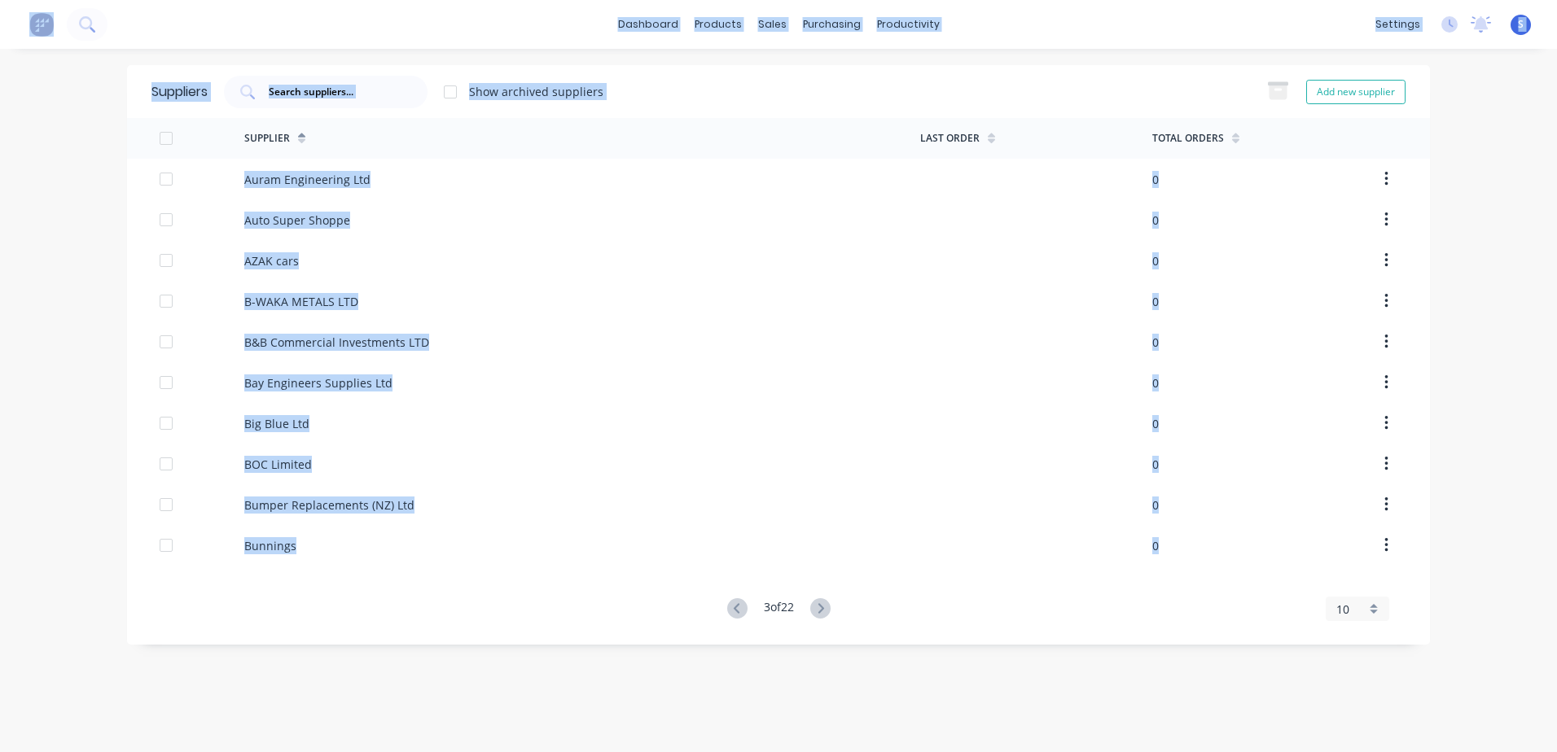
click at [823, 607] on icon at bounding box center [820, 608] width 6 height 10
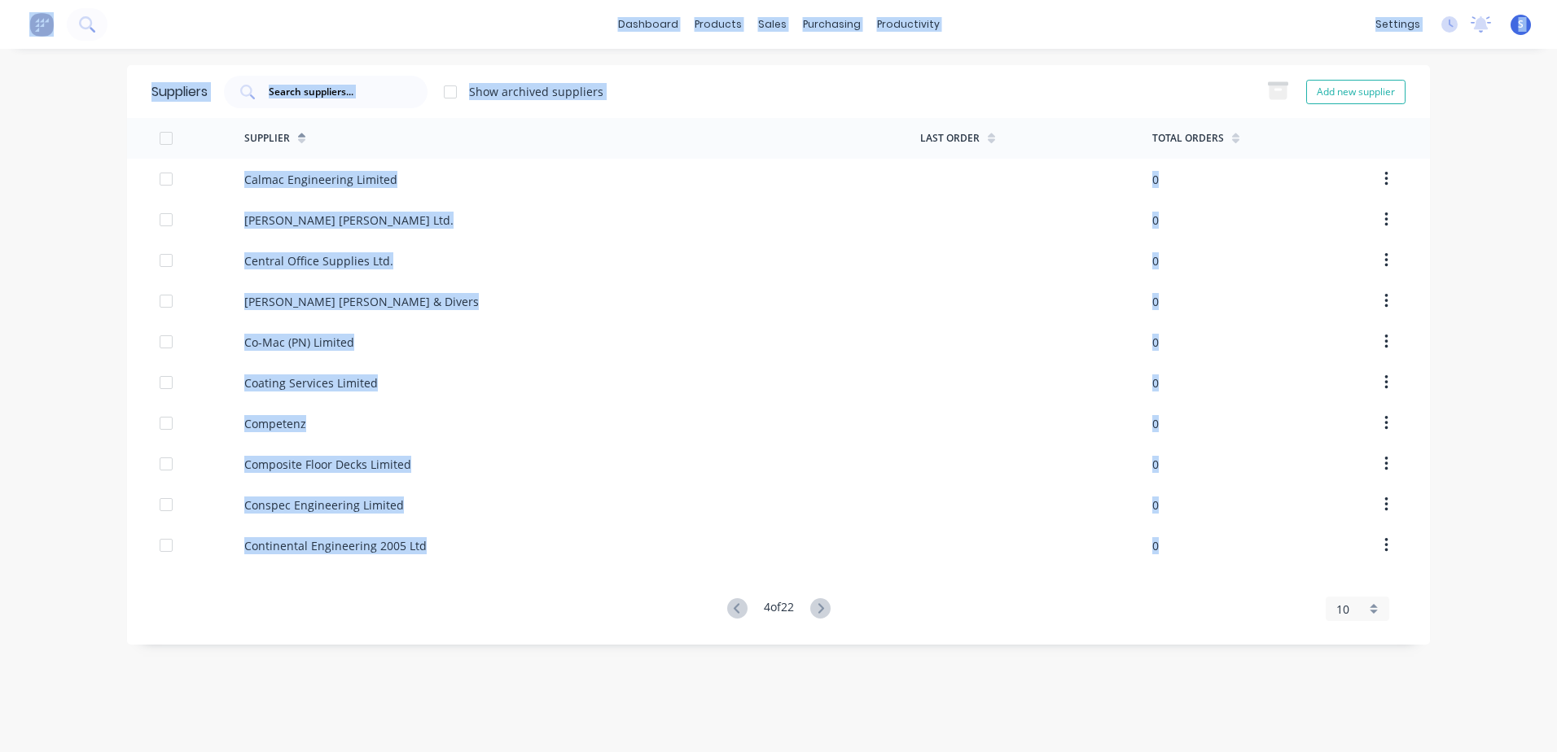
click at [823, 607] on icon at bounding box center [820, 608] width 6 height 10
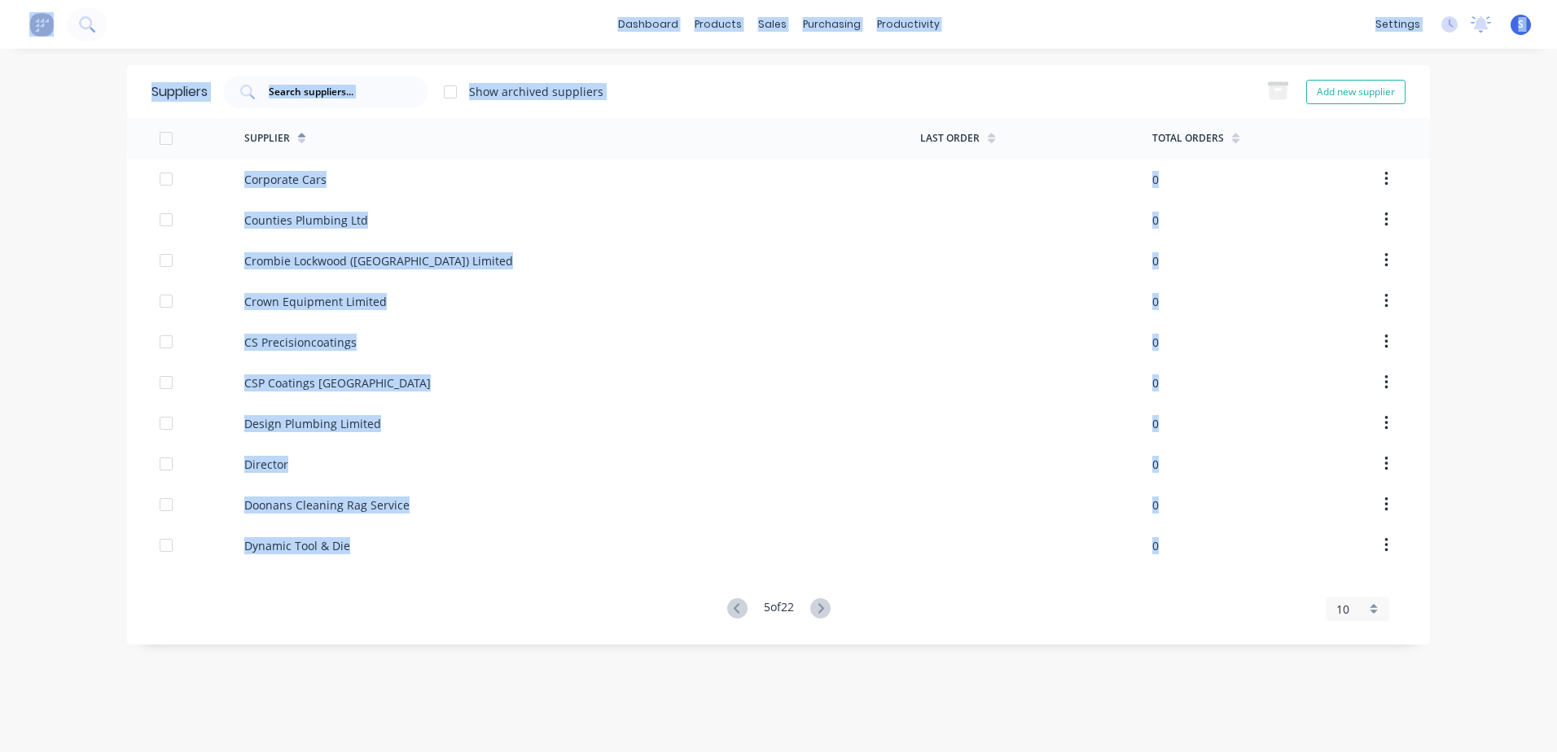
click at [823, 607] on icon at bounding box center [820, 608] width 6 height 10
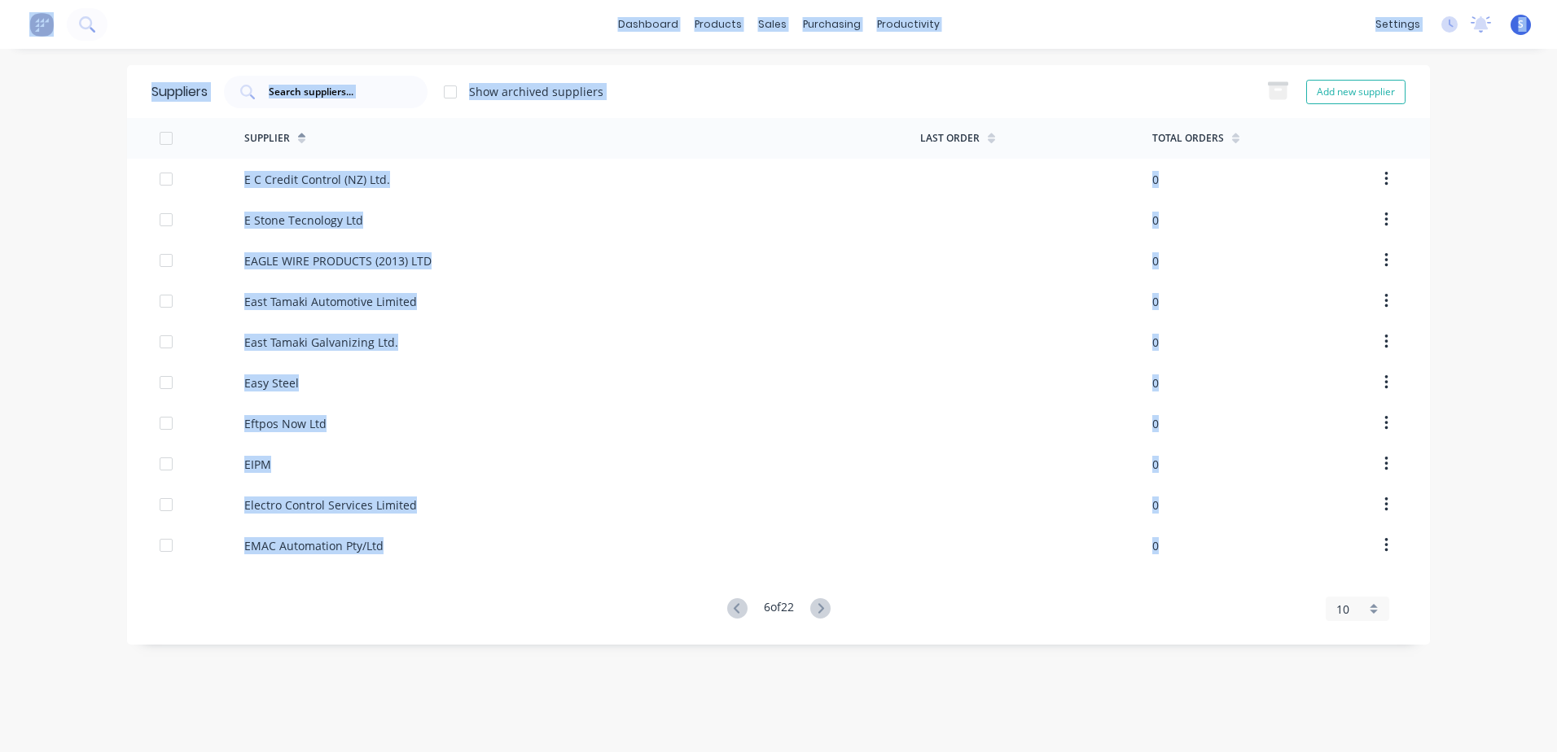
click at [823, 607] on icon at bounding box center [820, 608] width 6 height 10
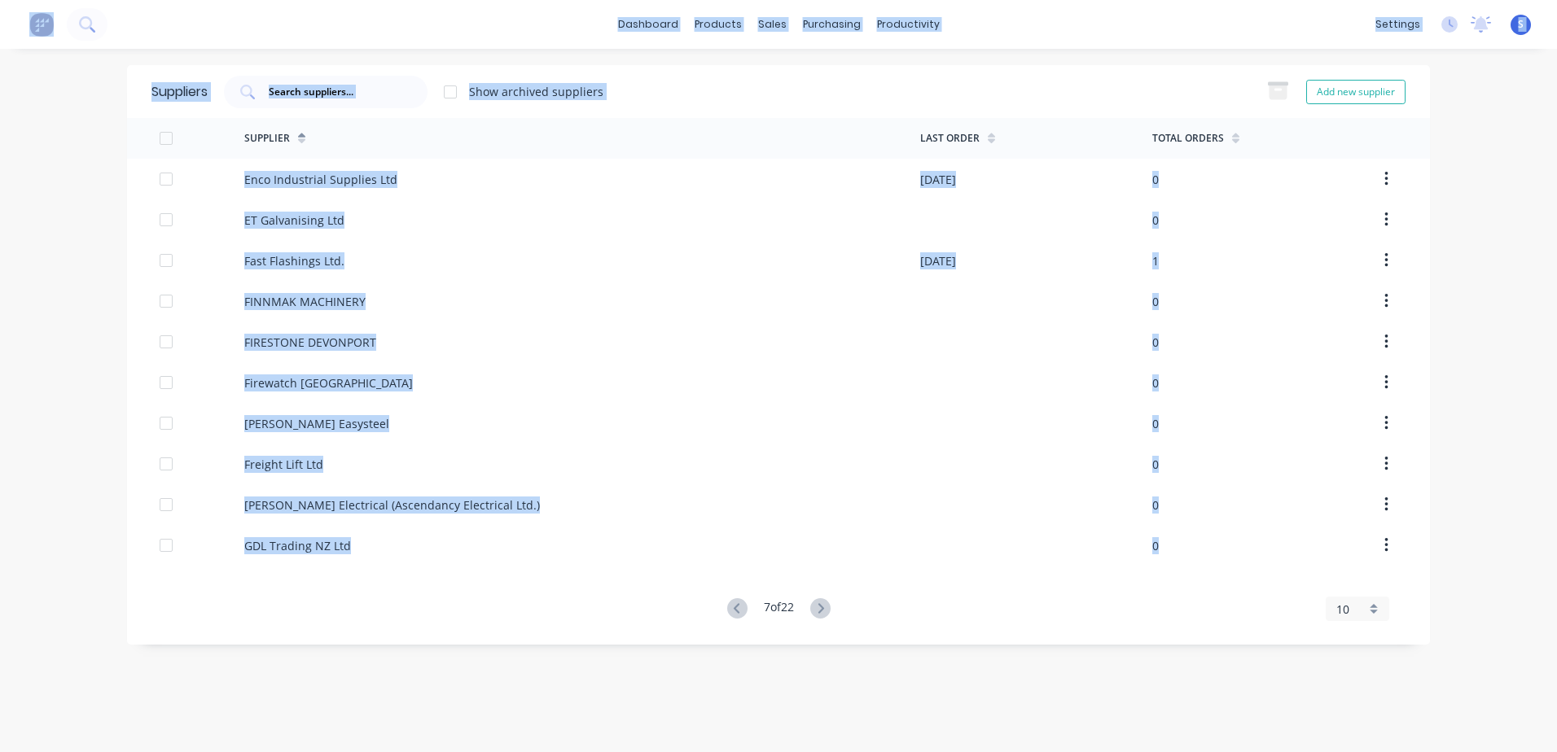
click at [823, 607] on icon at bounding box center [820, 608] width 6 height 10
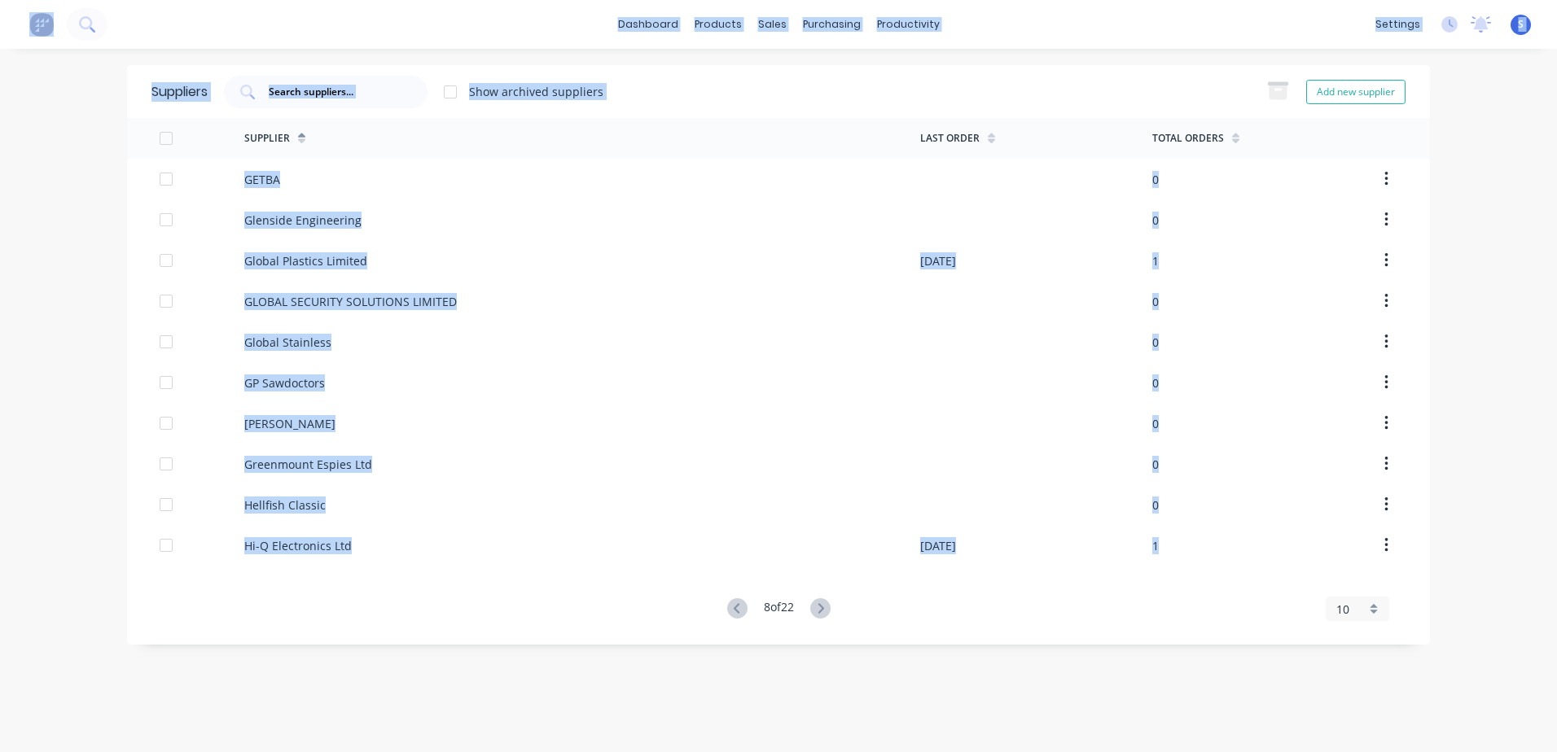
click at [823, 607] on icon at bounding box center [820, 608] width 6 height 10
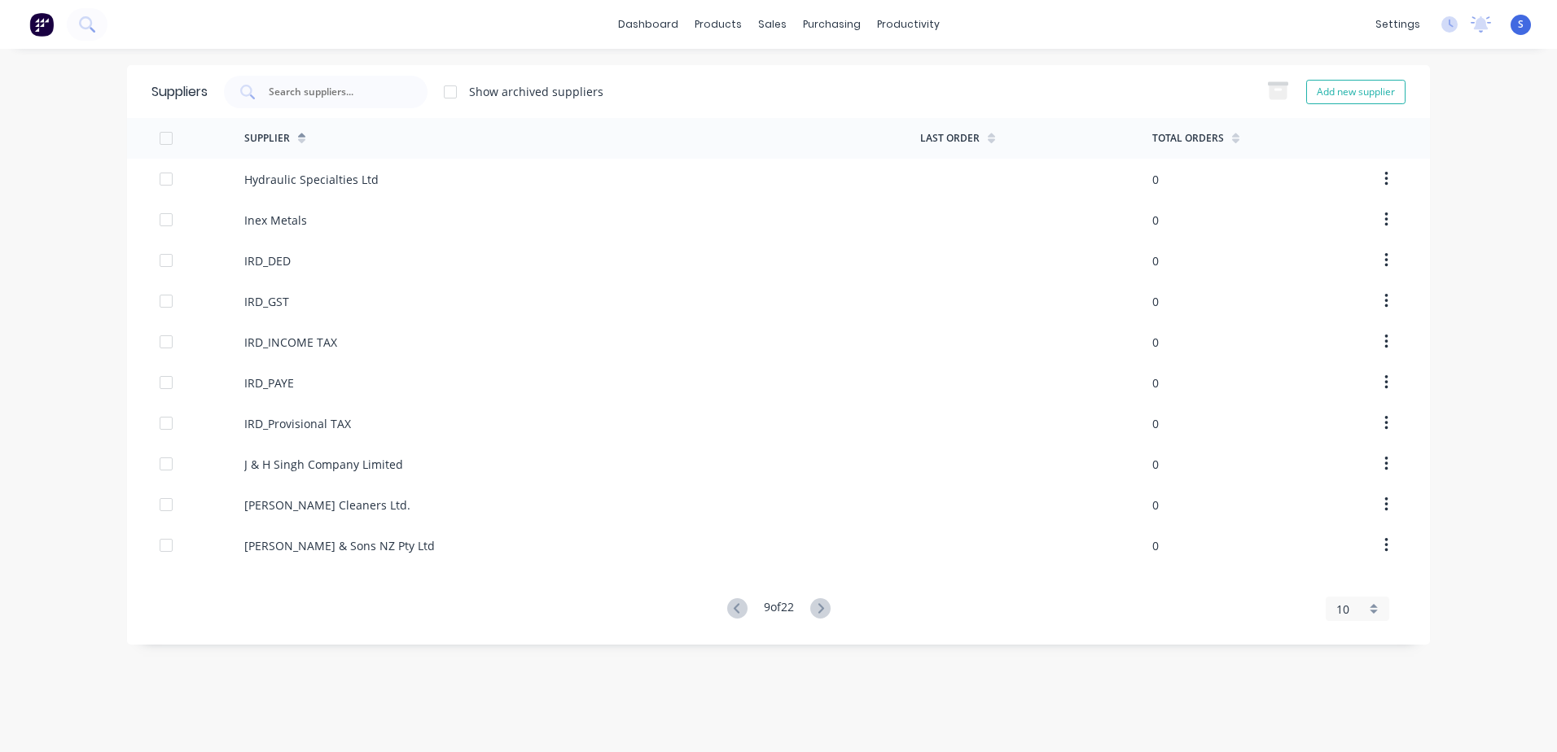
click at [823, 607] on icon at bounding box center [820, 608] width 6 height 10
click at [825, 607] on icon at bounding box center [823, 608] width 20 height 20
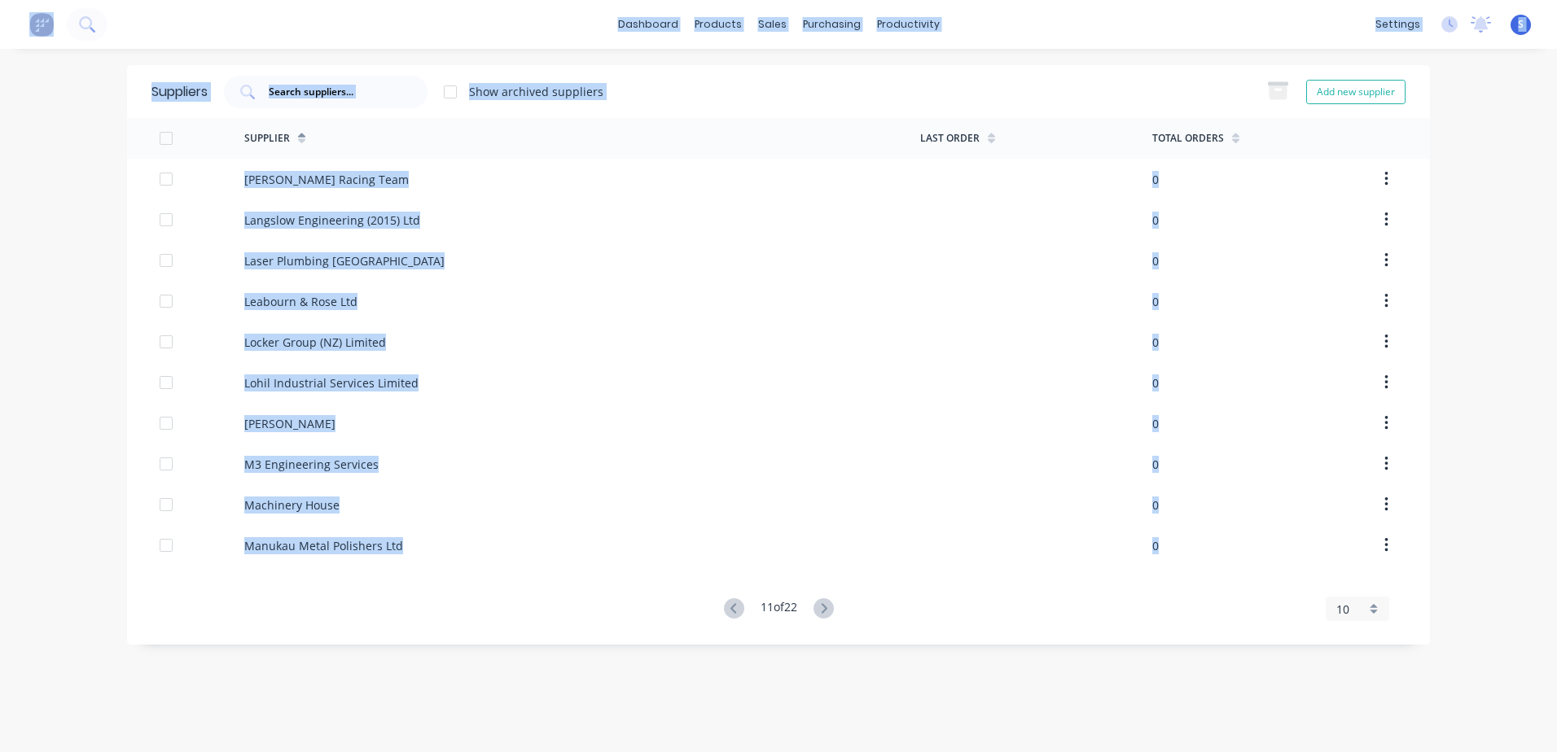
click at [825, 607] on icon at bounding box center [823, 608] width 20 height 20
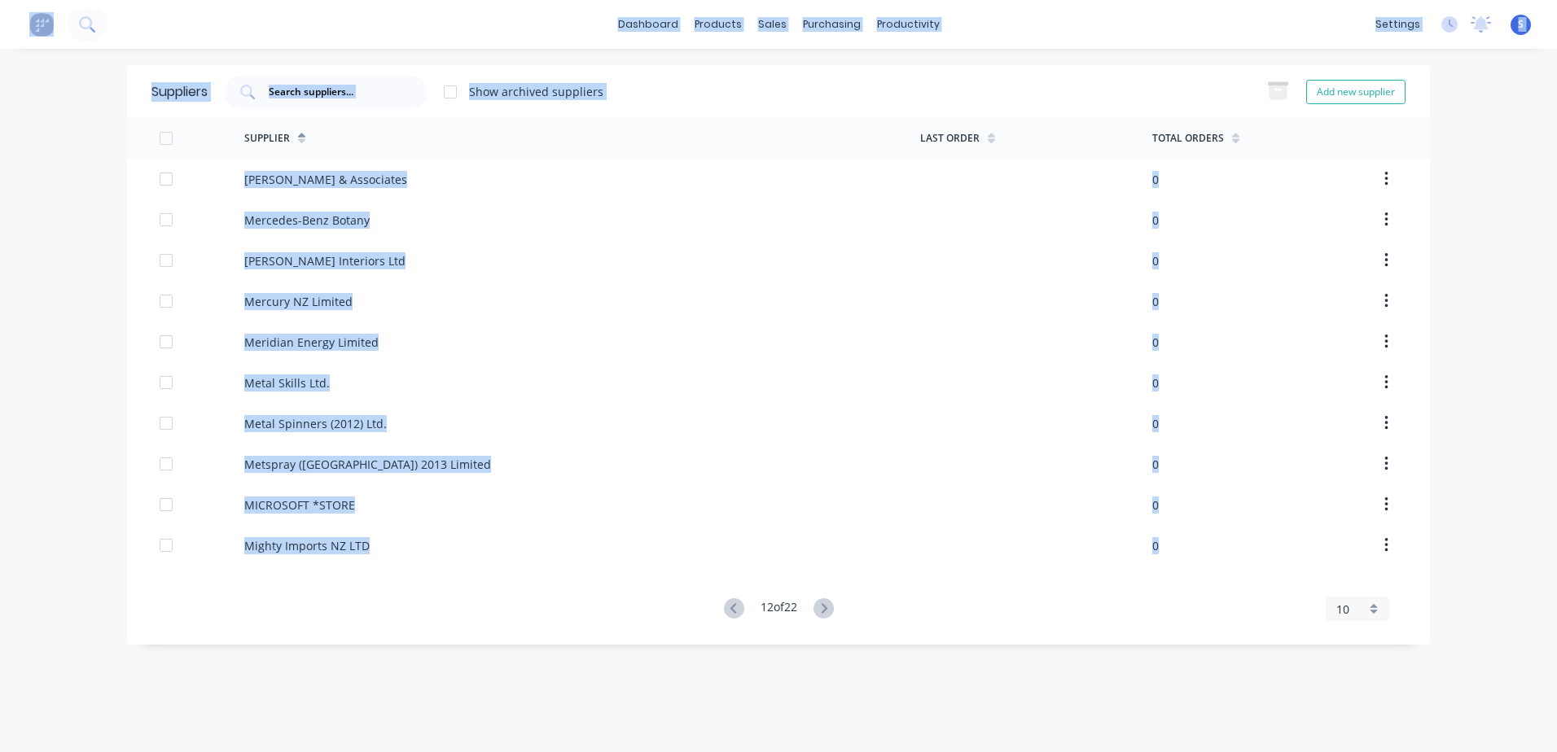
click at [825, 607] on icon at bounding box center [823, 608] width 20 height 20
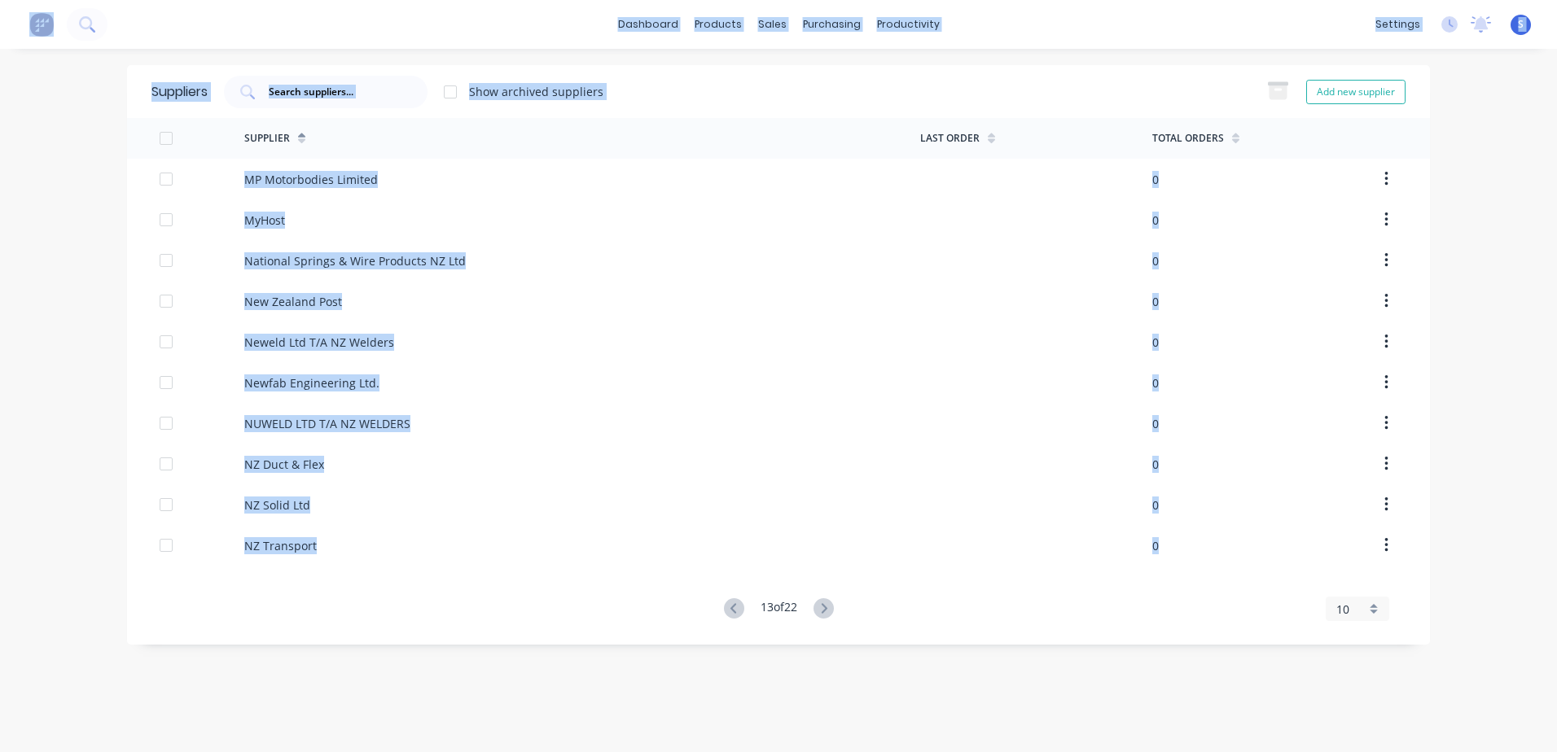
click at [825, 607] on icon at bounding box center [823, 608] width 20 height 20
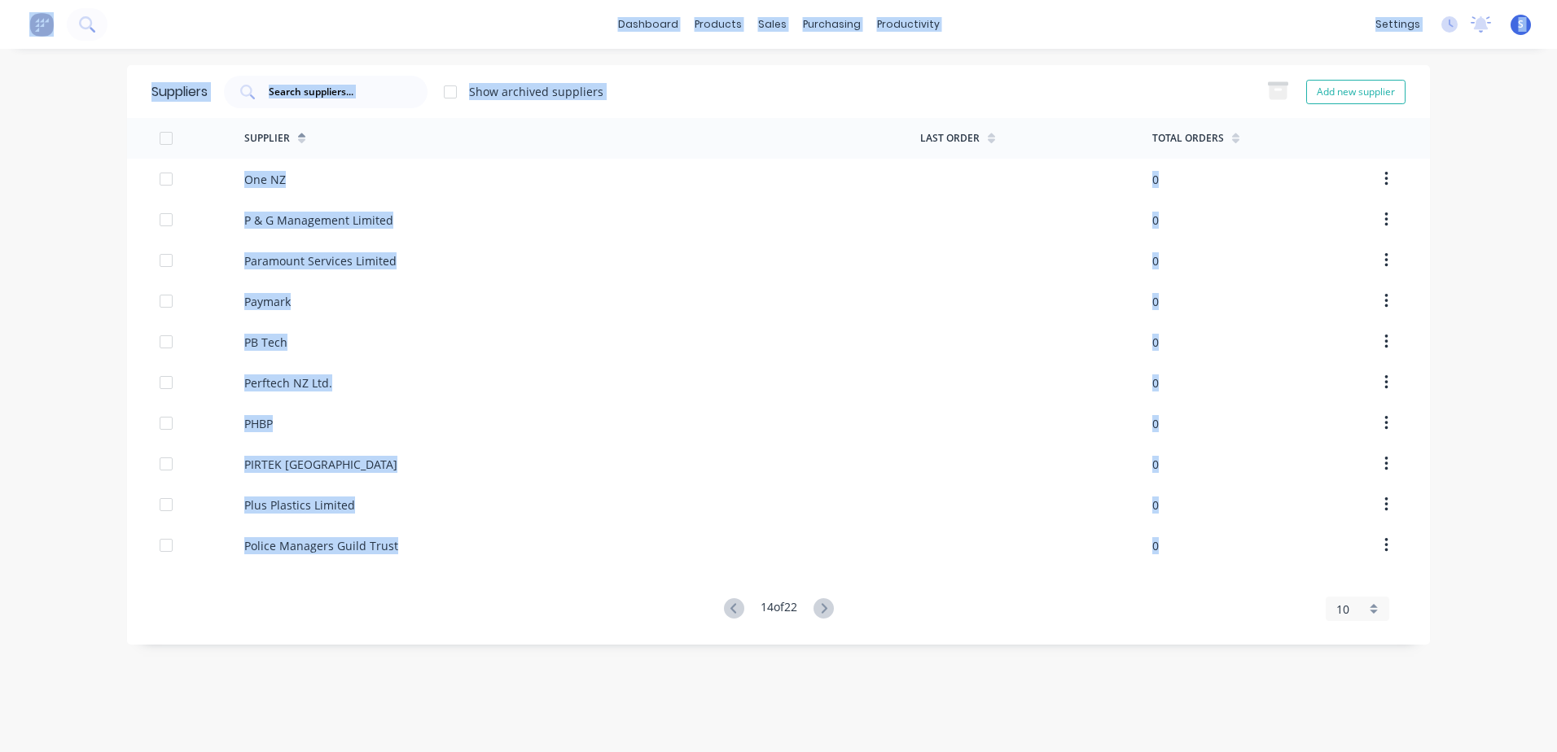
click at [825, 607] on icon at bounding box center [823, 608] width 20 height 20
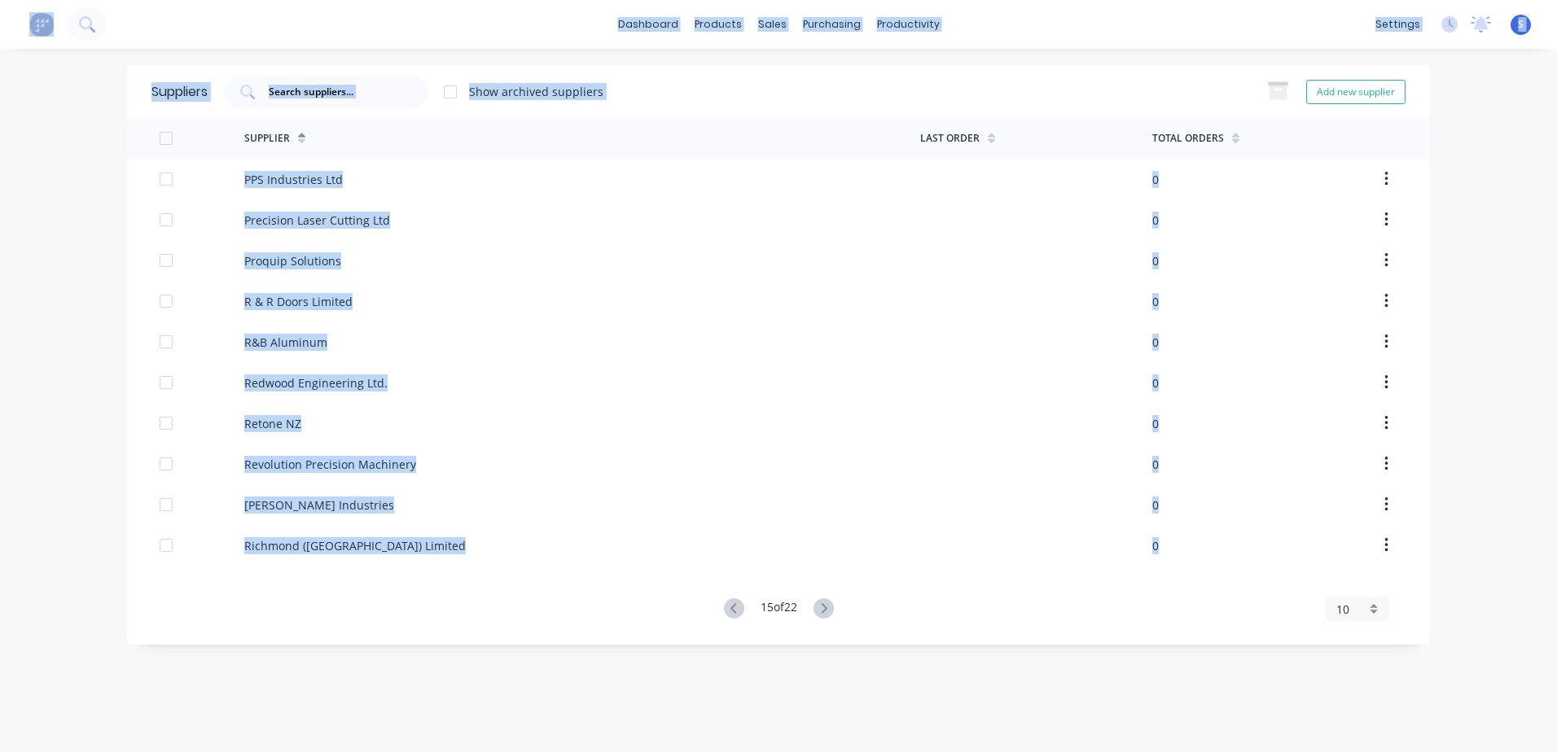
click at [825, 607] on icon at bounding box center [823, 608] width 20 height 20
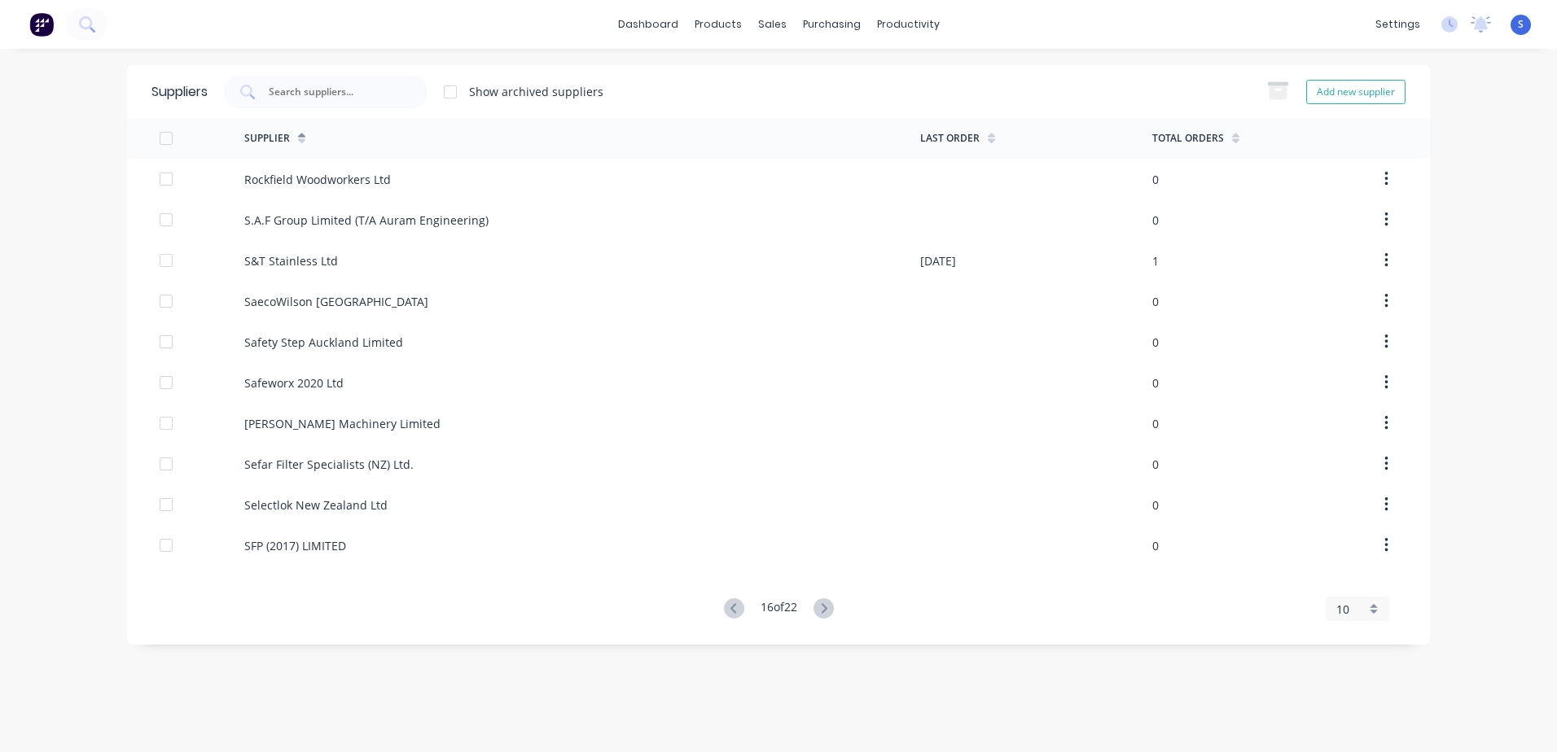
click at [825, 604] on icon at bounding box center [824, 608] width 6 height 10
click at [825, 603] on icon at bounding box center [823, 608] width 20 height 20
click at [362, 175] on div "Steel & Tube Holdings Ltd." at bounding box center [316, 179] width 144 height 17
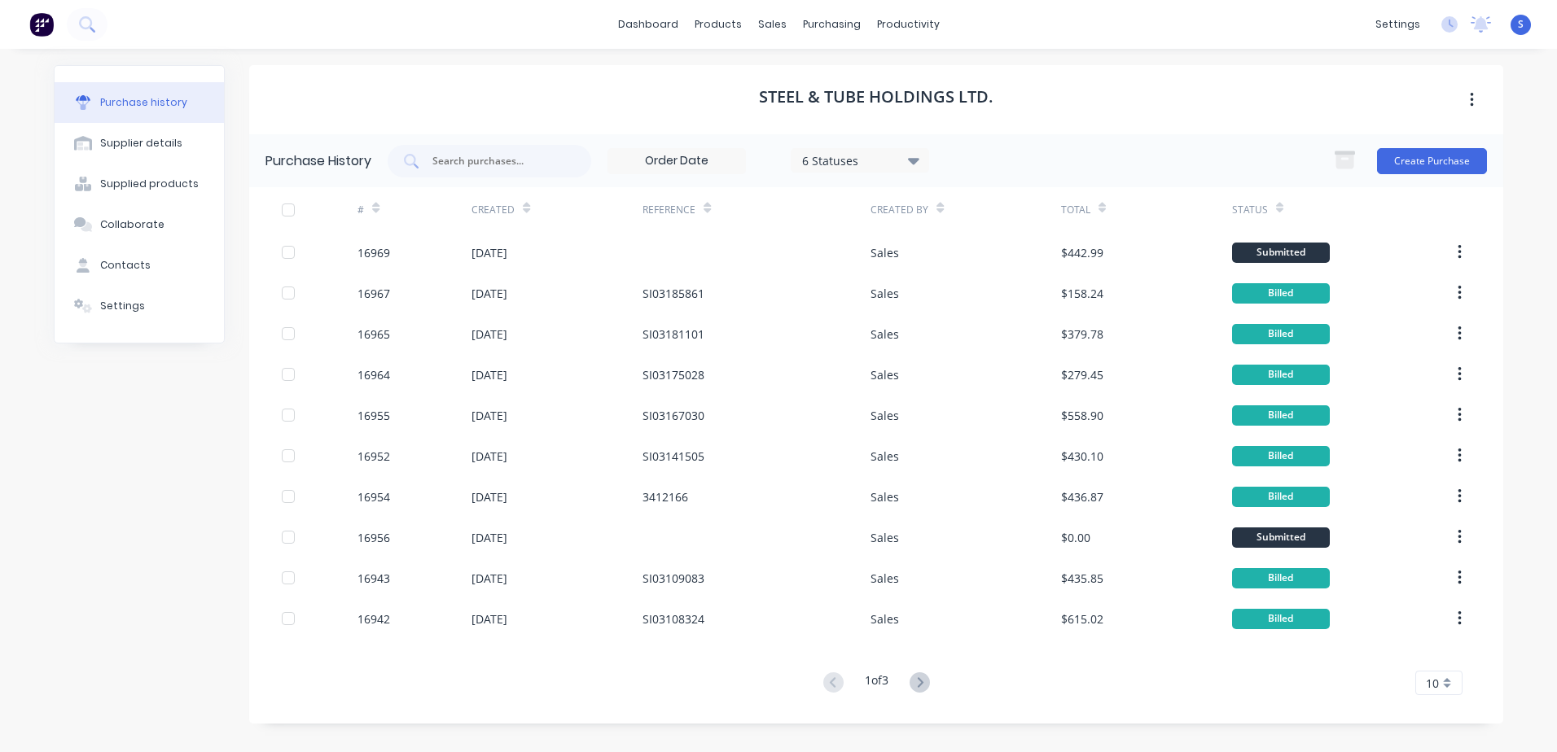
click at [1407, 160] on button "Create Purchase" at bounding box center [1432, 161] width 110 height 26
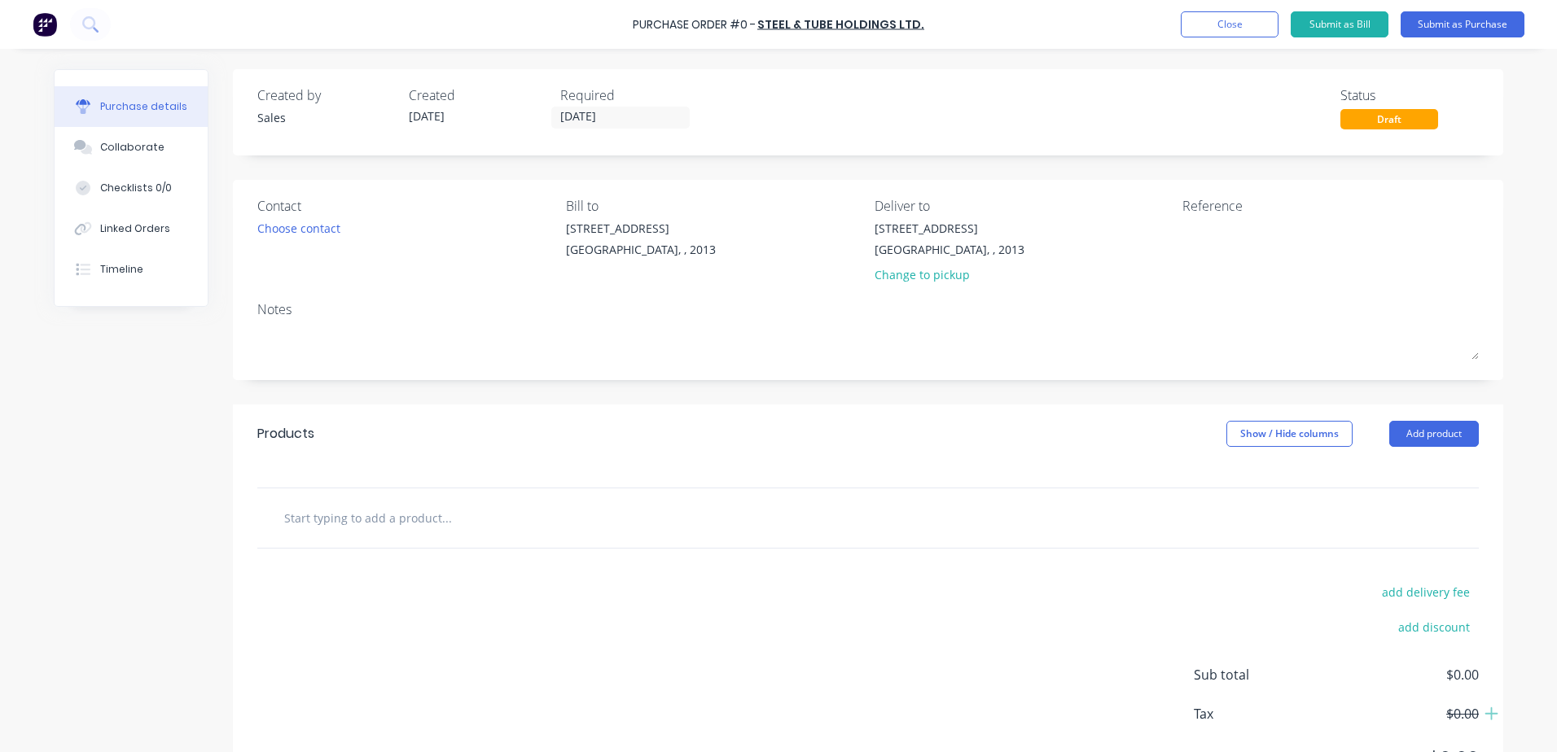
click at [289, 222] on div "Choose contact" at bounding box center [298, 228] width 83 height 17
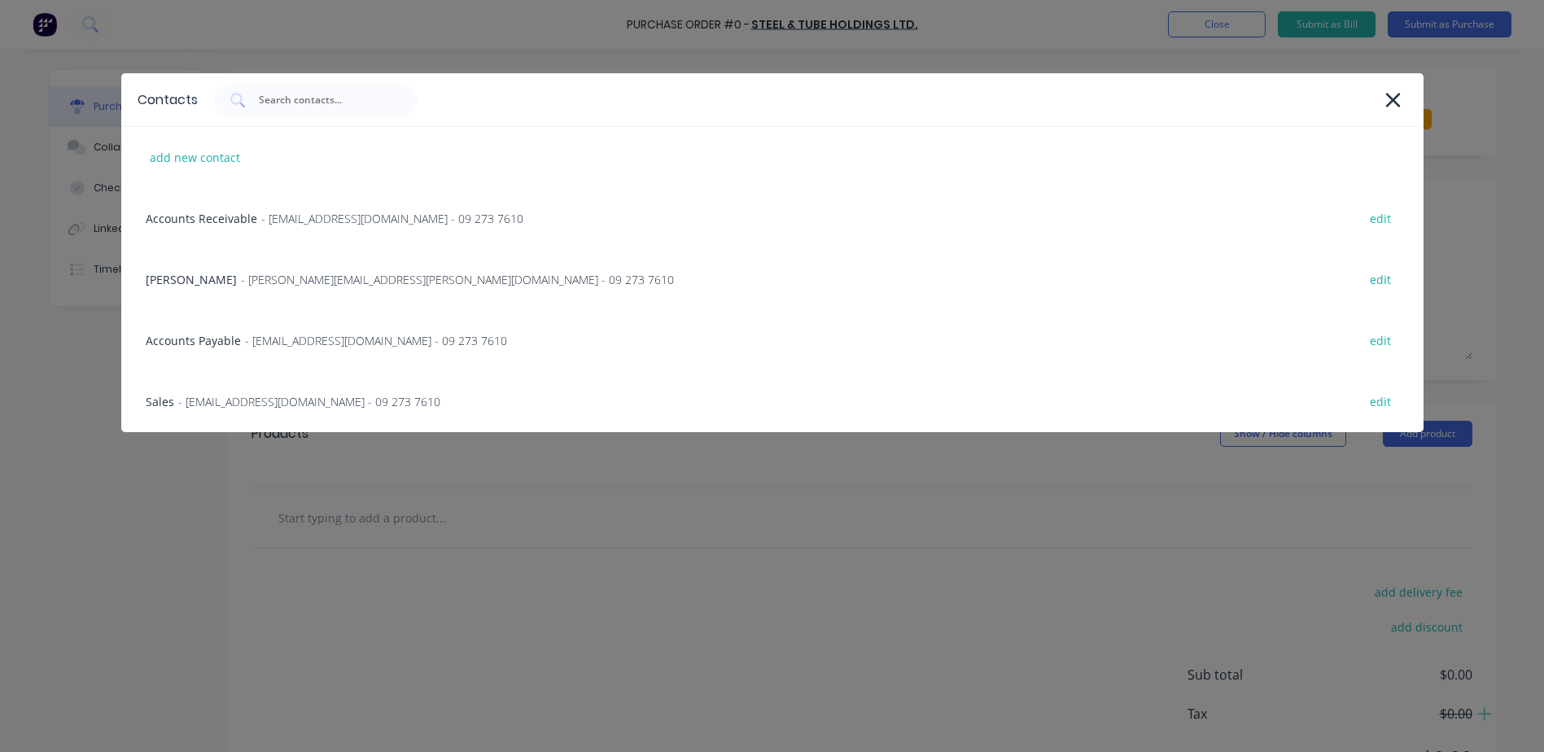
click at [252, 401] on span "- [EMAIL_ADDRESS][DOMAIN_NAME] - 09 273 7610" at bounding box center [309, 401] width 262 height 17
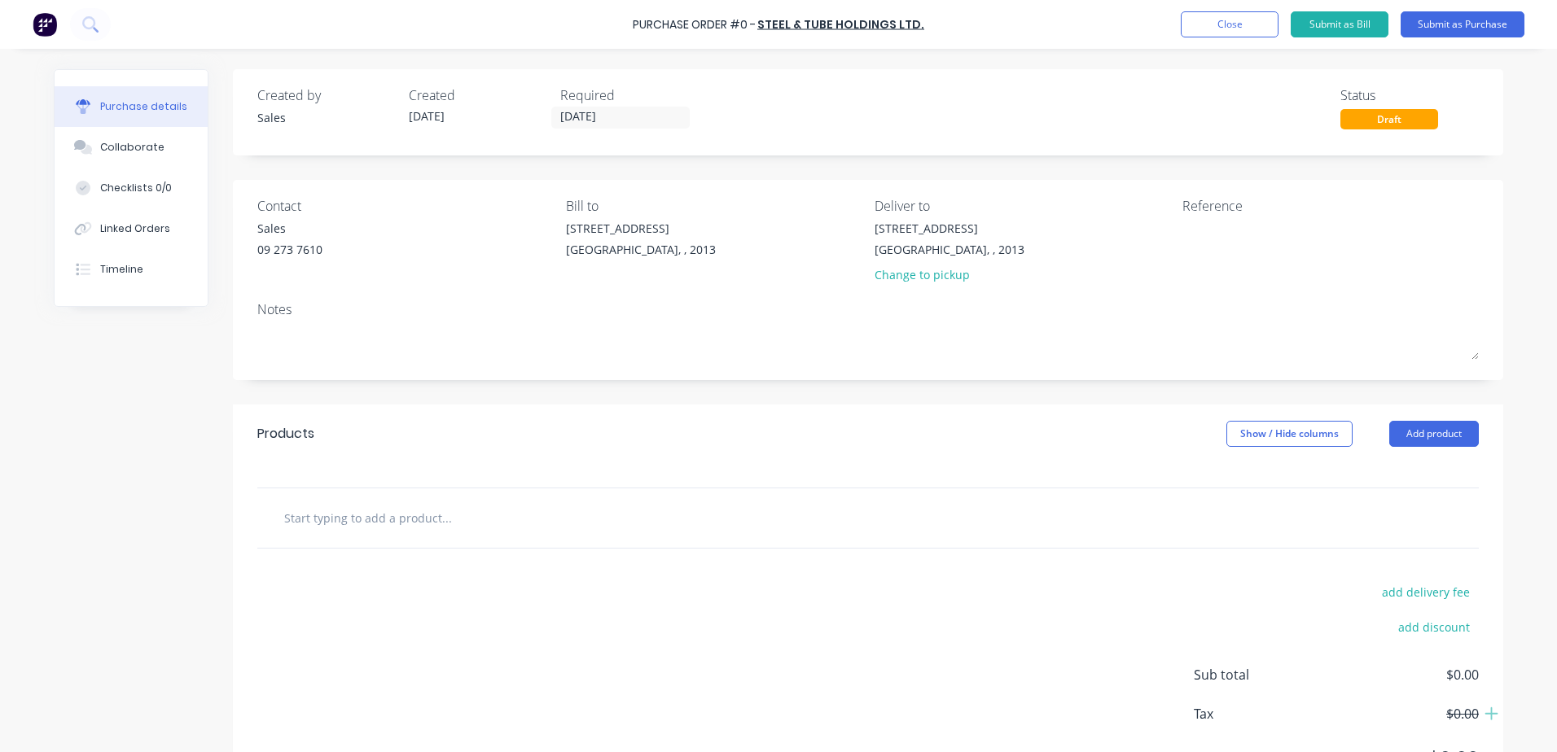
click at [287, 339] on textarea at bounding box center [867, 341] width 1221 height 37
type textarea "x"
type textarea "1"
type textarea "x"
type textarea "1"
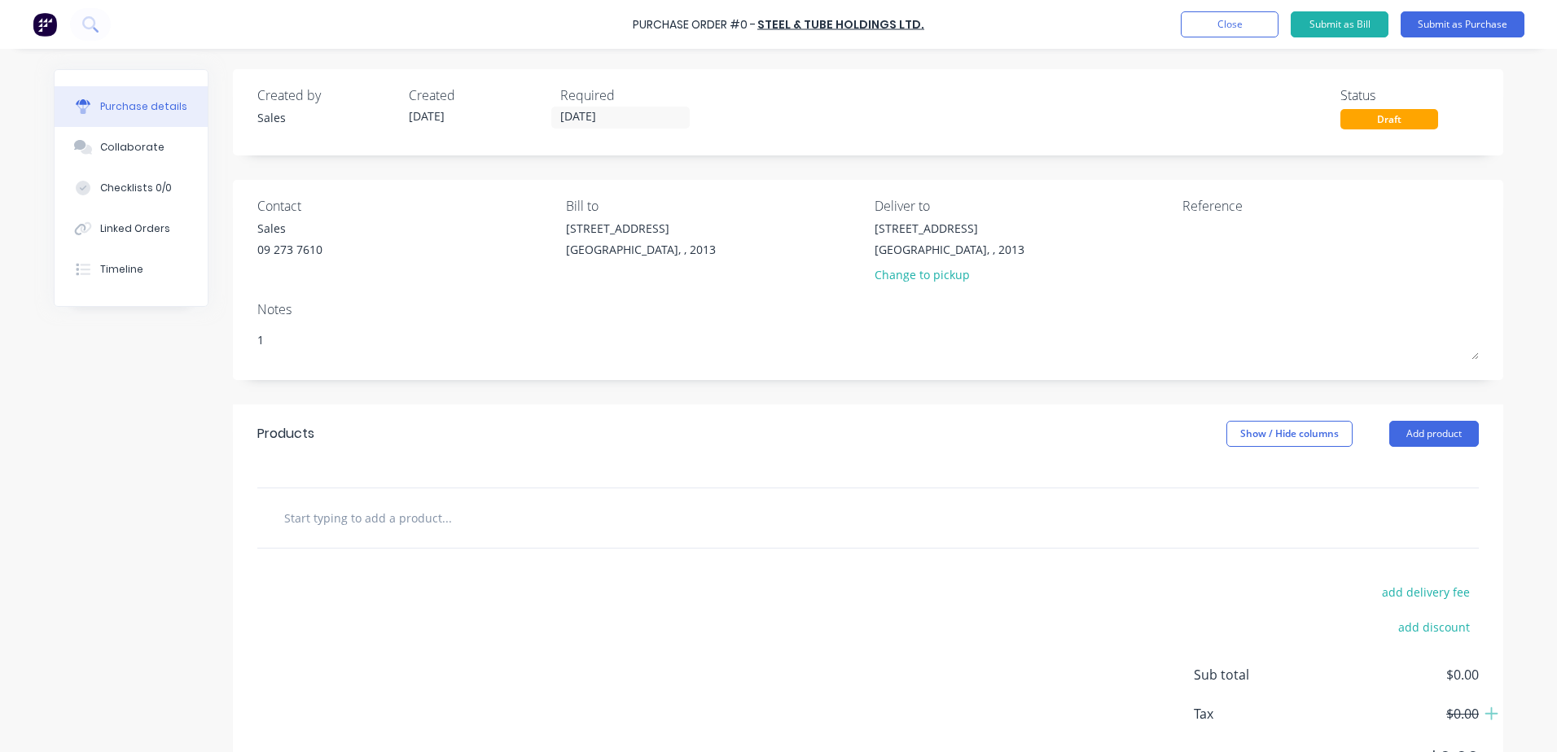
type textarea "x"
type textarea "1 o"
type textarea "x"
type textarea "1 on"
type textarea "x"
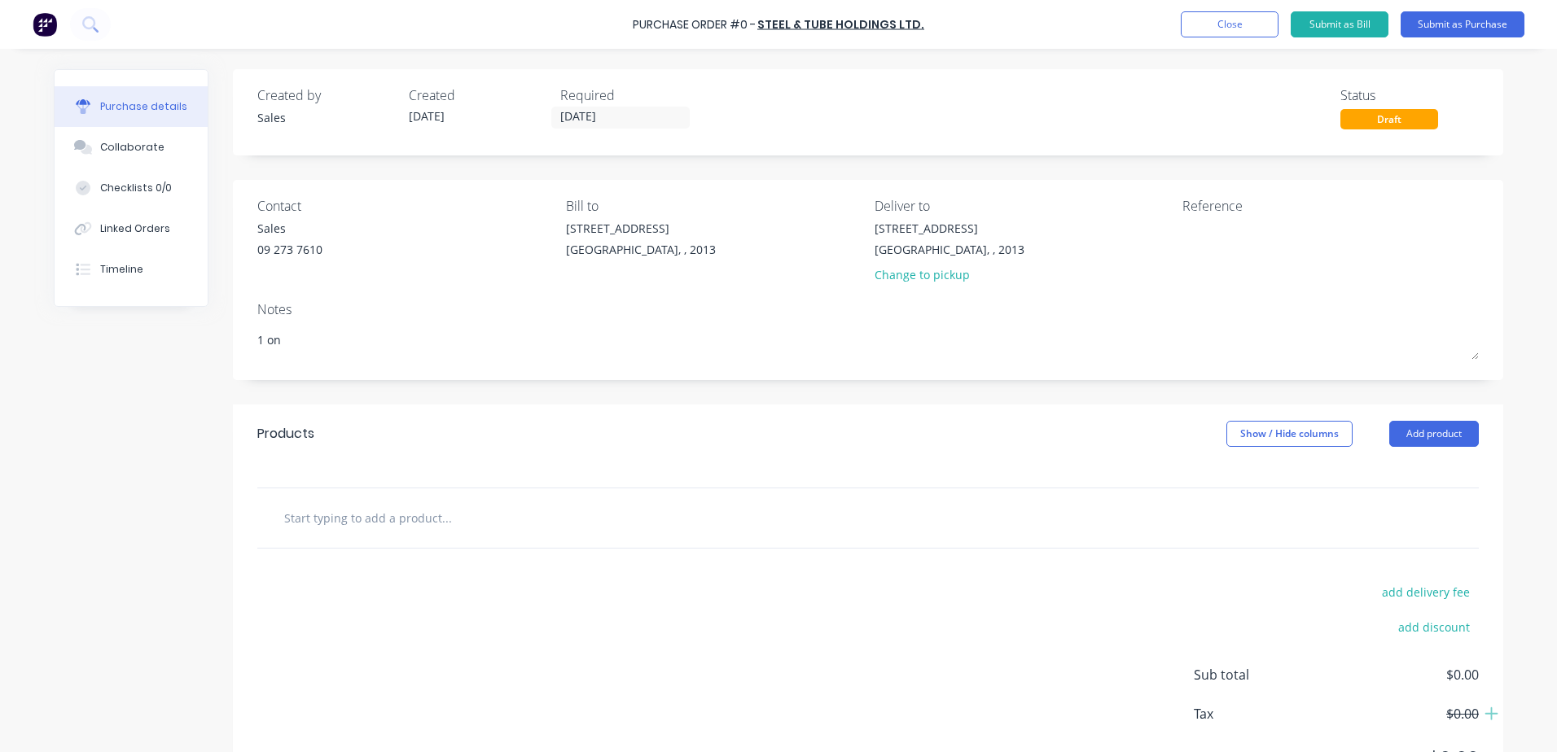
type textarea "1 onl"
type textarea "x"
type textarea "1 only"
type textarea "x"
type textarea "1 only"
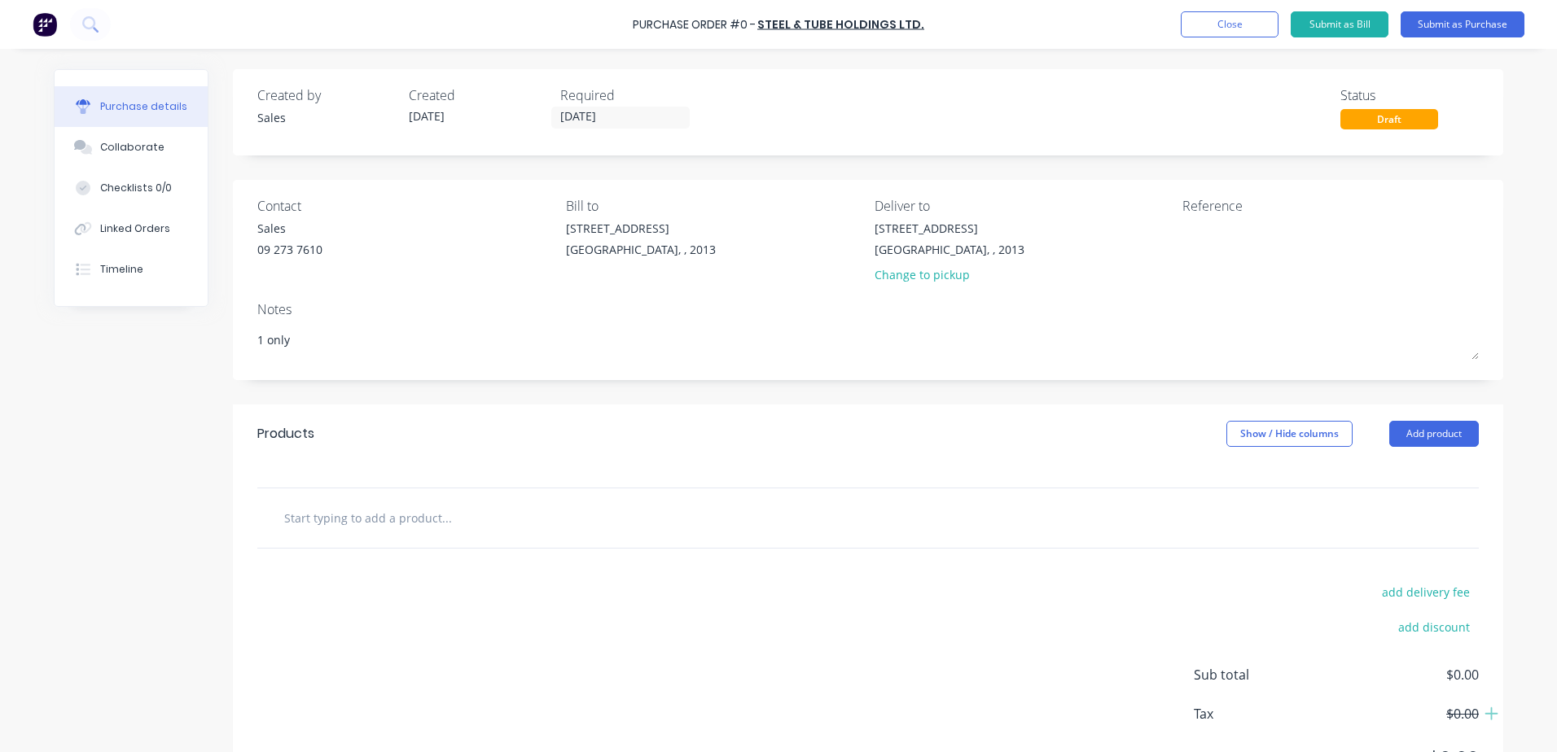
type textarea "x"
type textarea "1 only 0"
type textarea "x"
type textarea "1 only 0."
type textarea "x"
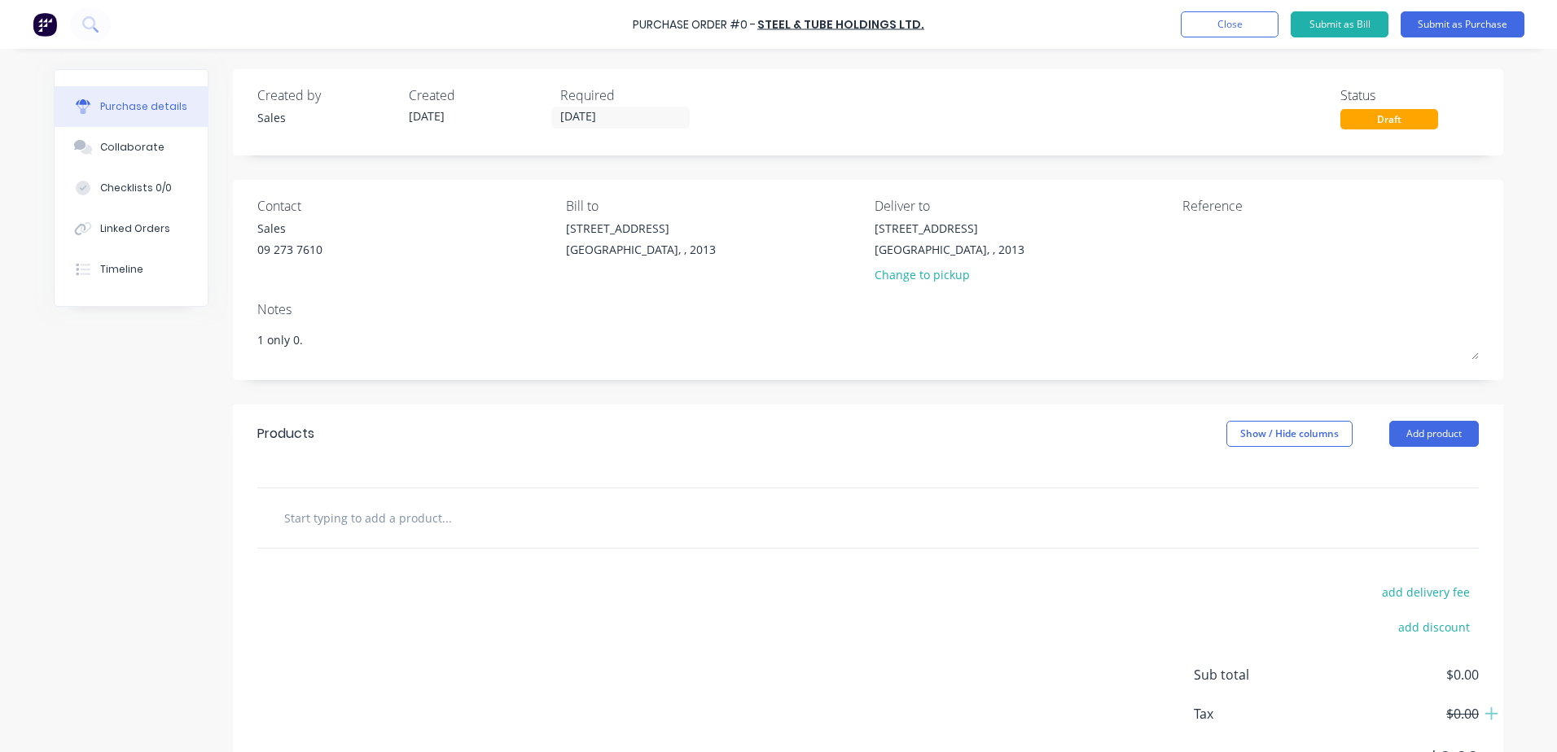
type textarea "1 only 0.9"
type textarea "x"
type textarea "1 only 0.9"
type textarea "x"
type textarea "1 only 0.9 c"
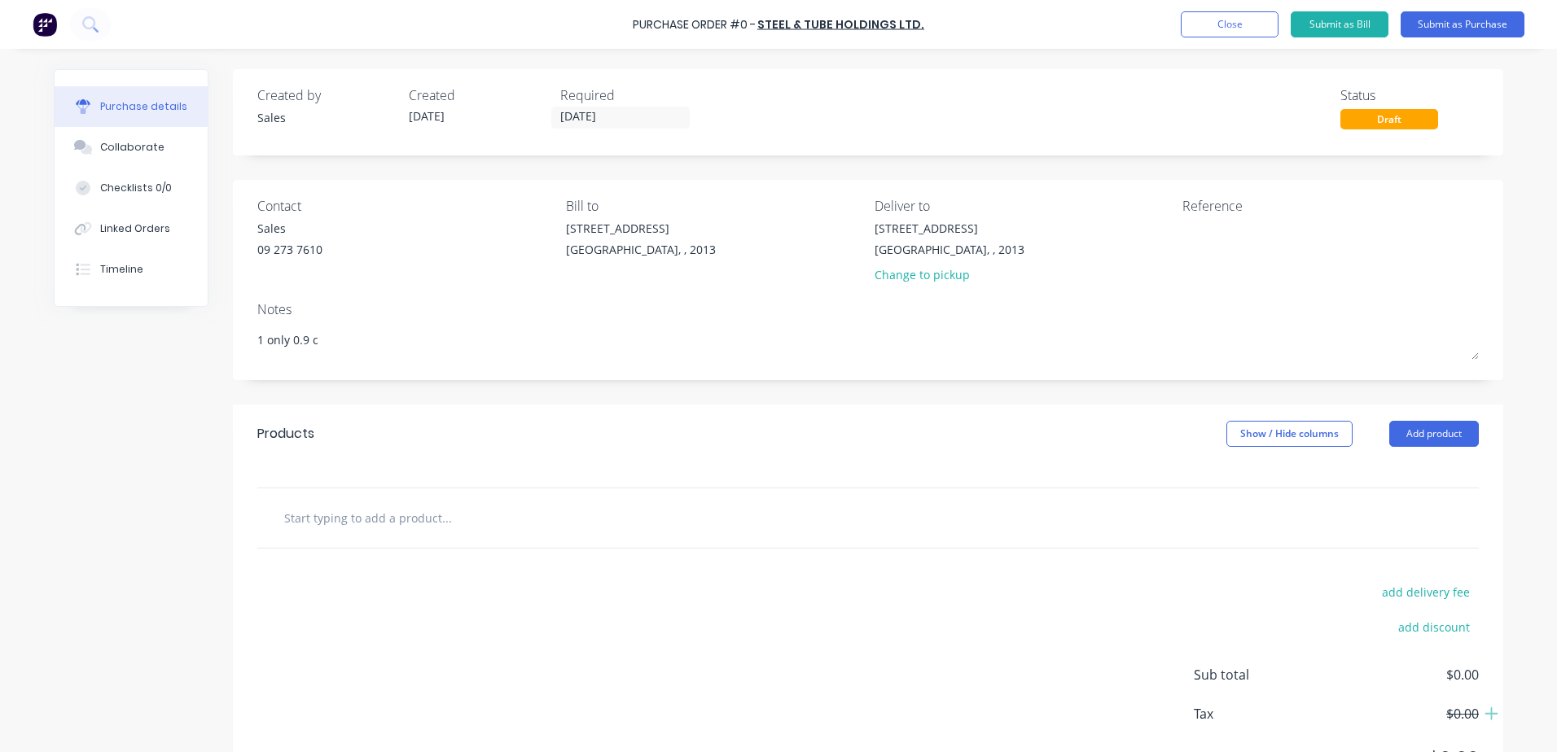
type textarea "x"
type textarea "1 only 0.9 co"
type textarea "x"
type textarea "1 only 0.9 col"
type textarea "x"
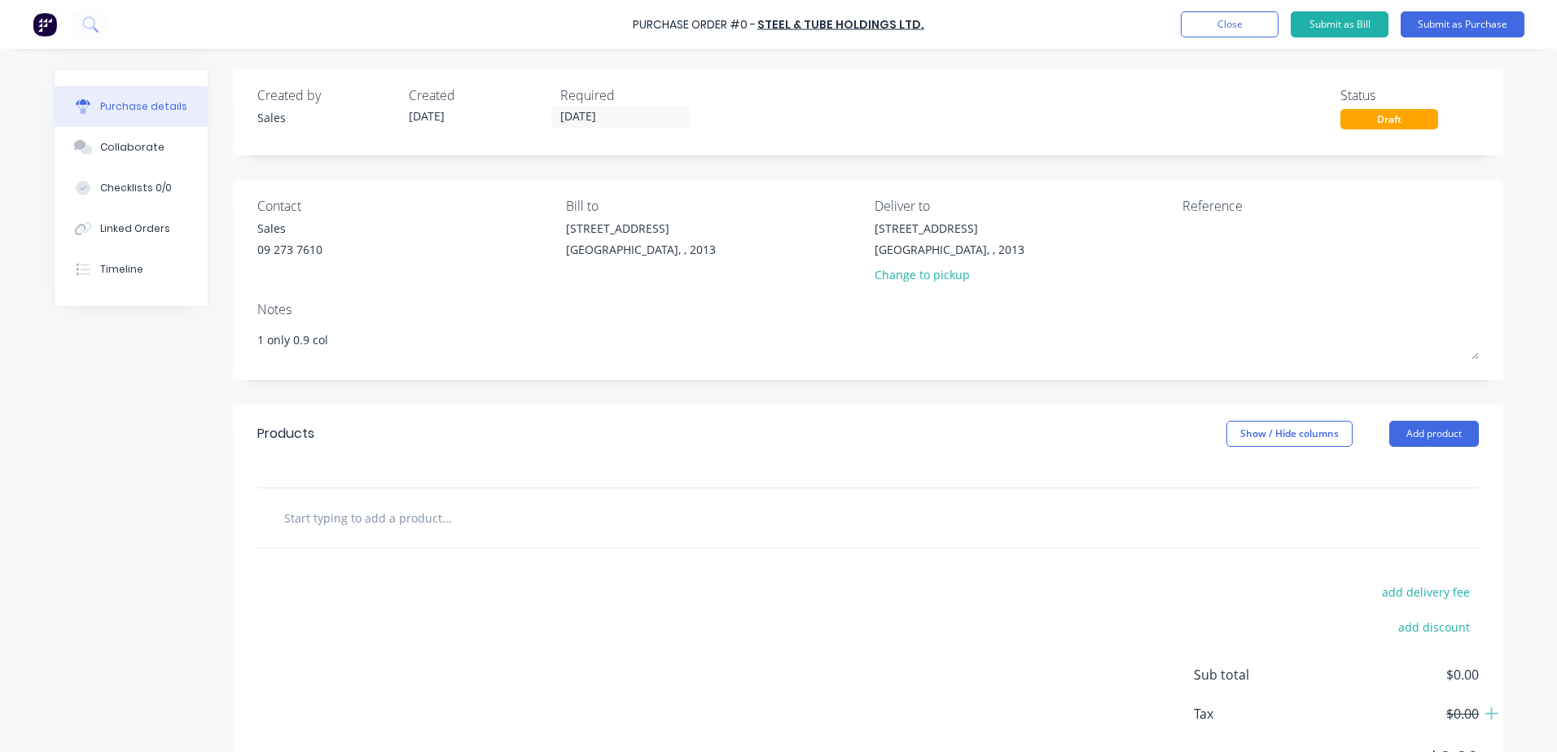
type textarea "1 only 0.9 cold"
type textarea "x"
type textarea "1 only 0.9 cold"
type textarea "x"
type textarea "1 only 0.9 cold r"
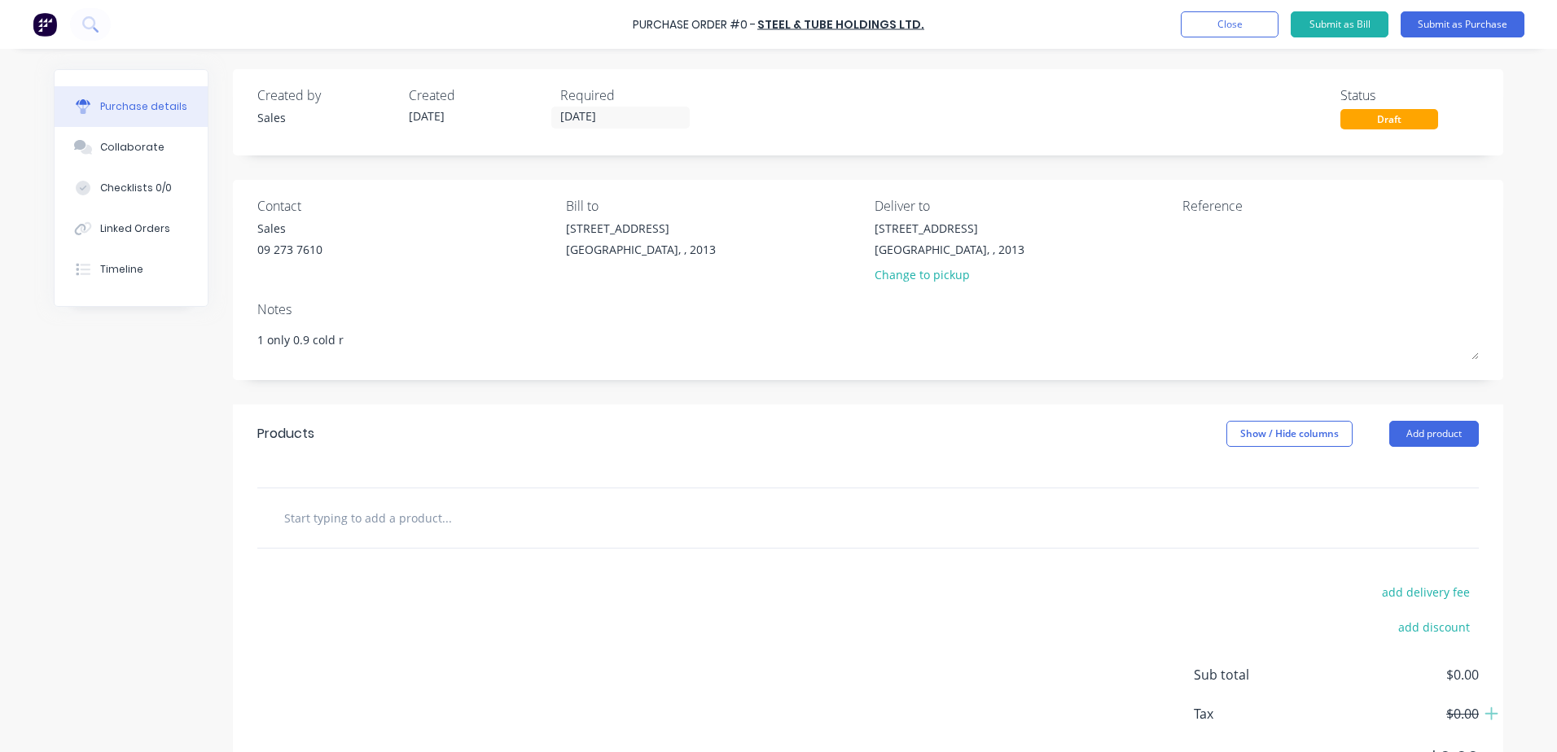
type textarea "x"
type textarea "1 only 0.9 cold ro"
type textarea "x"
type textarea "1 only 0.9 cold rol"
type textarea "x"
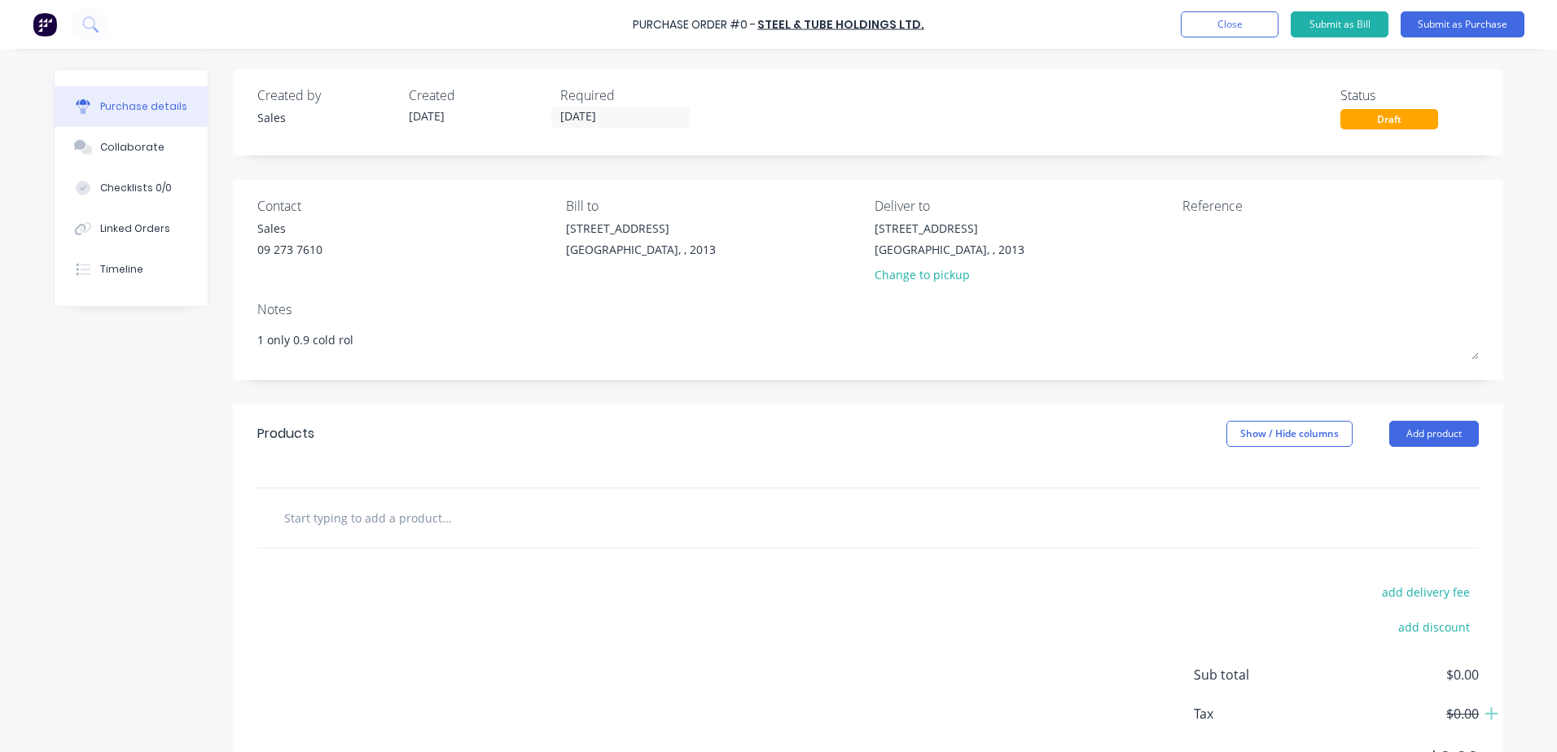
type textarea "1 only 0.9 cold roll"
type textarea "x"
type textarea "1 only 0.9 cold roll"
type textarea "x"
type textarea "1 only 0.9 cold roll s"
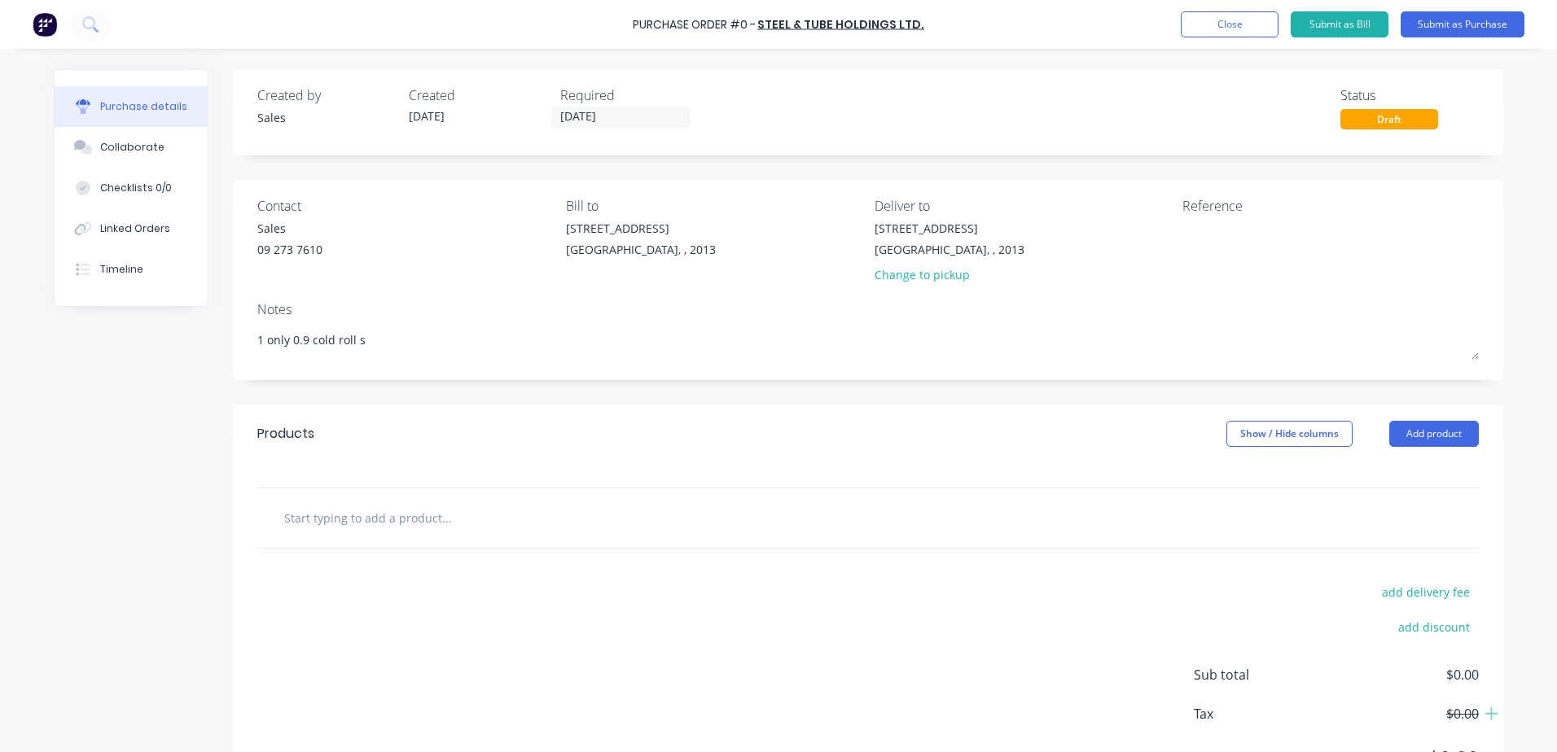
type textarea "x"
type textarea "1 only 0.9 cold roll sh"
type textarea "x"
type textarea "1 only 0.9 cold roll she"
type textarea "x"
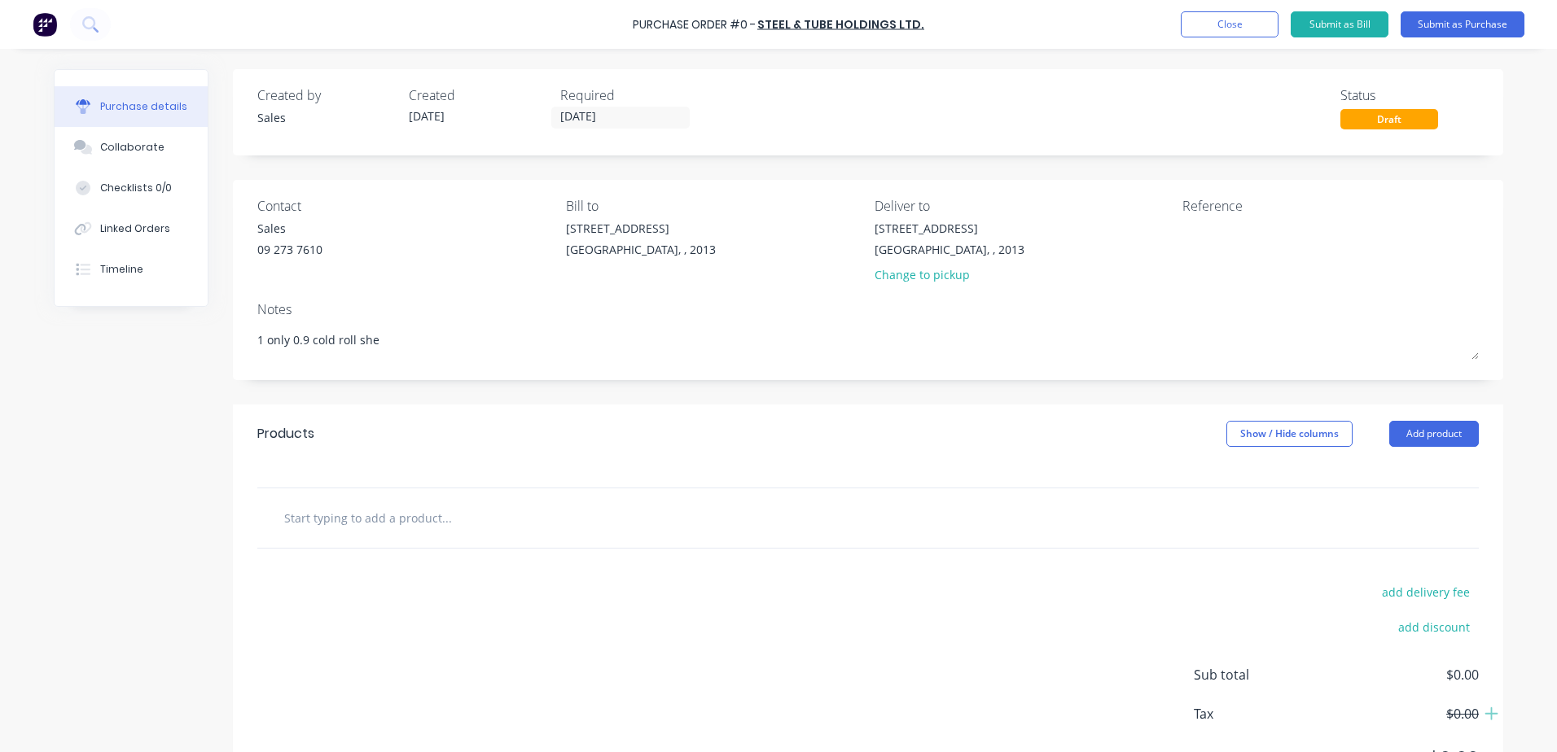
type textarea "1 only 0.9 cold roll shee"
type textarea "x"
type textarea "1 only 0.9 cold roll sheet"
type textarea "x"
type textarea "1 only 0.9 cold roll sheet"
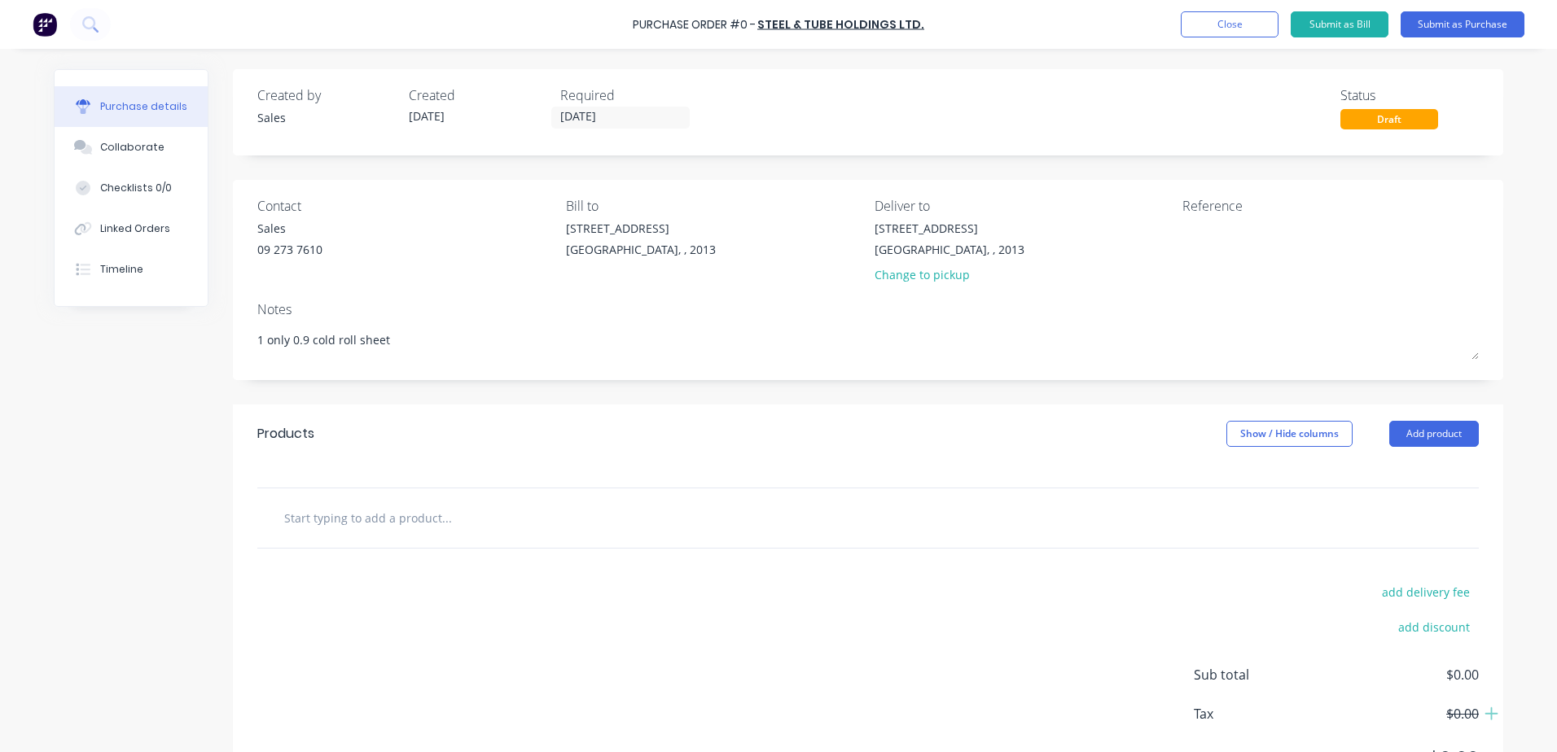
type textarea "x"
type textarea "1 only 0.9 cold roll sheet"
click at [358, 518] on input "text" at bounding box center [446, 518] width 326 height 33
type textarea "x"
type input "1"
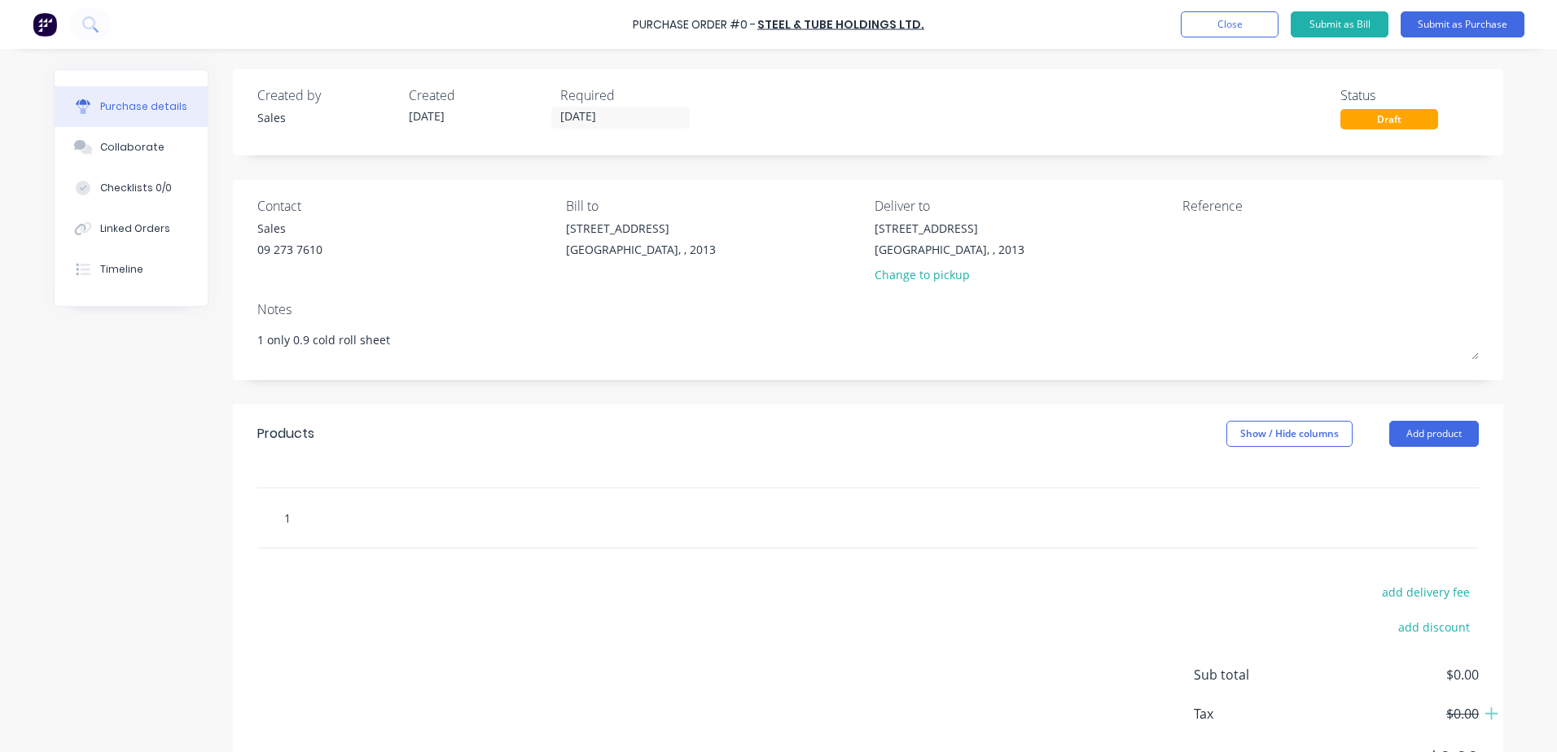
type textarea "x"
type input "1"
type textarea "x"
type input "1 o"
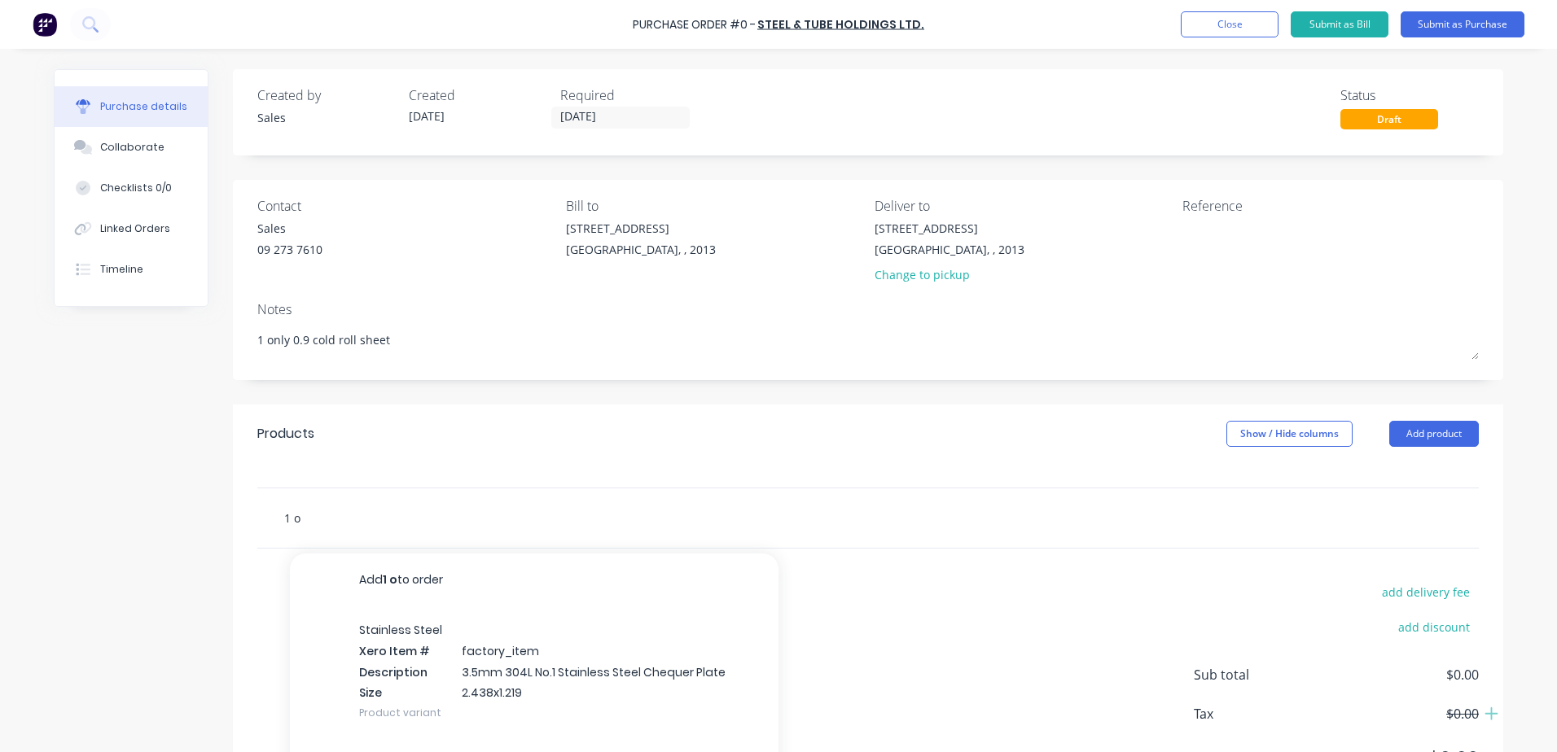
type textarea "x"
type input "1 on"
type textarea "x"
type input "1 onl"
type textarea "x"
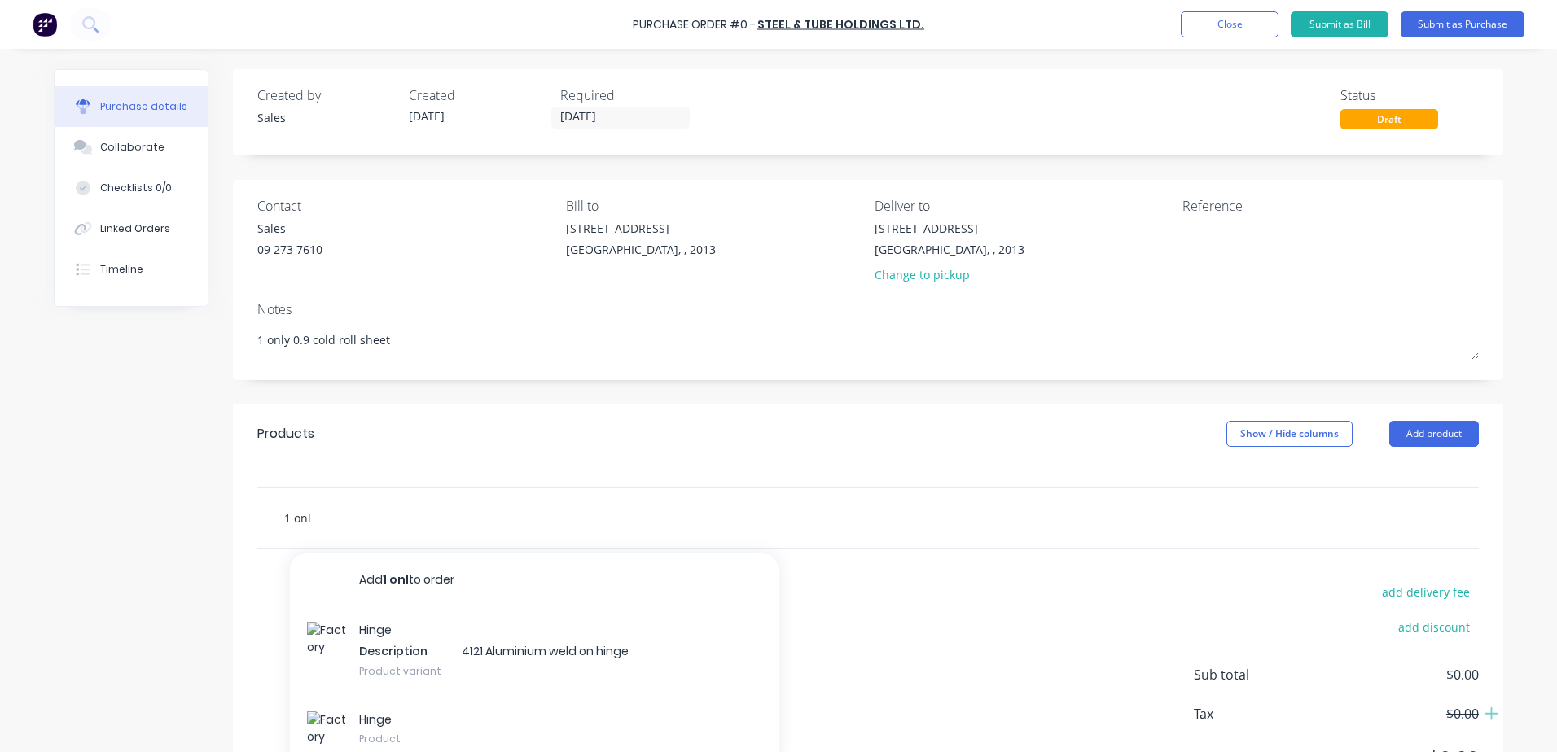
type input "1 only"
type textarea "x"
type input "1 only"
type textarea "x"
type input "1 only 0"
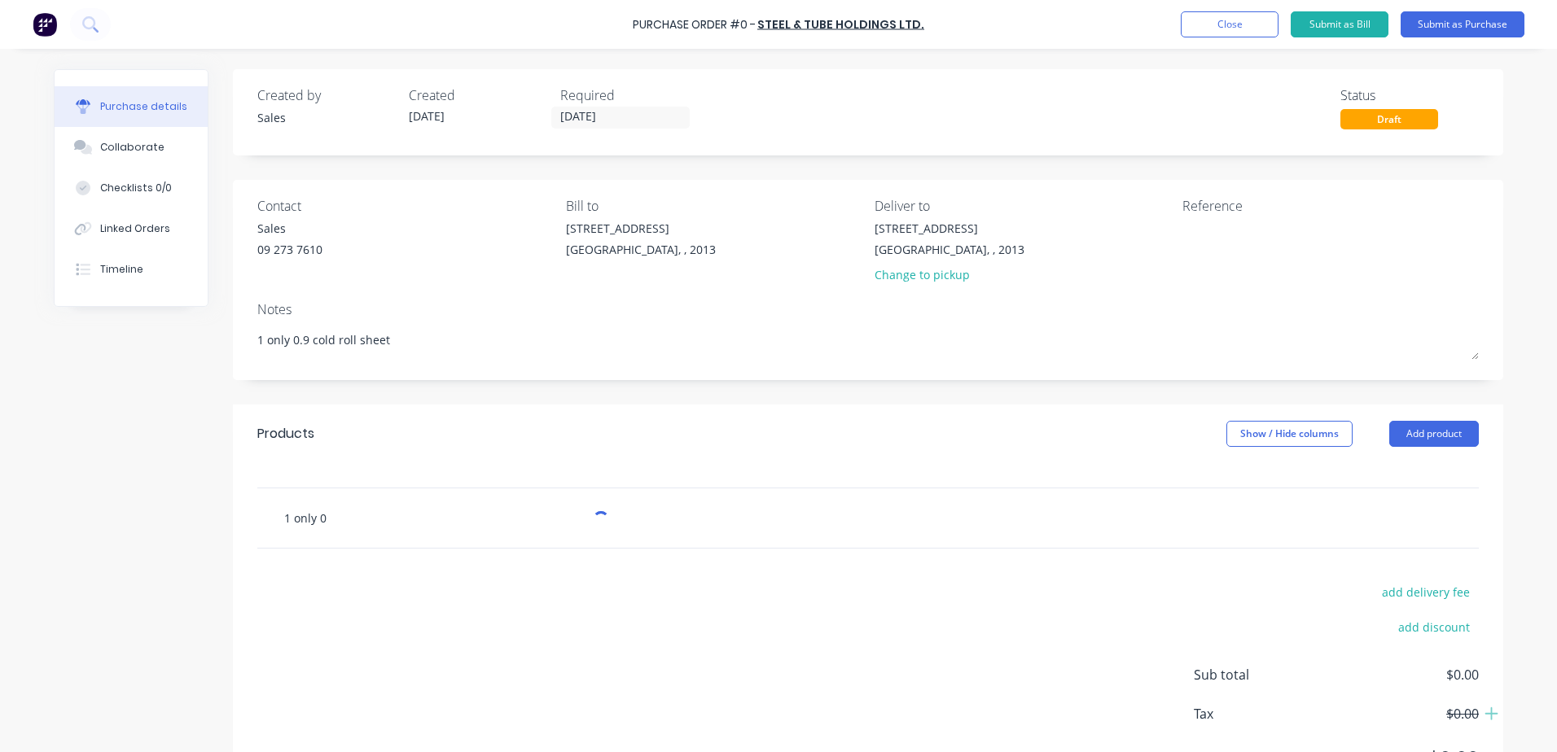
type textarea "x"
type input "1 only 0."
type textarea "x"
type input "1 only 0.9"
type textarea "x"
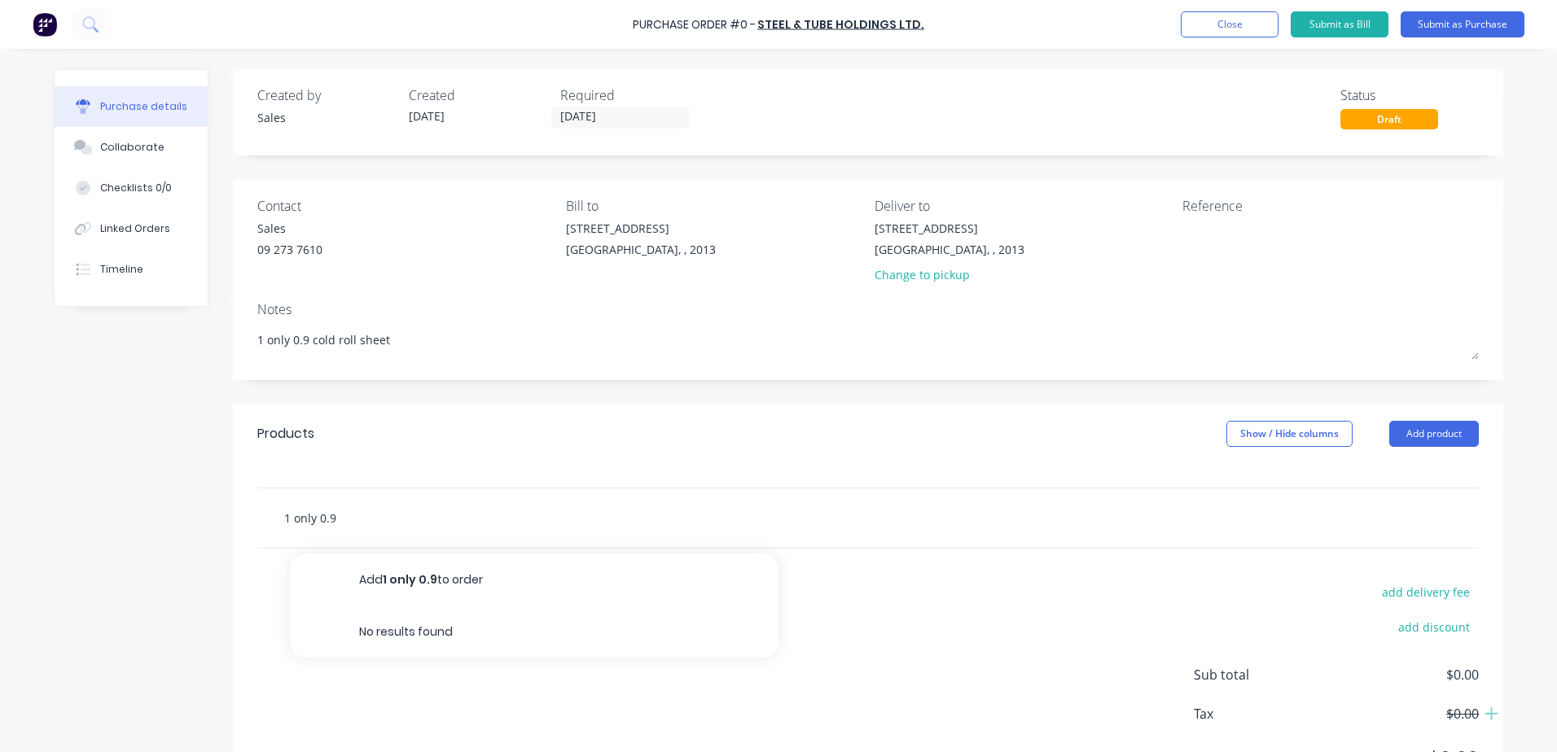
type input "1 only 0.9"
type textarea "x"
type input "1 only 0.9 c"
type textarea "x"
type input "1 only 0.9 co"
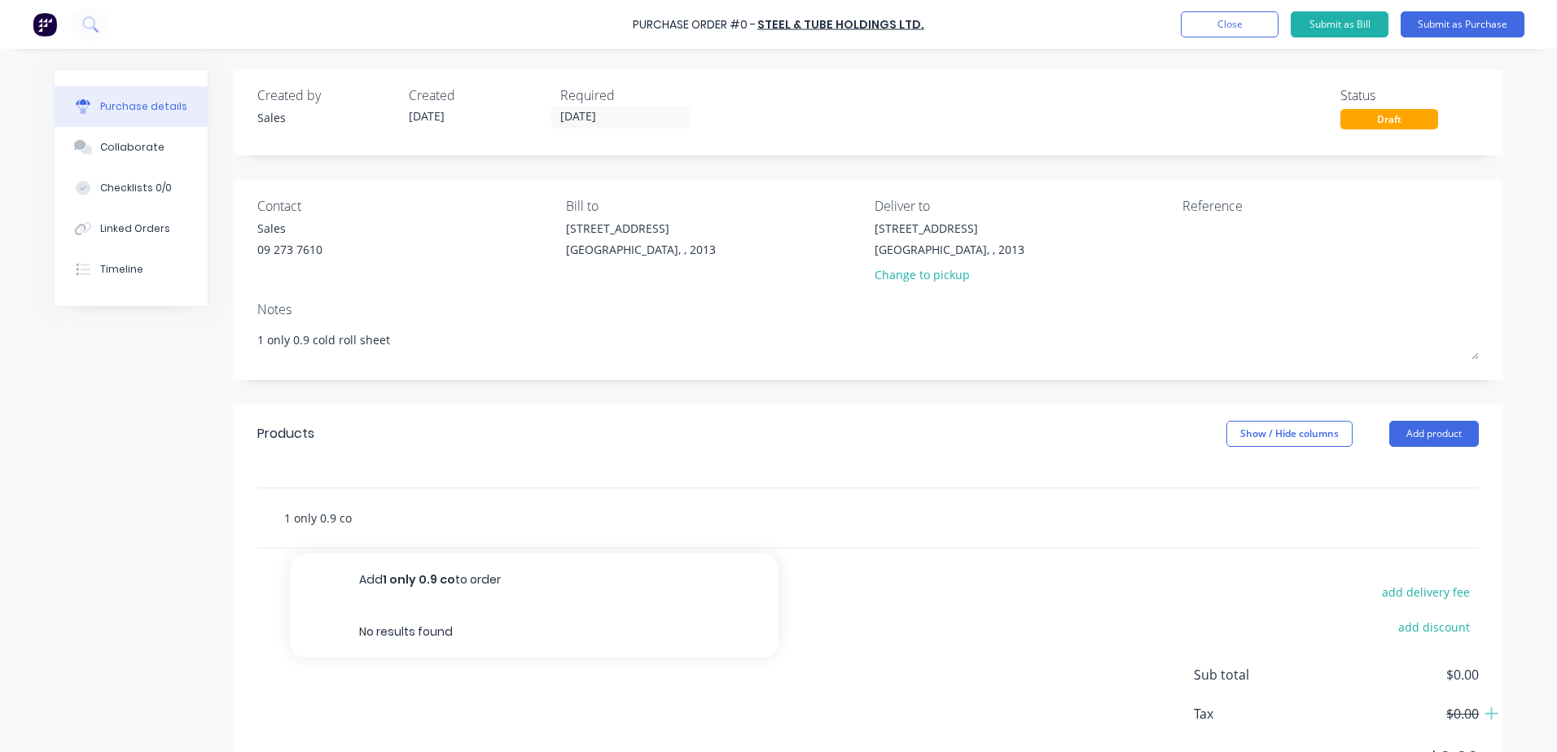
type textarea "x"
type input "1 only 0.9 col"
type textarea "x"
type input "1 only 0.9 cold"
type textarea "x"
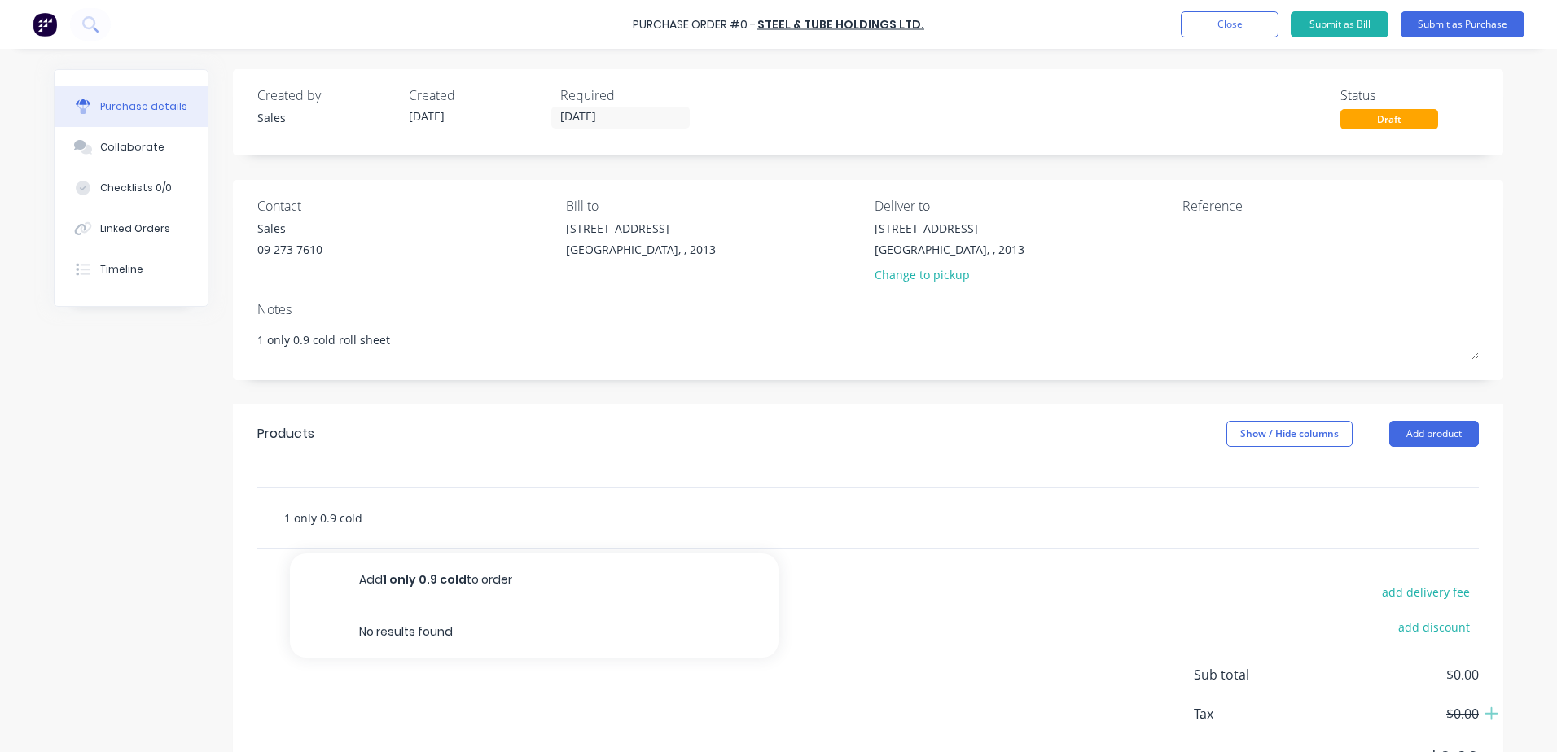
type input "1 only 0.9 cold"
type textarea "x"
type input "1 only 0.9 cold r"
type textarea "x"
type input "1 only 0.9 cold ro"
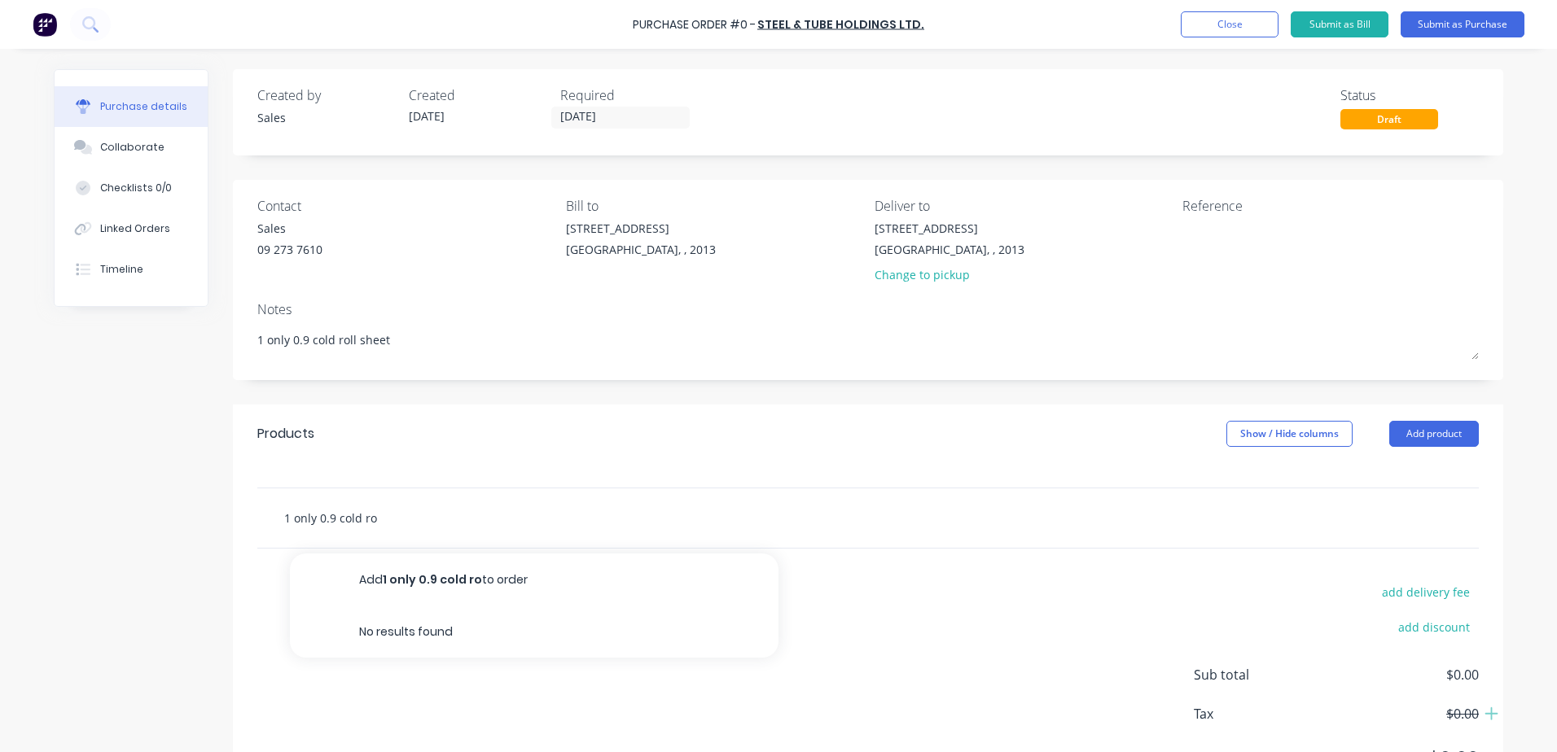
type textarea "x"
type input "1 only 0.9 cold rol"
type textarea "x"
type input "1 only 0.9 cold roll"
type textarea "x"
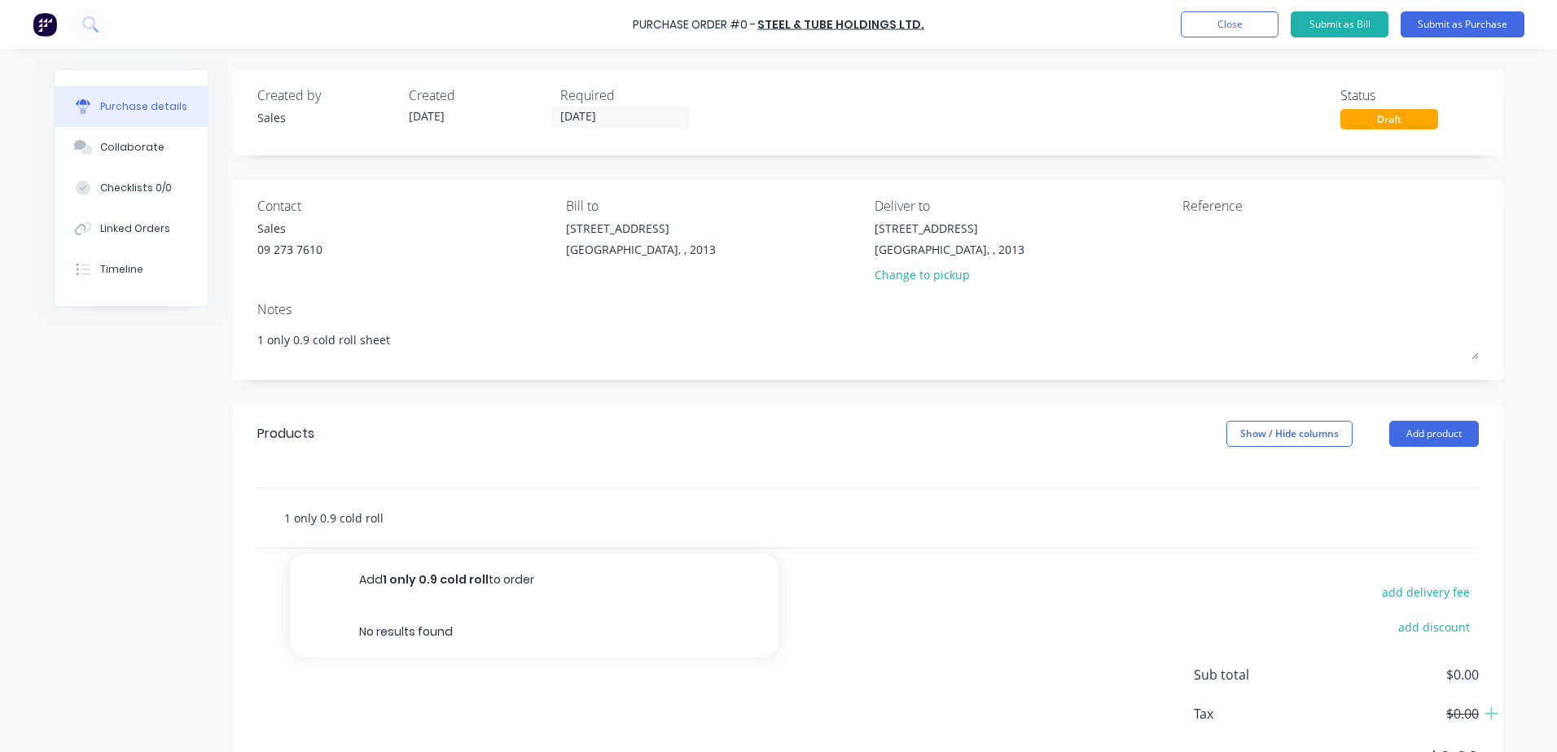
type input "1 only 0.9 cold roll"
type textarea "x"
type input "1 only 0.9 cold roll s"
type textarea "x"
type input "1 only 0.9 cold roll sh"
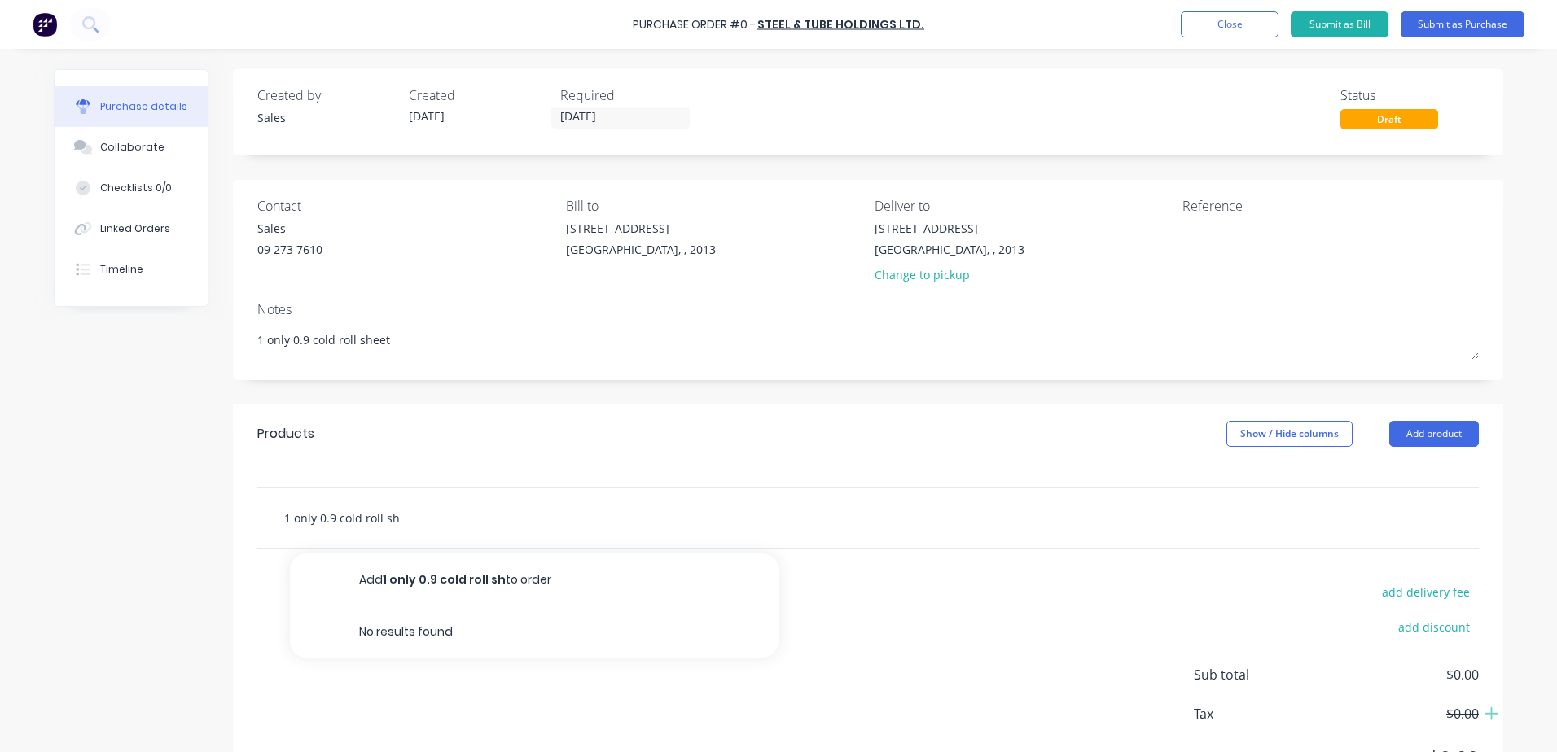
type textarea "x"
type input "1 only 0.9 cold roll she"
type textarea "x"
type input "1 only 0.9 cold roll shee"
type textarea "x"
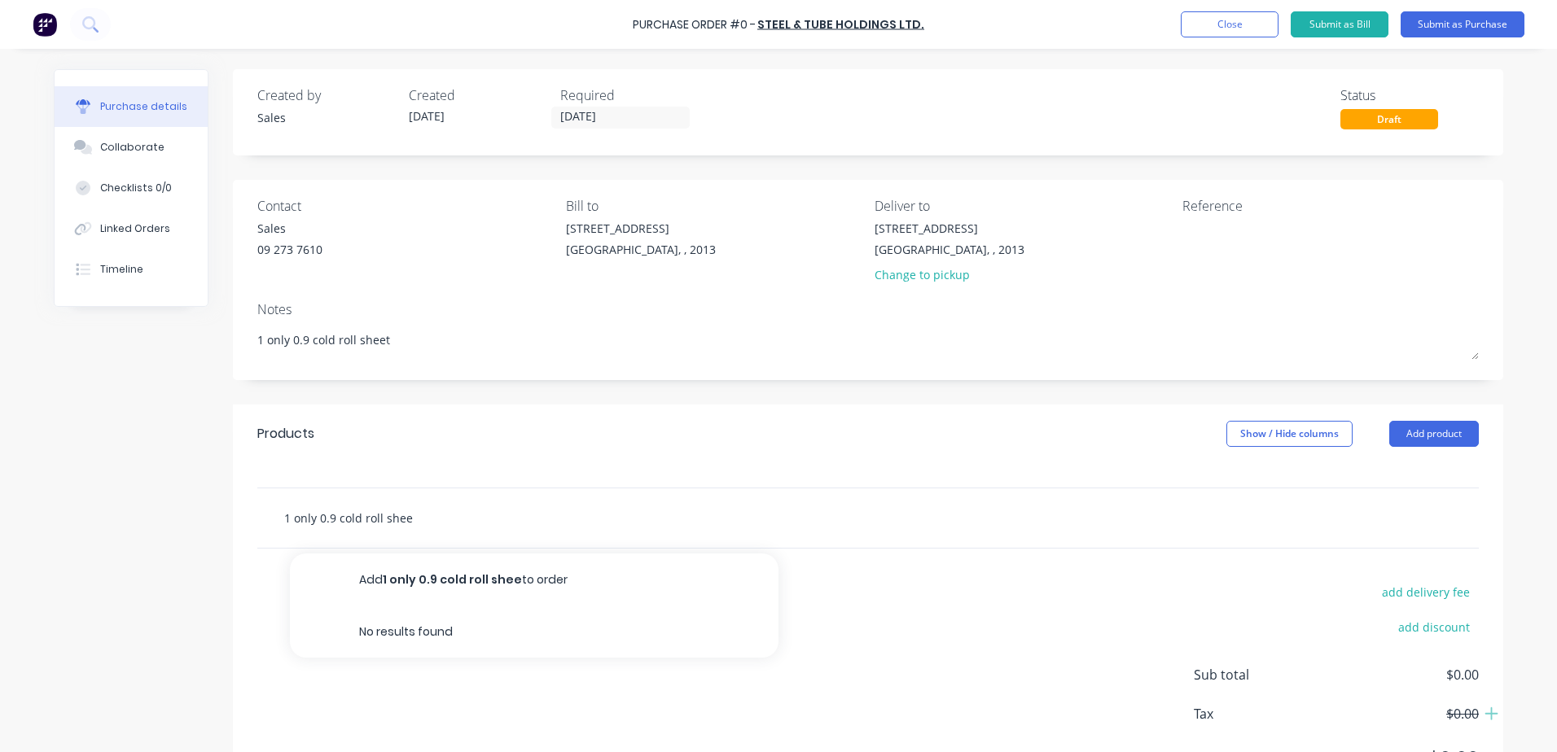
type input "1 only 0.9 cold roll sheet"
type textarea "x"
type input "1 only 0.9 cold roll sheet"
click at [1483, 18] on button "Submit as Purchase" at bounding box center [1462, 24] width 124 height 26
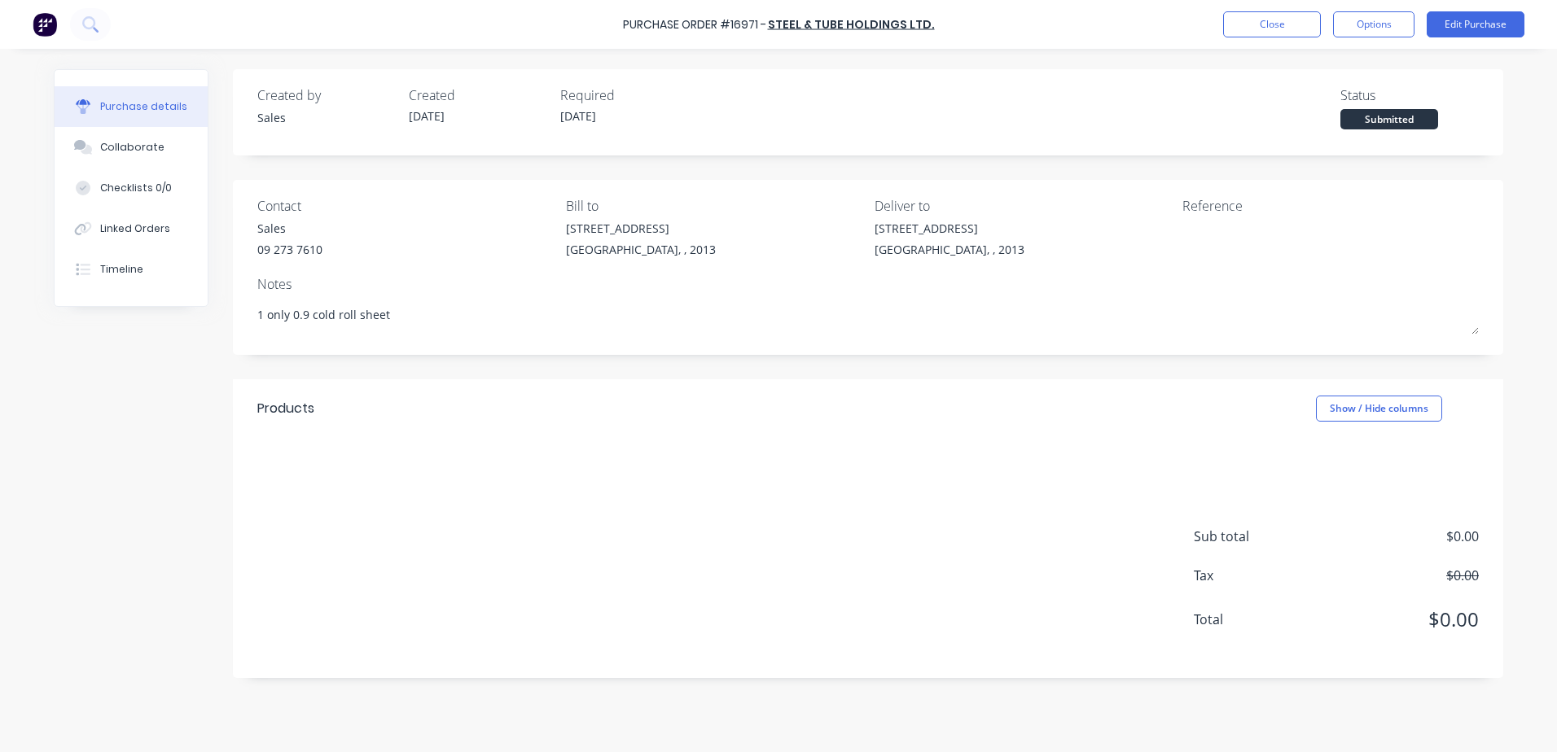
click at [1360, 20] on button "Options" at bounding box center [1373, 24] width 81 height 26
click at [1351, 62] on div "Print / Email" at bounding box center [1336, 67] width 125 height 24
click at [1358, 134] on div "Without pricing" at bounding box center [1336, 132] width 125 height 24
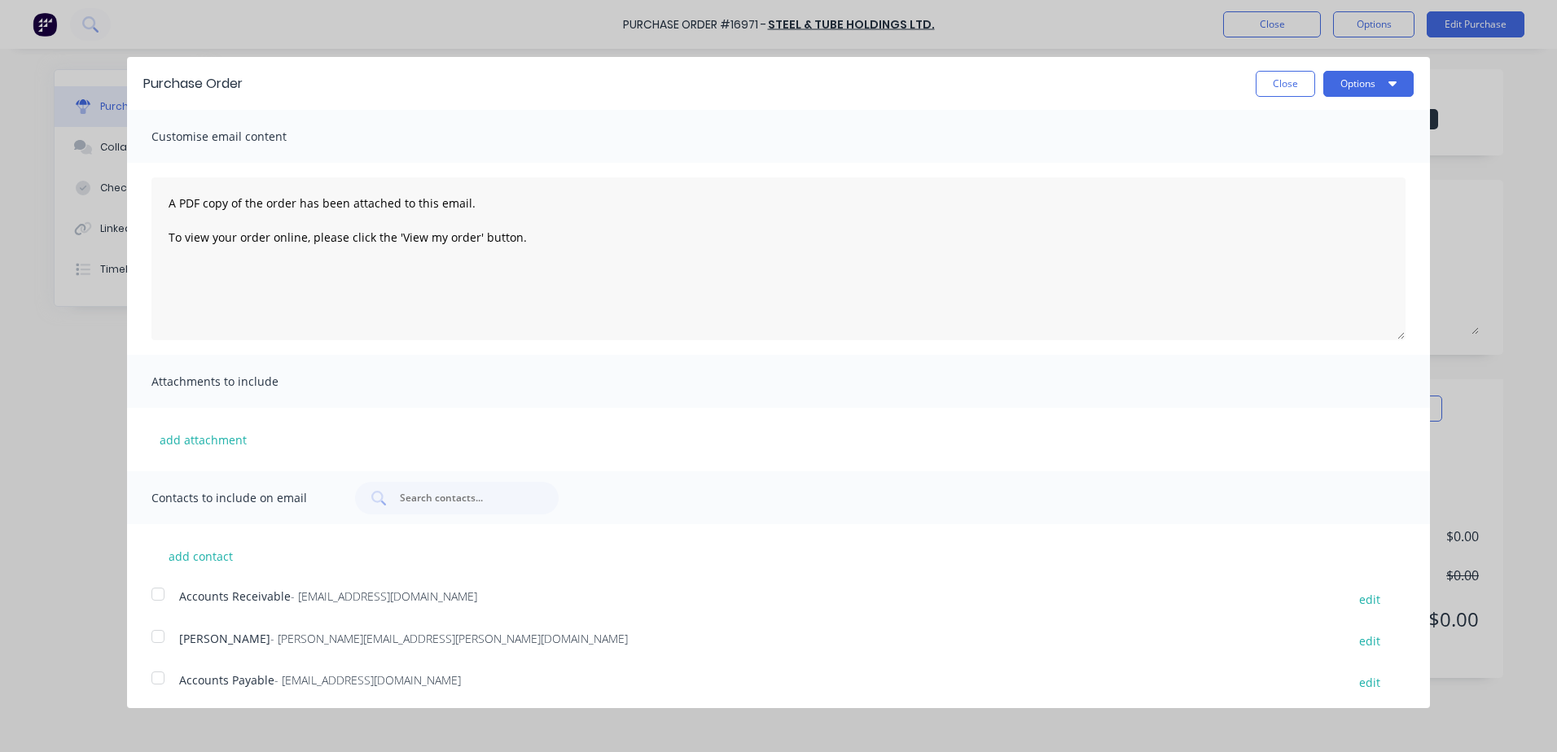
click at [1354, 81] on button "Options" at bounding box center [1368, 84] width 90 height 26
click at [1342, 120] on div "Print" at bounding box center [1335, 125] width 125 height 24
click at [1265, 85] on button "Close" at bounding box center [1284, 84] width 59 height 26
type textarea "x"
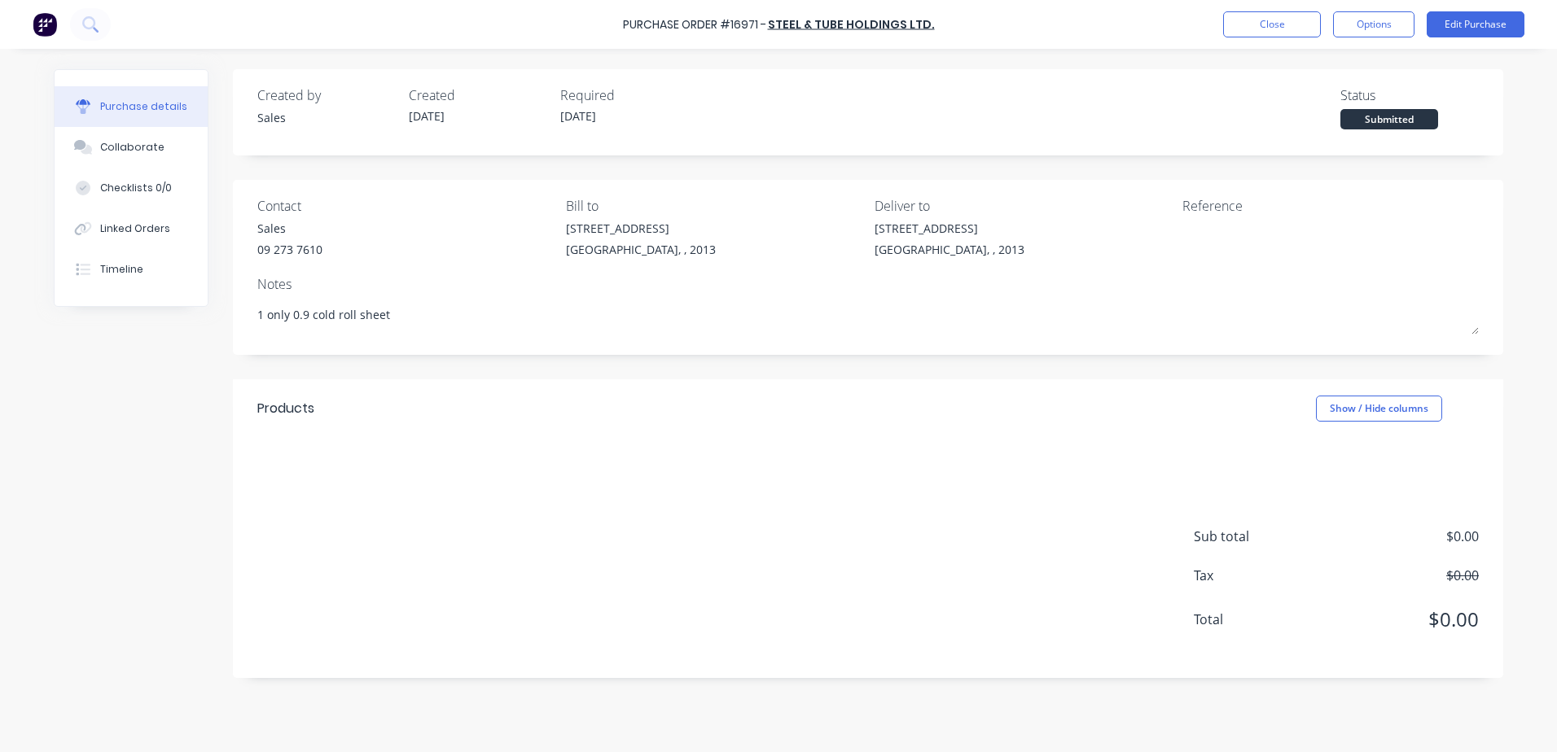
click at [1280, 24] on button "Close" at bounding box center [1272, 24] width 98 height 26
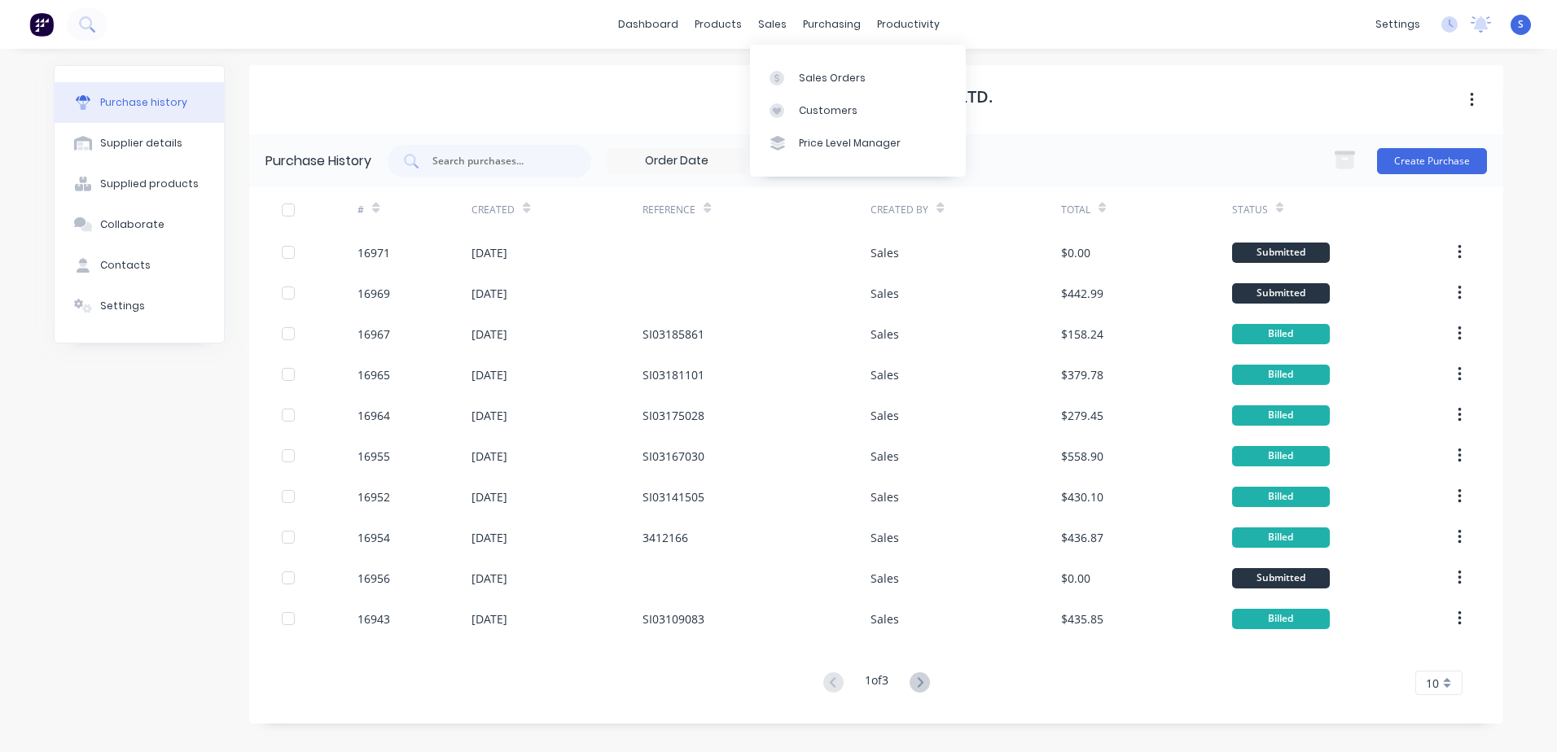
click at [803, 77] on div "Sales Orders" at bounding box center [832, 78] width 67 height 15
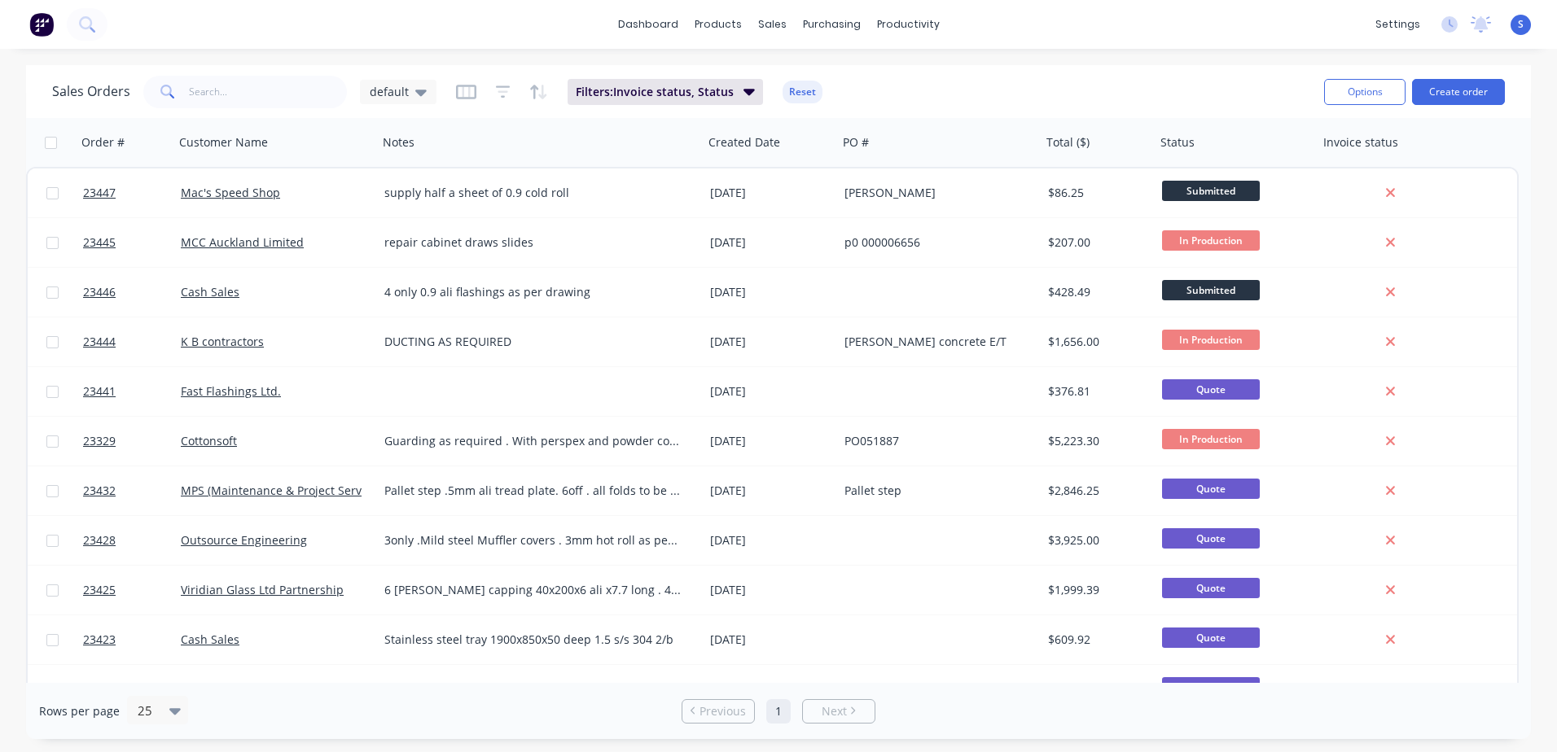
click at [169, 188] on link "23447" at bounding box center [132, 193] width 98 height 49
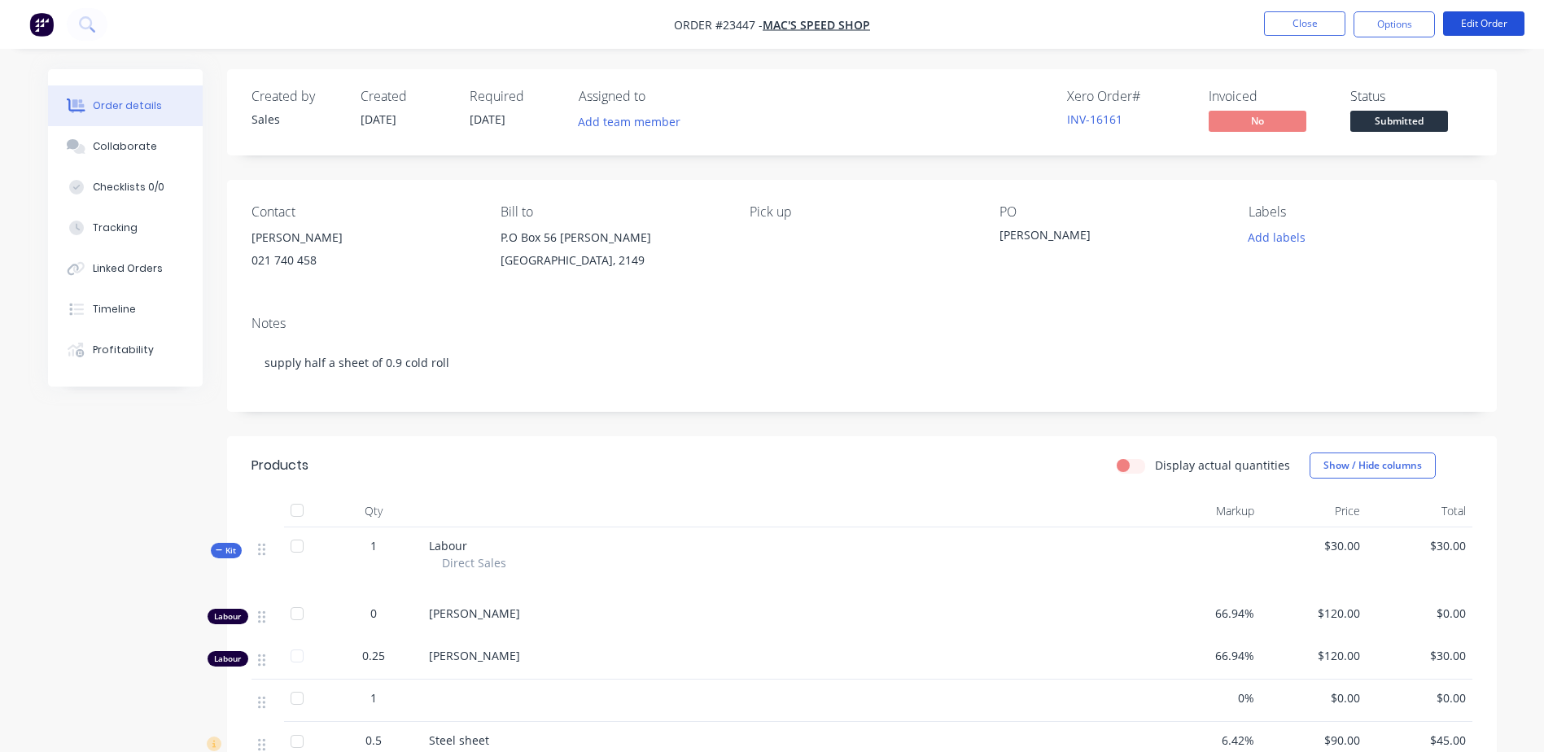
click at [1490, 24] on button "Edit Order" at bounding box center [1483, 23] width 81 height 24
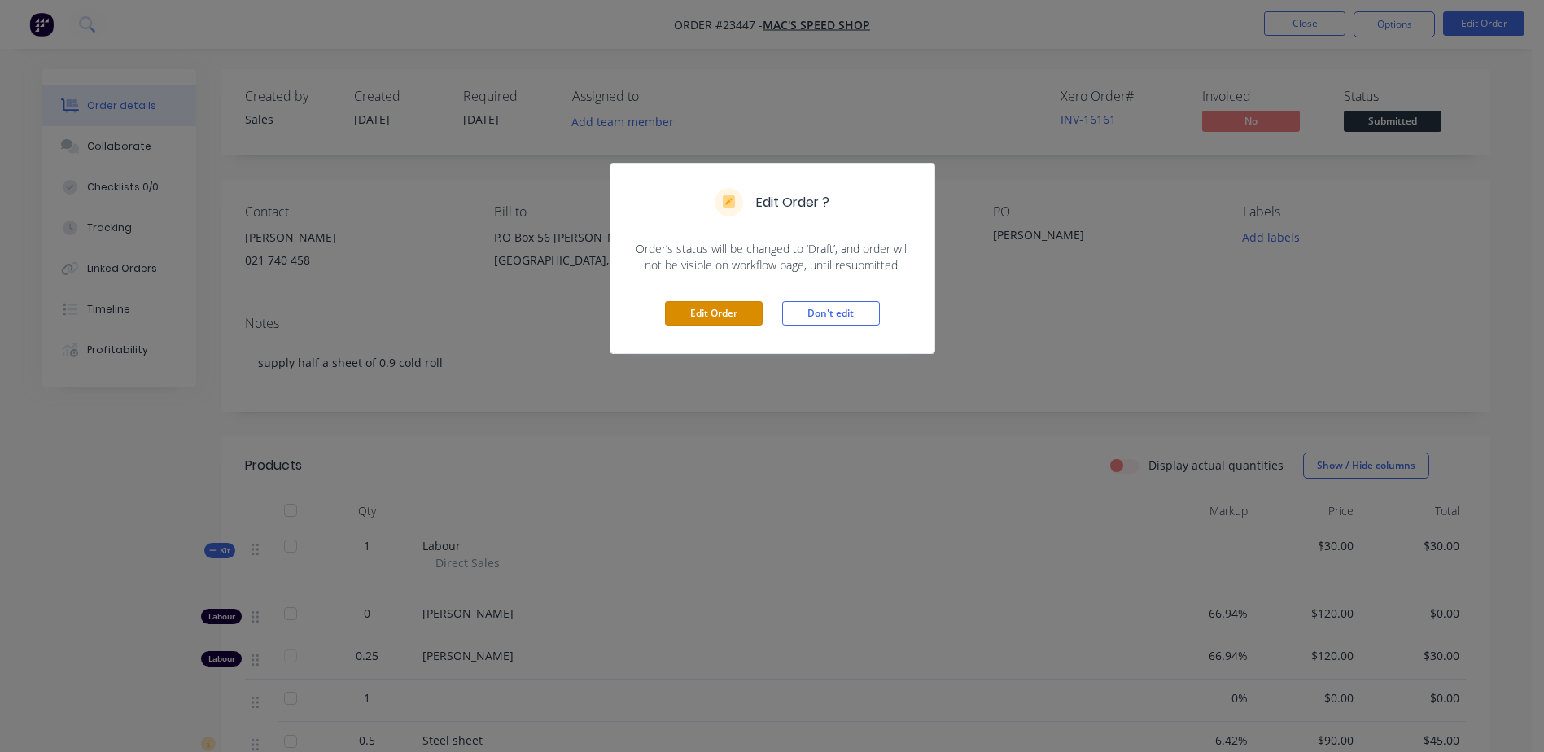
click at [702, 309] on button "Edit Order" at bounding box center [714, 313] width 98 height 24
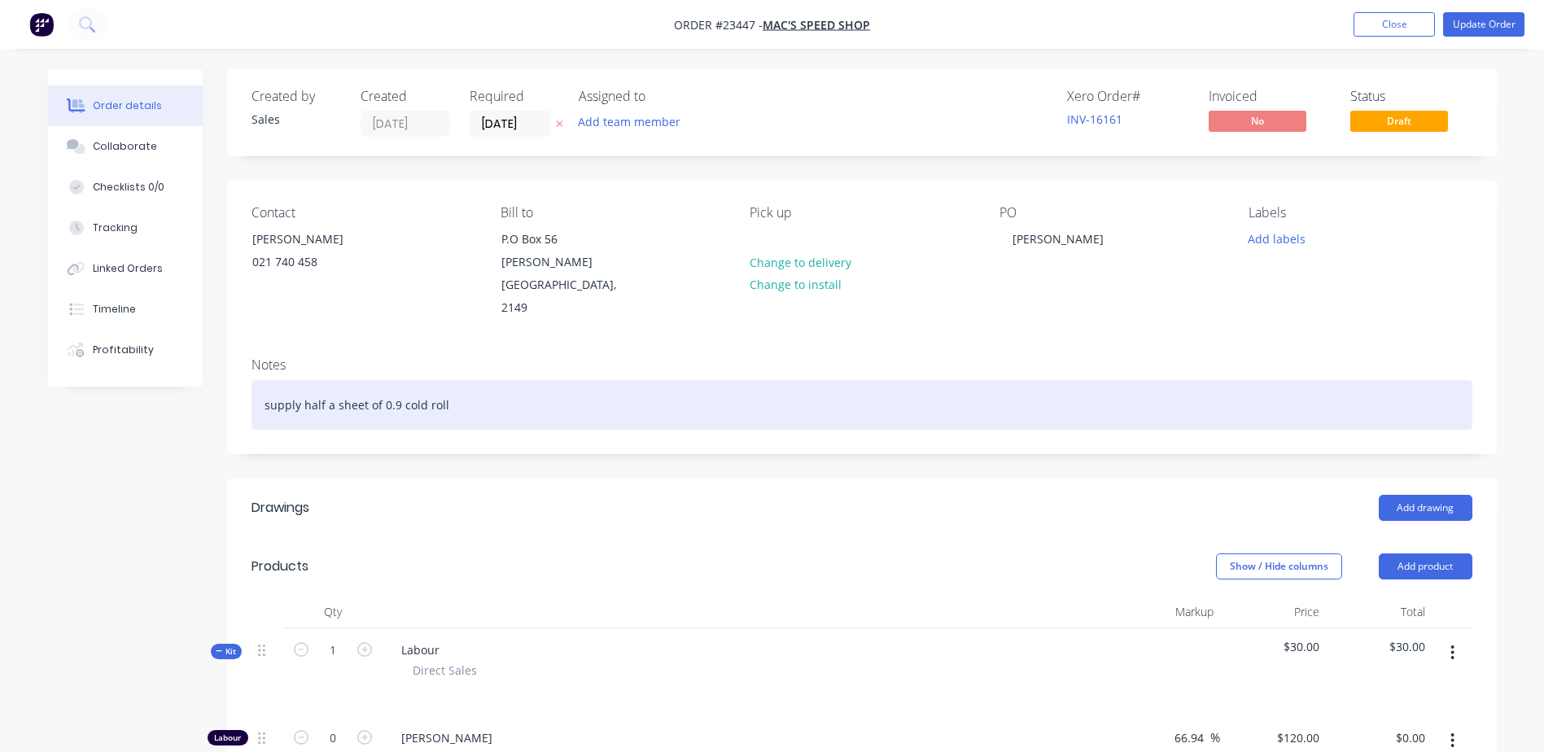
drag, startPoint x: 449, startPoint y: 366, endPoint x: 256, endPoint y: 357, distance: 192.3
click at [256, 380] on div "supply half a sheet of 0.9 cold roll" at bounding box center [862, 405] width 1221 height 50
copy div "supply half a sheet of 0.9 cold roll"
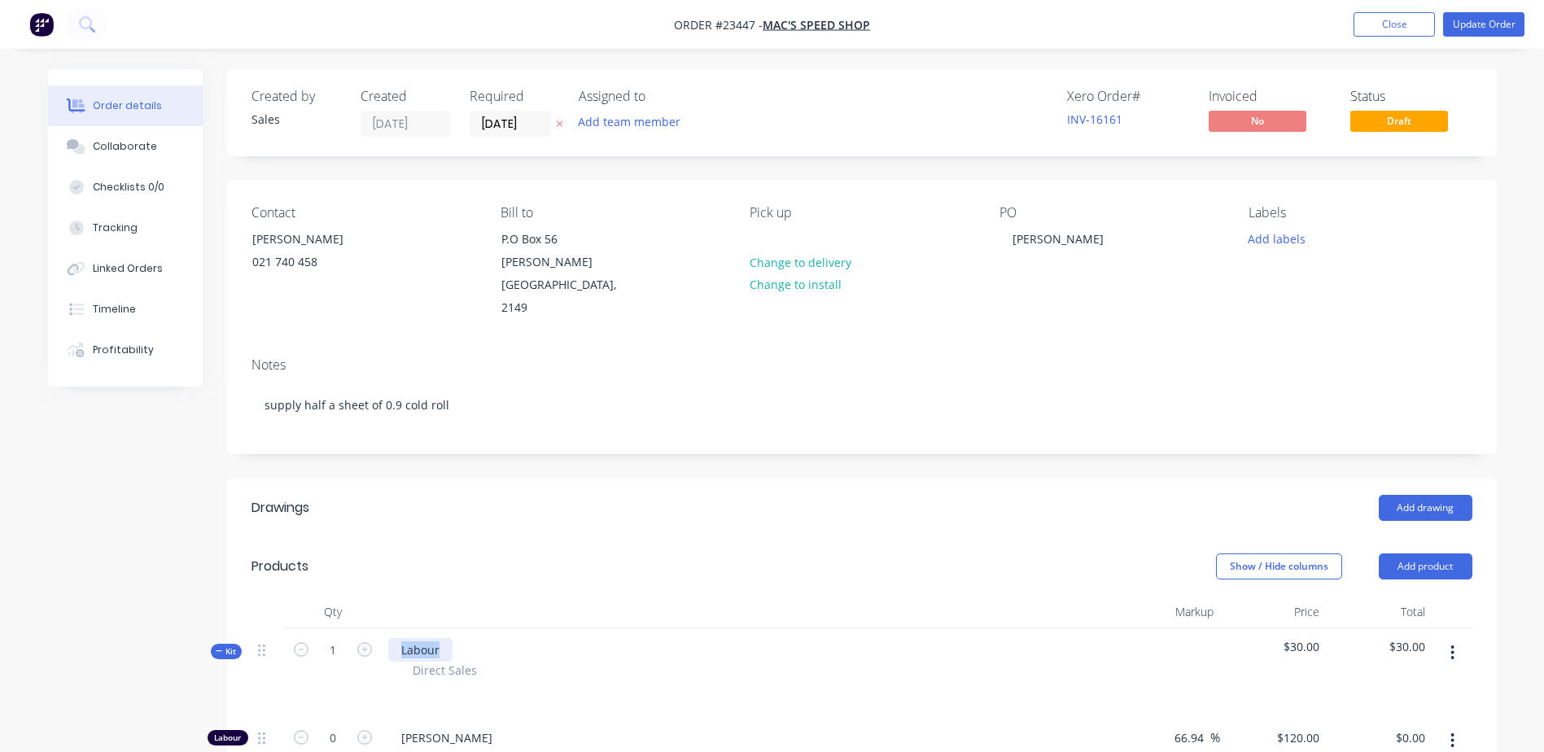
drag, startPoint x: 445, startPoint y: 609, endPoint x: 397, endPoint y: 611, distance: 48.1
click at [397, 638] on div "Labour" at bounding box center [420, 650] width 64 height 24
paste div
click at [1396, 19] on button "Close" at bounding box center [1394, 24] width 81 height 24
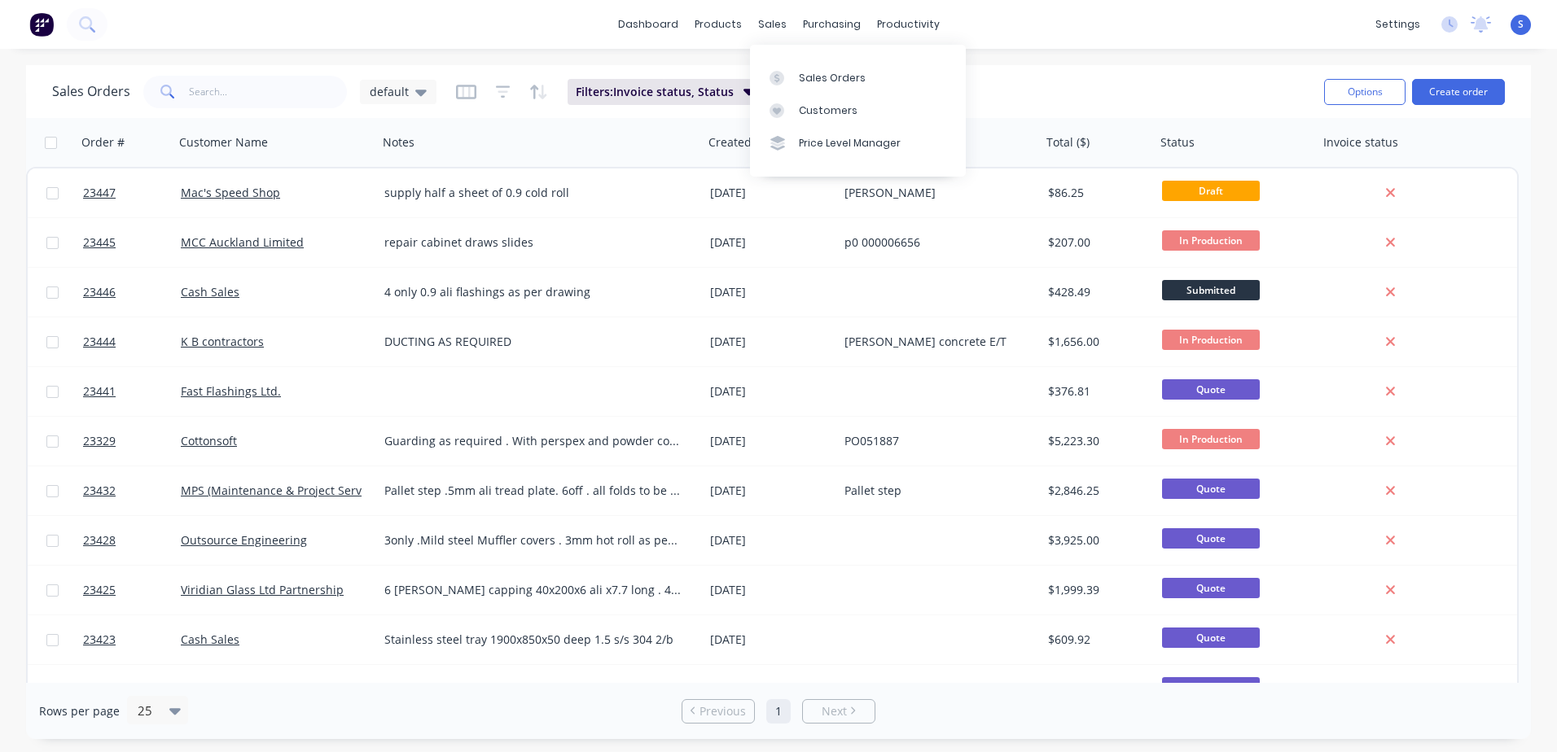
click at [773, 25] on div "sales" at bounding box center [772, 24] width 45 height 24
click at [900, 77] on link "Sales Orders" at bounding box center [858, 77] width 216 height 33
click at [848, 80] on div "Purchase Orders" at bounding box center [884, 78] width 86 height 15
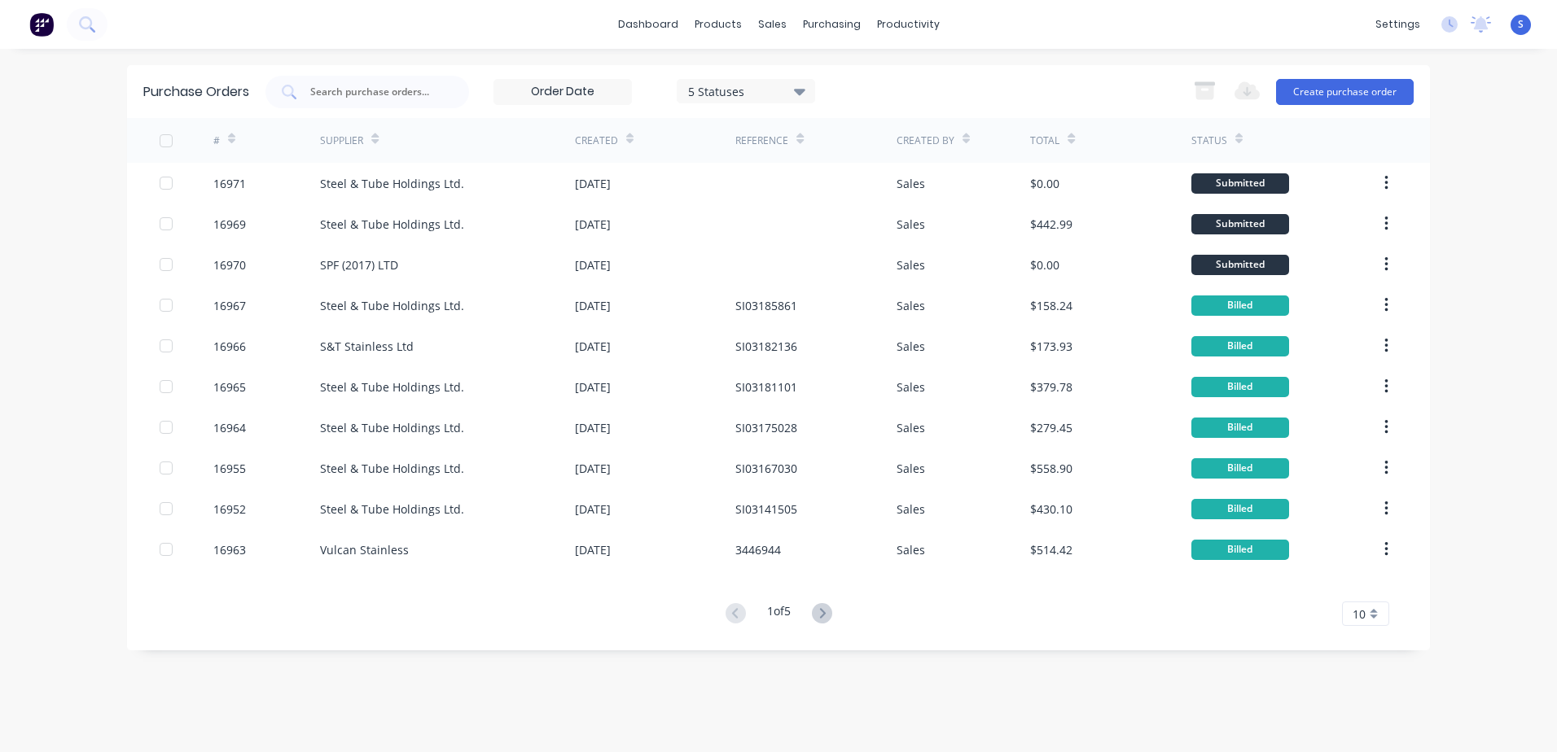
click at [198, 180] on div at bounding box center [187, 183] width 54 height 41
type textarea "x"
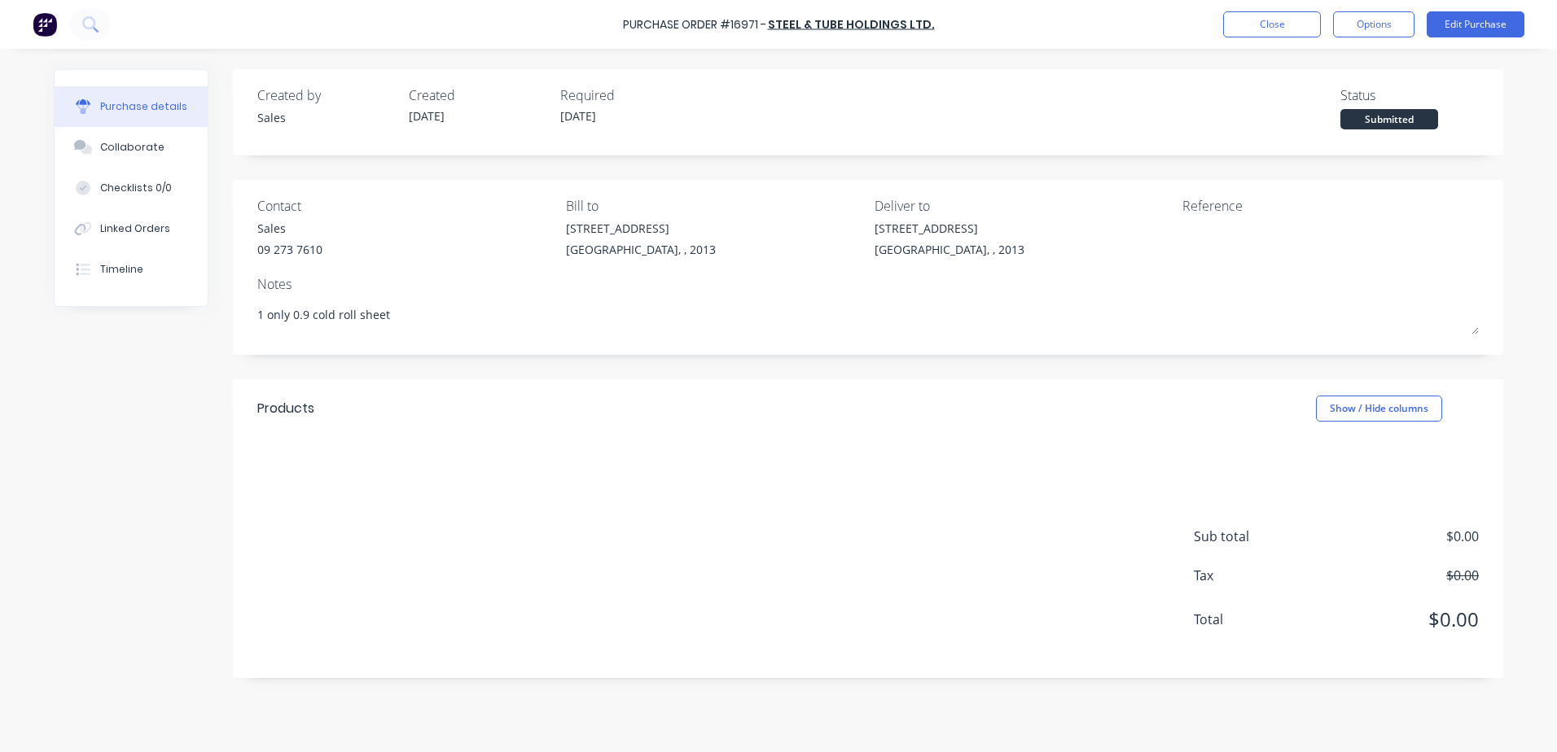
click at [143, 224] on div "Linked Orders" at bounding box center [135, 228] width 70 height 15
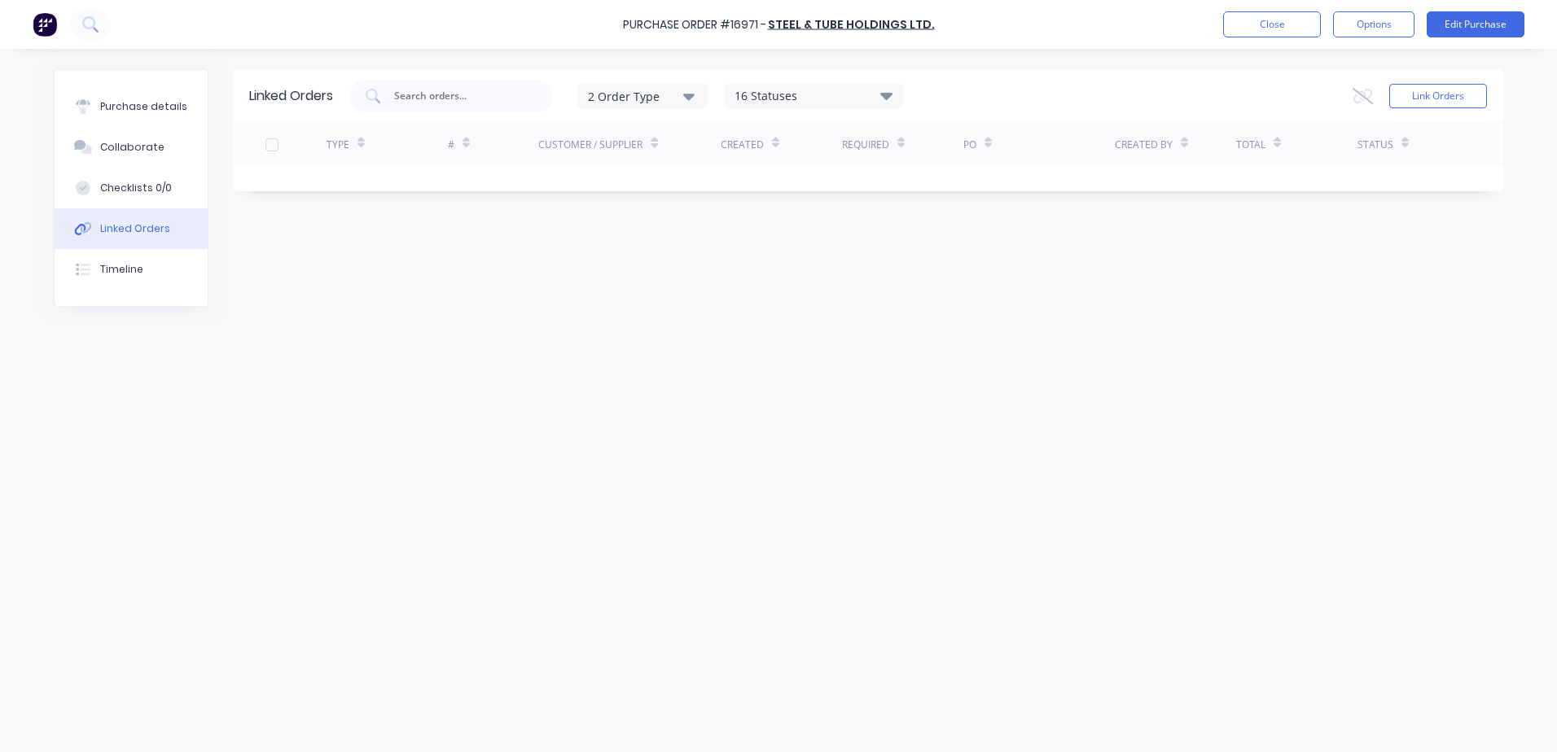
click at [1435, 94] on button "Link Orders" at bounding box center [1438, 96] width 98 height 24
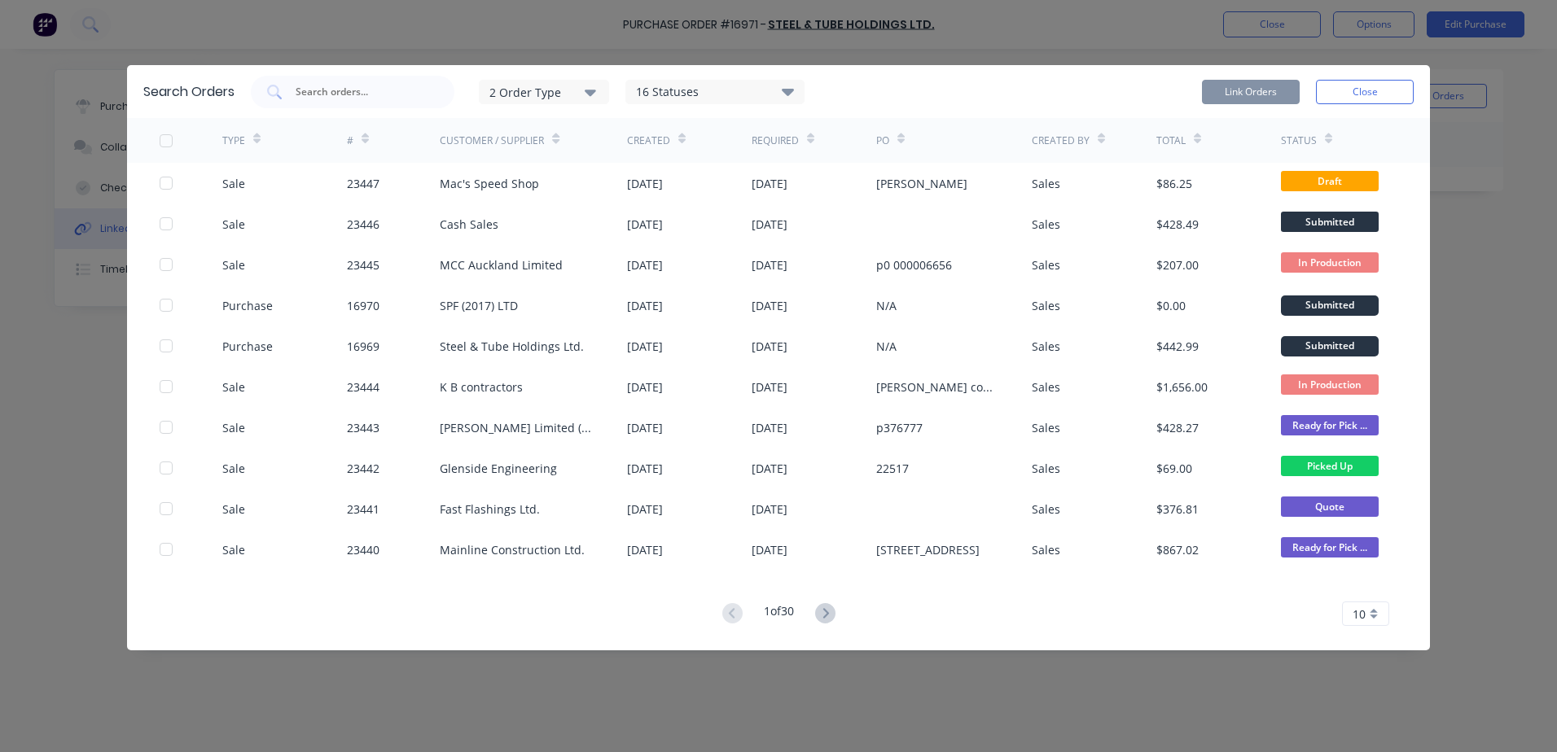
click at [168, 180] on div at bounding box center [166, 183] width 33 height 33
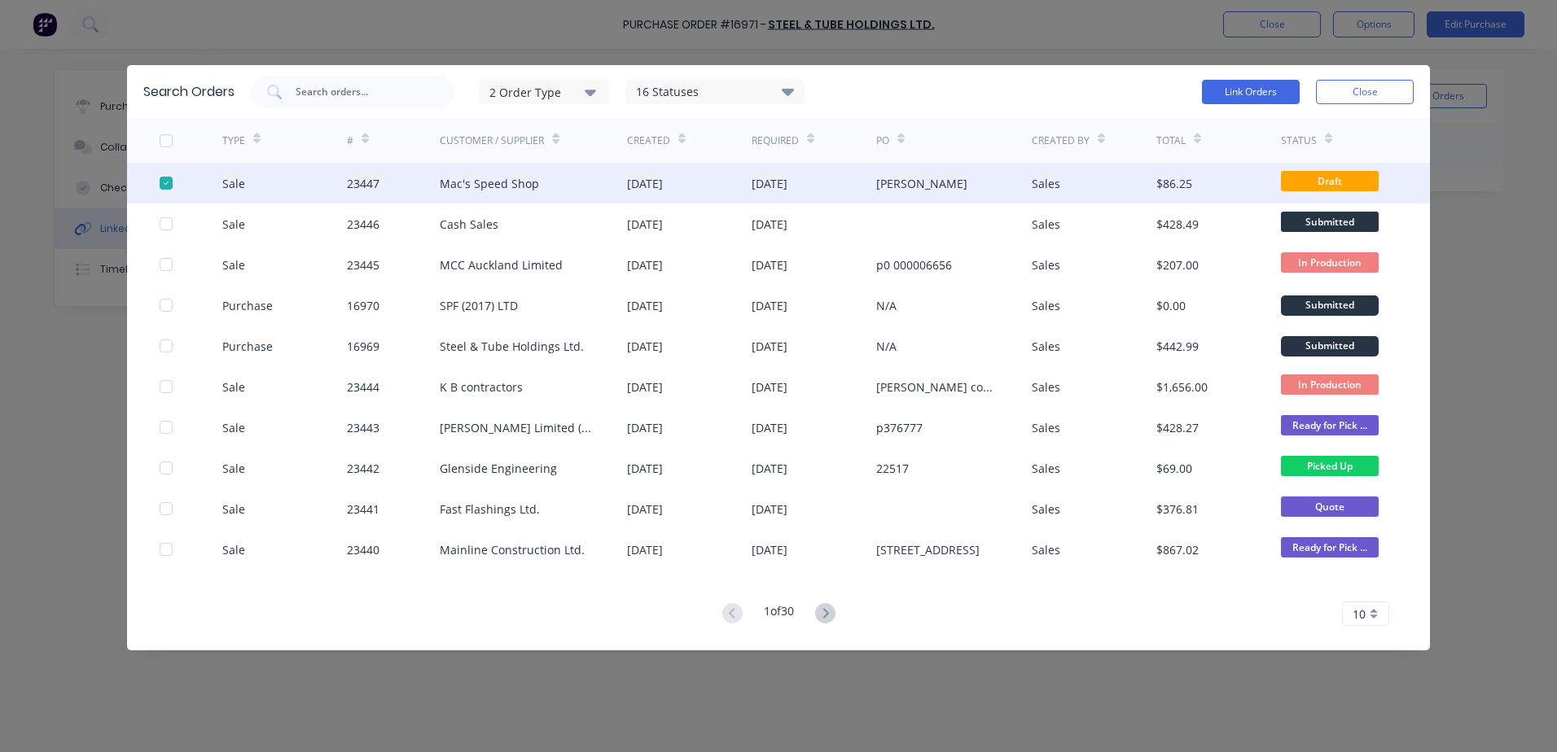
click at [1257, 89] on button "Link Orders" at bounding box center [1251, 92] width 98 height 24
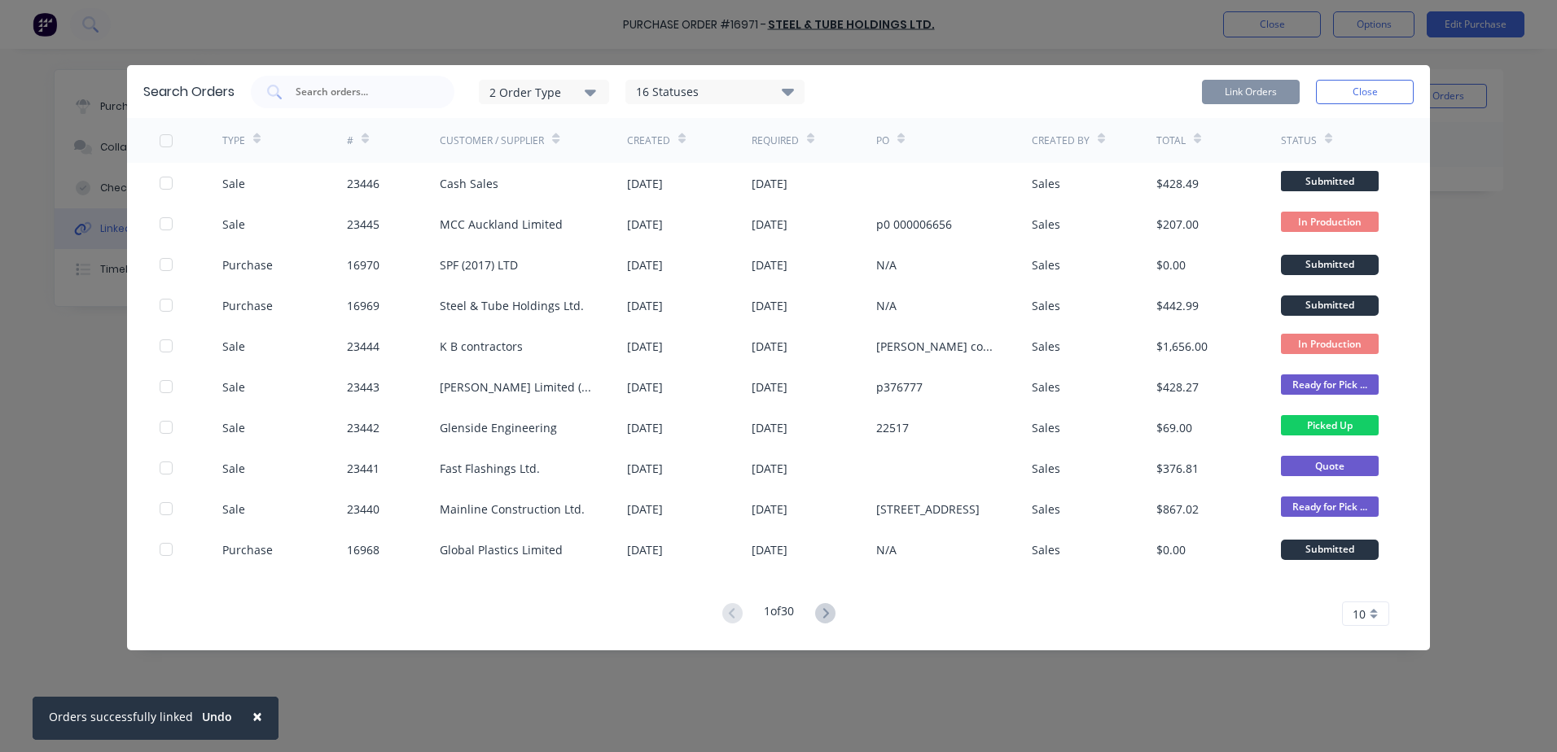
click at [1378, 88] on button "Close" at bounding box center [1365, 92] width 98 height 24
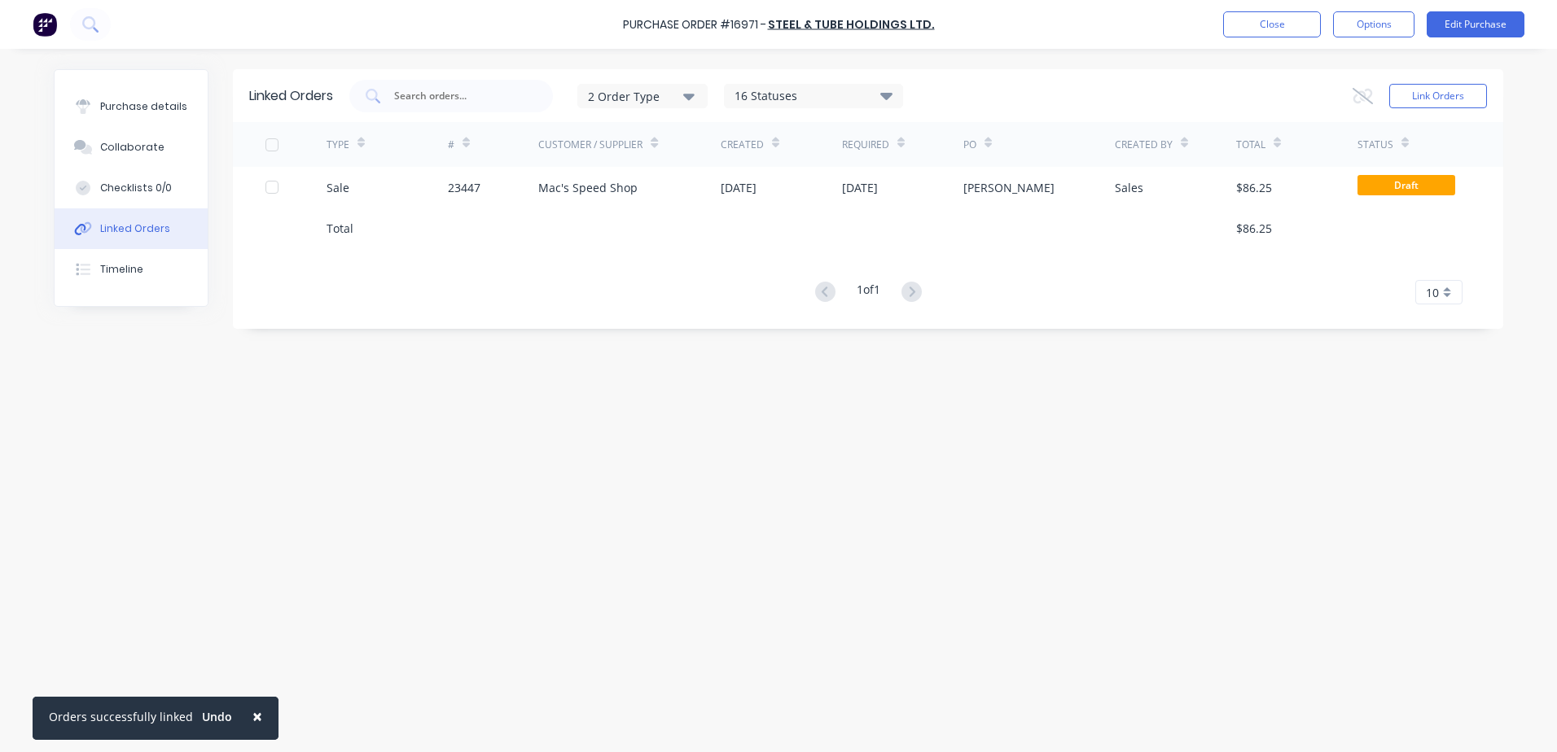
click at [1258, 20] on button "Close" at bounding box center [1272, 24] width 98 height 26
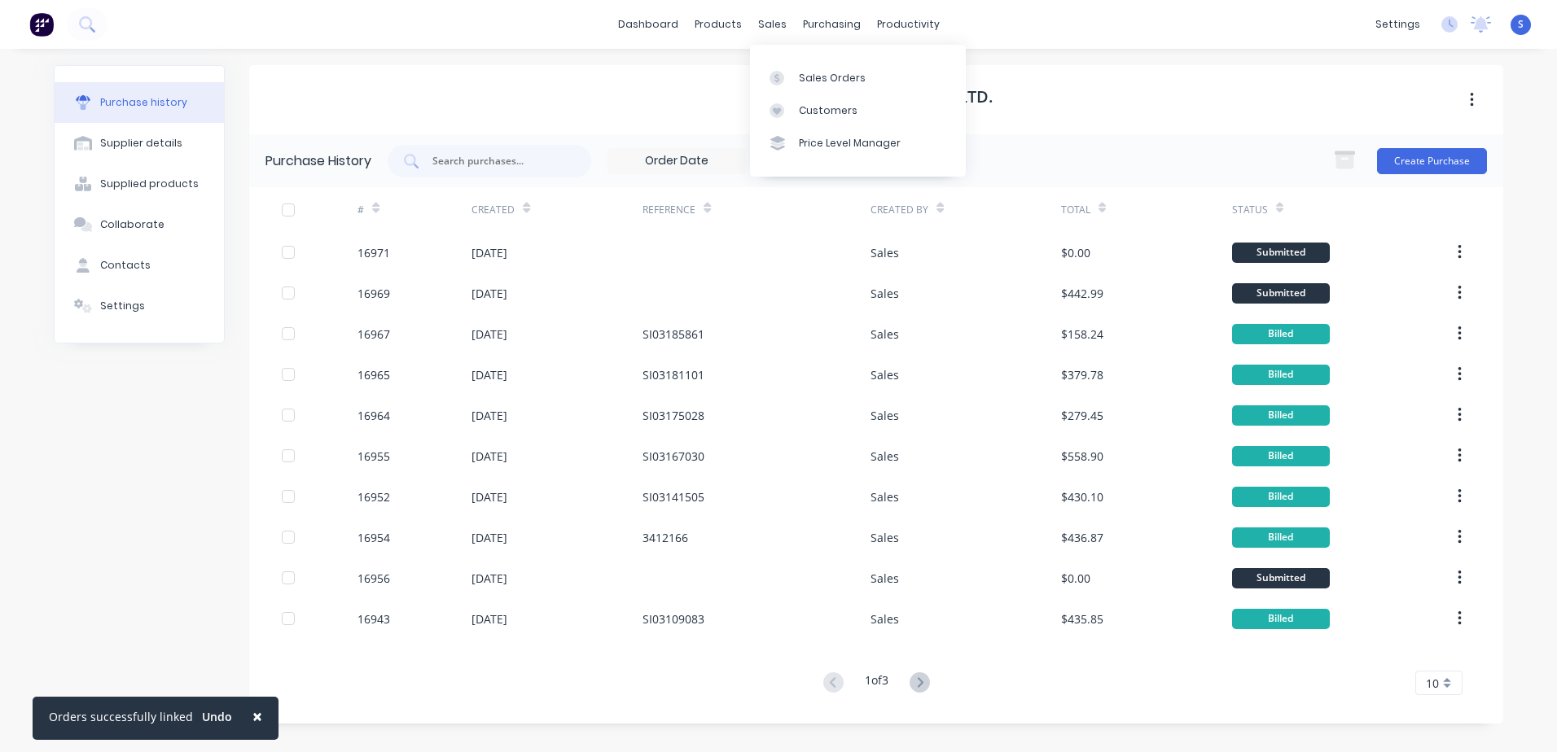
click at [800, 81] on div "Sales Orders" at bounding box center [832, 78] width 67 height 15
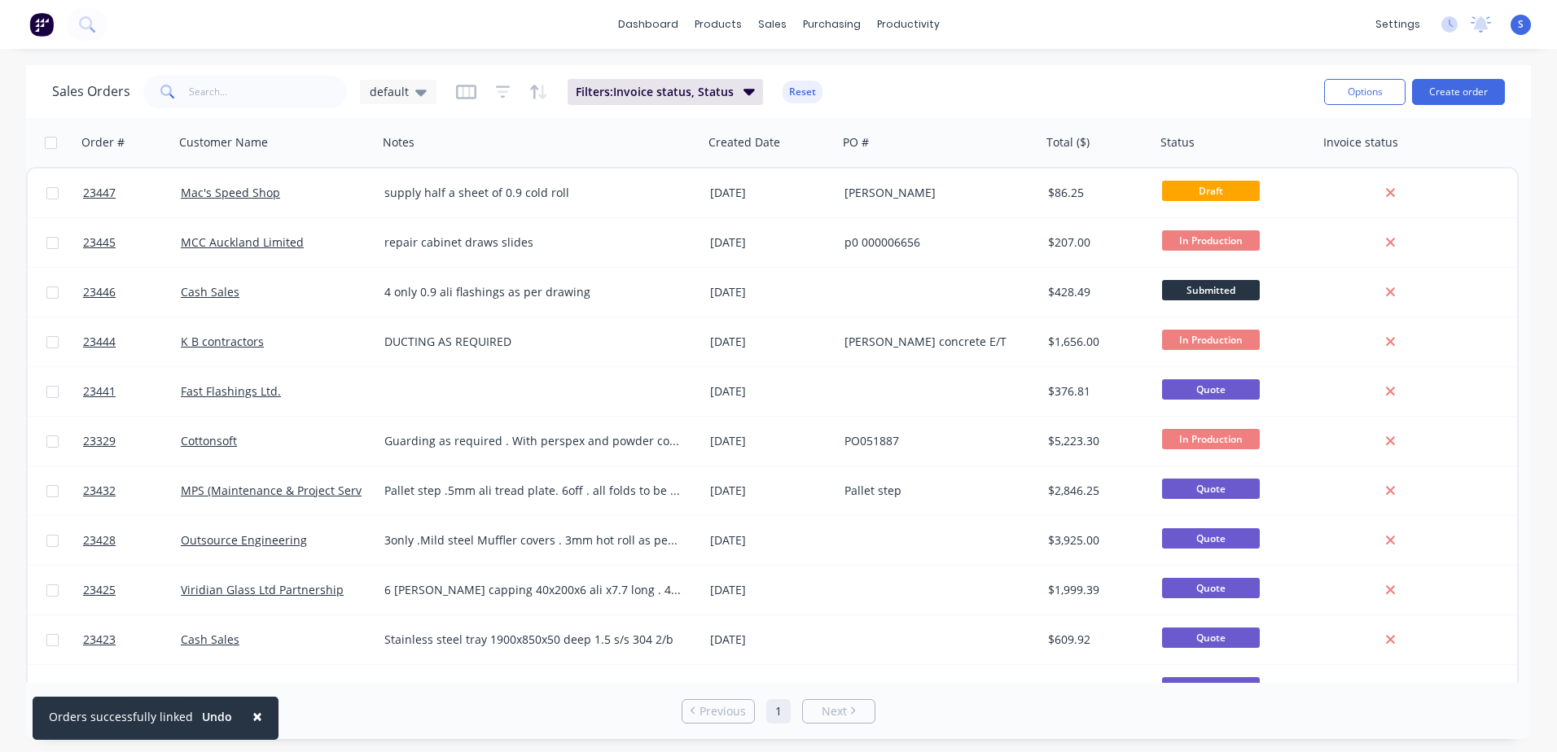
click at [252, 714] on span "×" at bounding box center [257, 716] width 10 height 23
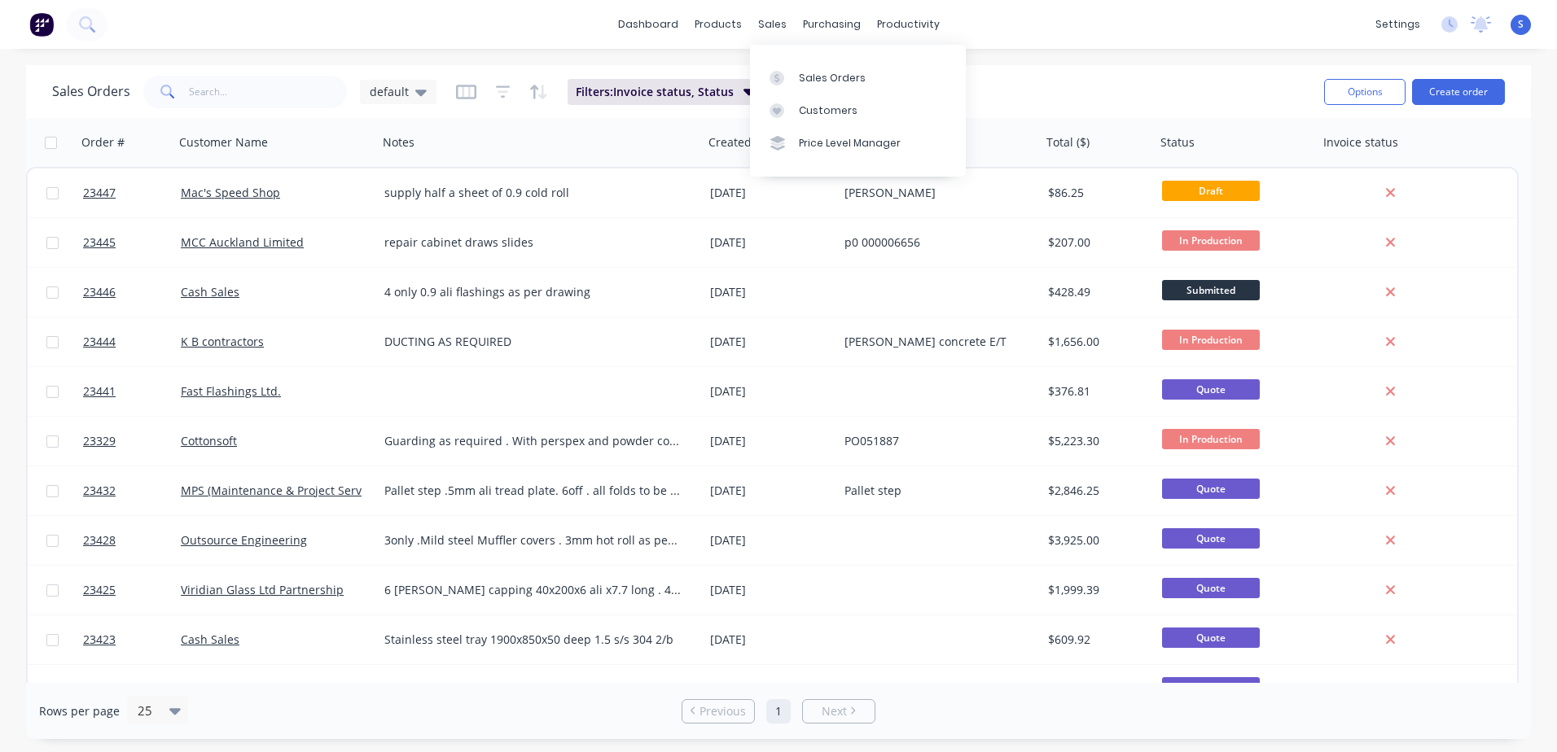
click at [813, 77] on div "Sales Orders" at bounding box center [832, 78] width 67 height 15
click at [1450, 90] on button "Create order" at bounding box center [1458, 92] width 93 height 26
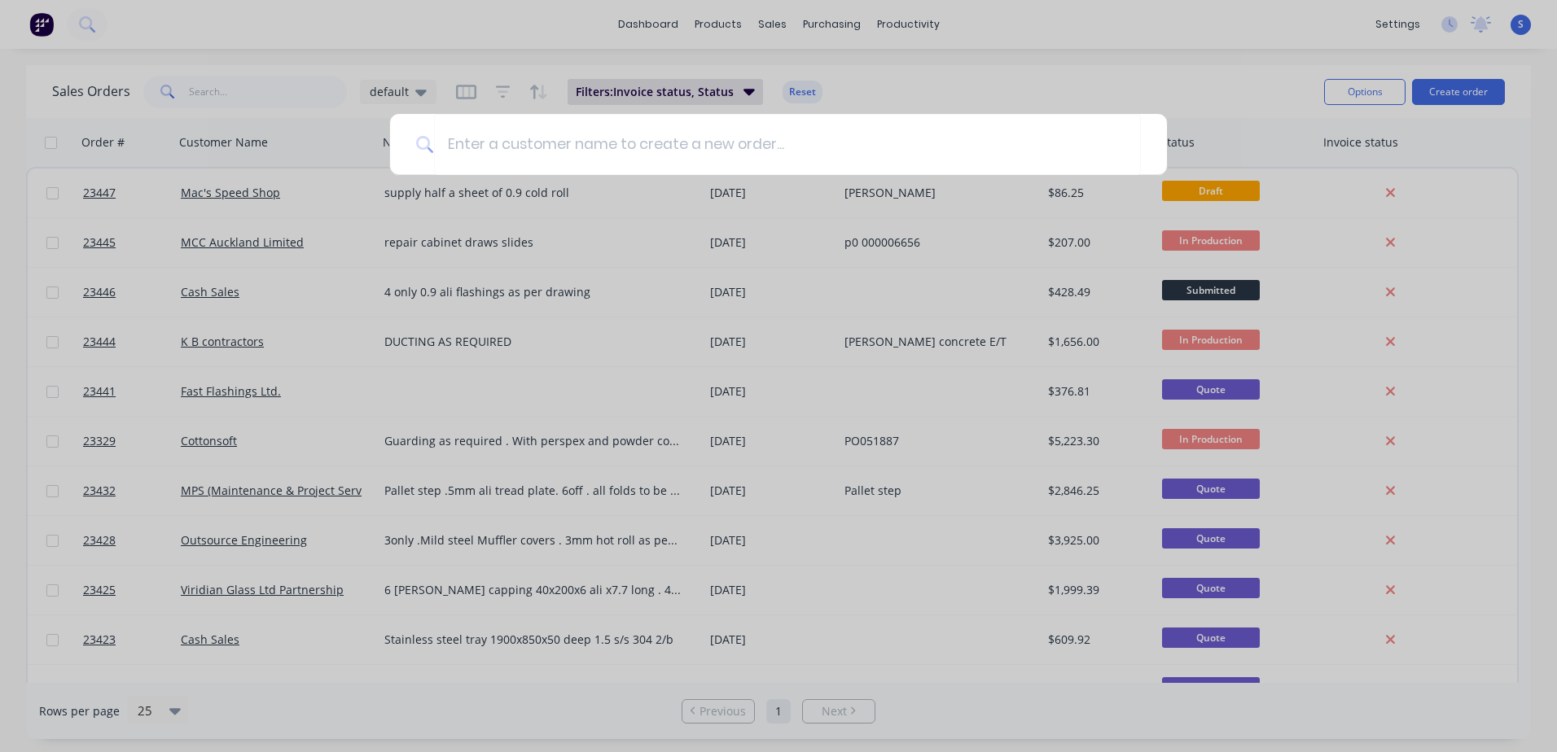
click at [449, 139] on input at bounding box center [787, 144] width 707 height 61
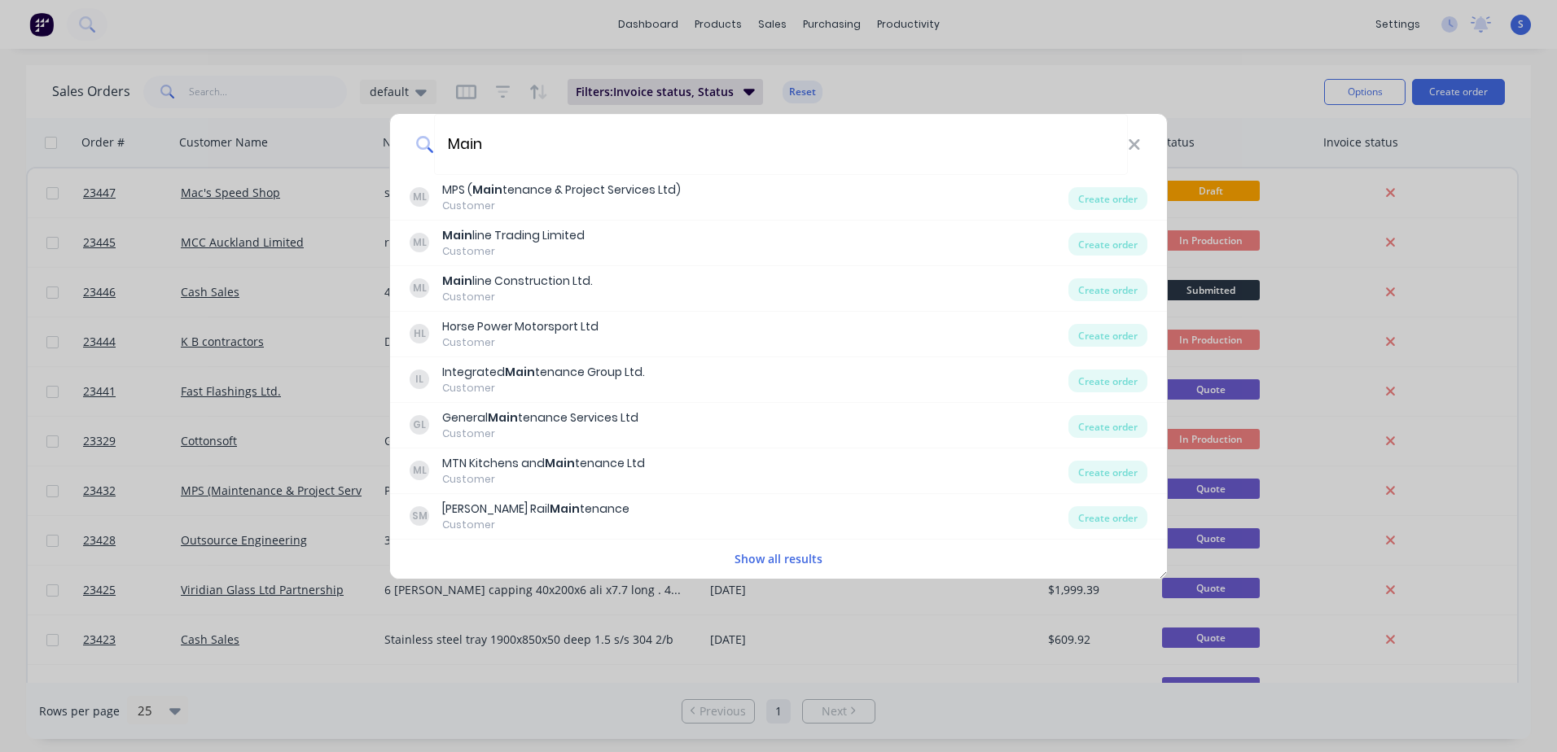
type input "Main"
click at [517, 243] on div "Main line Trading Limited" at bounding box center [513, 235] width 142 height 17
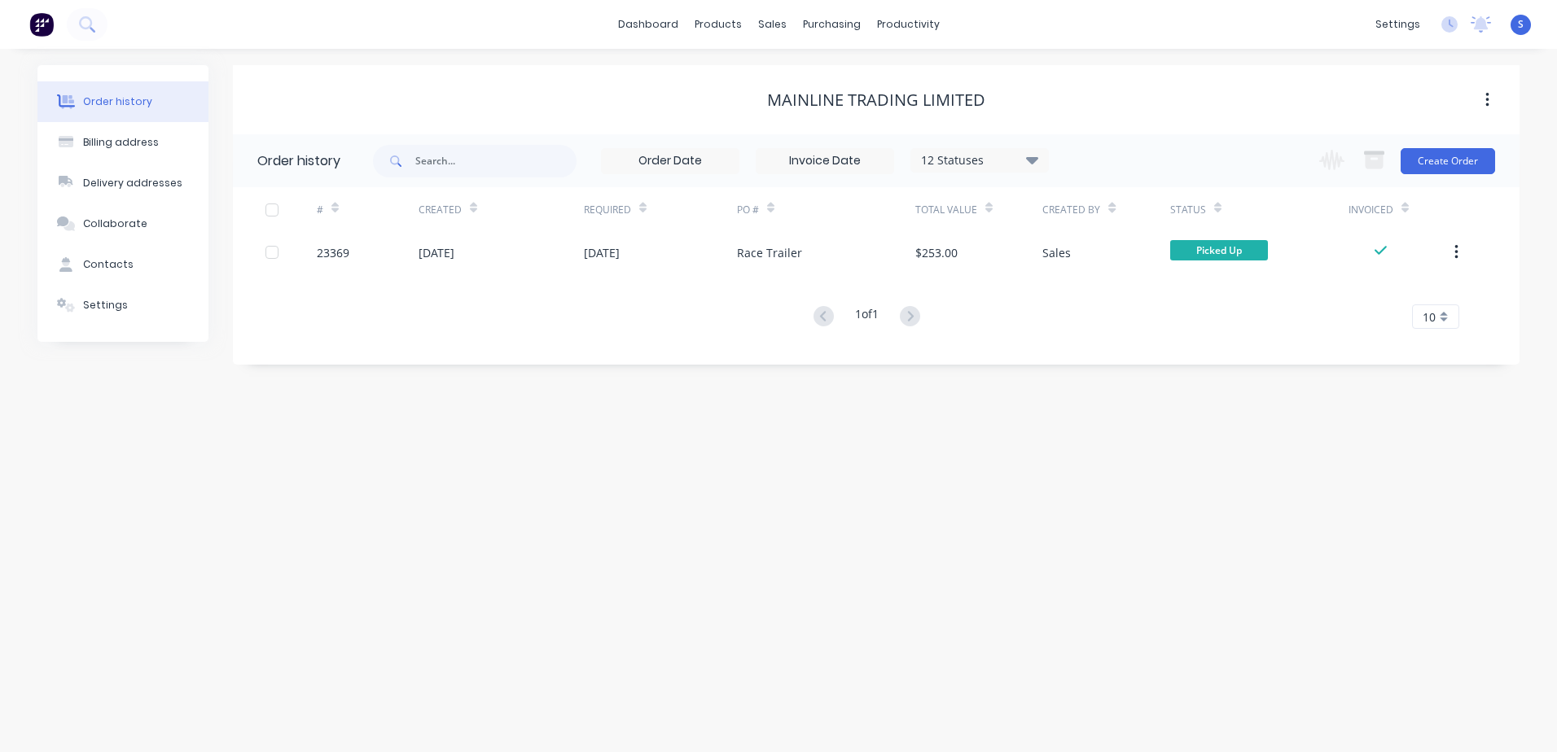
click at [1464, 158] on button "Create Order" at bounding box center [1447, 161] width 94 height 26
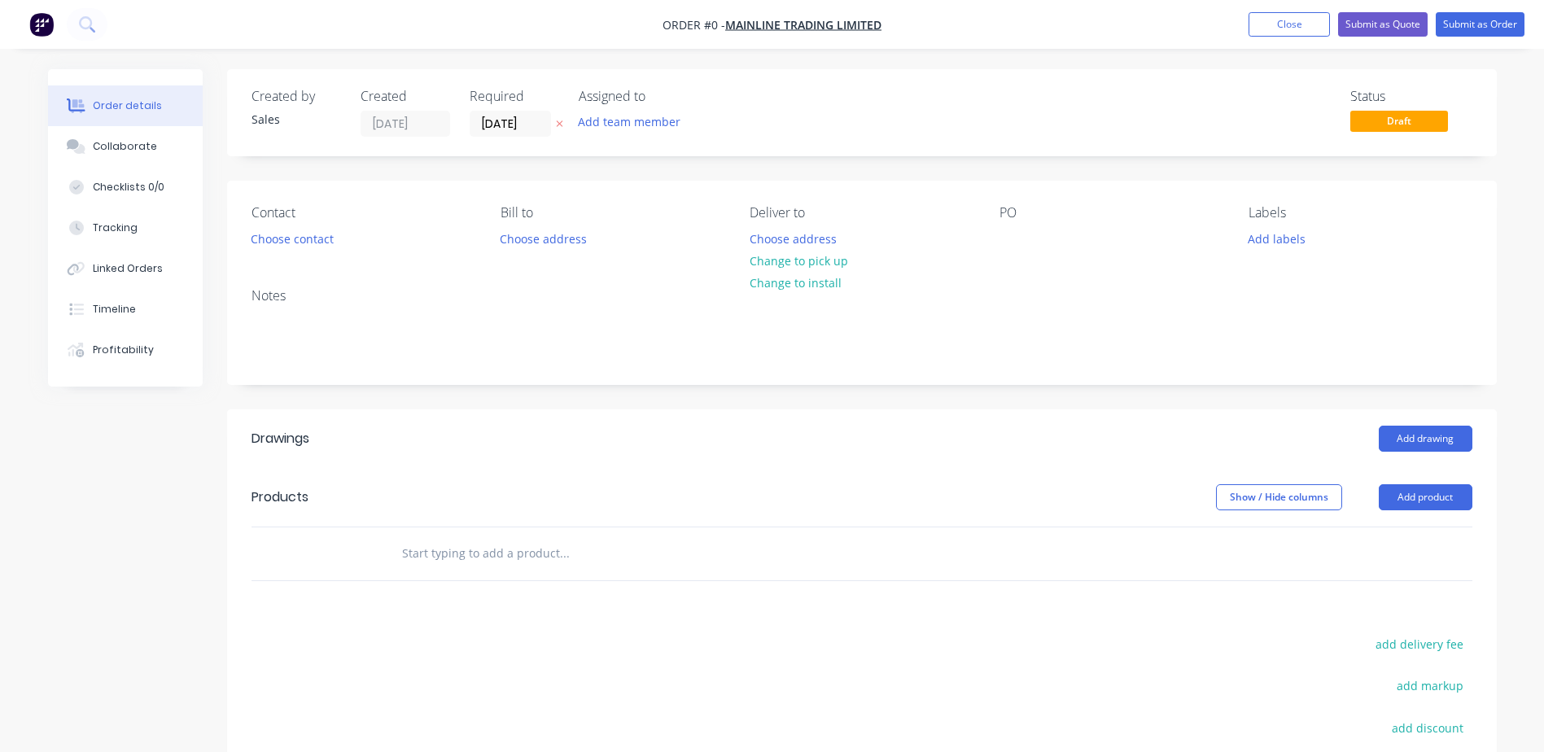
click at [311, 239] on button "Choose contact" at bounding box center [292, 238] width 100 height 22
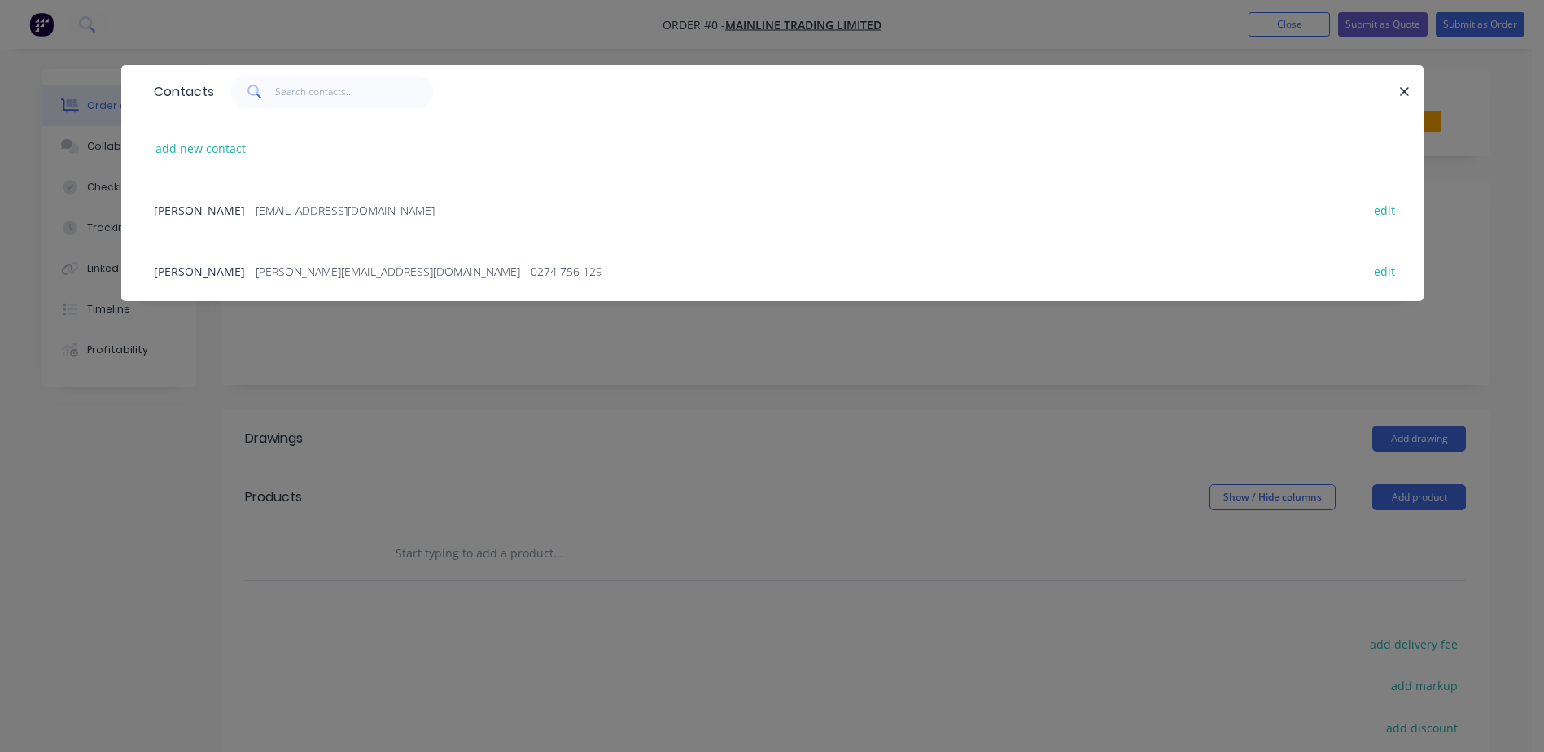
click at [203, 270] on span "[PERSON_NAME]" at bounding box center [199, 271] width 91 height 15
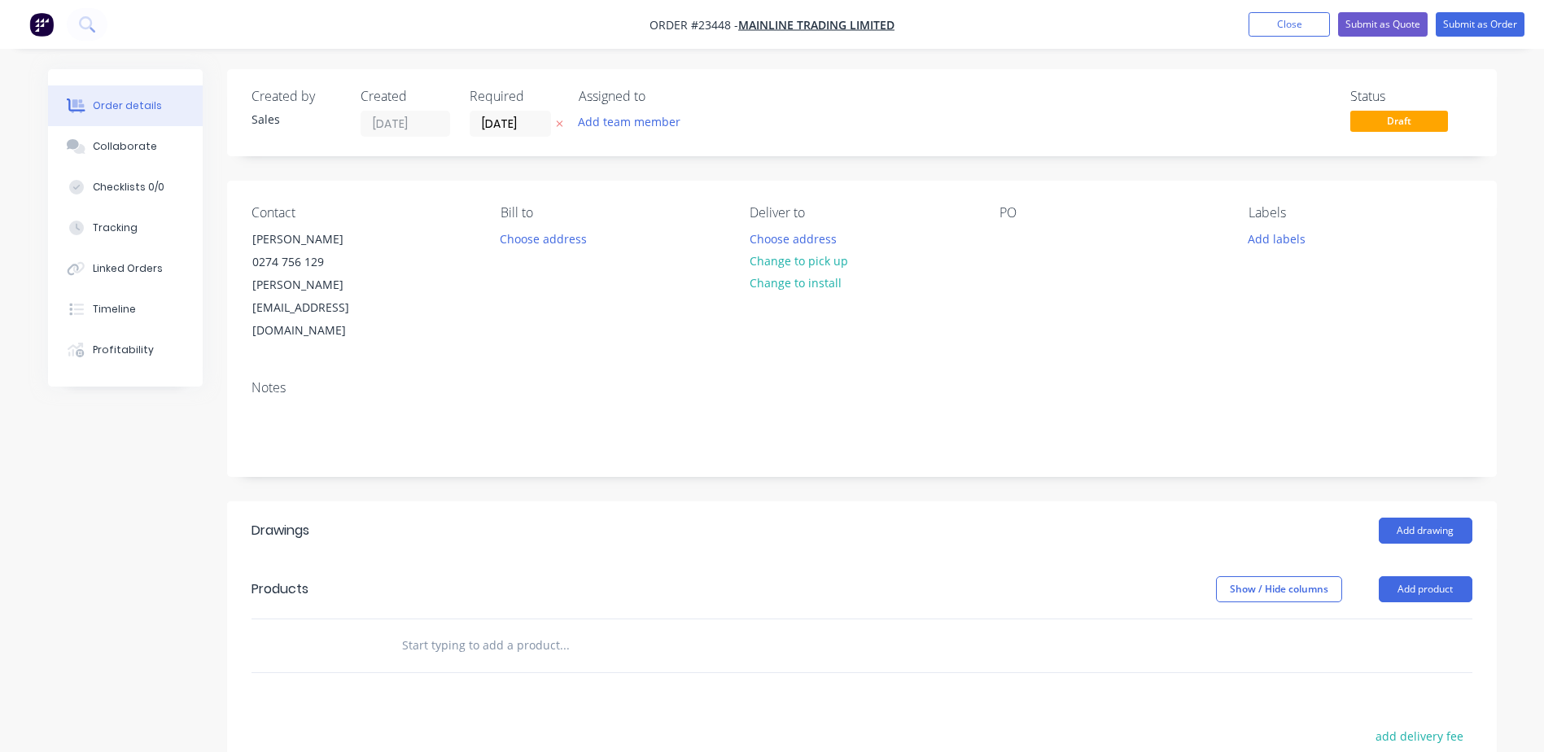
click at [797, 259] on button "Change to pick up" at bounding box center [799, 261] width 116 height 22
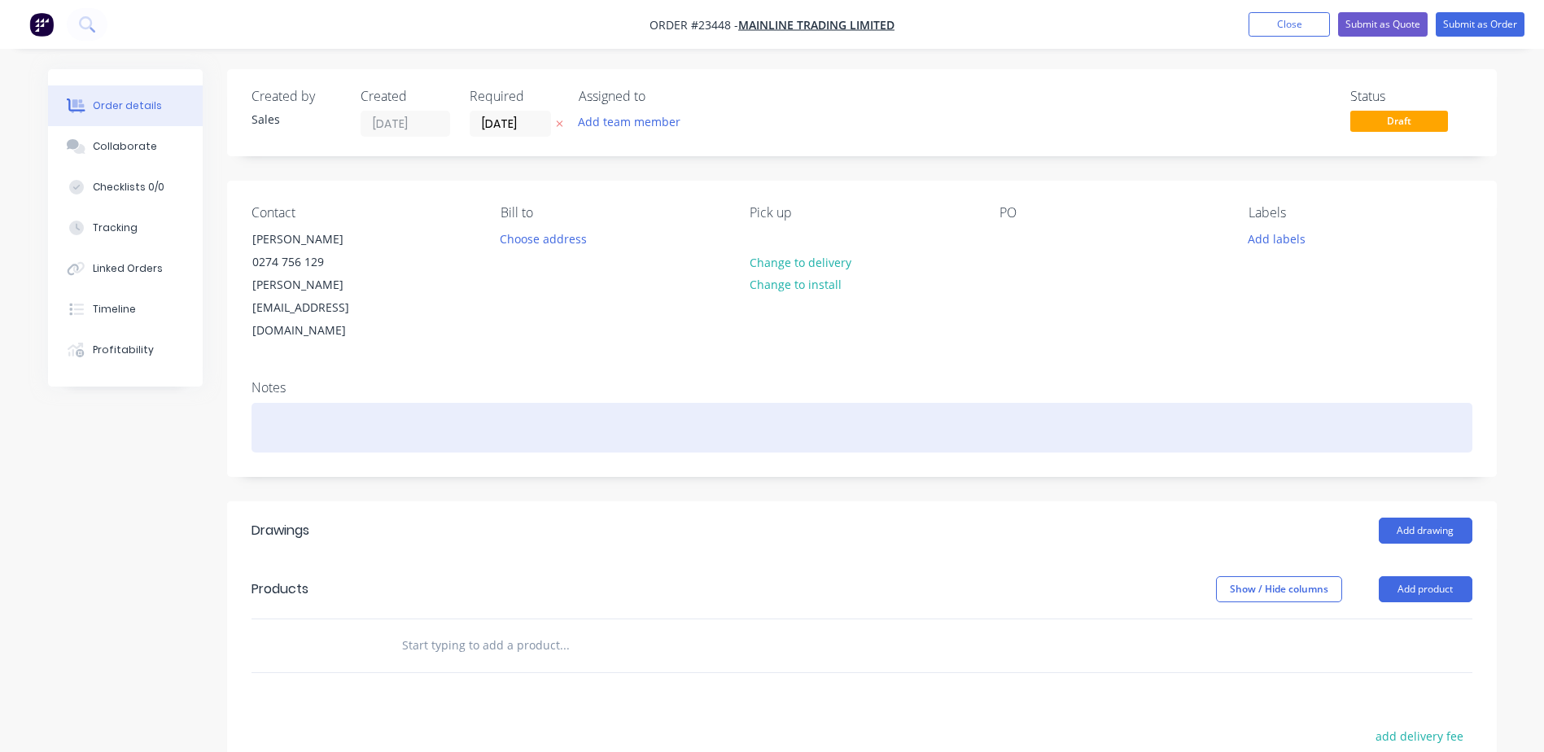
click at [287, 403] on div at bounding box center [862, 428] width 1221 height 50
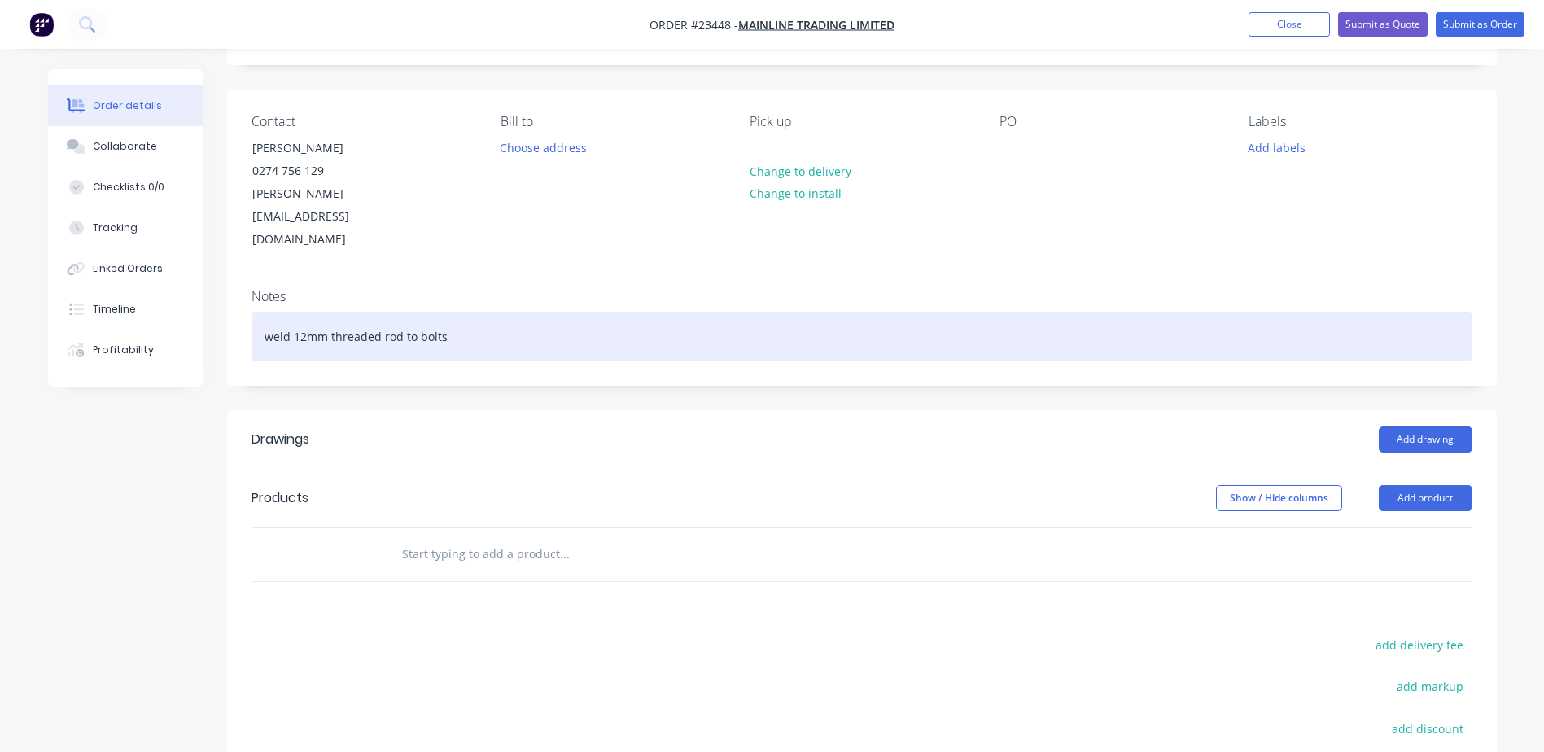
scroll to position [101, 0]
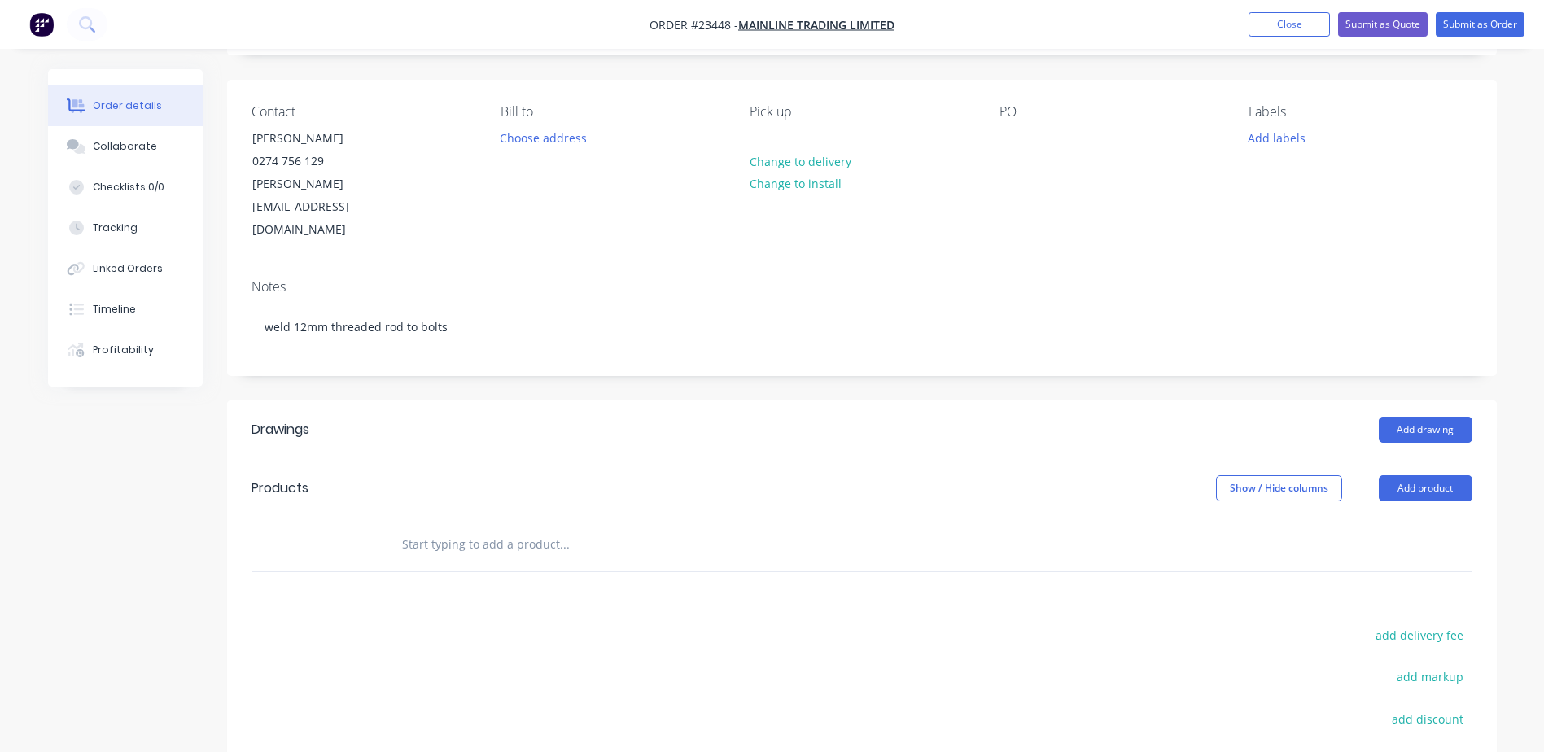
click at [1445, 475] on button "Add product" at bounding box center [1426, 488] width 94 height 26
click at [1426, 518] on div "Product catalogue" at bounding box center [1395, 530] width 125 height 24
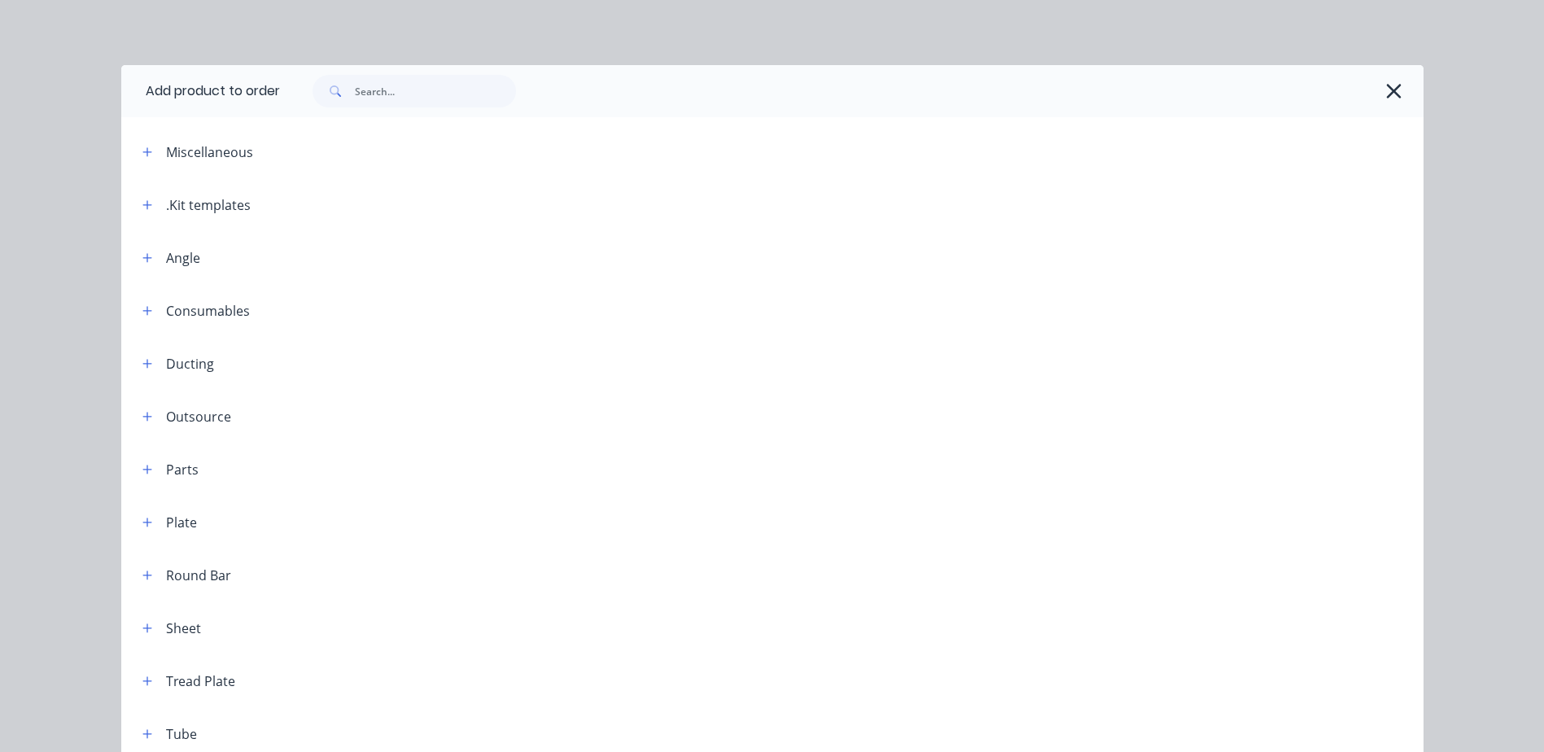
click at [142, 202] on icon "button" at bounding box center [146, 204] width 9 height 9
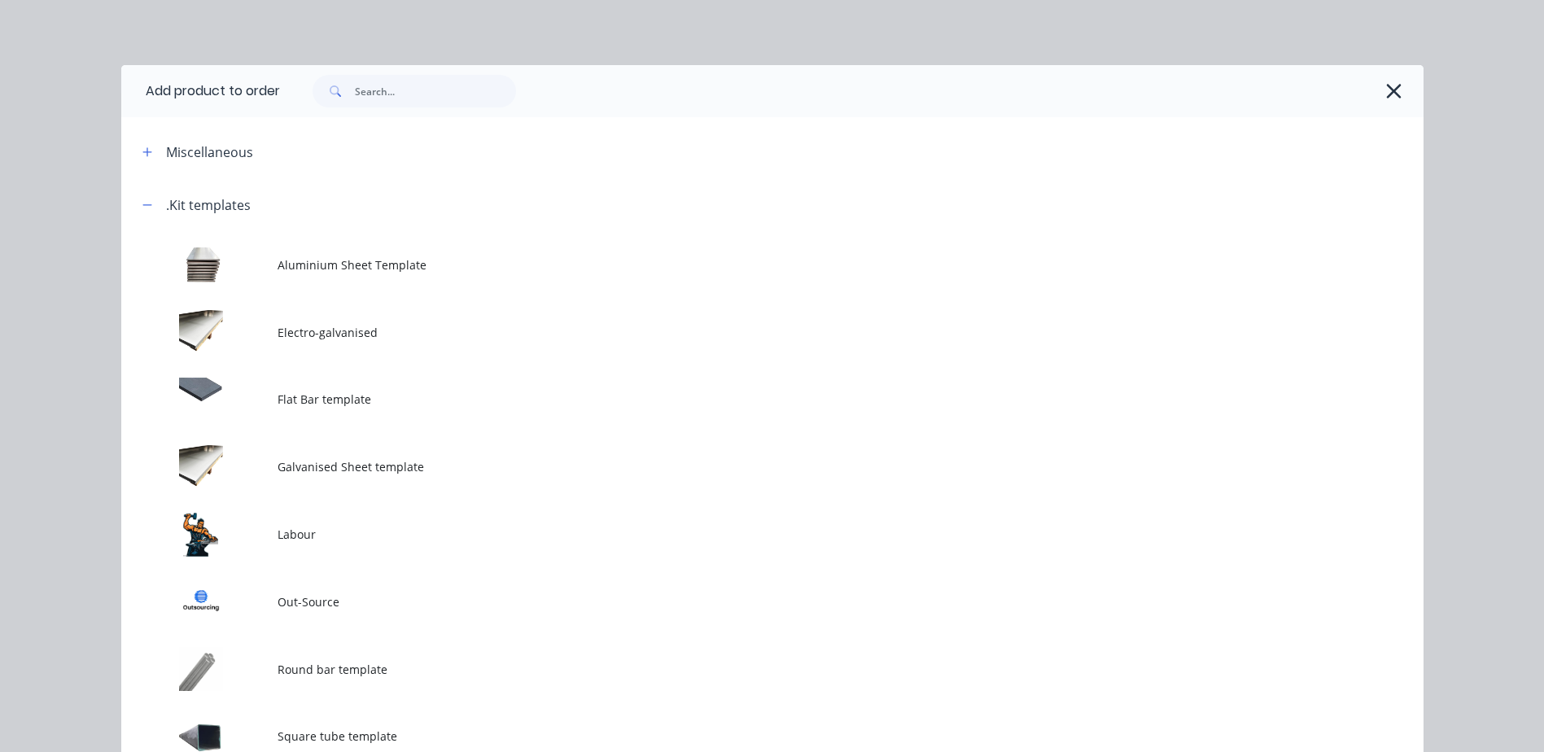
click at [215, 532] on td at bounding box center [199, 535] width 156 height 68
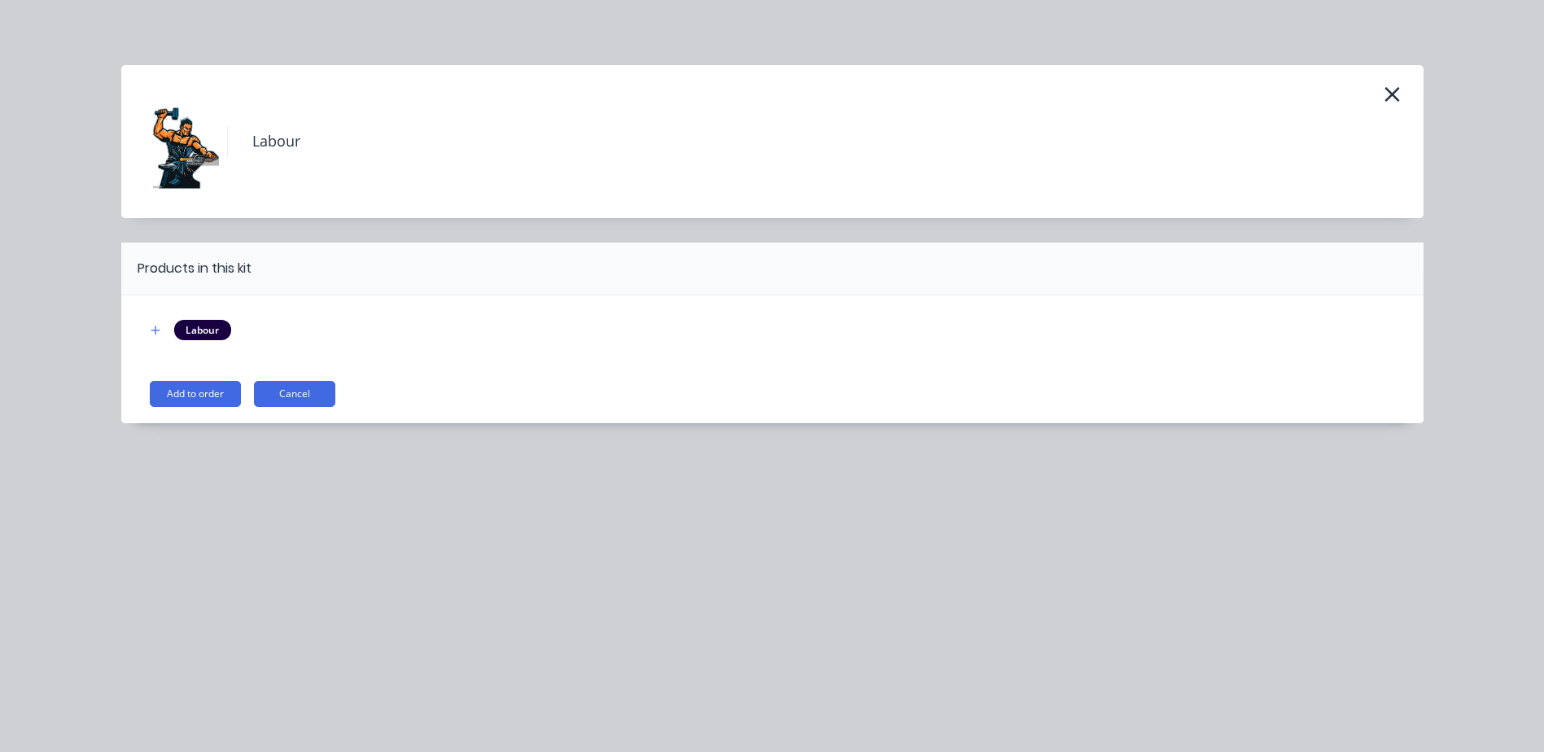
click at [210, 388] on button "Add to order" at bounding box center [195, 394] width 91 height 26
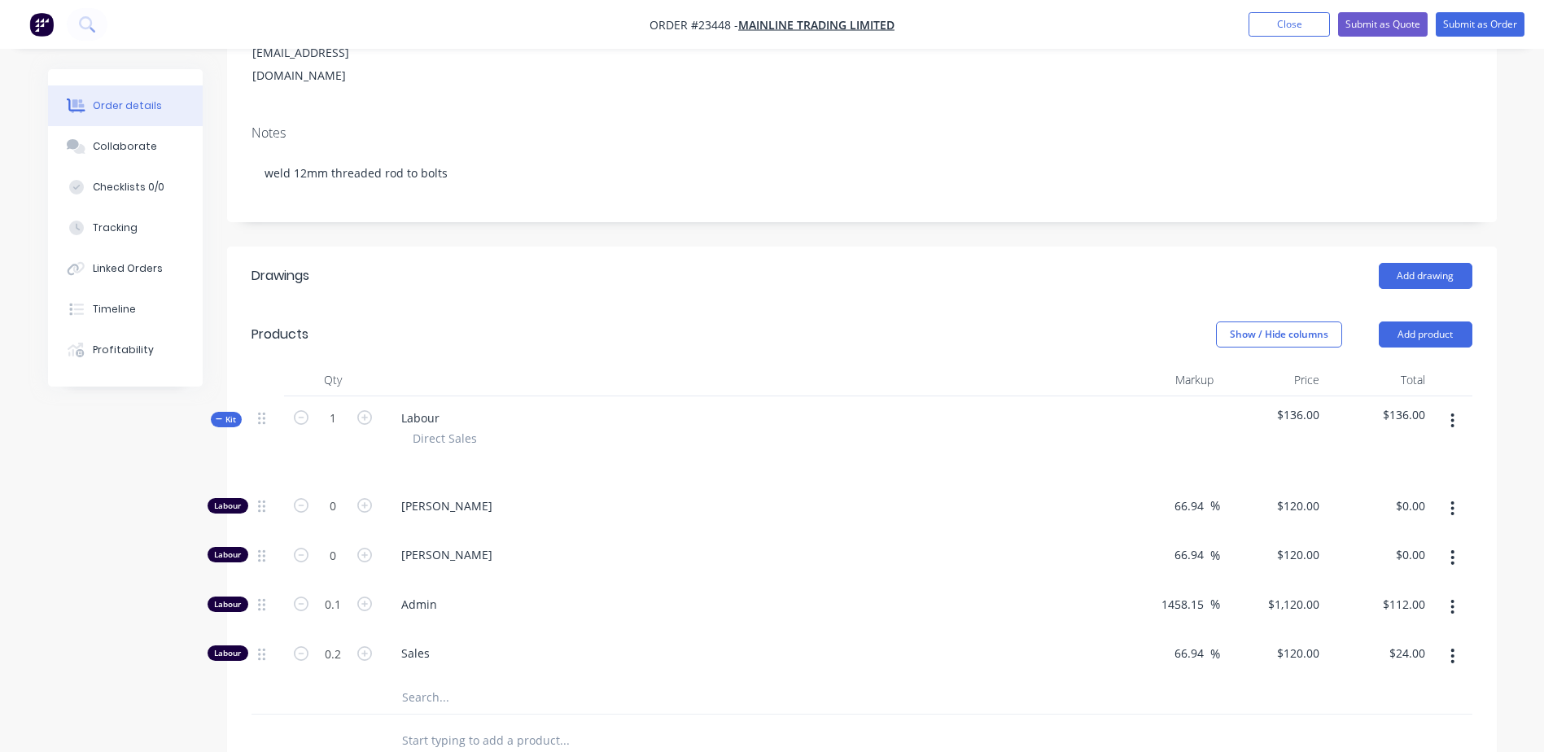
scroll to position [256, 0]
click at [366, 547] on icon "button" at bounding box center [364, 554] width 15 height 15
type input "1"
type input "$120.00"
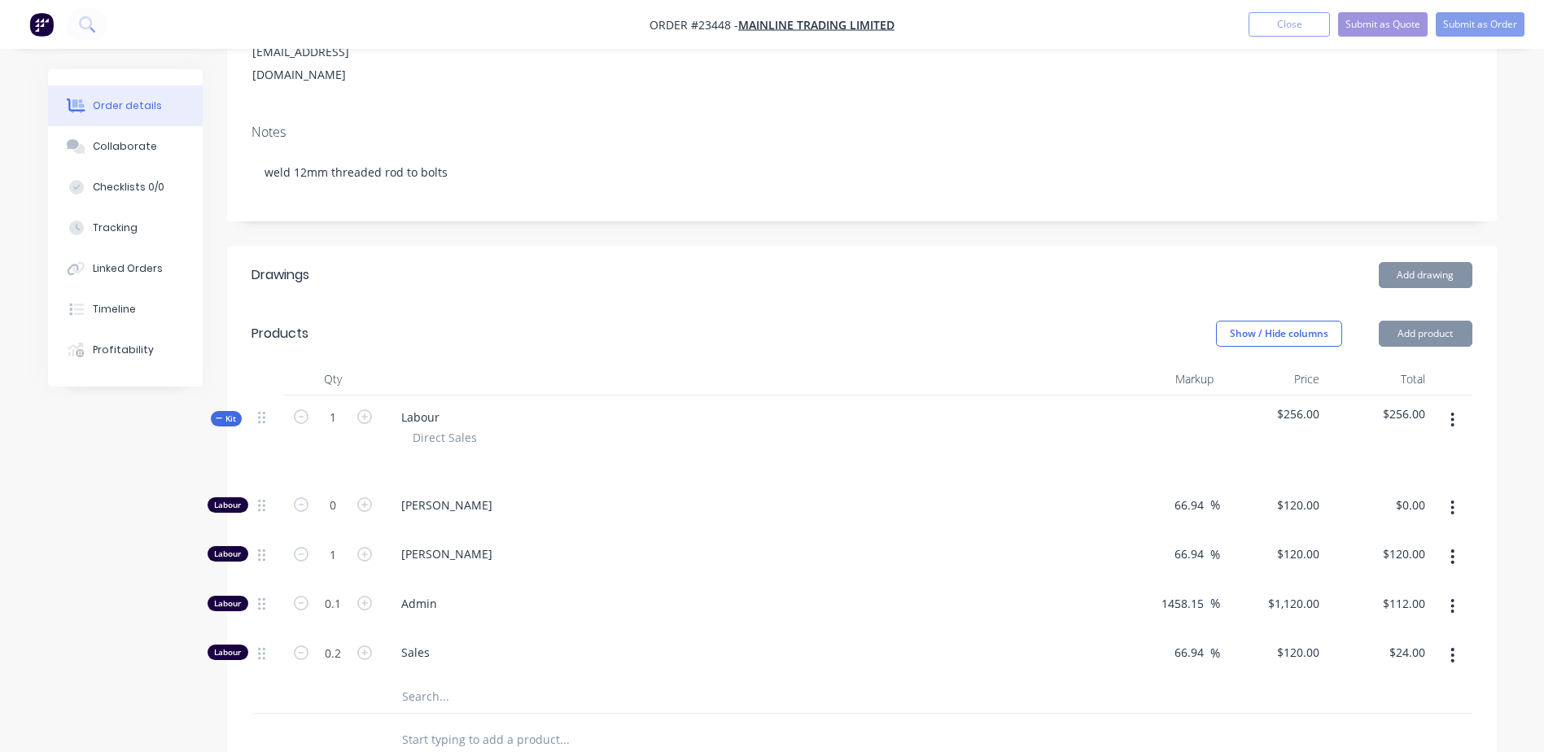
click at [366, 547] on icon "button" at bounding box center [364, 554] width 15 height 15
type input "2"
type input "$240.00"
click at [366, 547] on icon "button" at bounding box center [364, 554] width 15 height 15
type input "3"
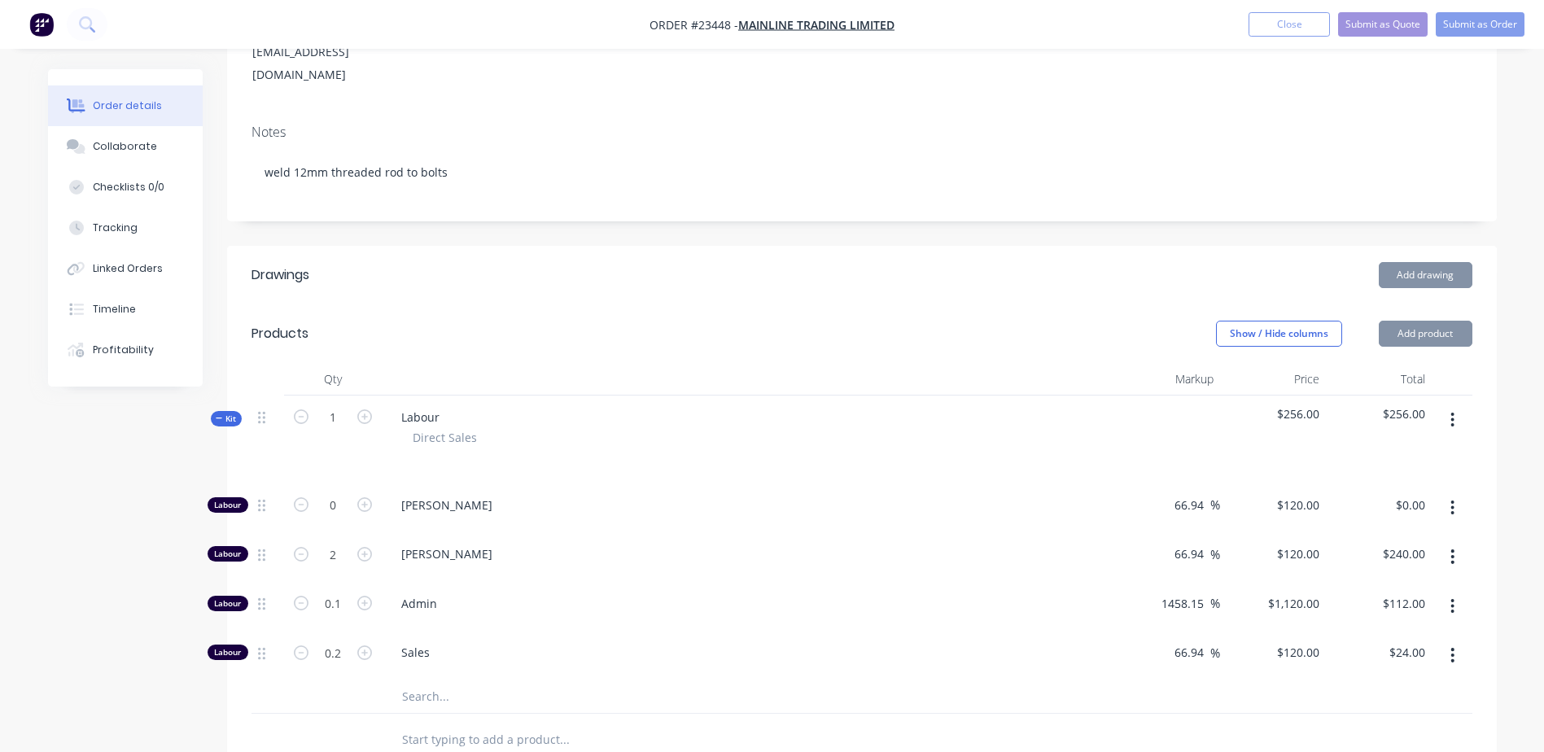
type input "$360.00"
click at [366, 547] on icon "button" at bounding box center [364, 554] width 15 height 15
type input "4"
type input "$480.00"
click at [366, 547] on icon "button" at bounding box center [364, 554] width 15 height 15
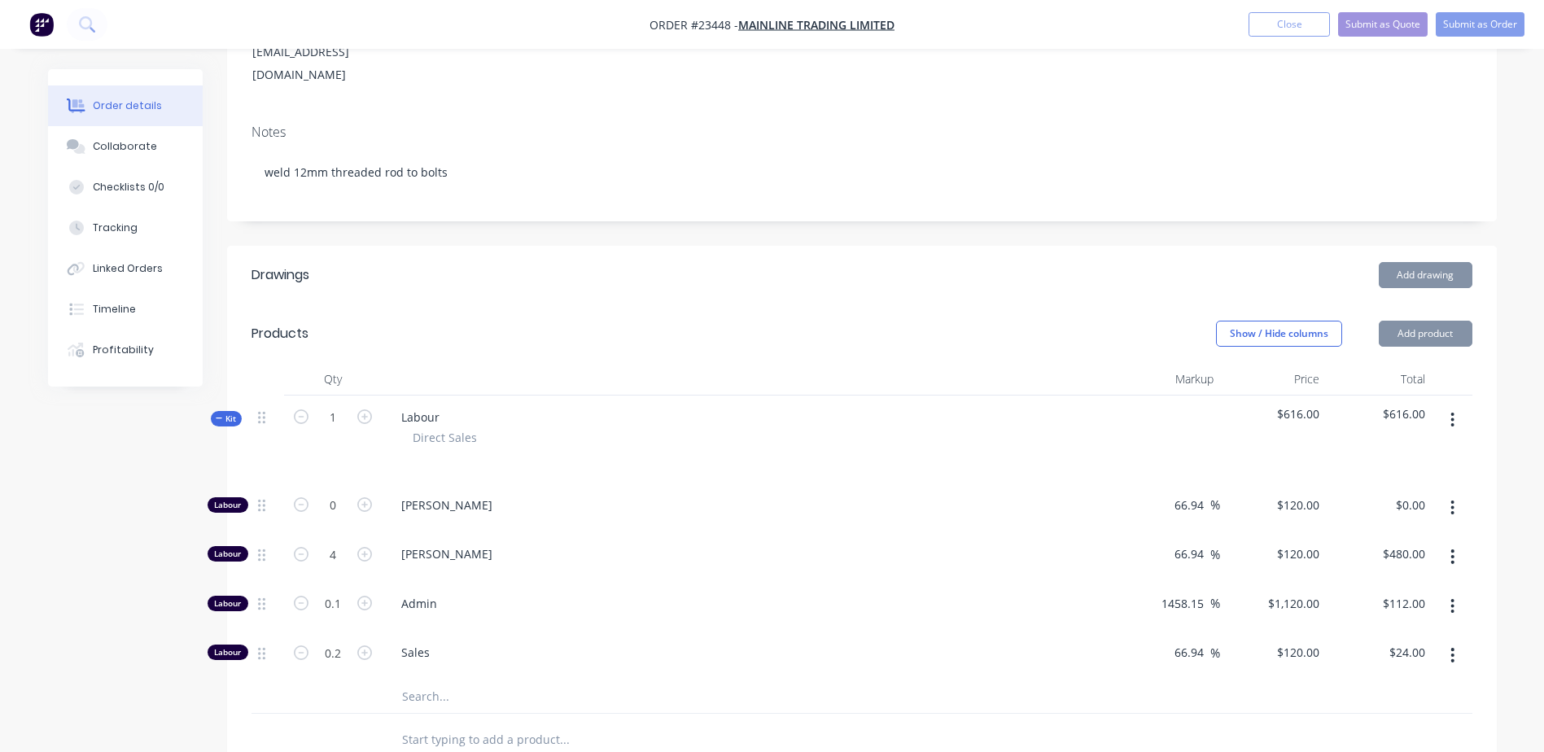
type input "5"
type input "$600.00"
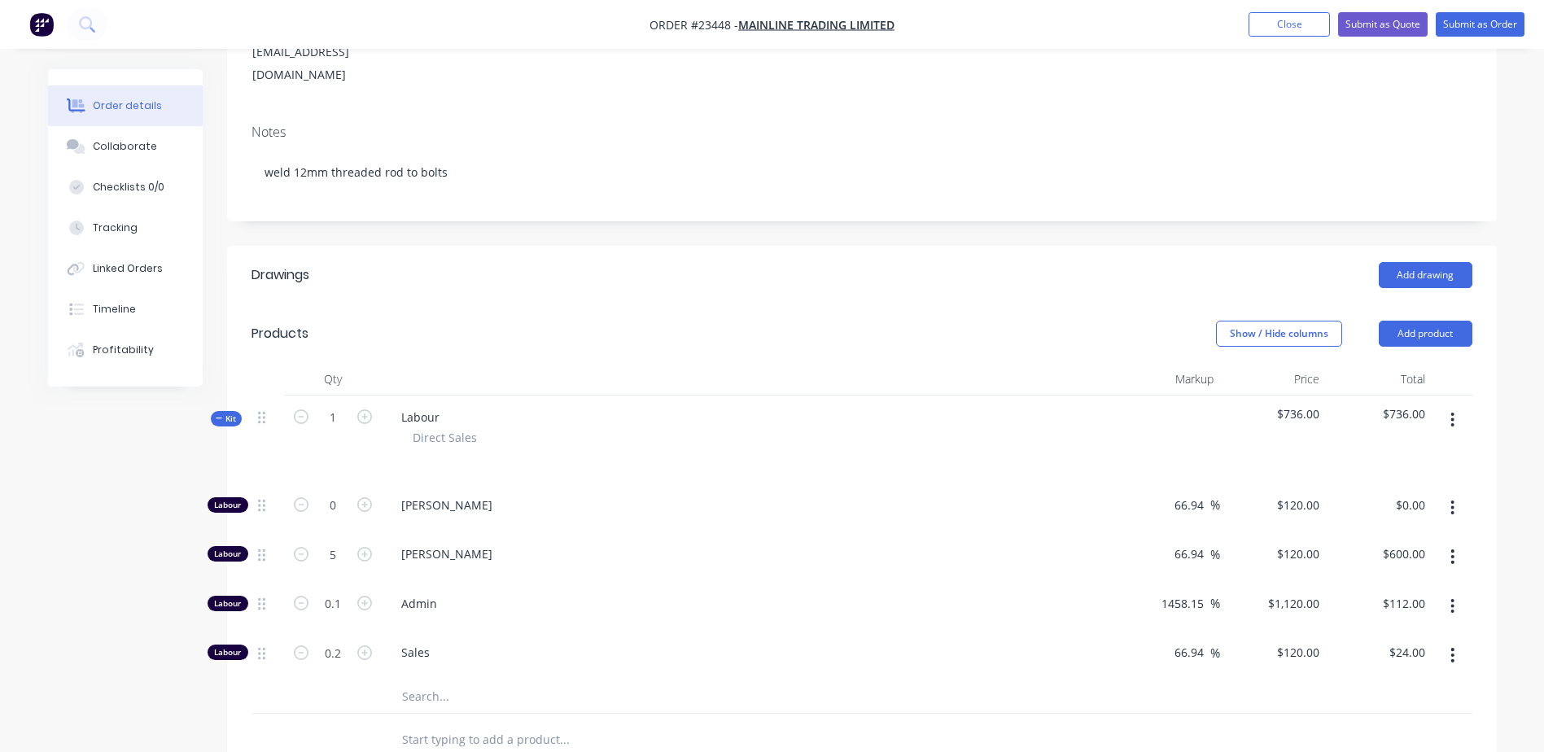
click at [1453, 648] on icon "button" at bounding box center [1453, 655] width 3 height 15
click at [1409, 751] on div "Delete" at bounding box center [1395, 763] width 125 height 24
click at [1452, 598] on icon "button" at bounding box center [1453, 607] width 4 height 18
click at [1413, 703] on div "Delete" at bounding box center [1395, 715] width 125 height 24
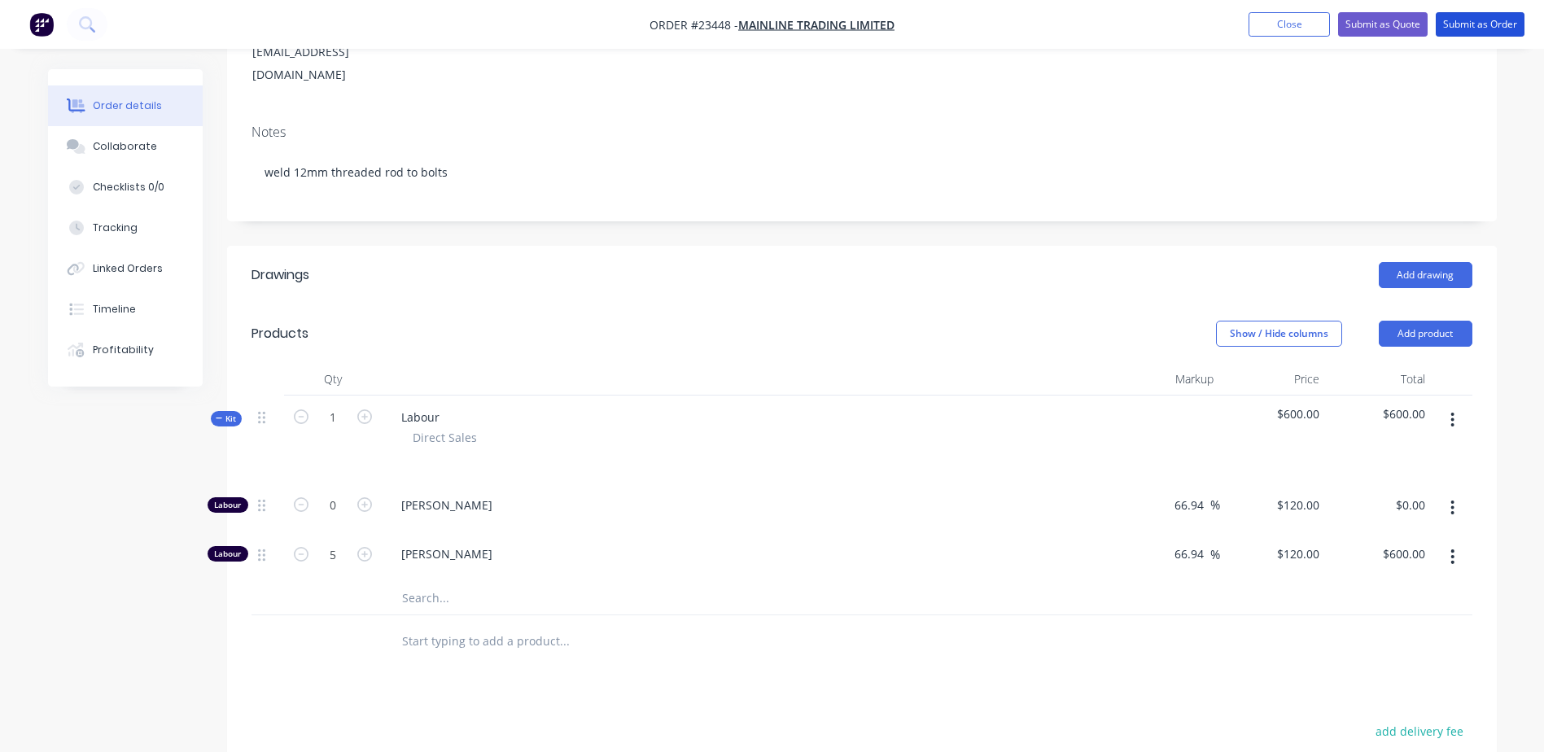
click at [1471, 23] on button "Submit as Order" at bounding box center [1480, 24] width 89 height 24
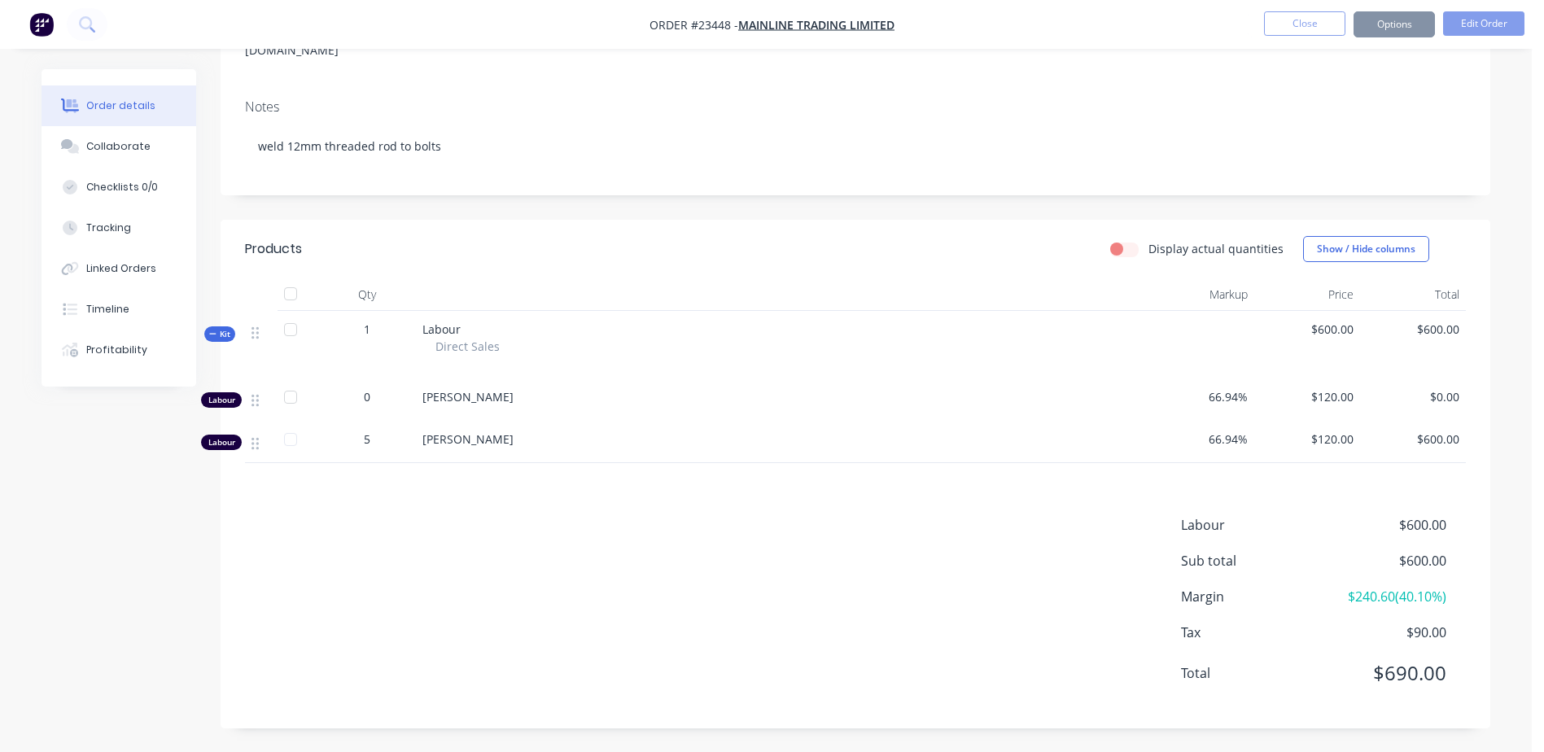
scroll to position [0, 0]
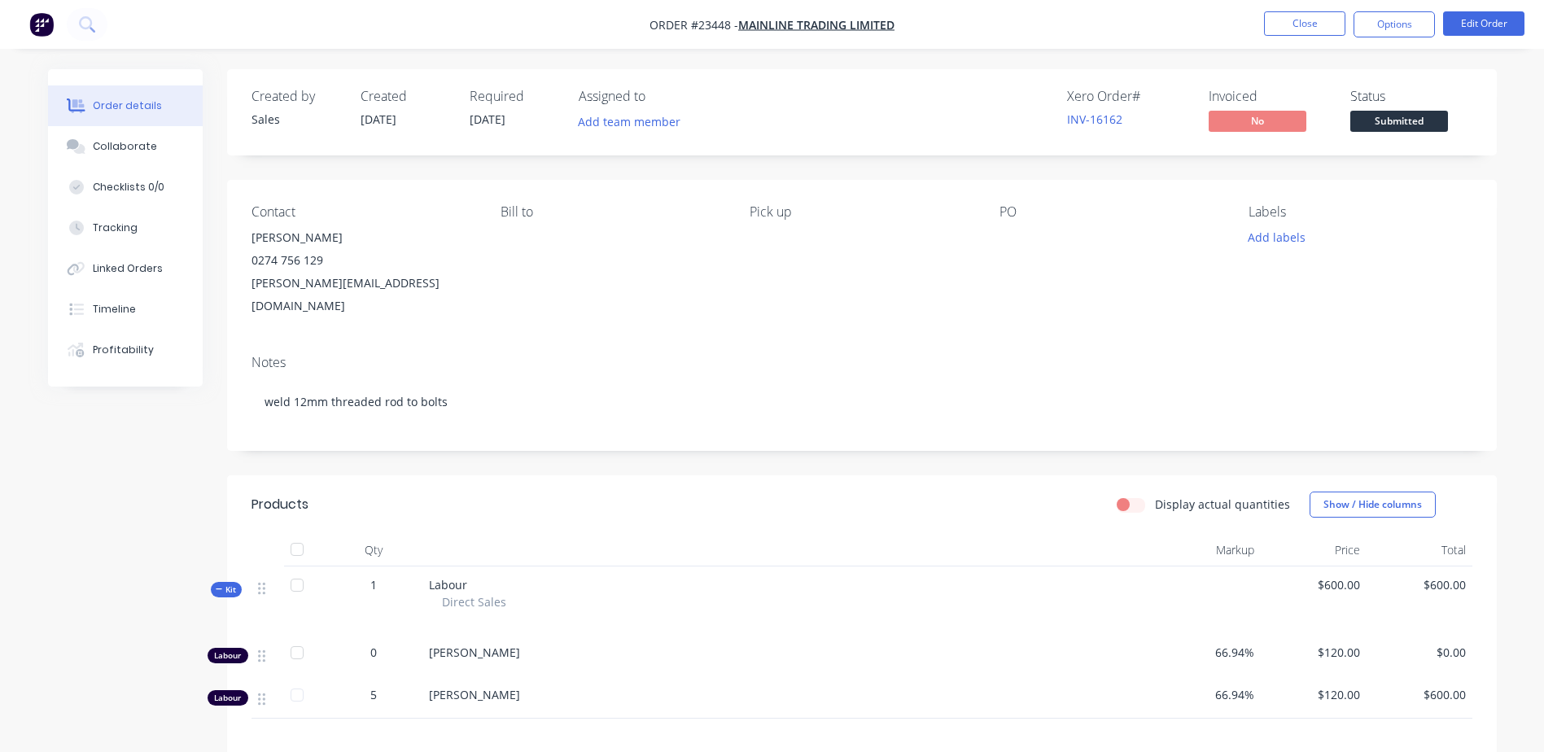
click at [1398, 28] on button "Options" at bounding box center [1394, 24] width 81 height 26
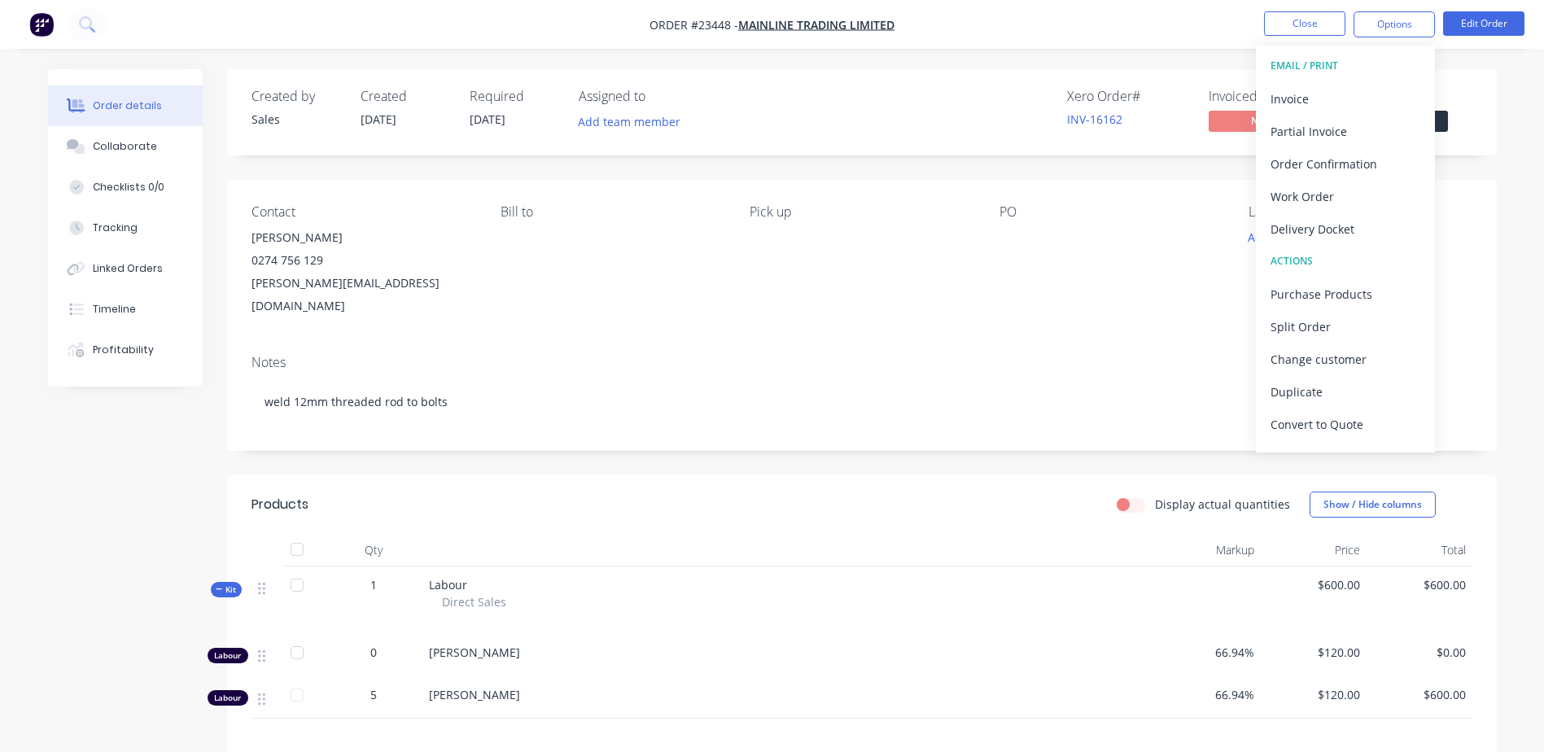
click at [1355, 195] on div "Work Order" at bounding box center [1346, 197] width 150 height 24
click at [1364, 164] on div "Without pricing" at bounding box center [1346, 164] width 150 height 24
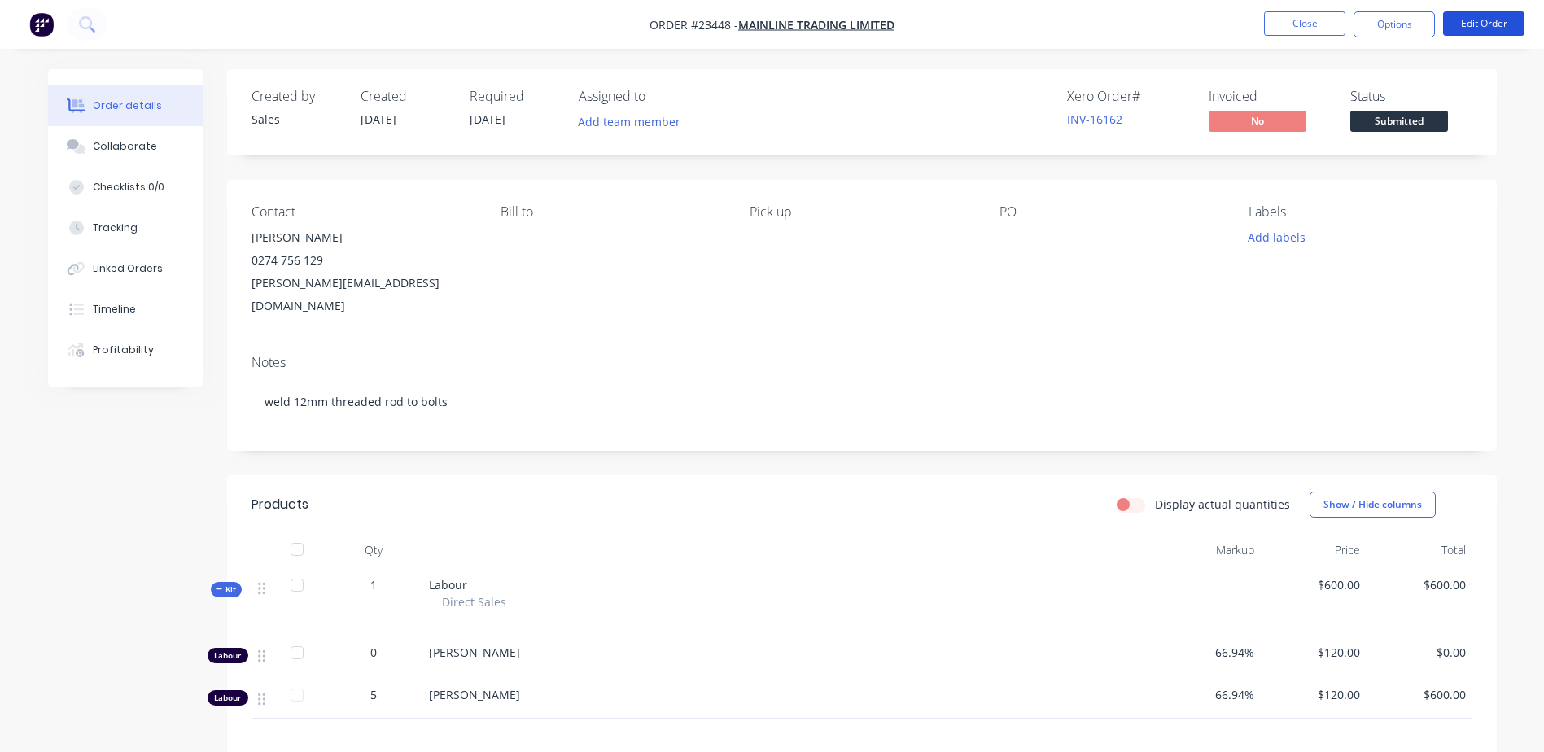
click at [1492, 21] on button "Edit Order" at bounding box center [1483, 23] width 81 height 24
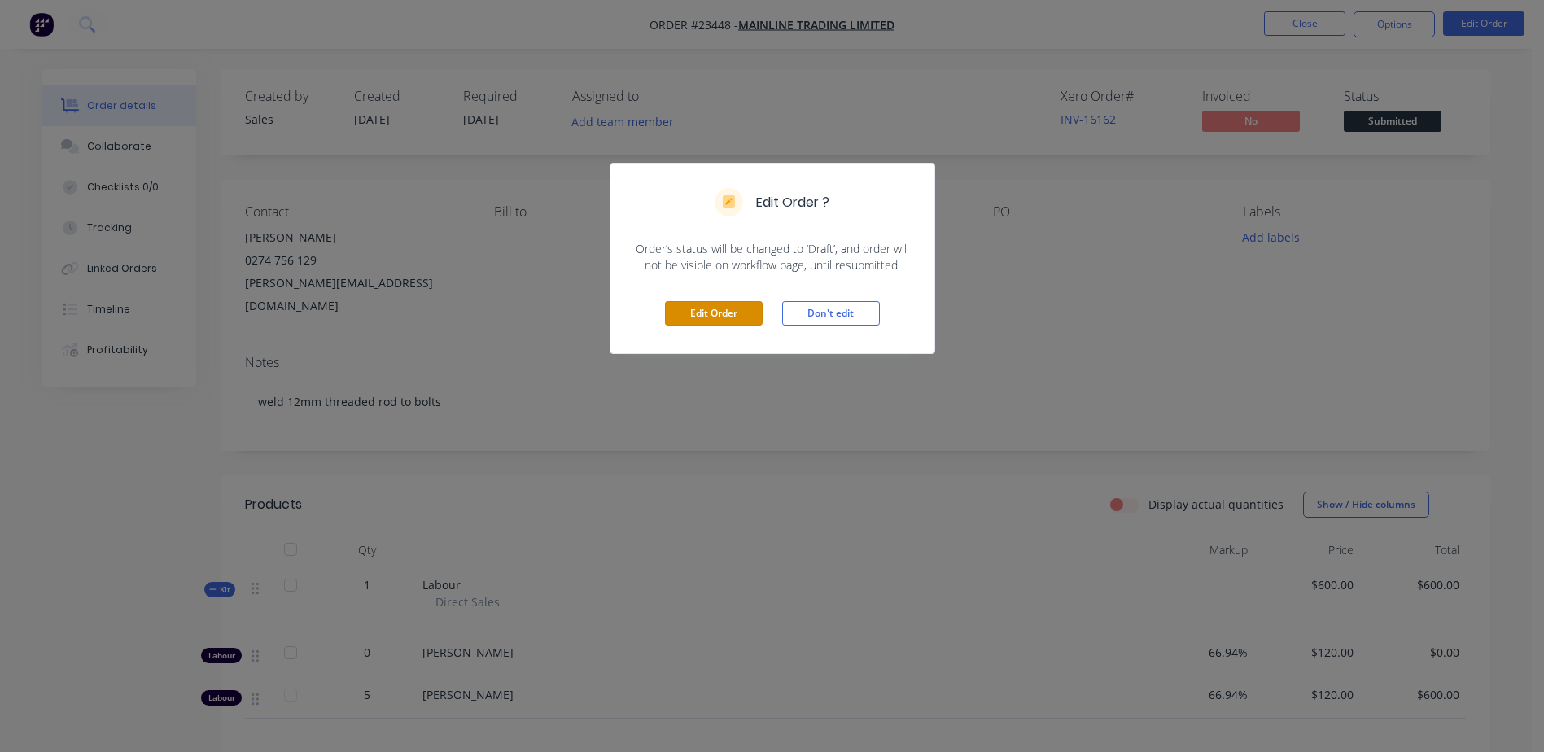
click at [720, 309] on button "Edit Order" at bounding box center [714, 313] width 98 height 24
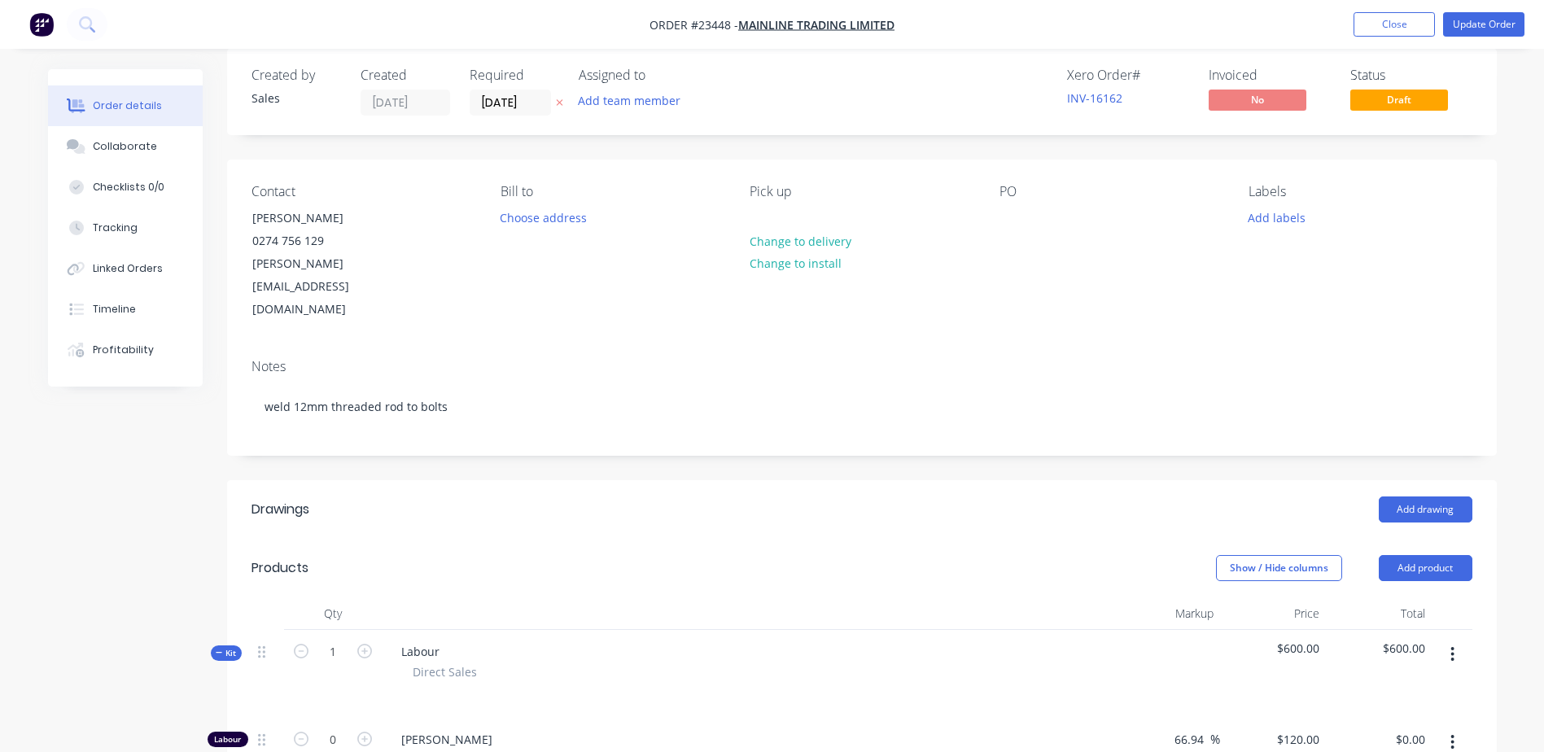
scroll to position [22, 0]
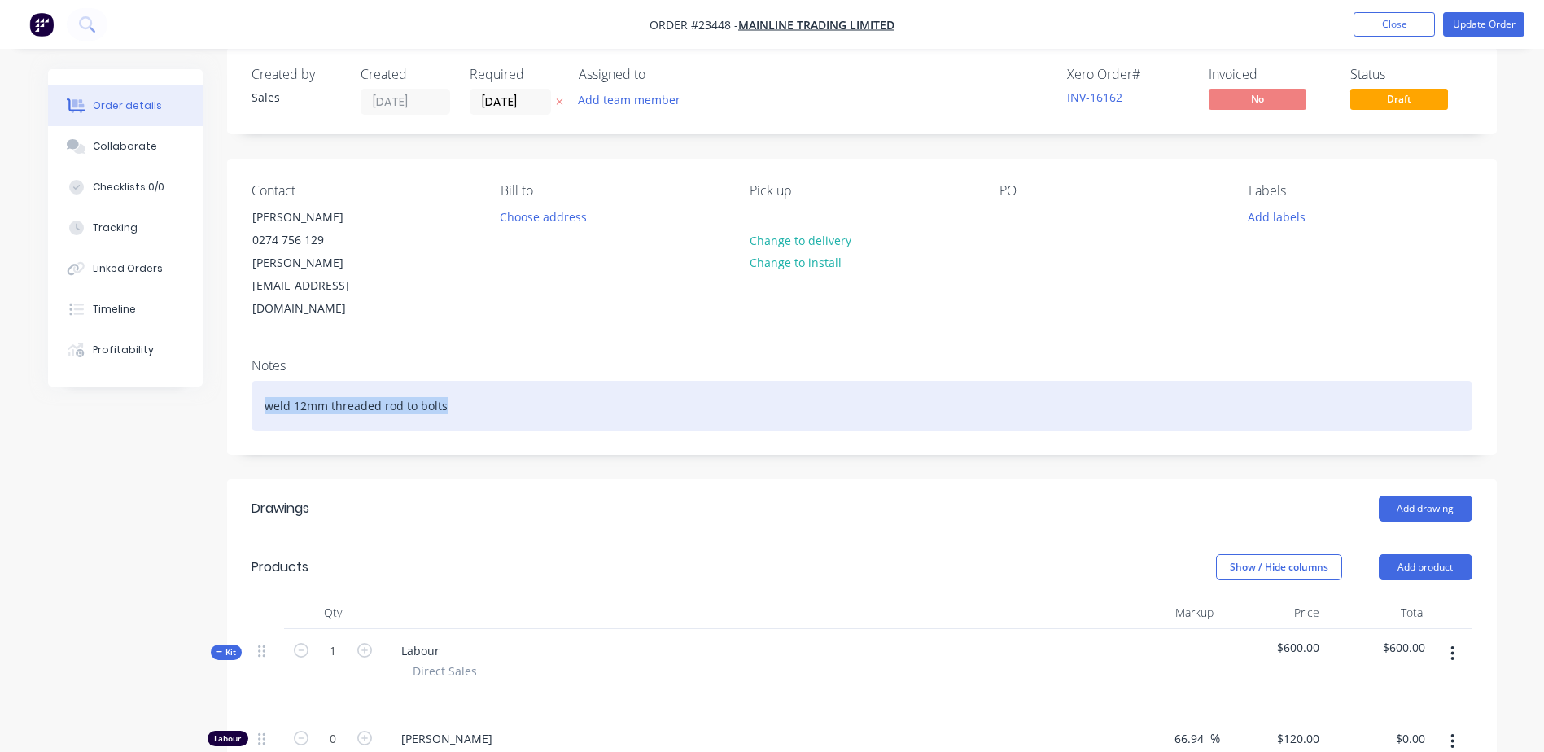
drag, startPoint x: 447, startPoint y: 357, endPoint x: 244, endPoint y: 356, distance: 202.7
click at [244, 356] on div "Notes weld 12mm threaded rod to bolts" at bounding box center [862, 399] width 1270 height 109
copy div "weld 12mm threaded rod to bolts"
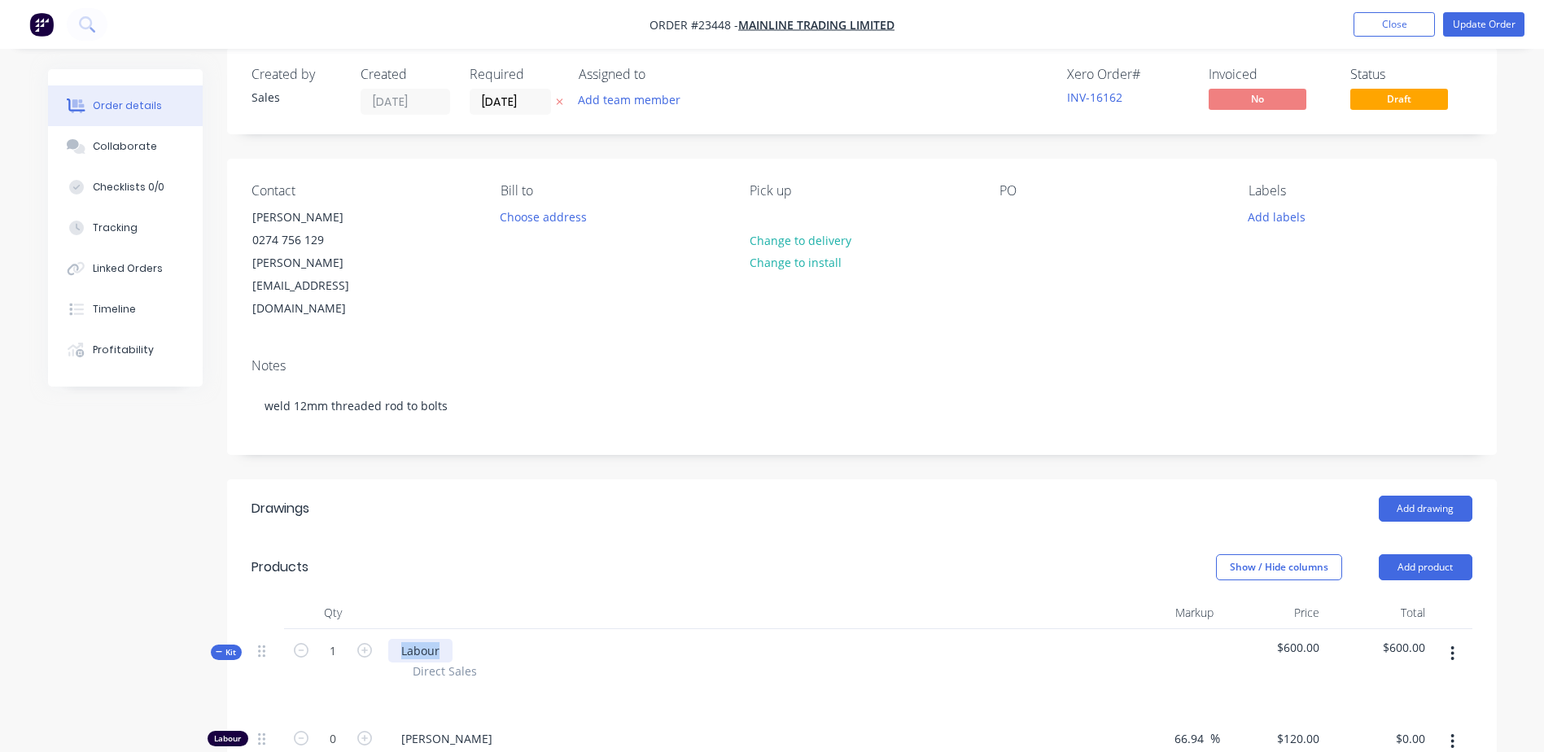
drag, startPoint x: 443, startPoint y: 605, endPoint x: 392, endPoint y: 605, distance: 50.5
click at [392, 639] on div "Labour" at bounding box center [420, 651] width 64 height 24
paste div
click at [1483, 20] on button "Update Order" at bounding box center [1483, 24] width 81 height 24
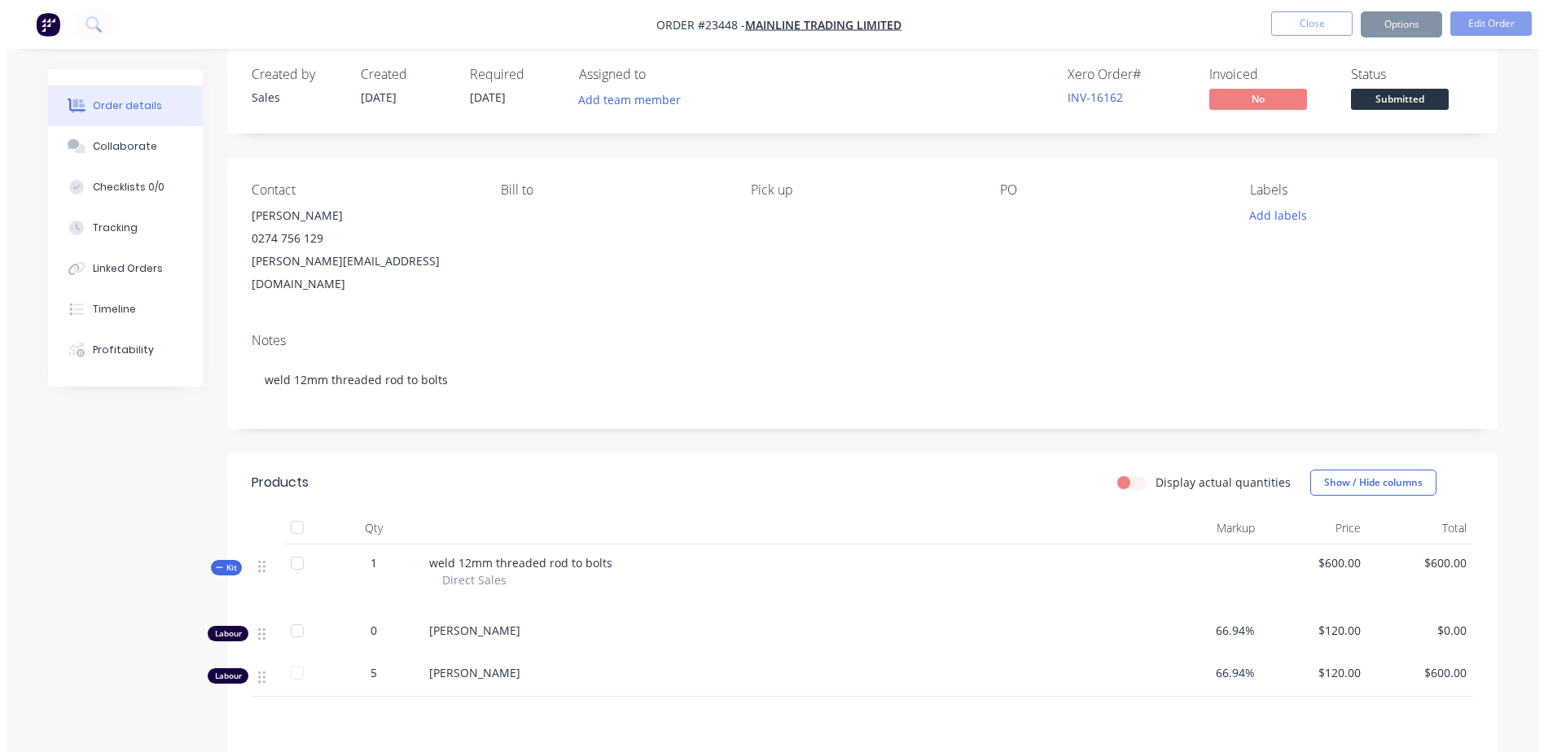
scroll to position [0, 0]
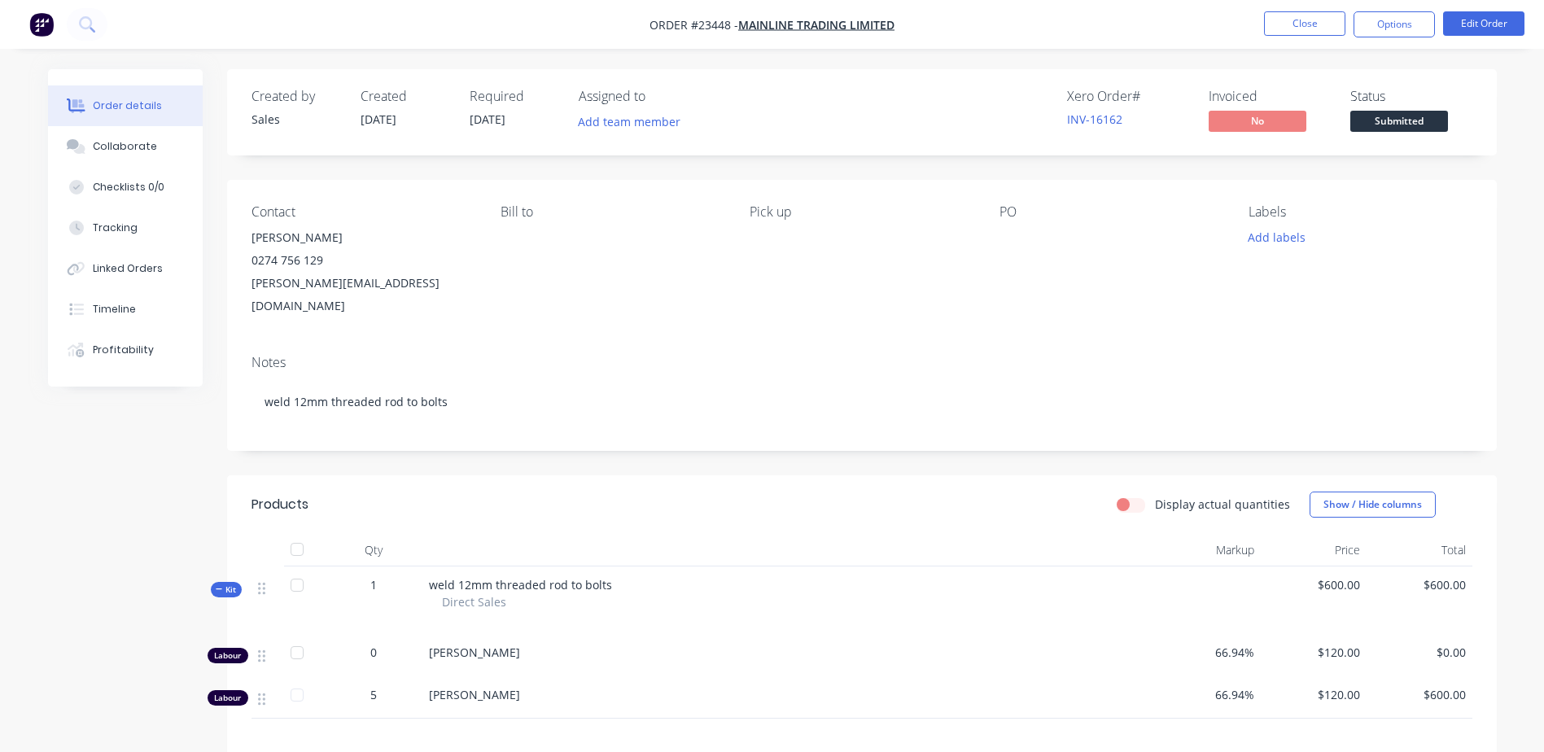
click at [1396, 21] on button "Options" at bounding box center [1394, 24] width 81 height 26
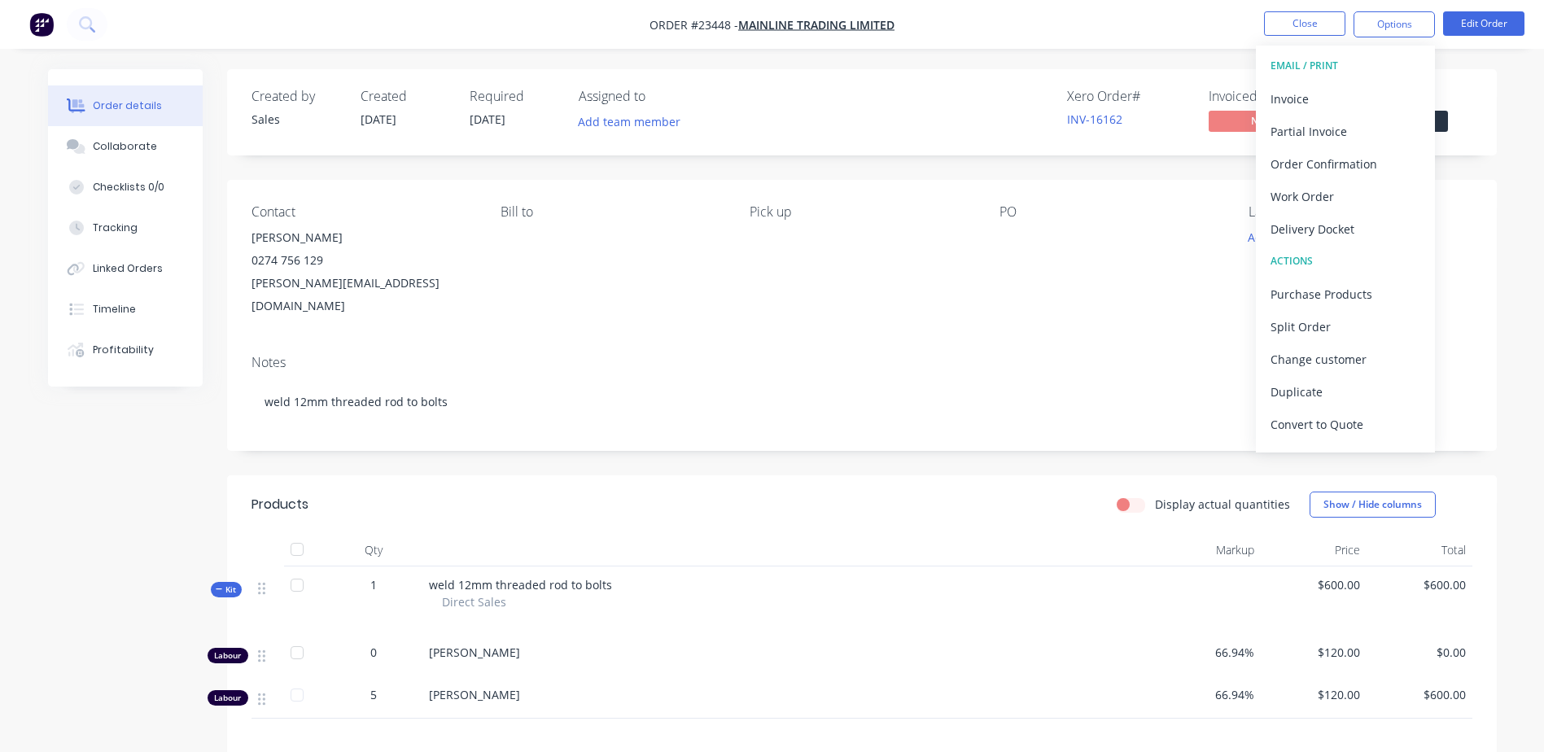
click at [1359, 191] on div "Work Order" at bounding box center [1346, 197] width 150 height 24
click at [1361, 157] on div "Without pricing" at bounding box center [1346, 164] width 150 height 24
click at [1292, 24] on button "Close" at bounding box center [1304, 23] width 81 height 24
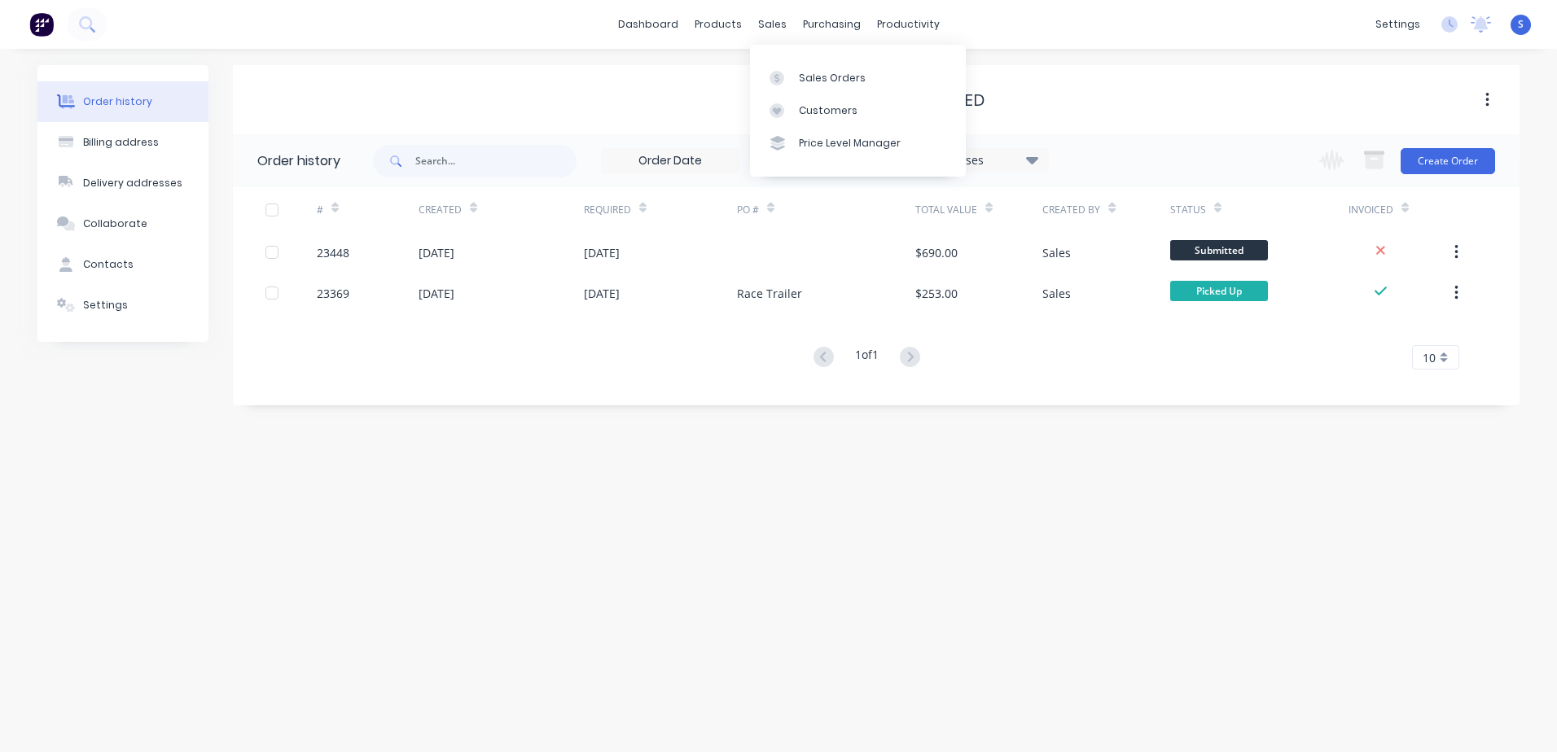
click at [812, 81] on div "Sales Orders" at bounding box center [832, 78] width 67 height 15
